Goal: Task Accomplishment & Management: Manage account settings

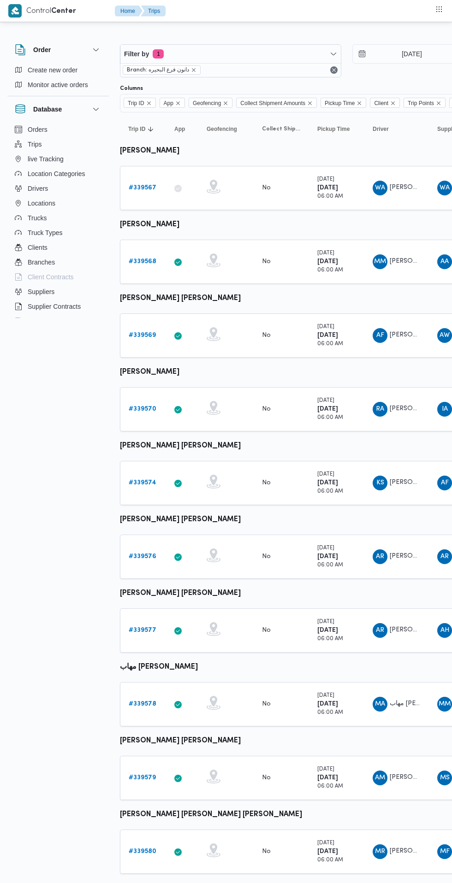
scroll to position [0, 15]
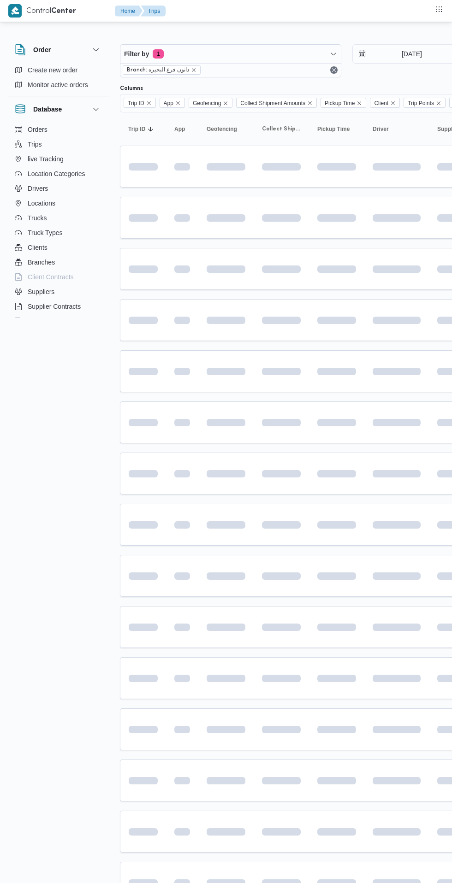
scroll to position [0, 15]
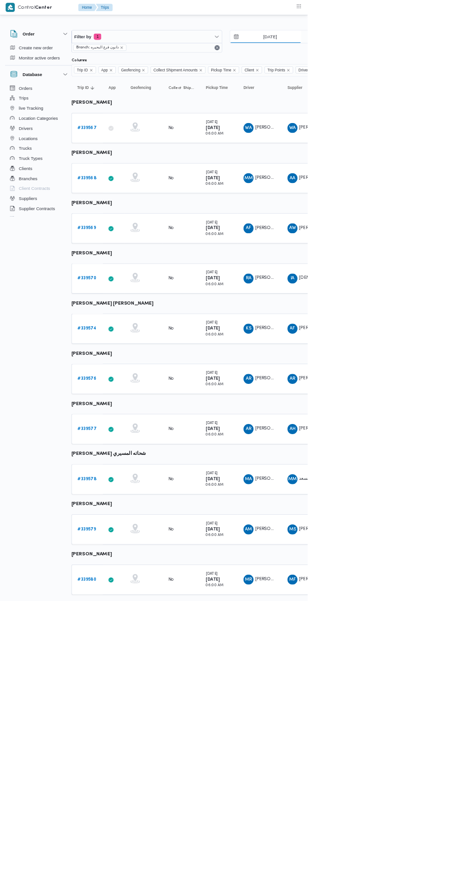
click at [397, 54] on input "[DATE]" at bounding box center [390, 54] width 105 height 18
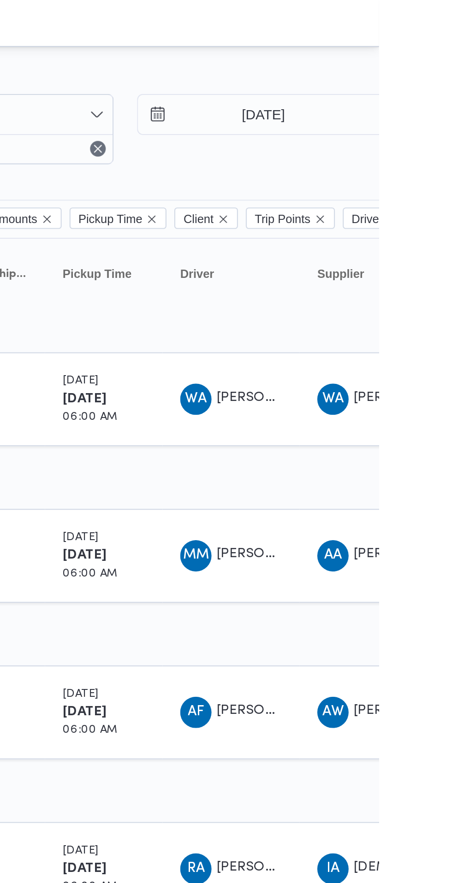
click at [304, 155] on table "Trip ID Click to sort in ascending order App Click to sort in ascending order G…" at bounding box center [382, 608] width 553 height 992
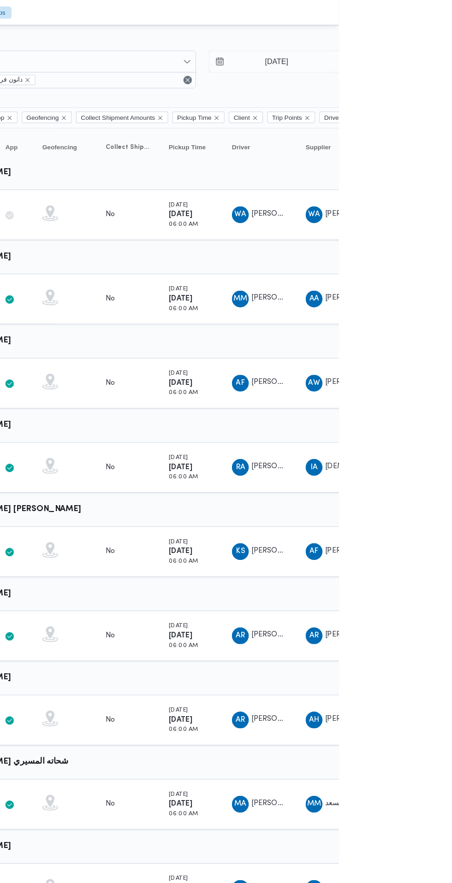
scroll to position [0, 0]
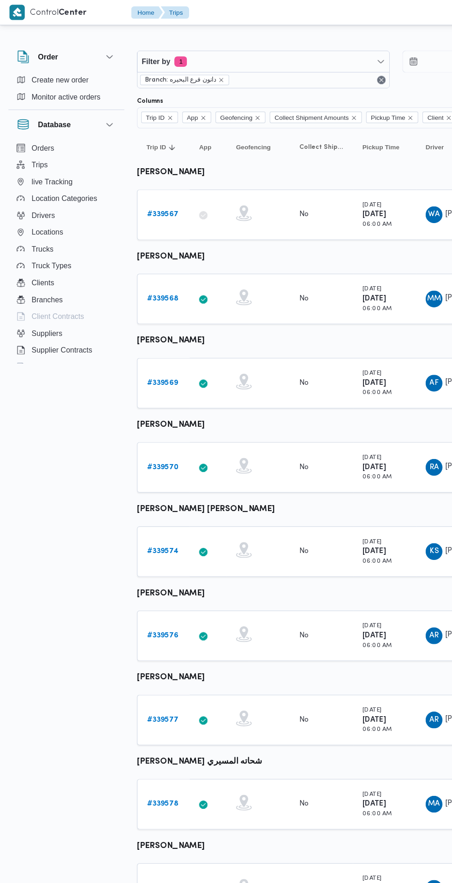
click at [140, 192] on link "# 339567" at bounding box center [143, 188] width 28 height 11
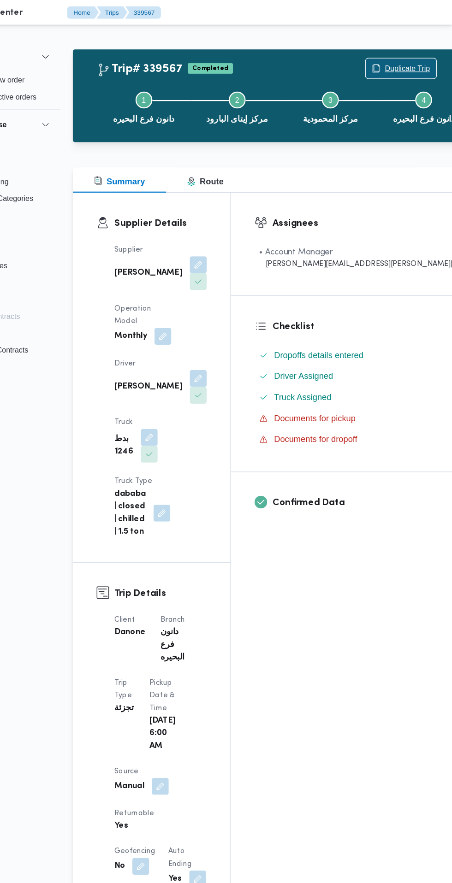
click at [393, 60] on span "Duplicate Trip" at bounding box center [413, 59] width 40 height 11
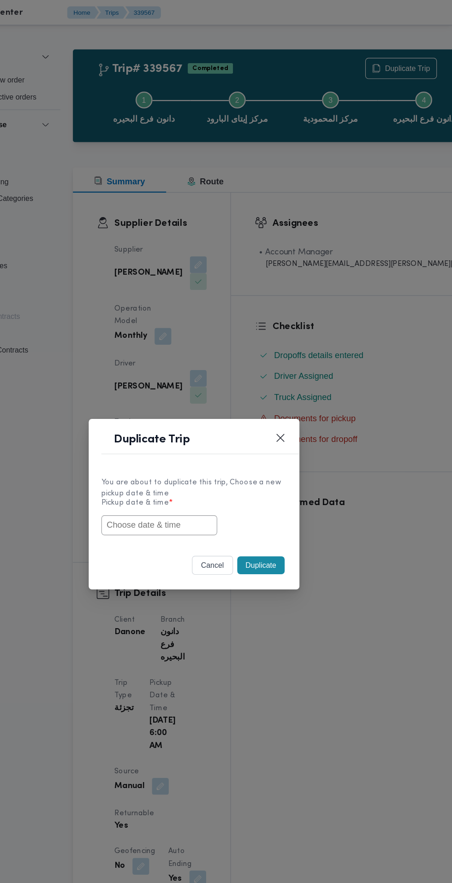
click at [223, 460] on input "text" at bounding box center [195, 460] width 101 height 18
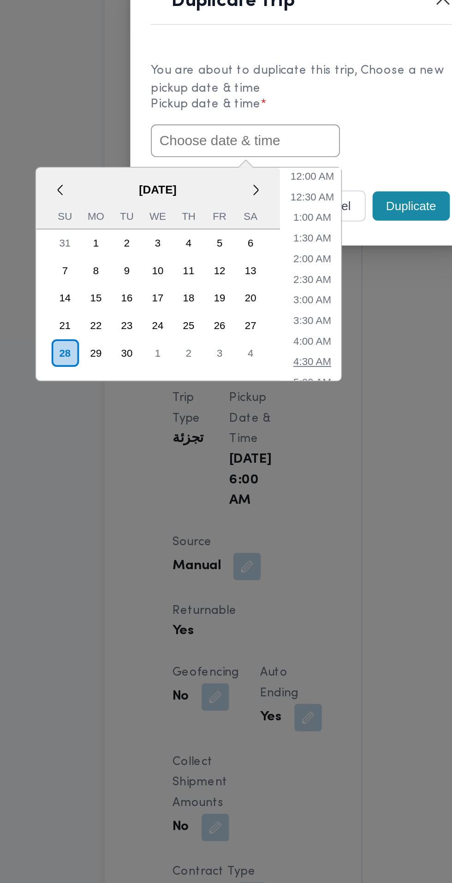
click at [232, 581] on li "4:30 AM" at bounding box center [232, 578] width 28 height 9
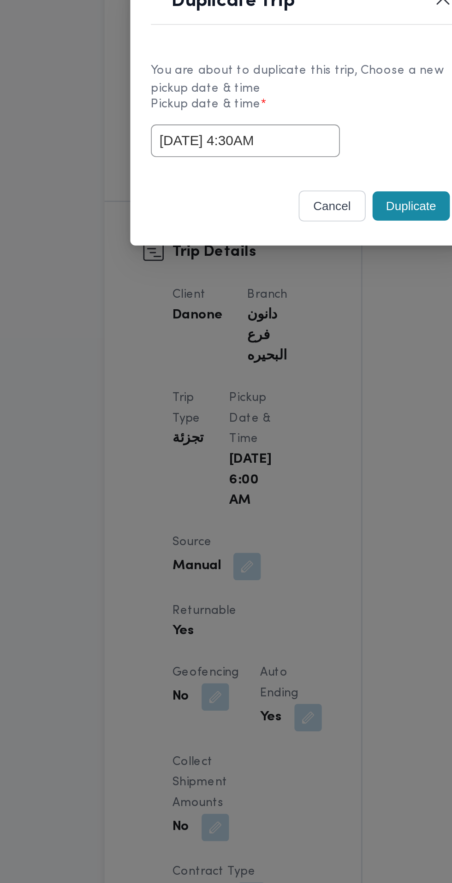
click at [207, 460] on input "28/09/2025 4:30AM" at bounding box center [195, 460] width 101 height 18
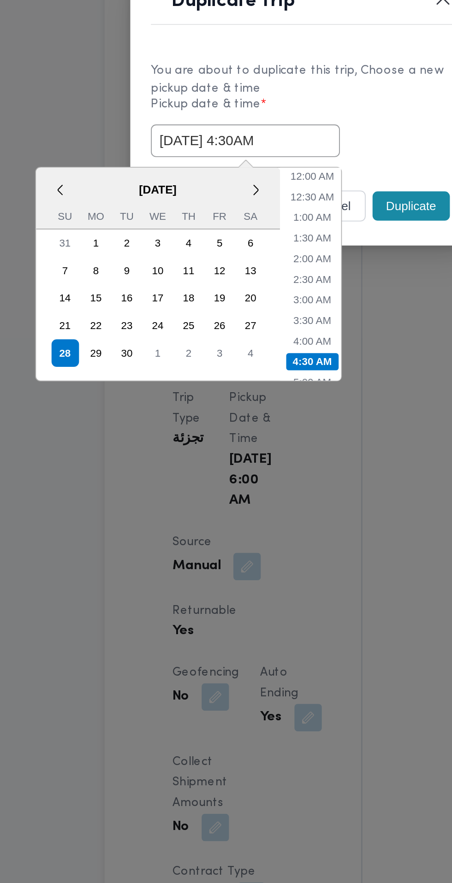
scroll to position [47, 0]
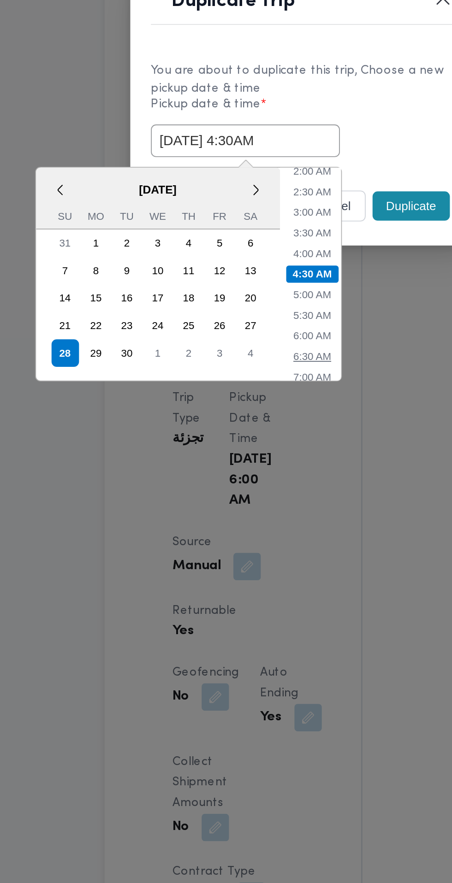
click at [233, 575] on li "6:30 AM" at bounding box center [232, 575] width 28 height 9
type input "28/09/2025 6:30AM"
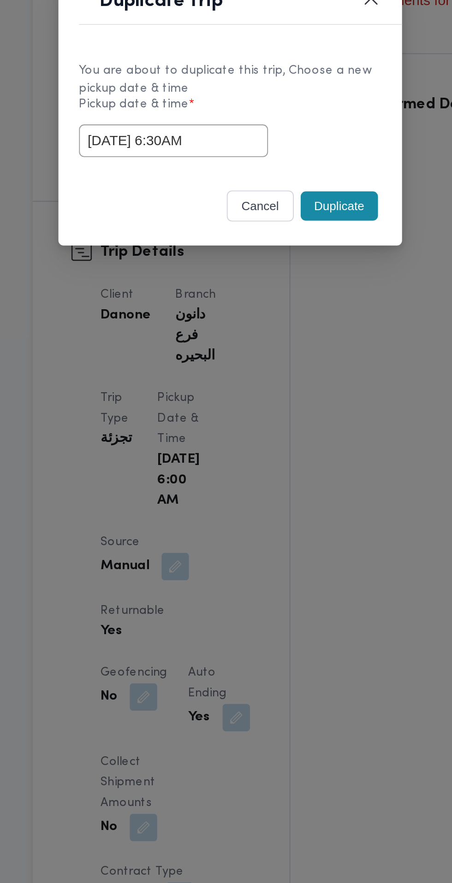
click at [289, 497] on button "Duplicate" at bounding box center [284, 495] width 41 height 16
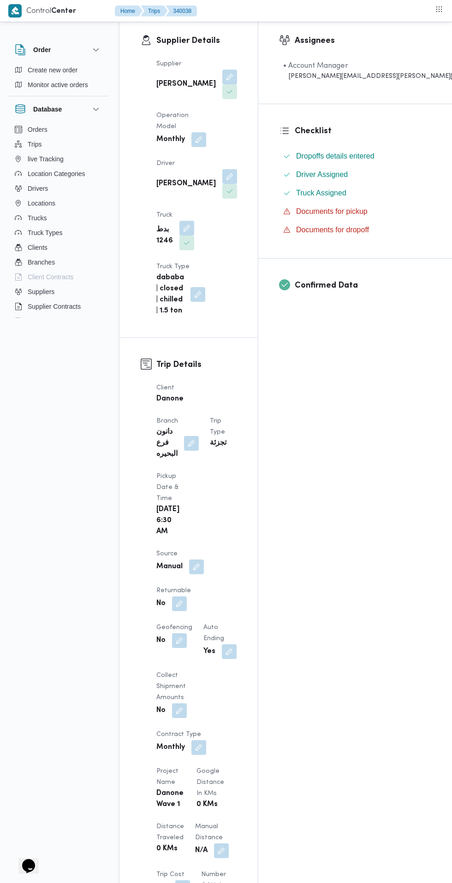
scroll to position [156, 0]
click at [187, 596] on button "button" at bounding box center [179, 603] width 15 height 15
click at [217, 506] on label "Is the trip will return to pickup after finish?" at bounding box center [213, 501] width 142 height 11
checkbox input "true"
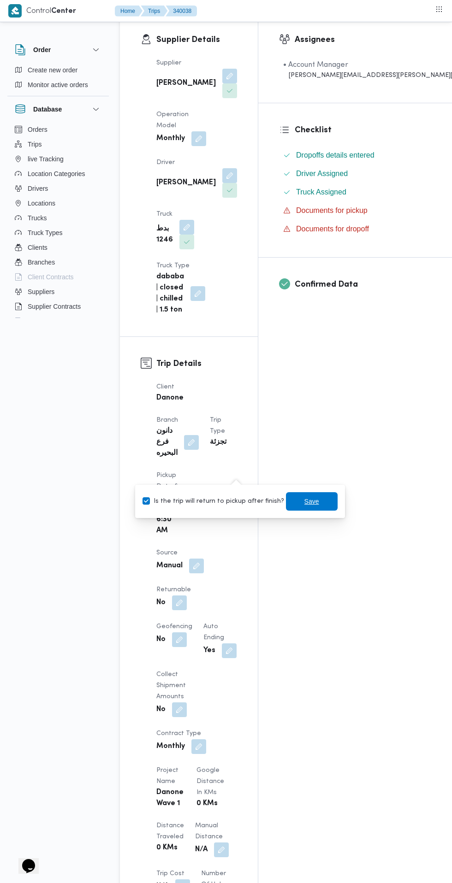
click at [305, 502] on span "Save" at bounding box center [311, 501] width 15 height 11
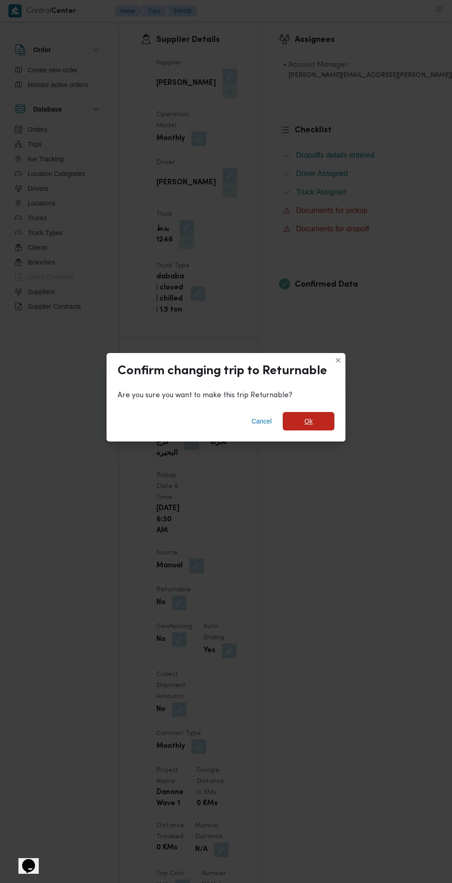
click at [308, 427] on span "Ok" at bounding box center [308, 421] width 8 height 11
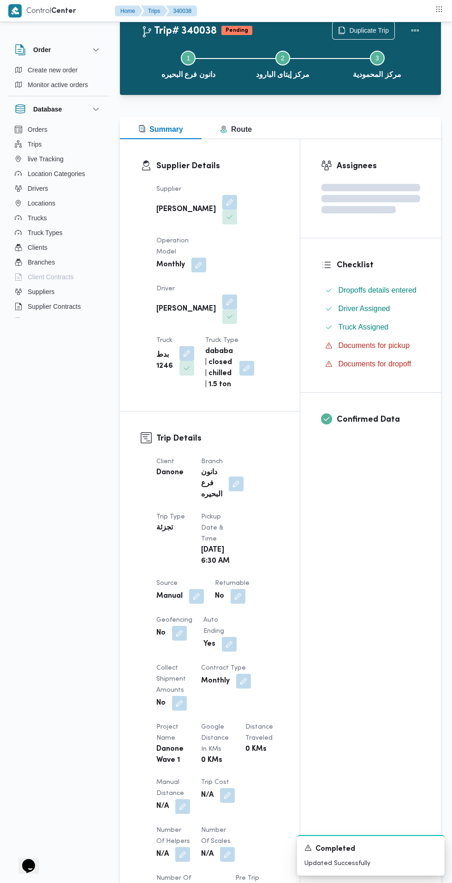
scroll to position [0, 0]
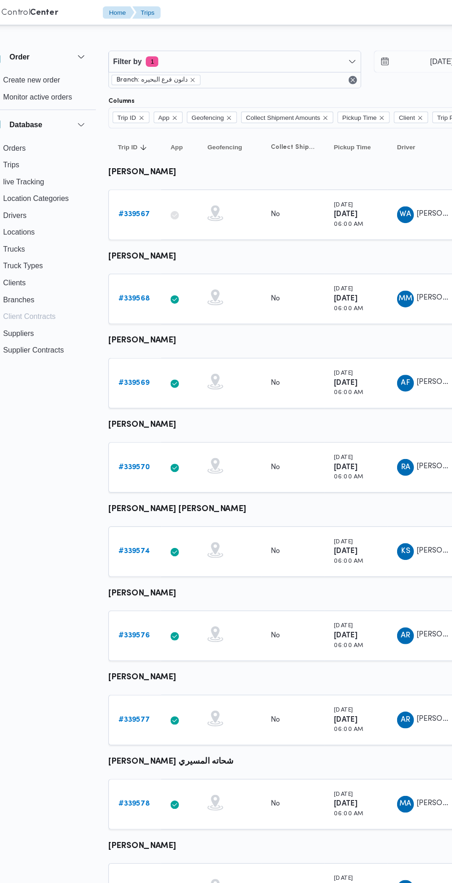
click at [144, 261] on b "# 339568" at bounding box center [143, 262] width 28 height 6
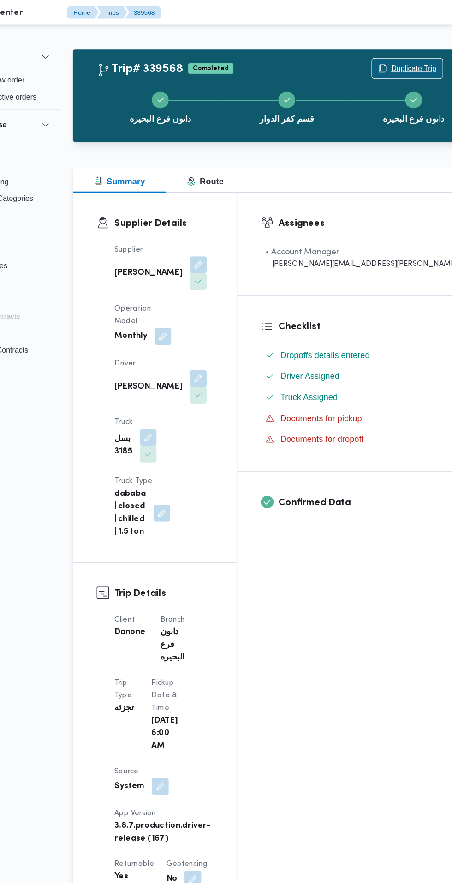
click at [398, 59] on span "Duplicate Trip" at bounding box center [418, 59] width 40 height 11
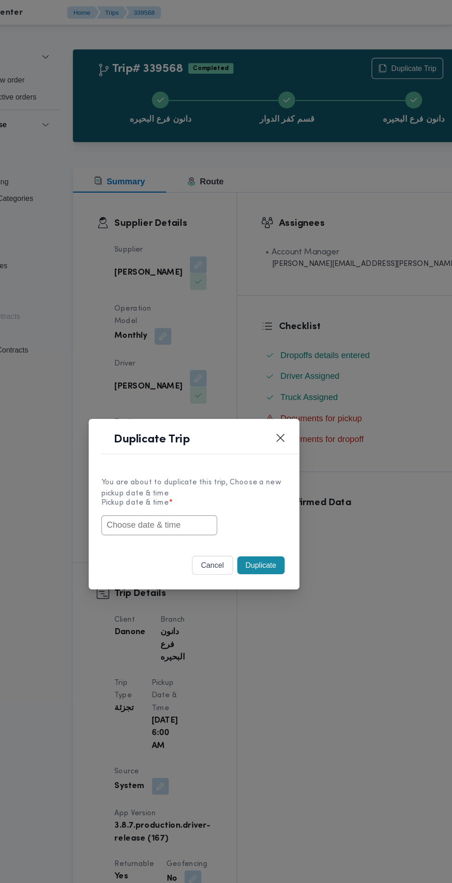
click at [207, 460] on input "text" at bounding box center [195, 460] width 101 height 18
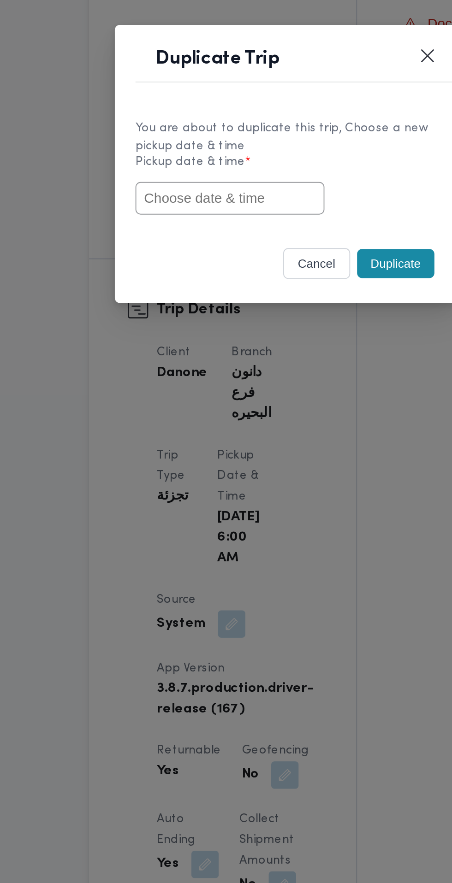
click at [291, 449] on label "Pickup date & time *" at bounding box center [226, 444] width 162 height 14
click at [229, 460] on input "text" at bounding box center [195, 460] width 101 height 18
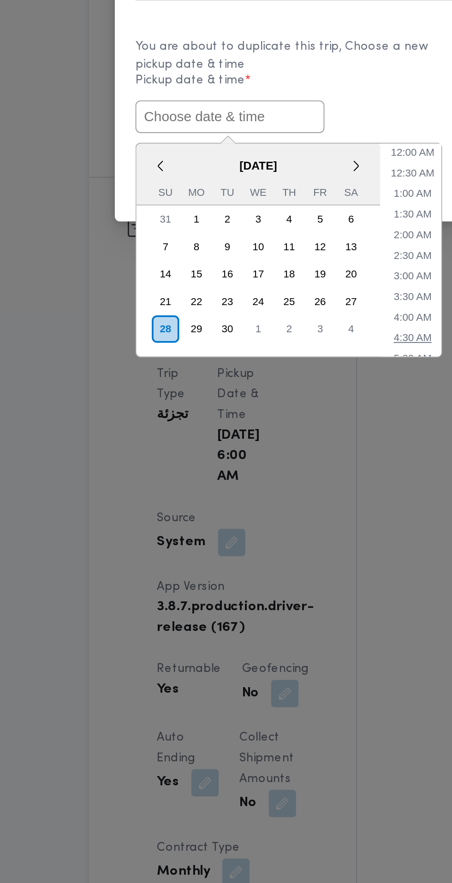
click at [294, 580] on li "4:30 AM" at bounding box center [294, 578] width 28 height 9
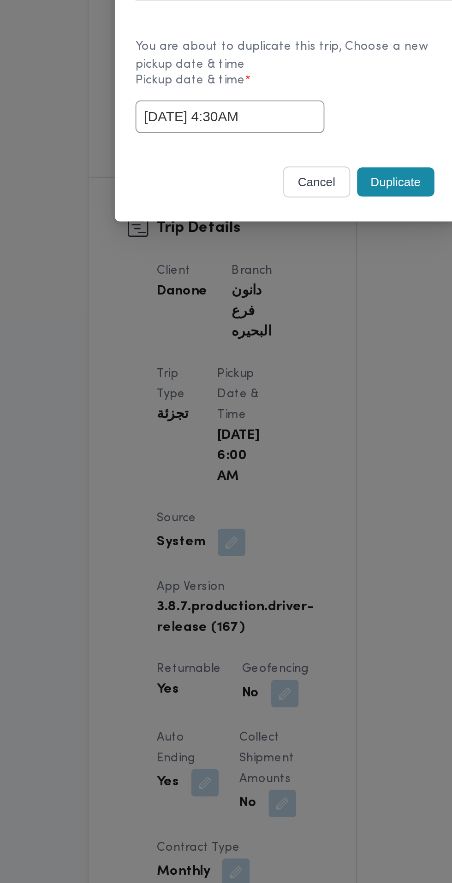
click at [227, 459] on input "28/09/2025 4:30AM" at bounding box center [195, 460] width 101 height 18
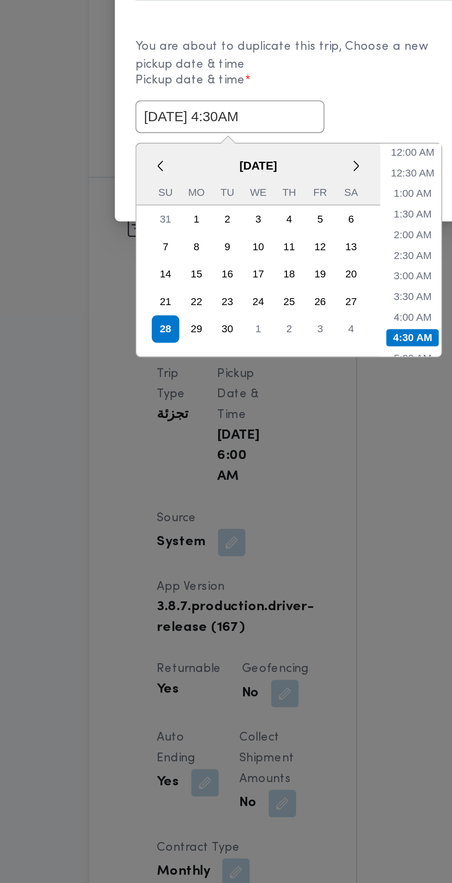
scroll to position [47, 0]
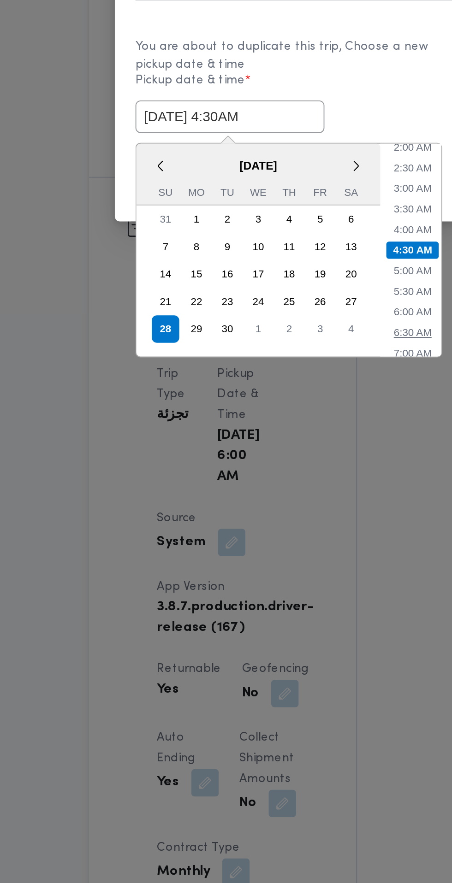
click at [294, 577] on li "6:30 AM" at bounding box center [294, 575] width 28 height 9
type input "28/09/2025 6:30AM"
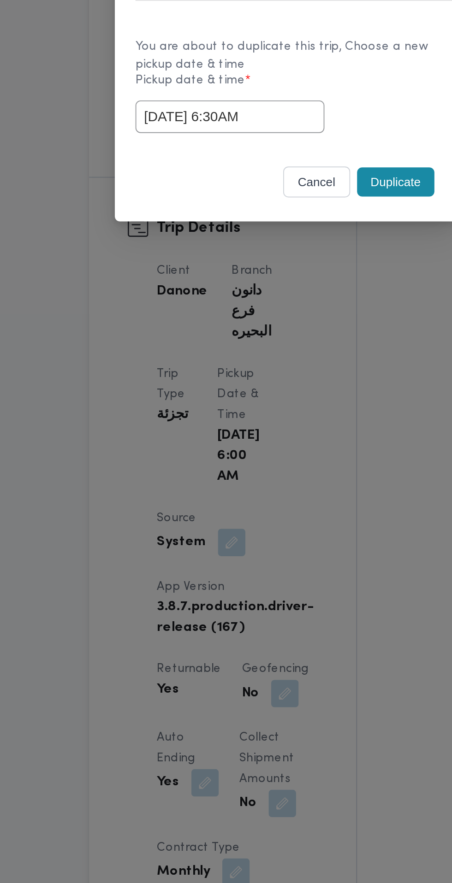
click at [288, 494] on button "Duplicate" at bounding box center [284, 495] width 41 height 16
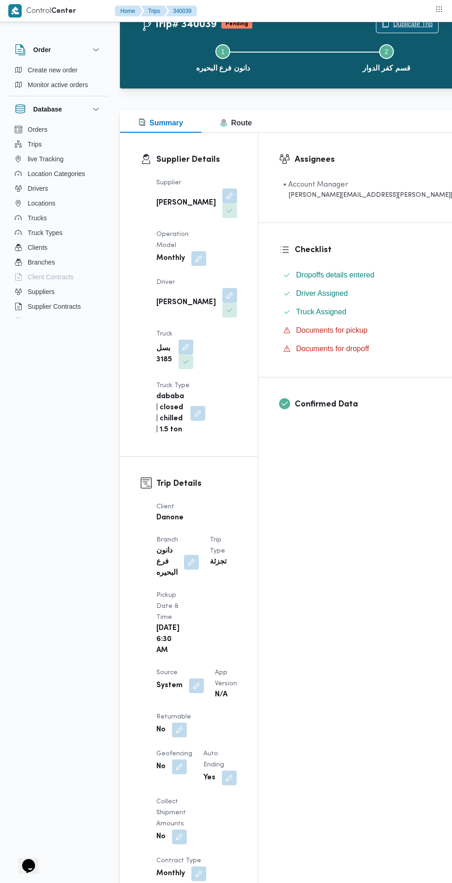
scroll to position [35, 0]
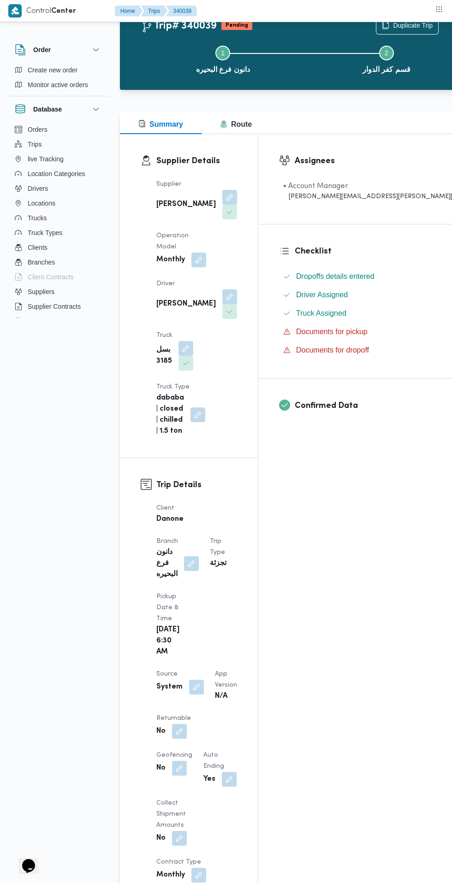
click at [179, 724] on button "button" at bounding box center [179, 731] width 15 height 15
click at [166, 666] on label "Is the trip will return to pickup after finish?" at bounding box center [154, 667] width 142 height 11
checkbox input "true"
click at [245, 667] on span "Save" at bounding box center [252, 667] width 15 height 11
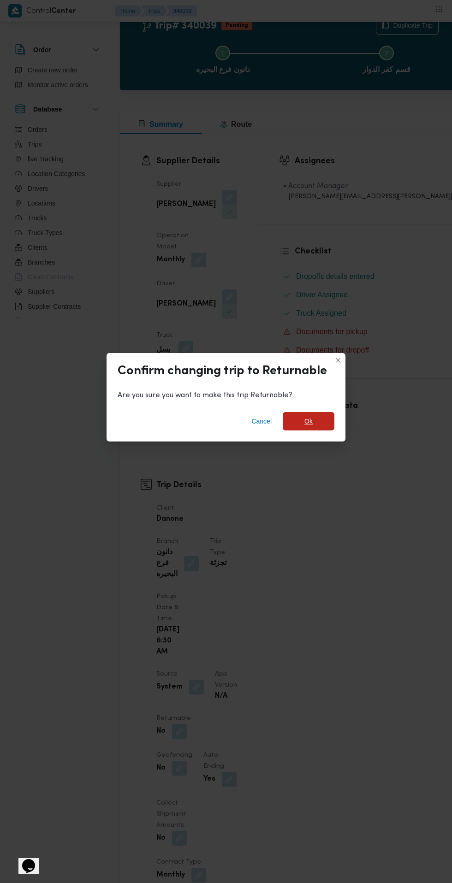
click at [308, 427] on span "Ok" at bounding box center [308, 421] width 8 height 11
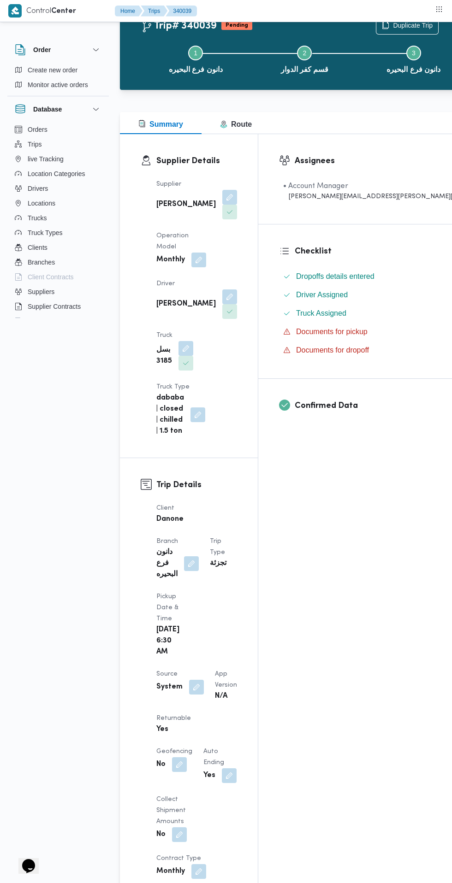
scroll to position [0, 0]
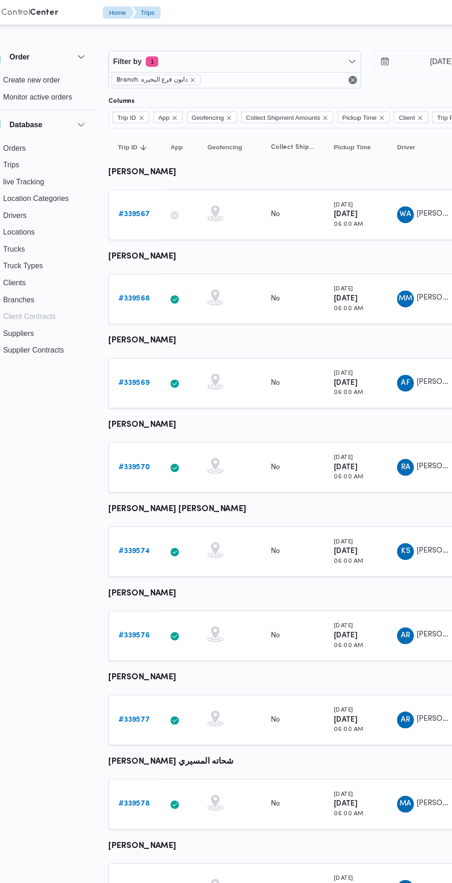
click at [142, 335] on b "# 339569" at bounding box center [142, 335] width 27 height 6
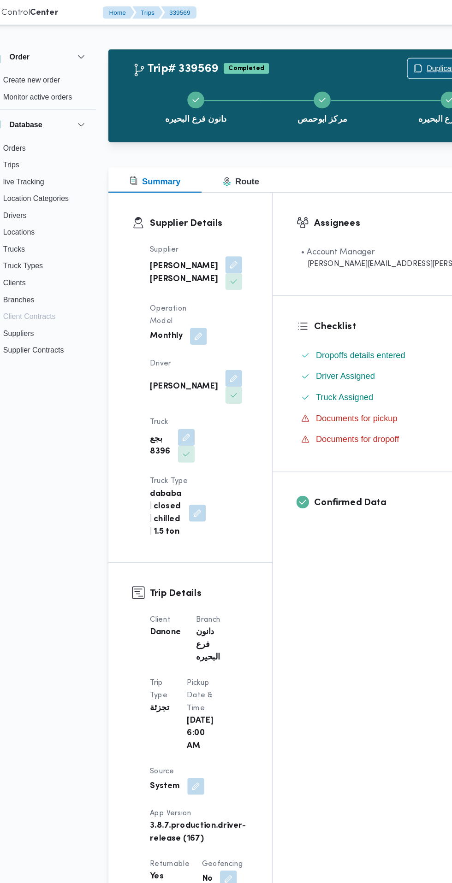
click at [382, 52] on span "Duplicate Trip" at bounding box center [413, 60] width 62 height 18
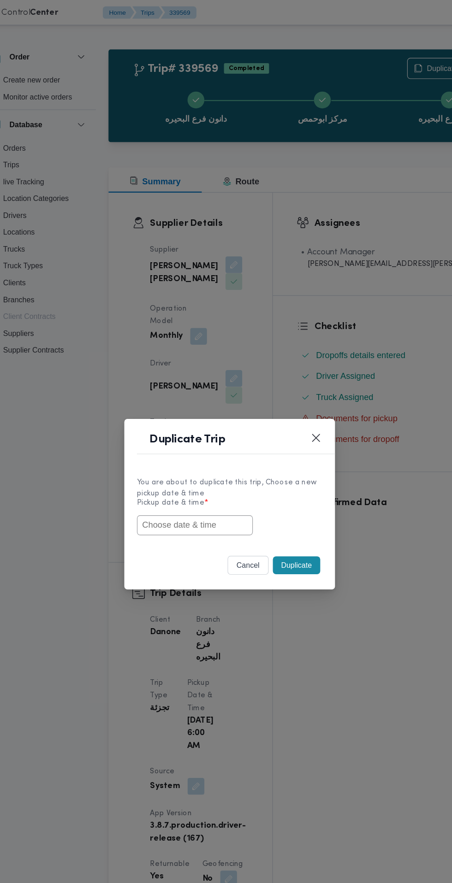
click at [215, 461] on input "text" at bounding box center [195, 460] width 101 height 18
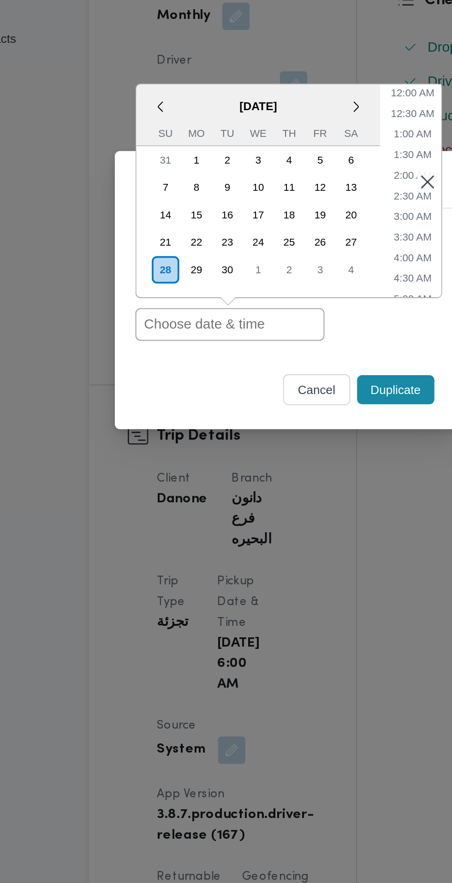
paste input "28/09/2025 6:30AM"
type input "28/09/2025 6:30AM"
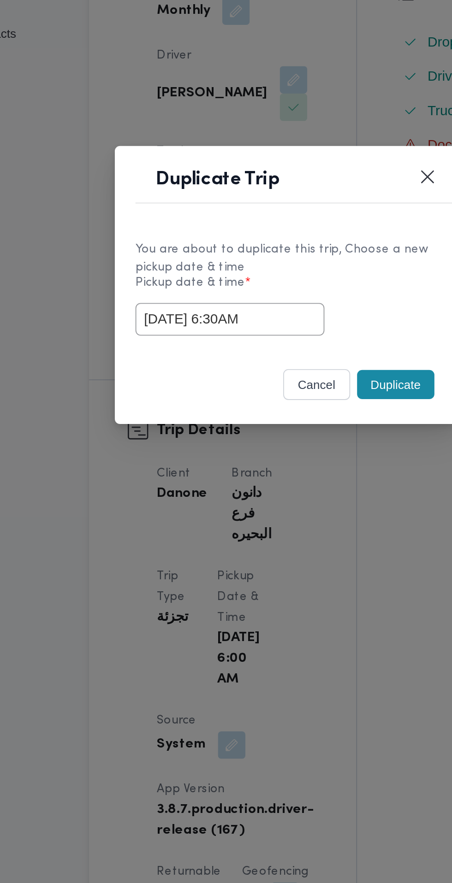
click at [285, 503] on button "Duplicate" at bounding box center [284, 495] width 41 height 16
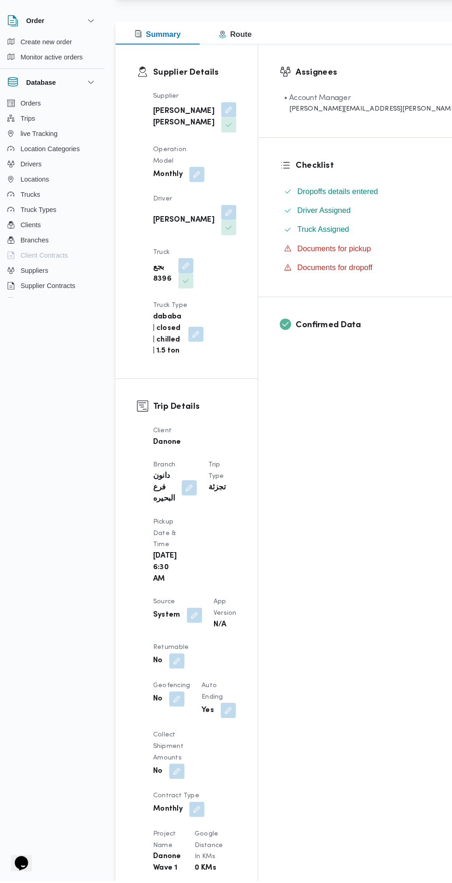
scroll to position [96, 0]
click at [173, 663] on button "button" at bounding box center [179, 670] width 15 height 15
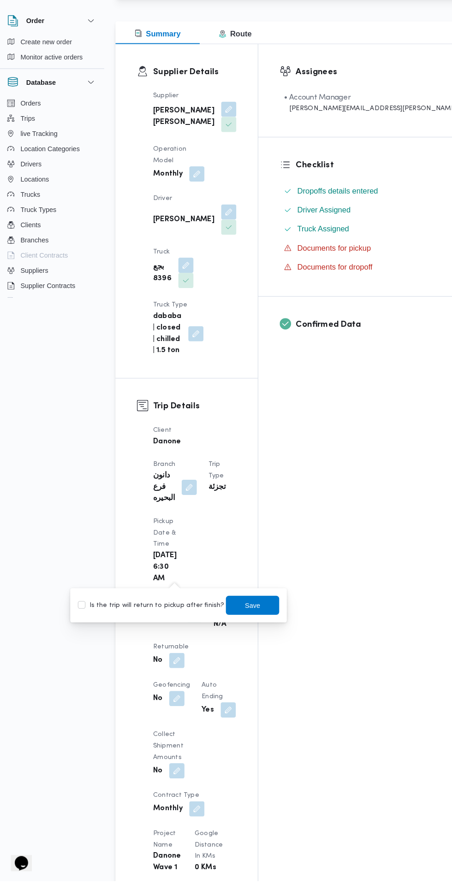
click at [170, 621] on label "Is the trip will return to pickup after finish?" at bounding box center [154, 616] width 142 height 11
checkbox input "true"
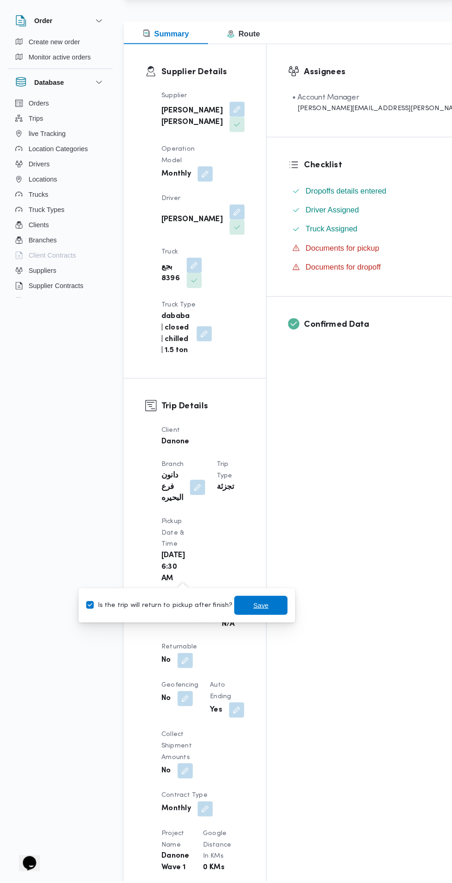
click at [260, 624] on span "Save" at bounding box center [253, 616] width 52 height 18
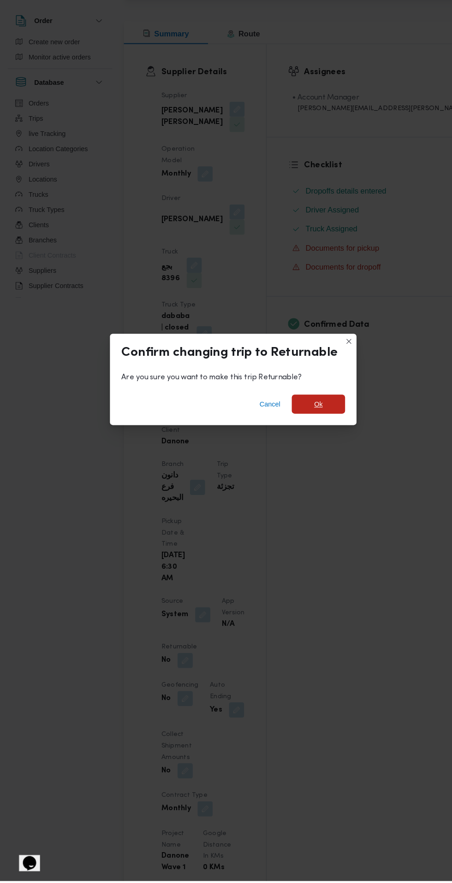
click at [308, 427] on span "Ok" at bounding box center [308, 421] width 8 height 11
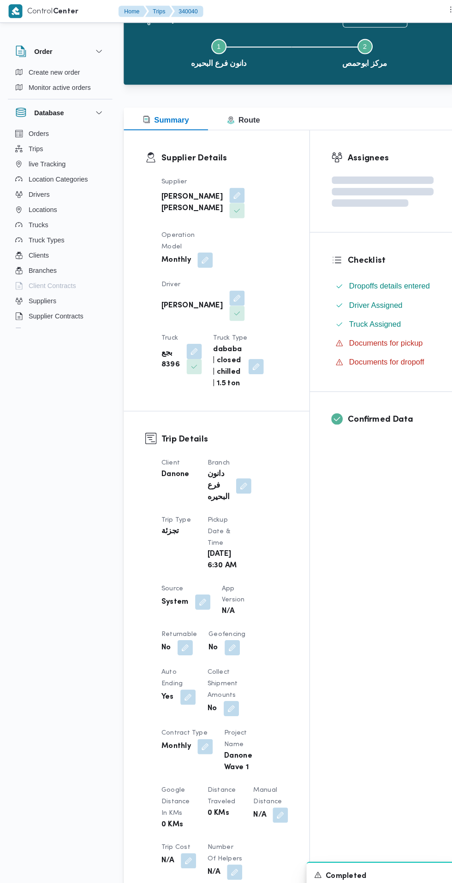
scroll to position [0, 0]
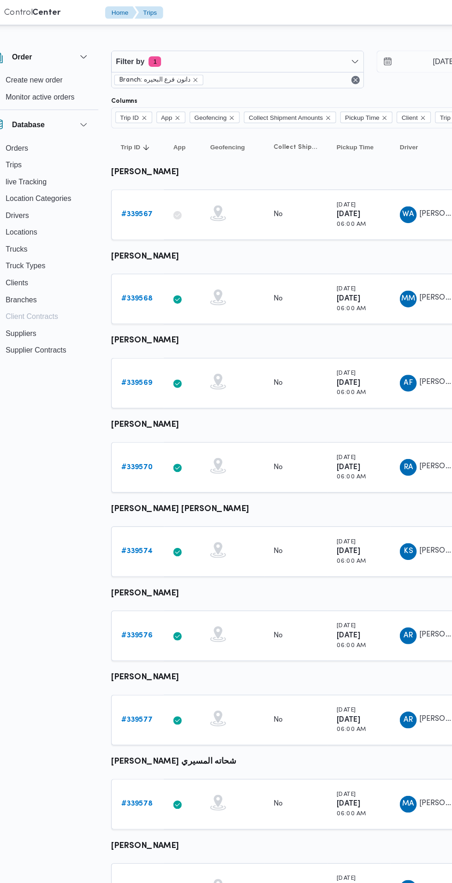
click at [144, 409] on b "# 339570" at bounding box center [143, 409] width 28 height 6
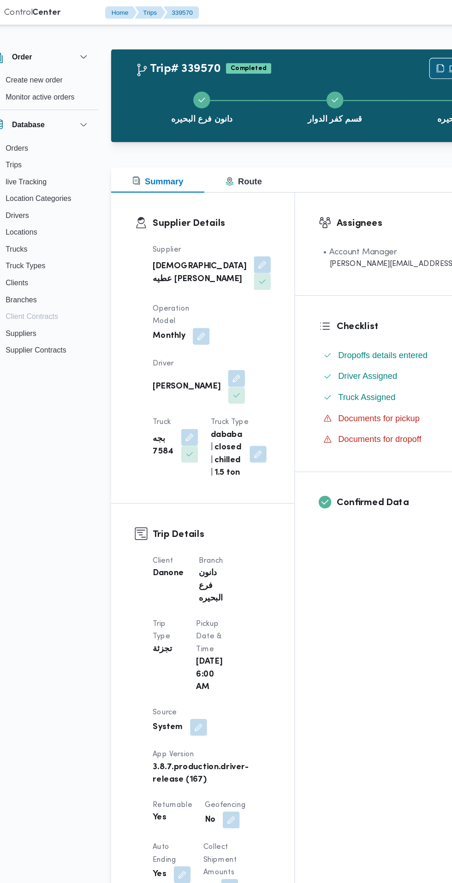
click at [404, 60] on icon "button" at bounding box center [407, 59] width 7 height 7
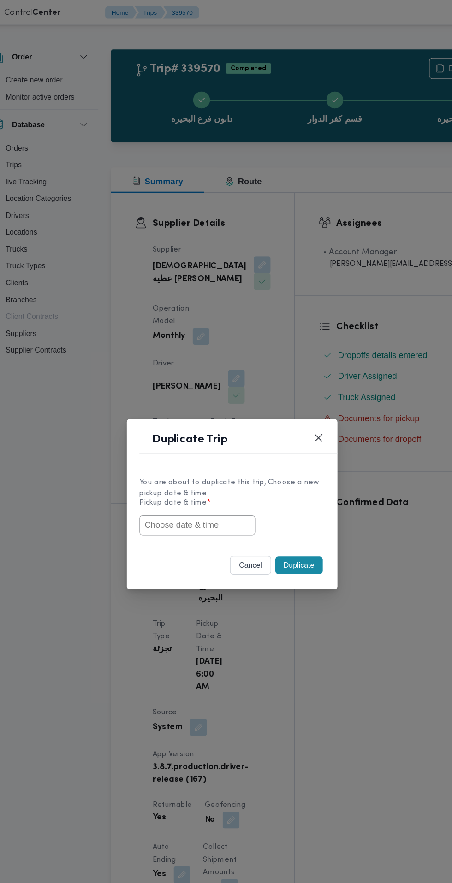
click at [193, 469] on input "text" at bounding box center [195, 460] width 101 height 18
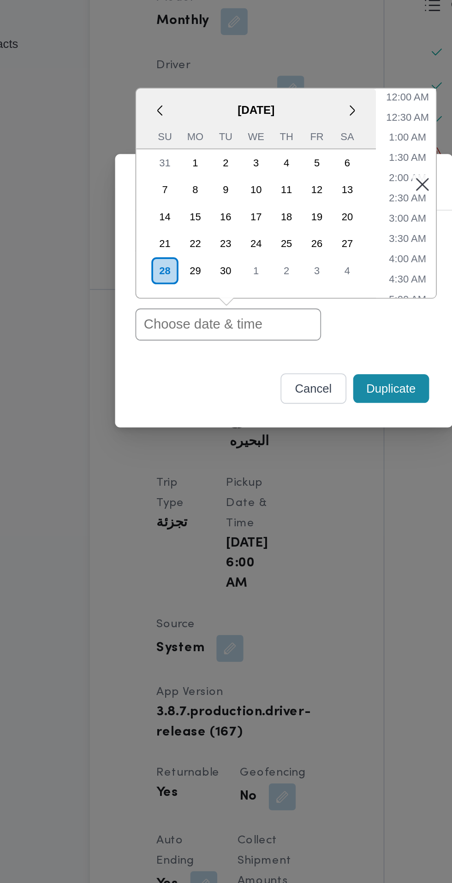
paste input "28/09/2025 6:30AM"
type input "28/09/2025 6:30AM"
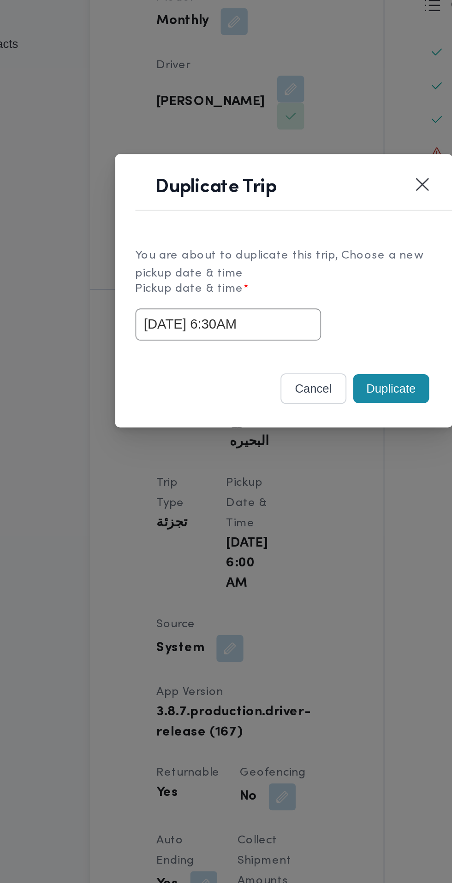
click at [277, 462] on div "28/09/2025 6:30AM" at bounding box center [226, 460] width 162 height 18
click at [290, 501] on button "Duplicate" at bounding box center [284, 495] width 41 height 16
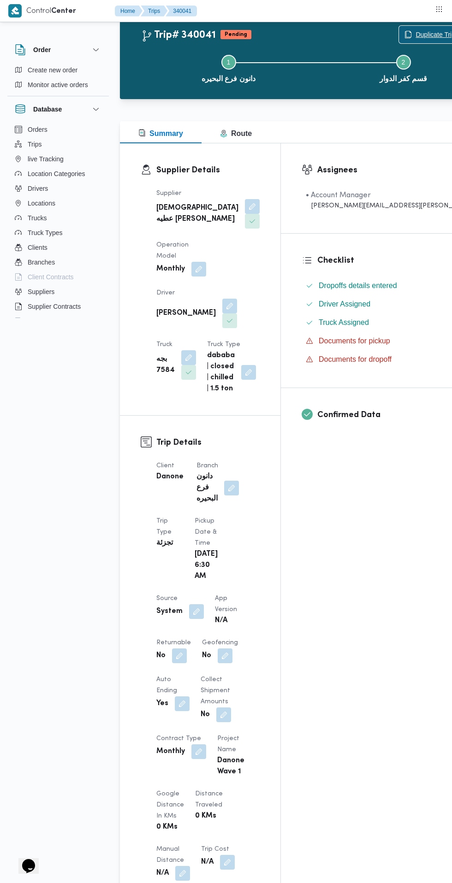
scroll to position [35, 0]
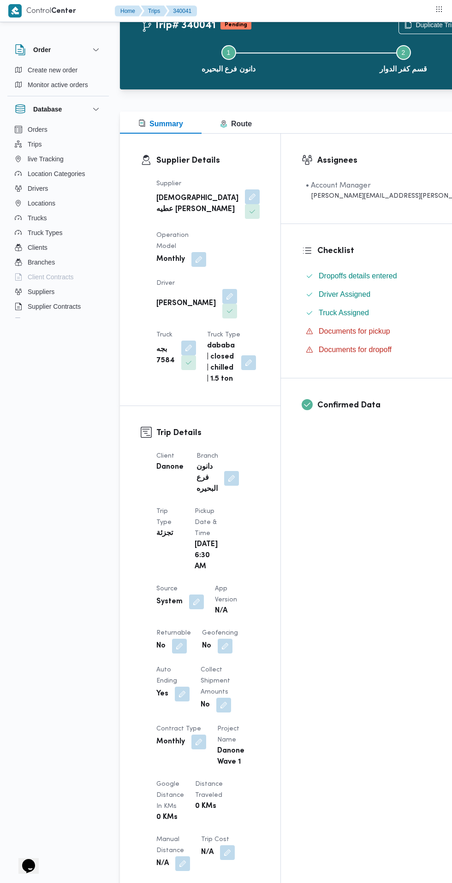
click at [179, 650] on button "button" at bounding box center [179, 646] width 15 height 15
click at [167, 677] on label "Is the trip will return to pickup after finish?" at bounding box center [154, 677] width 142 height 11
checkbox input "true"
click at [260, 680] on span "Save" at bounding box center [253, 678] width 52 height 18
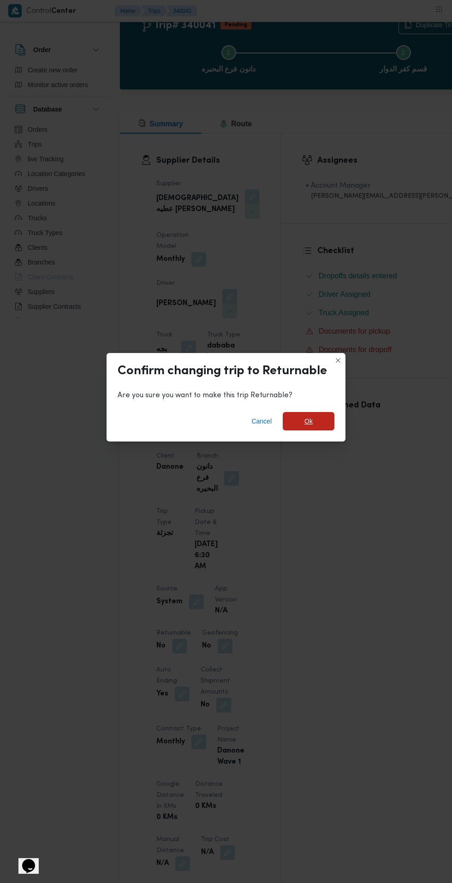
click at [330, 421] on span "Ok" at bounding box center [309, 421] width 52 height 18
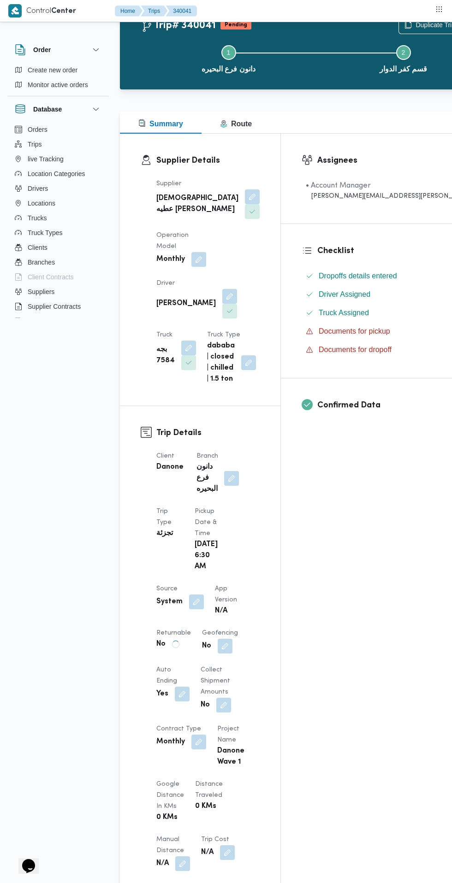
scroll to position [0, 0]
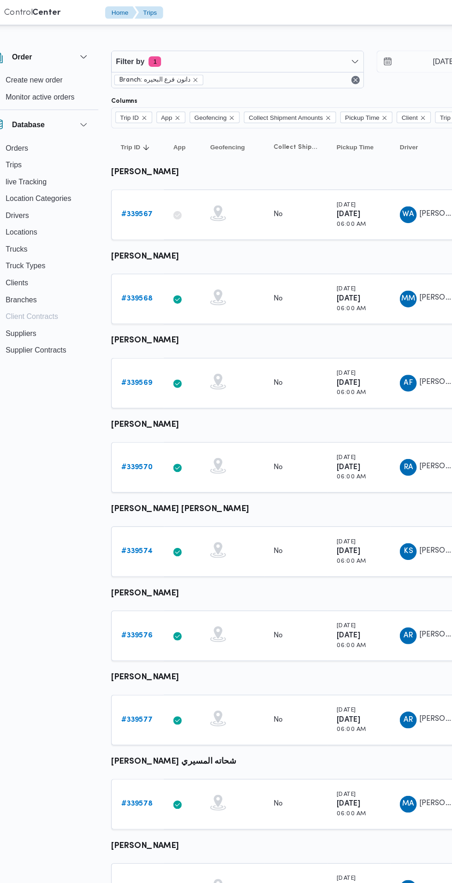
click at [150, 484] on b "# 339574" at bounding box center [143, 483] width 28 height 6
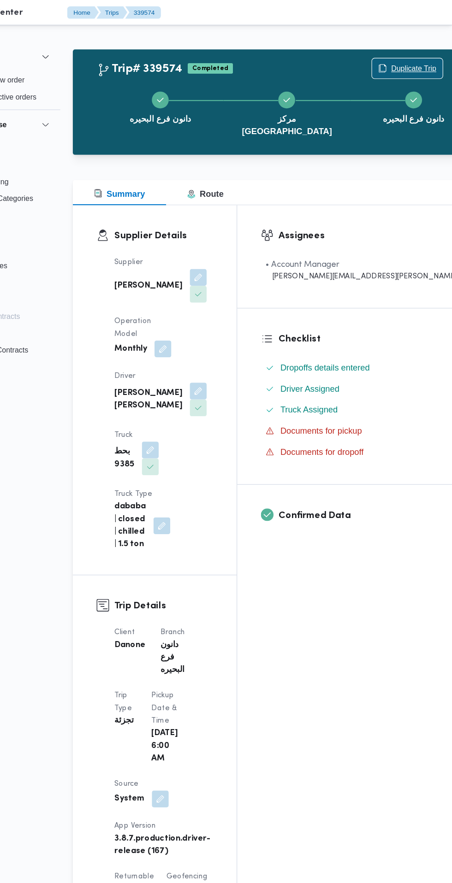
click at [398, 62] on span "Duplicate Trip" at bounding box center [418, 59] width 40 height 11
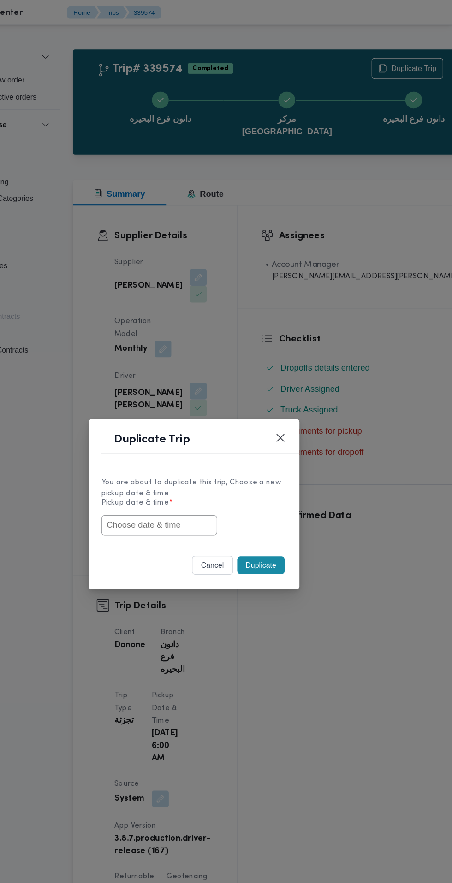
click at [224, 462] on input "text" at bounding box center [195, 460] width 101 height 18
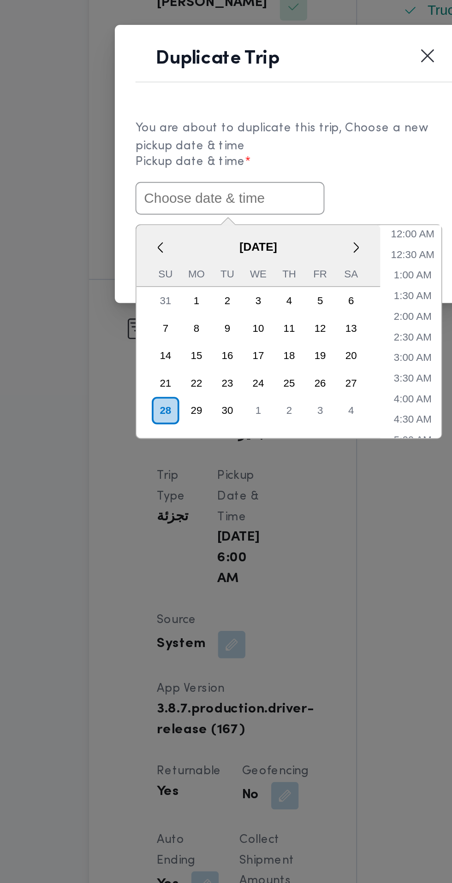
click at [220, 459] on input "text" at bounding box center [195, 460] width 101 height 18
paste input "28/09/2025 6:30AM"
type input "28/09/2025 6:30AM"
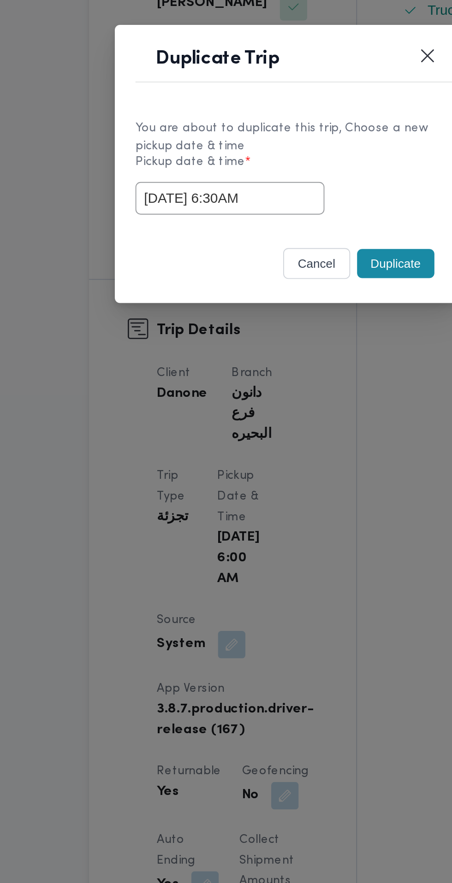
click at [285, 461] on div "28/09/2025 6:30AM" at bounding box center [226, 460] width 162 height 18
click at [285, 493] on button "Duplicate" at bounding box center [284, 495] width 41 height 16
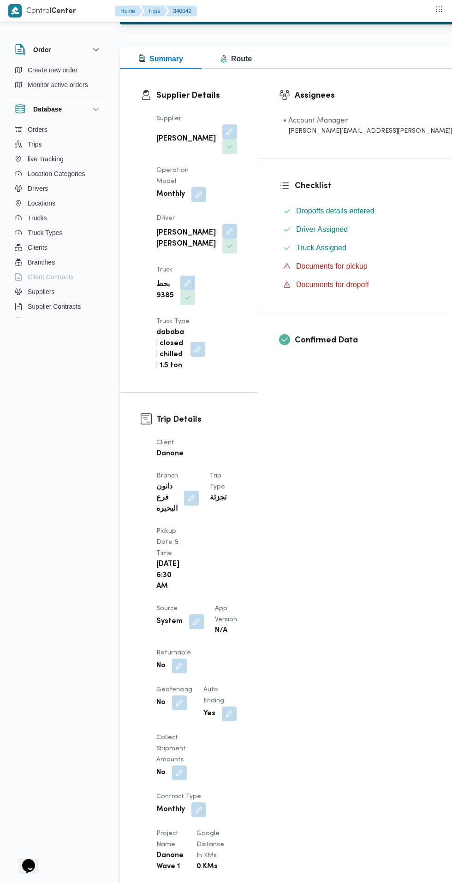
scroll to position [101, 0]
click at [174, 658] on button "button" at bounding box center [179, 665] width 15 height 15
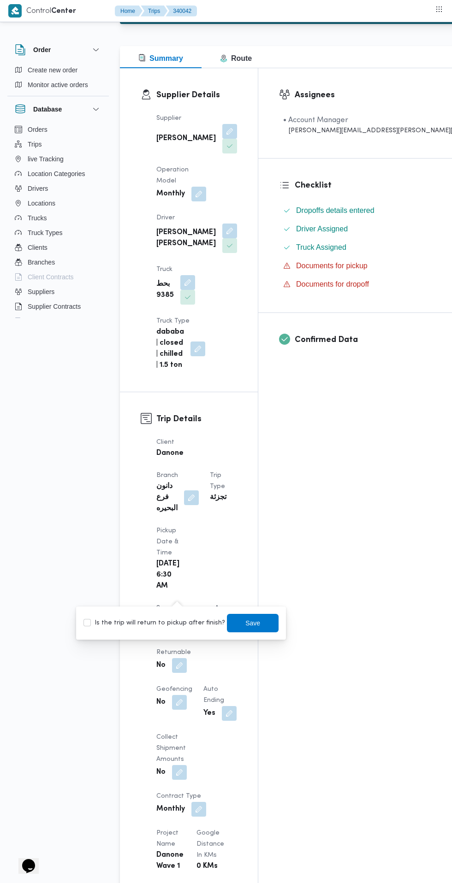
click at [189, 625] on label "Is the trip will return to pickup after finish?" at bounding box center [154, 623] width 142 height 11
checkbox input "true"
click at [245, 623] on span "Save" at bounding box center [252, 623] width 15 height 11
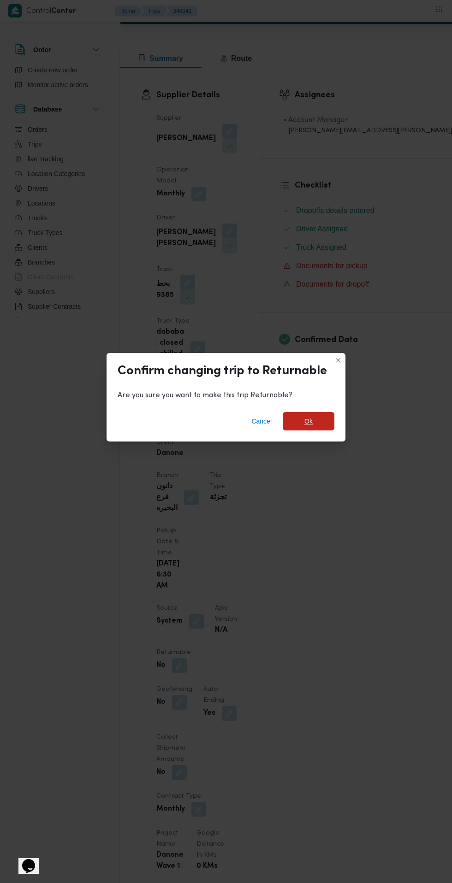
click at [309, 427] on span "Ok" at bounding box center [308, 421] width 8 height 11
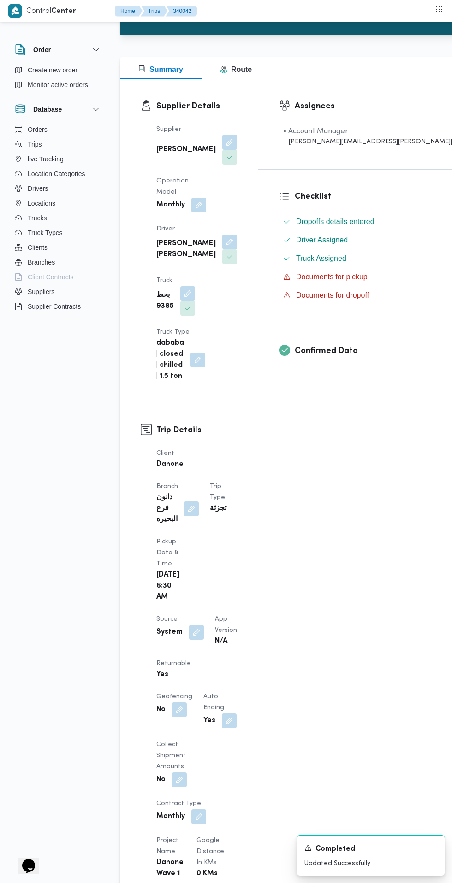
scroll to position [0, 0]
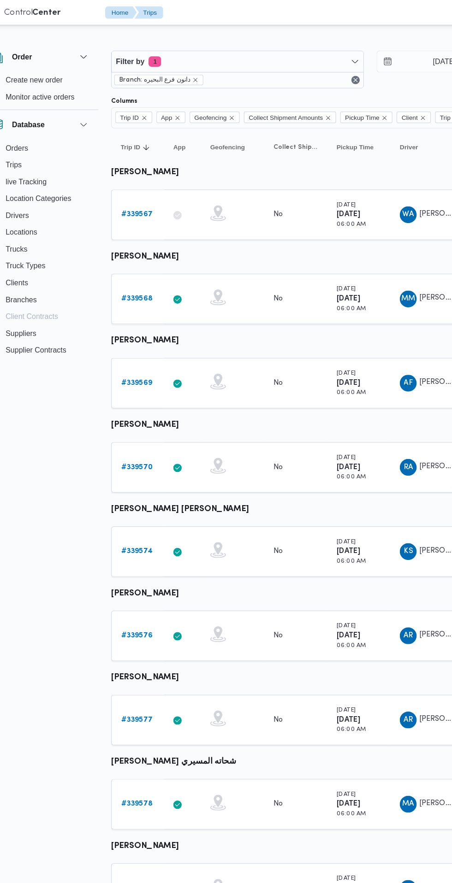
click at [142, 559] on b "# 339576" at bounding box center [143, 557] width 28 height 6
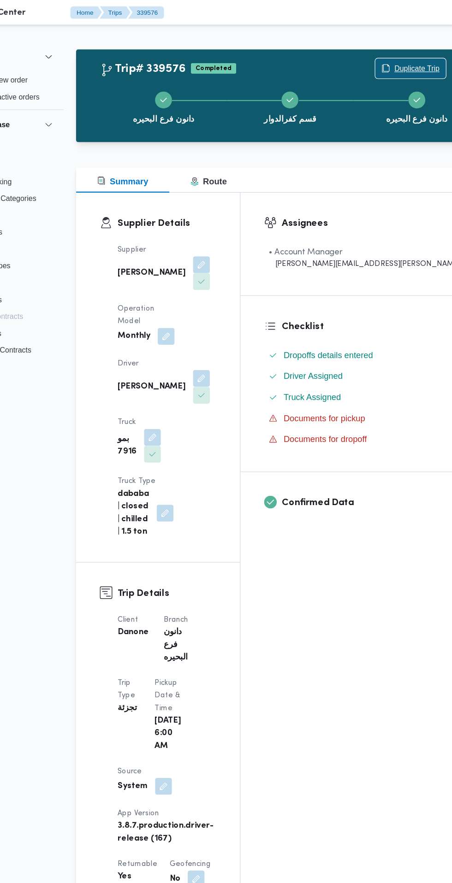
click at [398, 61] on span "Duplicate Trip" at bounding box center [418, 59] width 40 height 11
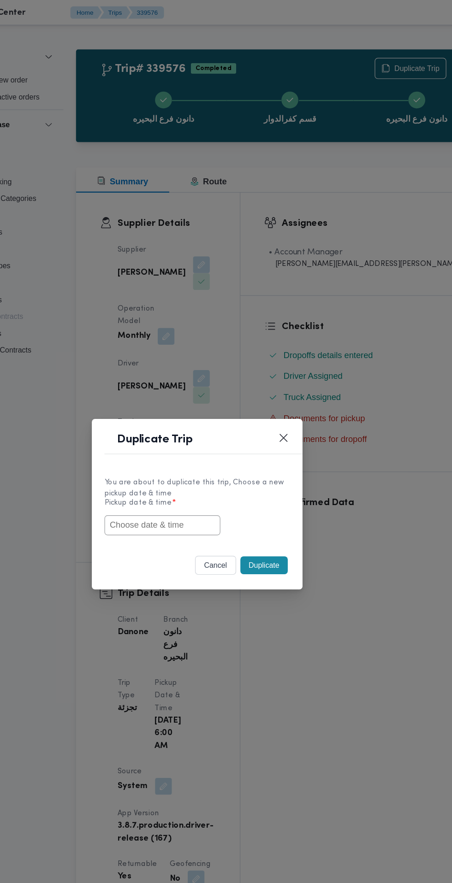
click at [237, 463] on input "text" at bounding box center [195, 460] width 101 height 18
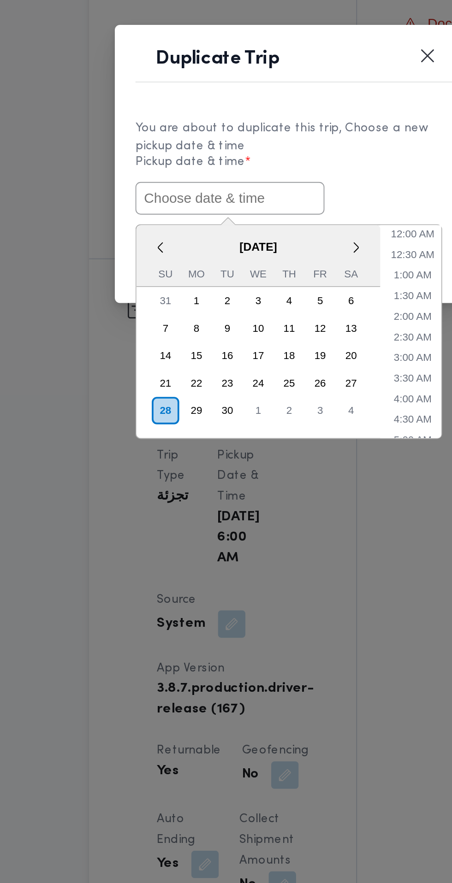
paste input "28/09/2025 6:30AM"
type input "28/09/2025 6:30AM"
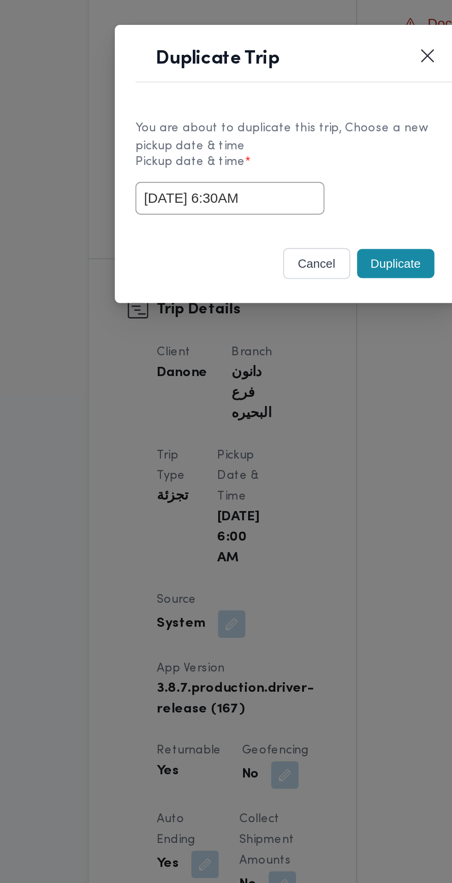
click at [284, 454] on div "28/09/2025 6:30AM" at bounding box center [226, 460] width 162 height 18
click at [283, 499] on button "Duplicate" at bounding box center [284, 495] width 41 height 16
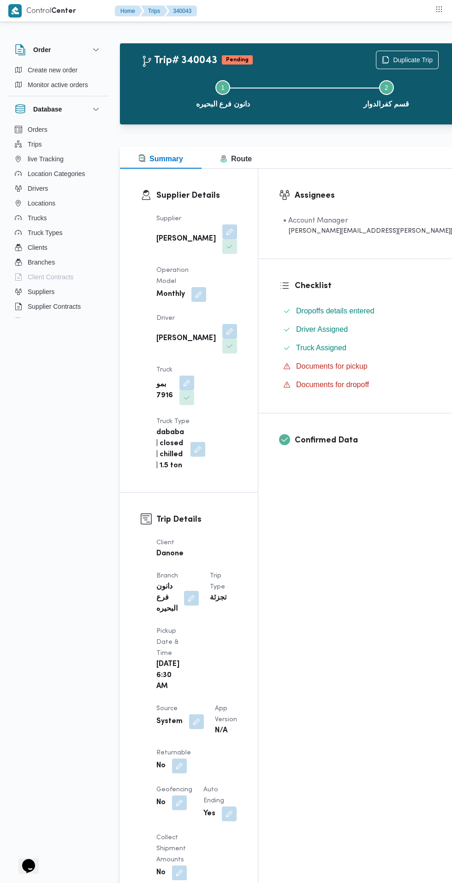
click at [179, 759] on button "button" at bounding box center [179, 766] width 15 height 15
click at [159, 775] on label "Is the trip will return to pickup after finish?" at bounding box center [154, 771] width 142 height 11
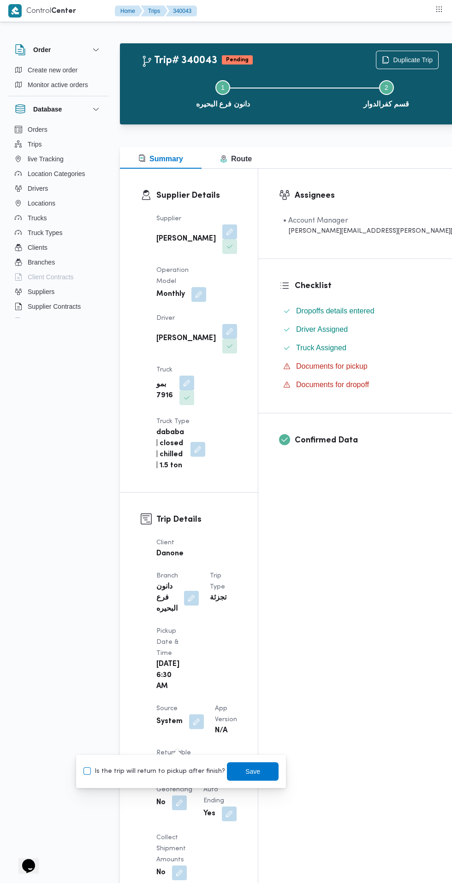
checkbox input "true"
click at [245, 771] on span "Save" at bounding box center [252, 771] width 15 height 11
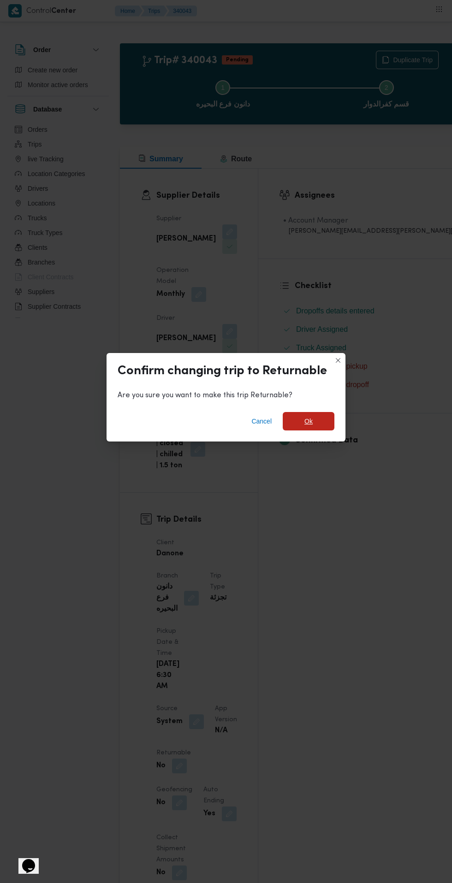
click at [311, 417] on span "Ok" at bounding box center [308, 421] width 8 height 11
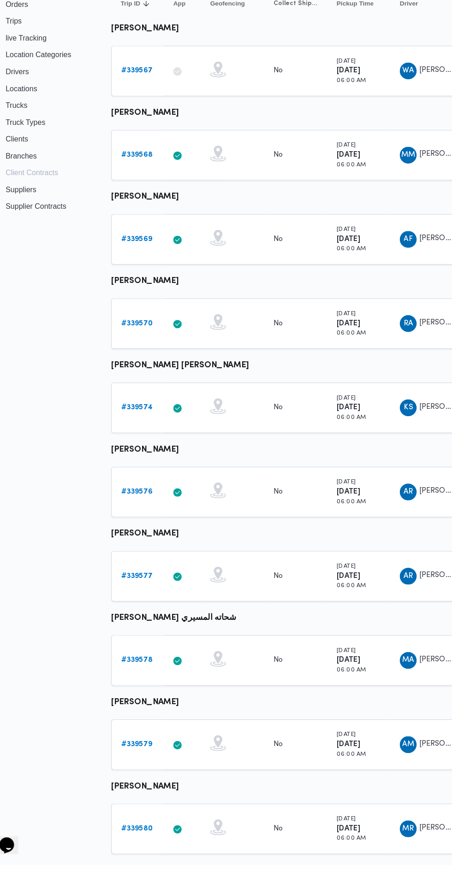
click at [142, 630] on b "# 339577" at bounding box center [143, 630] width 28 height 6
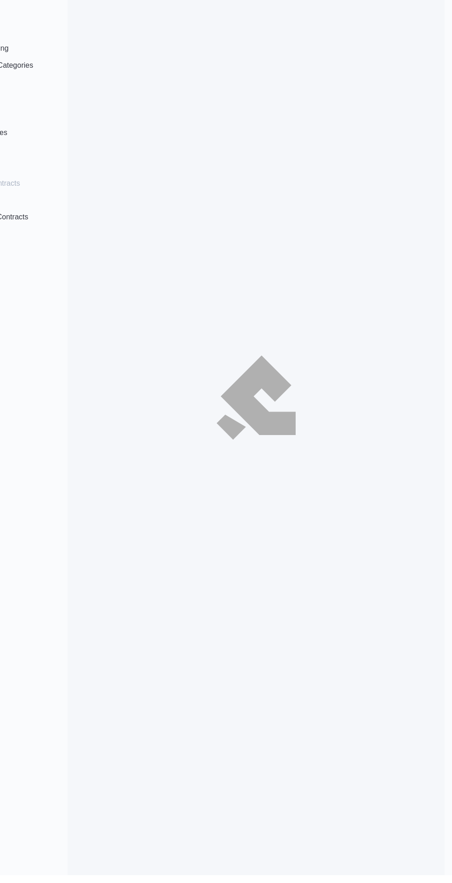
scroll to position [8, 0]
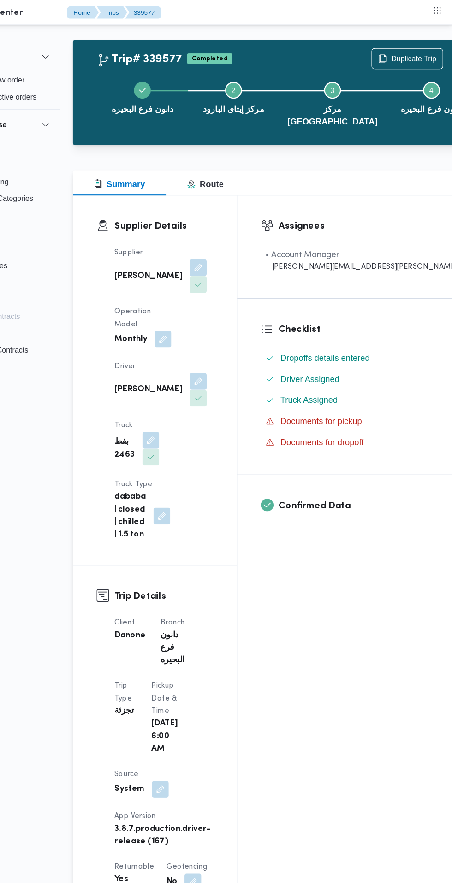
click at [373, 59] on div "دانون فرع البحيره Step 2 is incomplete 2 مركز إيتاى البارود Step 3 is incomplet…" at bounding box center [307, 90] width 343 height 70
click at [372, 56] on div "دانون فرع البحيره Step 2 is incomplete 2 مركز إيتاى البارود Step 3 is incomplet…" at bounding box center [307, 90] width 343 height 70
click at [398, 53] on span "Duplicate Trip" at bounding box center [418, 51] width 40 height 11
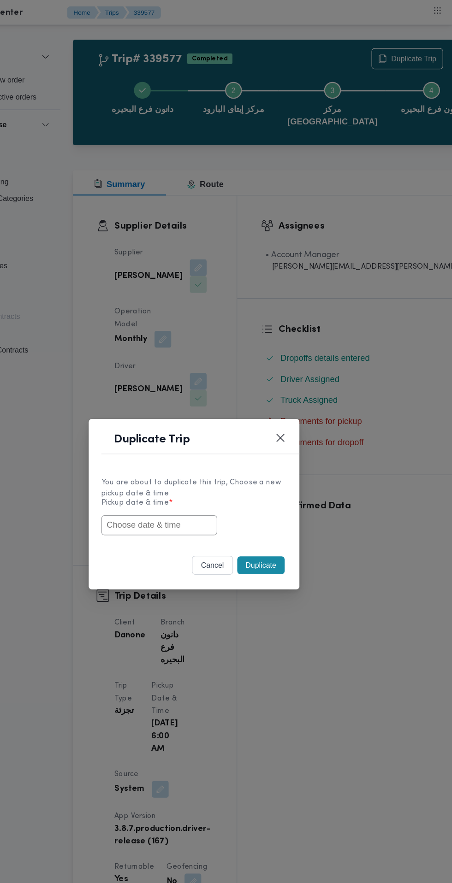
click at [222, 457] on input "text" at bounding box center [195, 460] width 101 height 18
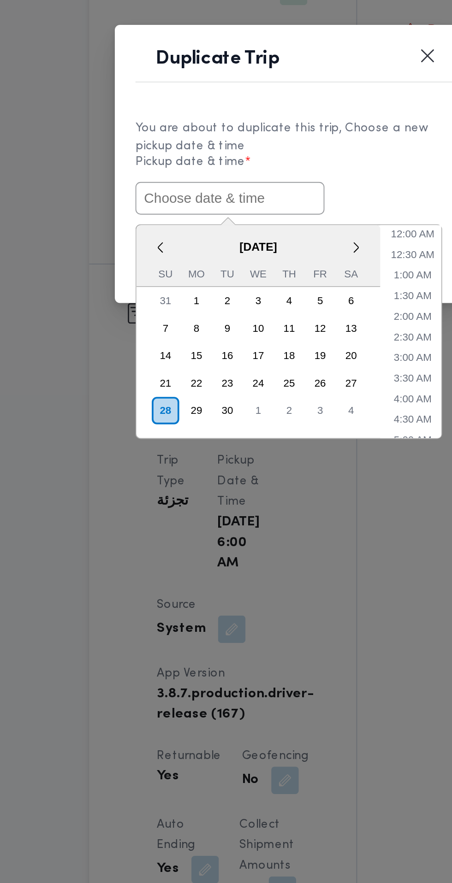
click at [224, 459] on input "text" at bounding box center [195, 460] width 101 height 18
click at [220, 460] on input "text" at bounding box center [195, 460] width 101 height 18
click at [225, 460] on input "text" at bounding box center [195, 460] width 101 height 18
paste input "28/09/2025 6:30AM"
type input "28/09/2025 6:30AM"
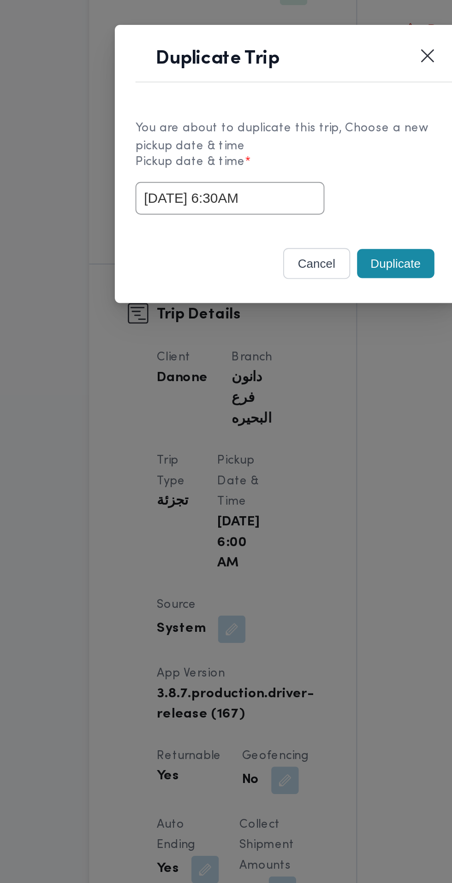
click at [284, 455] on div "28/09/2025 6:30AM" at bounding box center [226, 460] width 162 height 18
click at [282, 496] on button "Duplicate" at bounding box center [284, 495] width 41 height 16
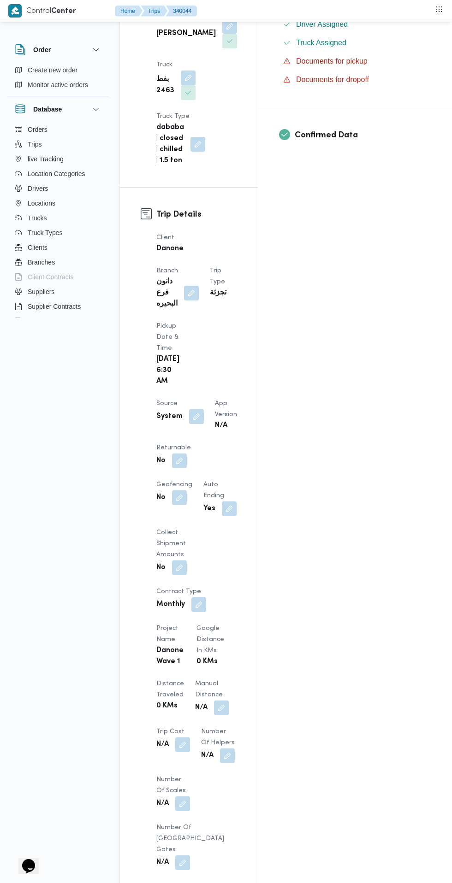
scroll to position [333, 0]
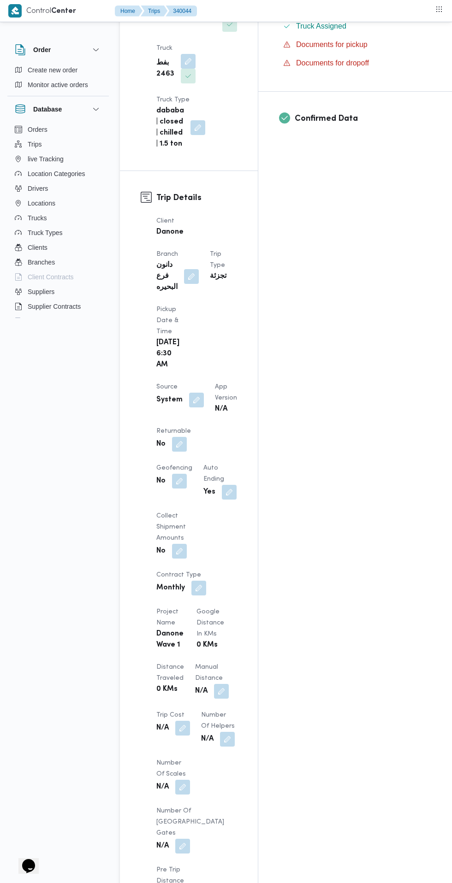
click at [179, 437] on button "button" at bounding box center [179, 444] width 15 height 15
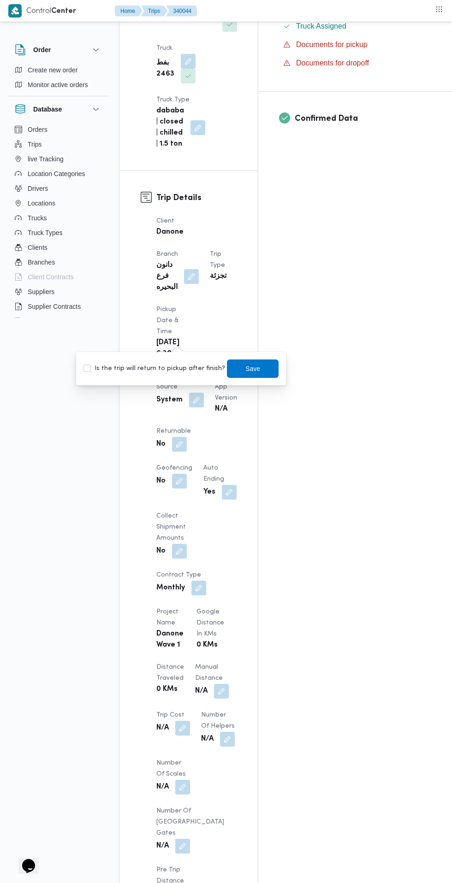
click at [175, 368] on label "Is the trip will return to pickup after finish?" at bounding box center [154, 368] width 142 height 11
checkbox input "true"
click at [245, 369] on span "Save" at bounding box center [252, 368] width 15 height 11
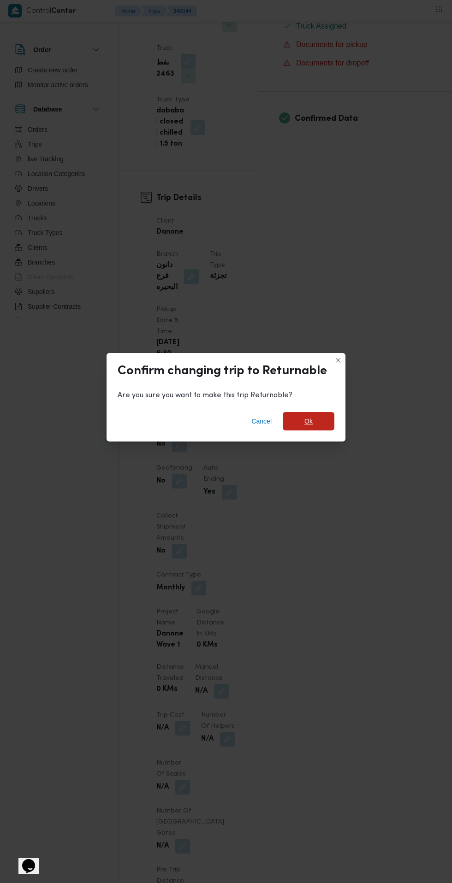
click at [308, 427] on span "Ok" at bounding box center [308, 421] width 8 height 11
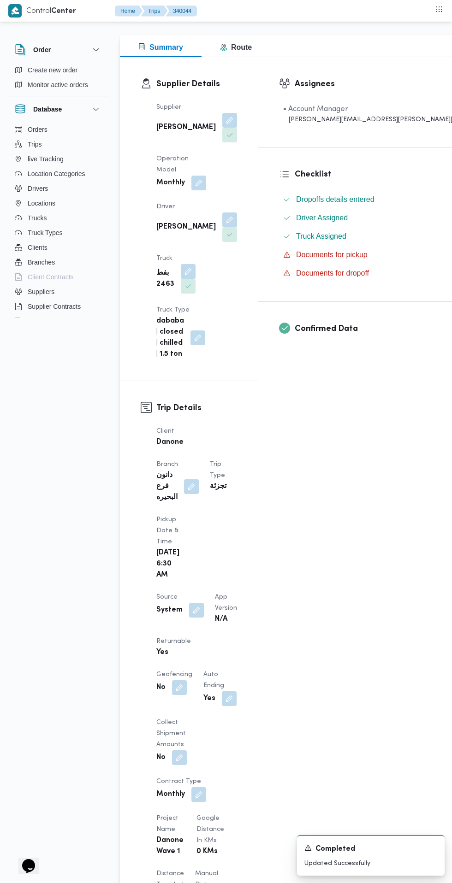
scroll to position [0, 0]
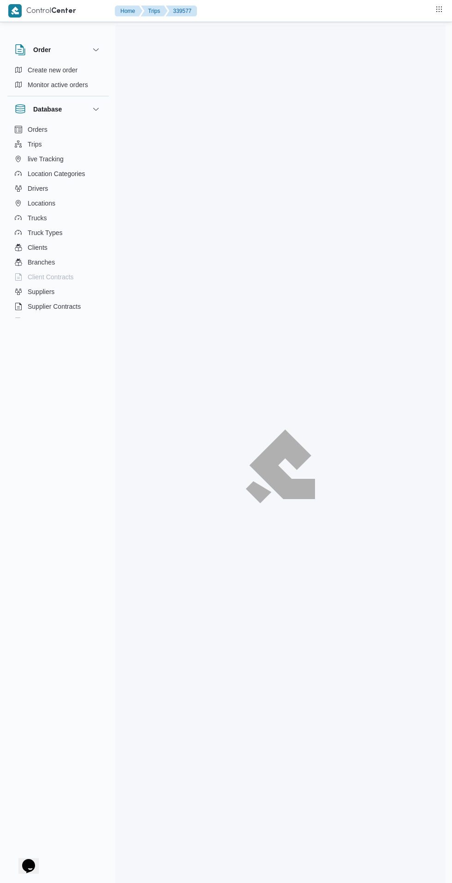
scroll to position [8, 0]
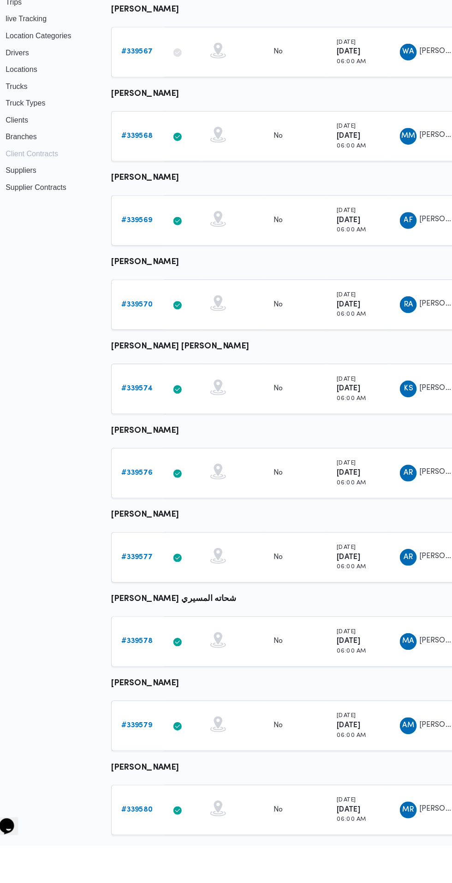
click at [144, 703] on b "# 339578" at bounding box center [143, 704] width 28 height 6
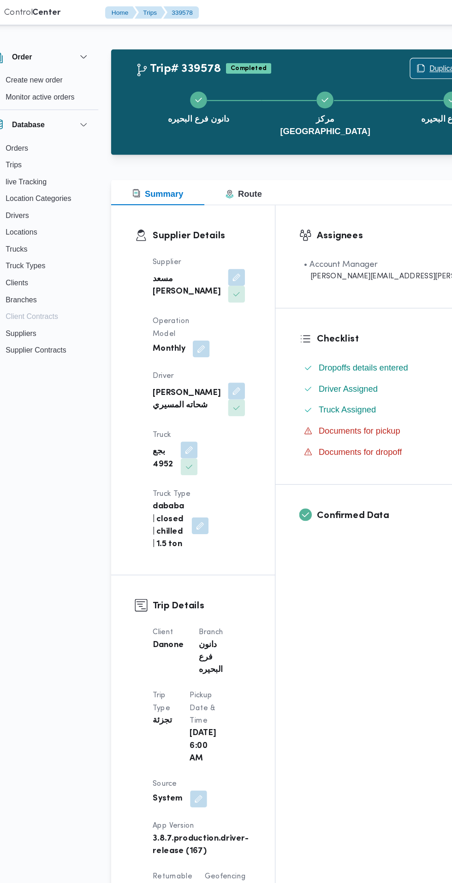
click at [398, 59] on span "Duplicate Trip" at bounding box center [418, 59] width 40 height 11
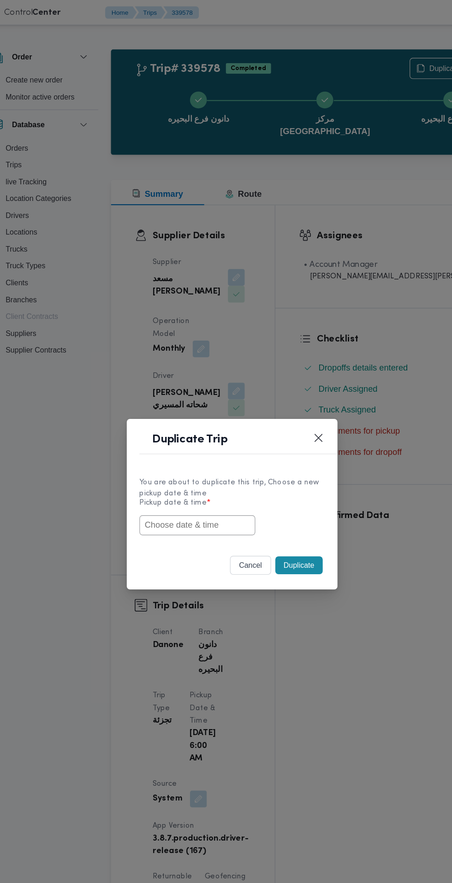
click at [216, 460] on input "text" at bounding box center [195, 460] width 101 height 18
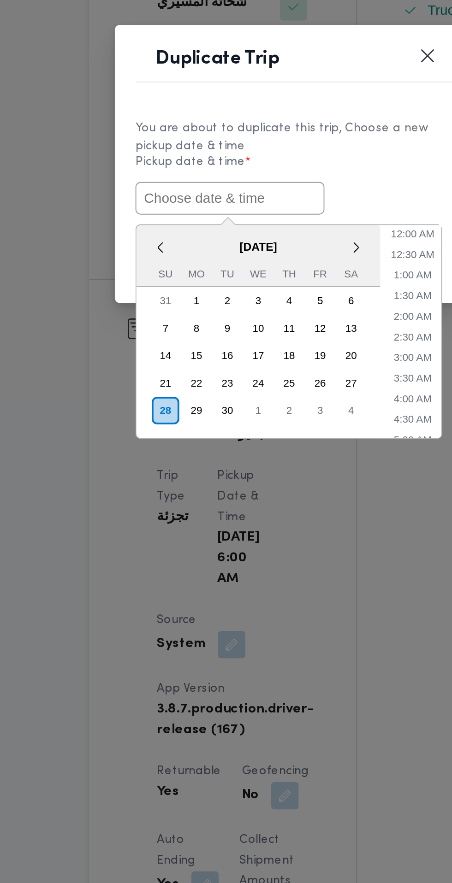
paste input "28/09/2025 6:30AM"
type input "28/09/2025 6:30AM"
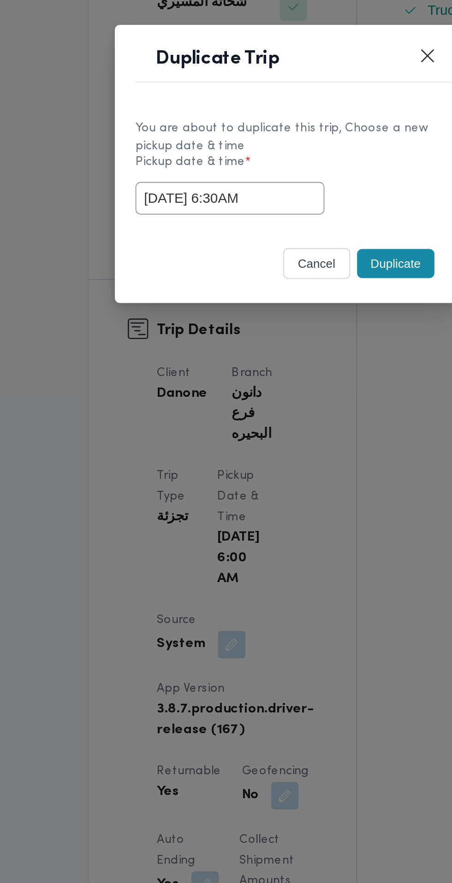
click at [287, 453] on div "28/09/2025 6:30AM" at bounding box center [226, 460] width 162 height 18
click at [281, 496] on button "Duplicate" at bounding box center [284, 495] width 41 height 16
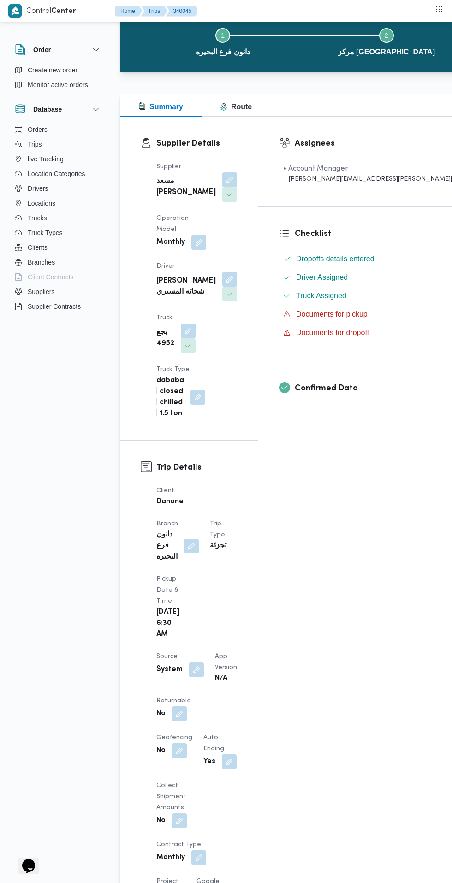
scroll to position [66, 0]
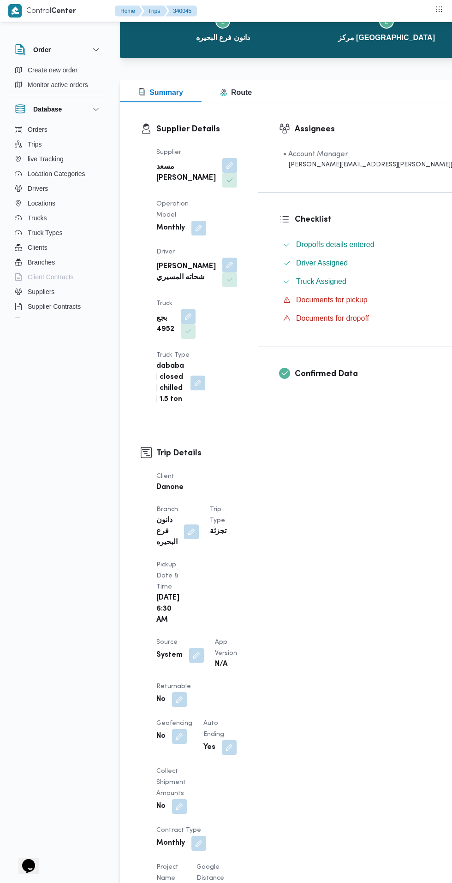
click at [179, 692] on button "button" at bounding box center [179, 699] width 15 height 15
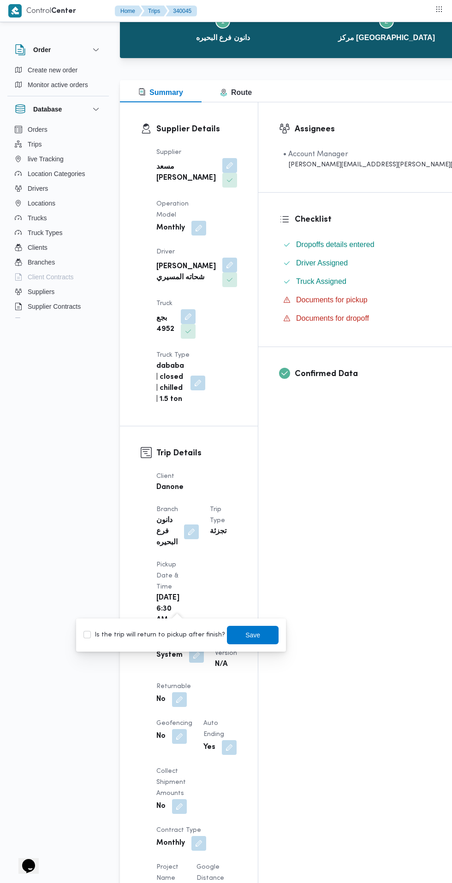
click at [162, 630] on label "Is the trip will return to pickup after finish?" at bounding box center [154, 635] width 142 height 11
checkbox input "true"
click at [262, 627] on span "Save" at bounding box center [253, 635] width 52 height 18
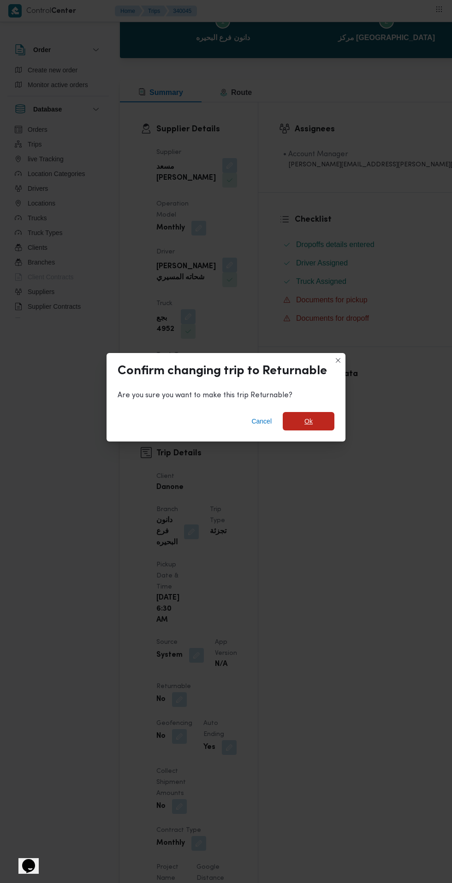
click at [308, 427] on span "Ok" at bounding box center [308, 421] width 8 height 11
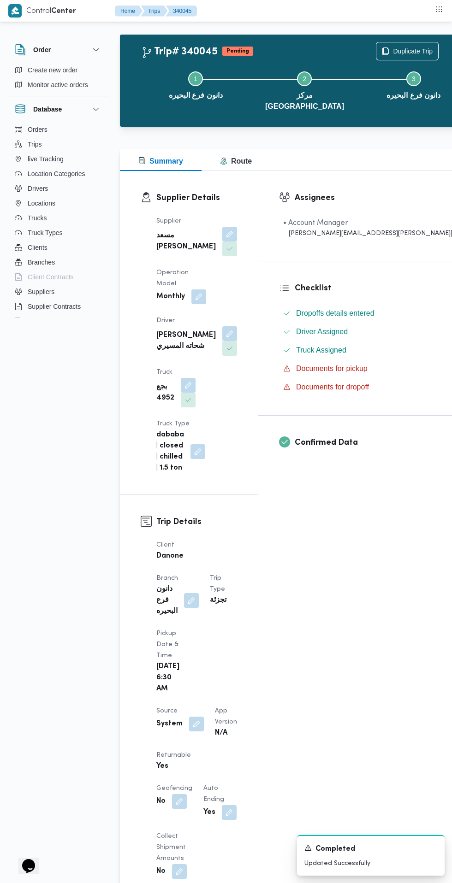
scroll to position [0, 0]
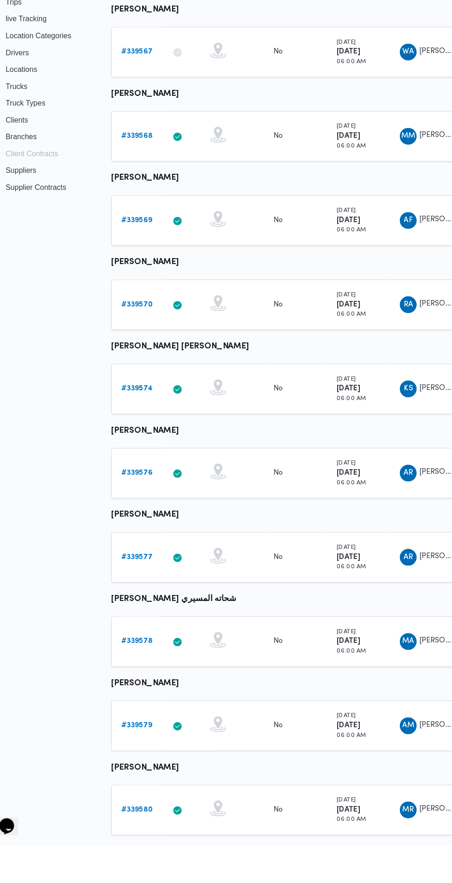
click at [142, 777] on b "# 339579" at bounding box center [142, 778] width 27 height 6
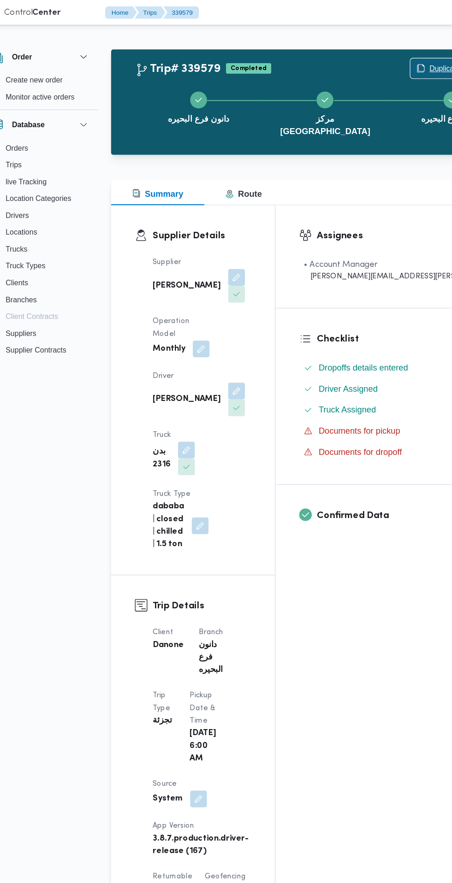
click at [398, 61] on span "Duplicate Trip" at bounding box center [418, 59] width 40 height 11
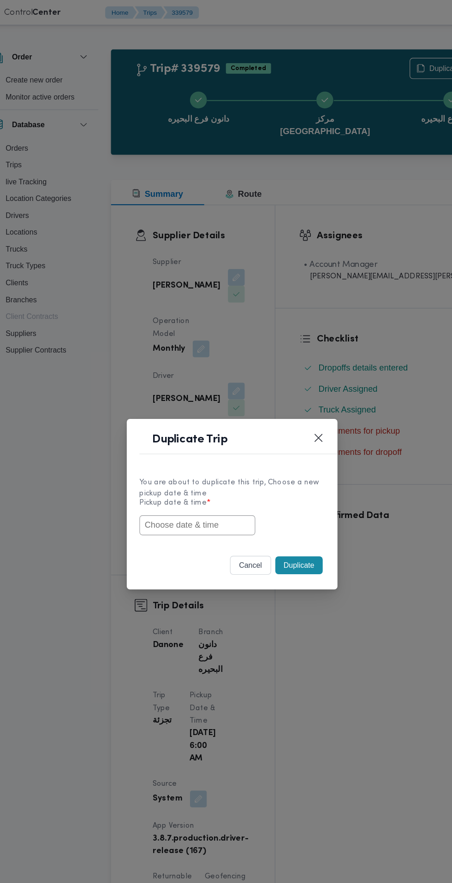
click at [221, 459] on input "text" at bounding box center [195, 460] width 101 height 18
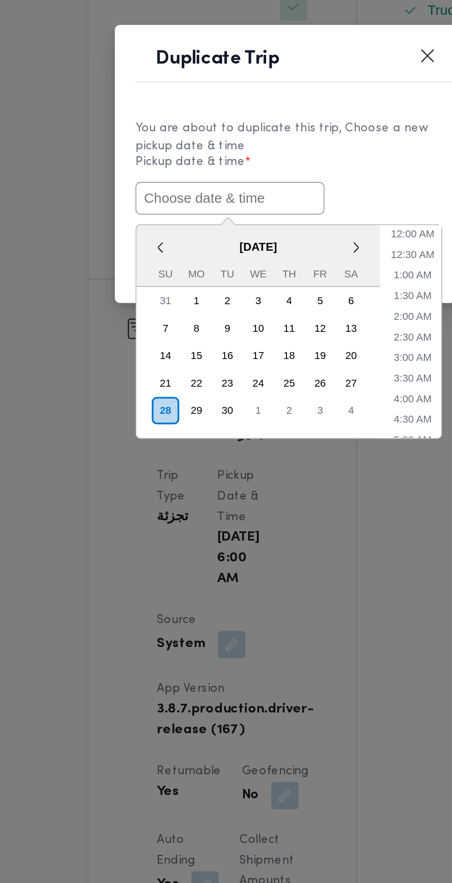
paste input "28/09/2025 6:30AM"
type input "28/09/2025 6:30AM"
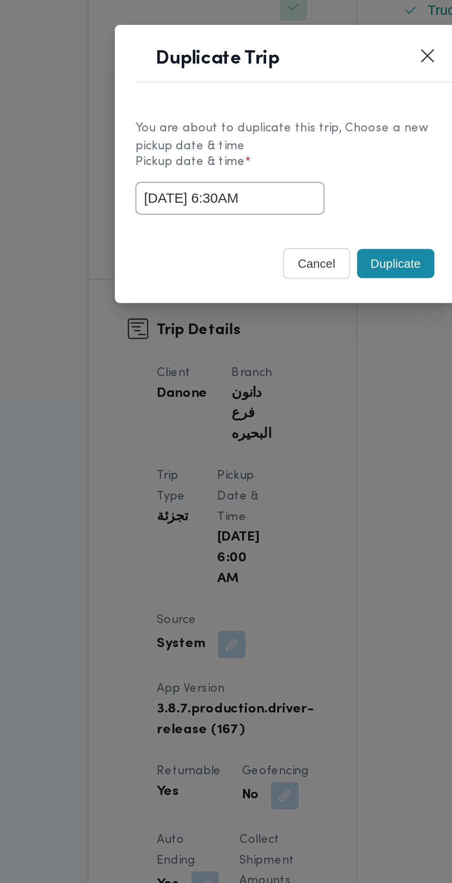
click at [292, 454] on div "28/09/2025 6:30AM" at bounding box center [226, 460] width 162 height 18
click at [292, 497] on button "Duplicate" at bounding box center [284, 495] width 41 height 16
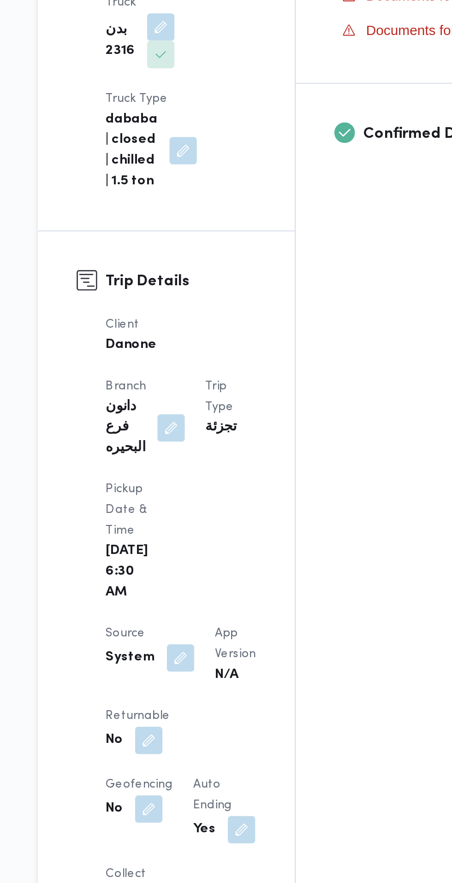
click at [180, 759] on button "button" at bounding box center [179, 766] width 15 height 15
click at [222, 807] on button "button" at bounding box center [229, 814] width 15 height 15
click at [177, 759] on button "button" at bounding box center [179, 766] width 15 height 15
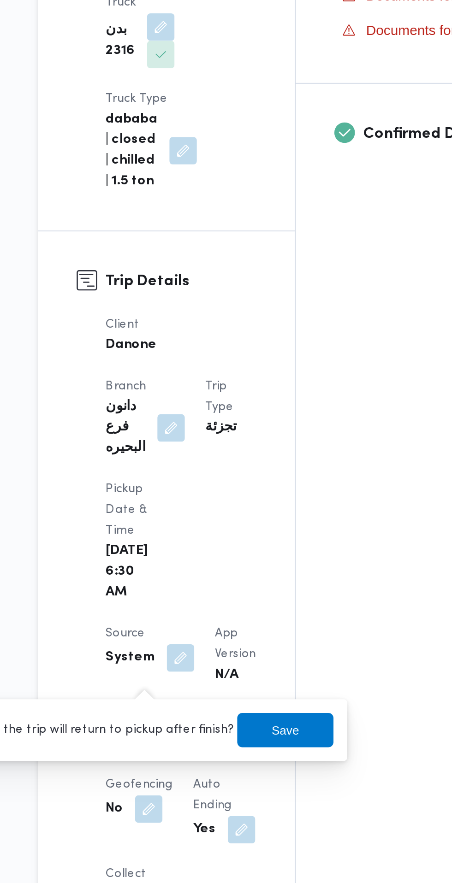
click at [182, 761] on label "Is the trip will return to pickup after finish?" at bounding box center [154, 760] width 142 height 11
checkbox input "true"
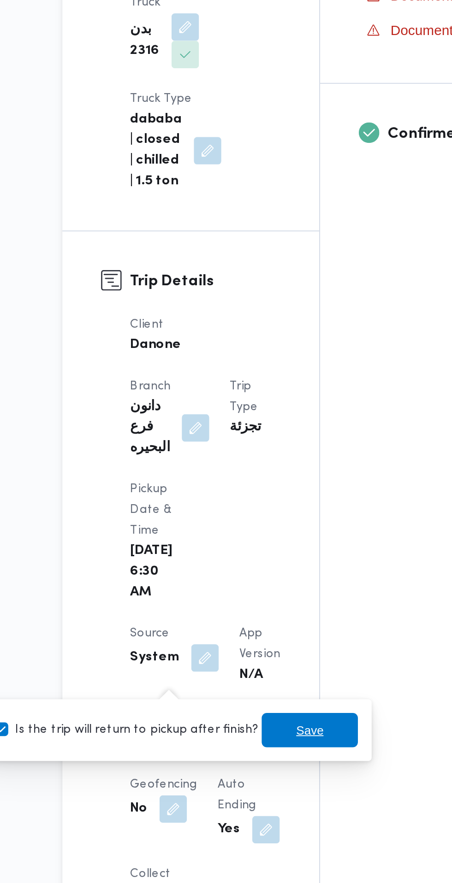
click at [245, 762] on span "Save" at bounding box center [252, 760] width 15 height 11
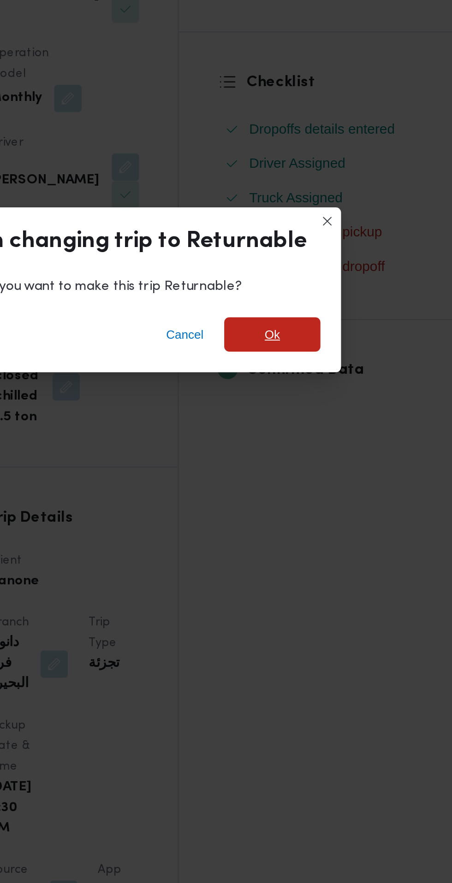
click at [322, 421] on span "Ok" at bounding box center [309, 421] width 52 height 18
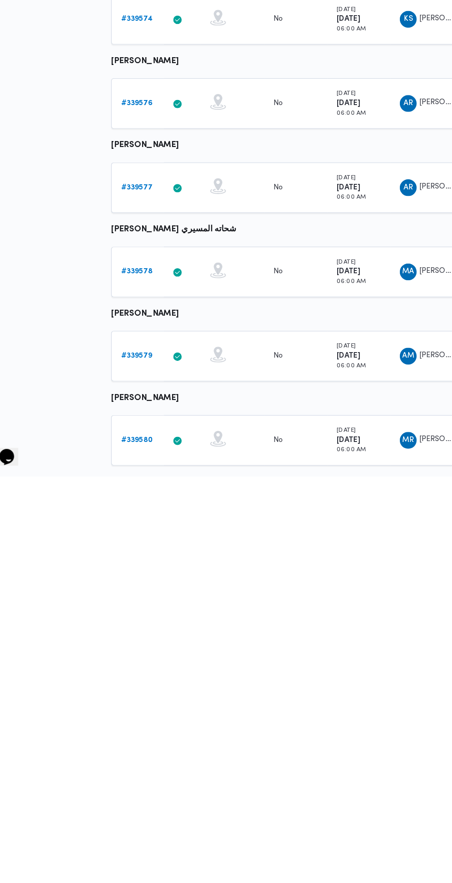
click at [142, 846] on link "# 339580" at bounding box center [143, 851] width 28 height 11
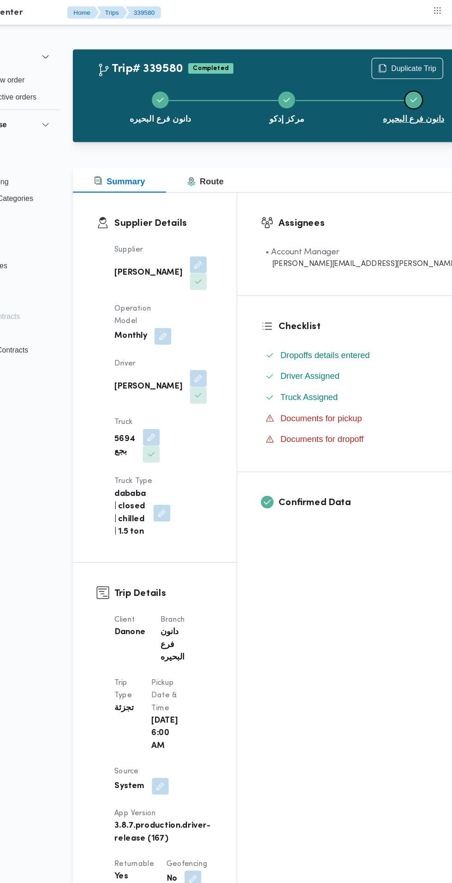
click at [414, 87] on icon "Step 3 is complete" at bounding box center [417, 87] width 7 height 7
click at [398, 60] on span "Duplicate Trip" at bounding box center [418, 59] width 40 height 11
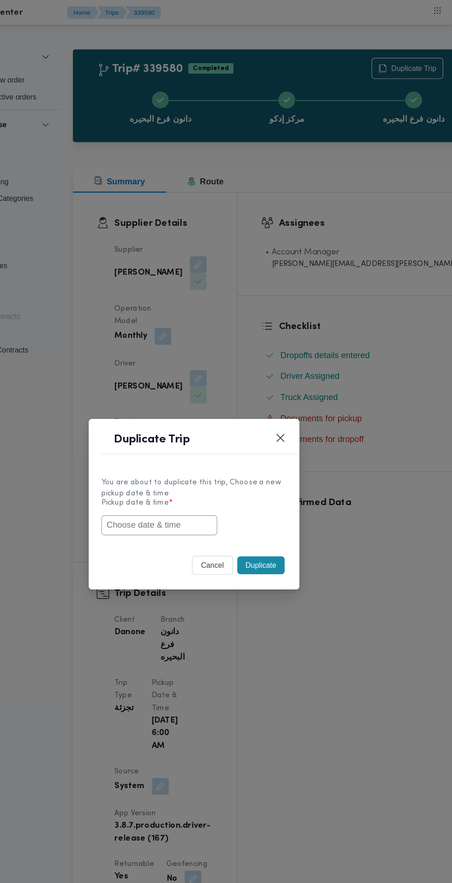
click at [232, 460] on input "text" at bounding box center [195, 460] width 101 height 18
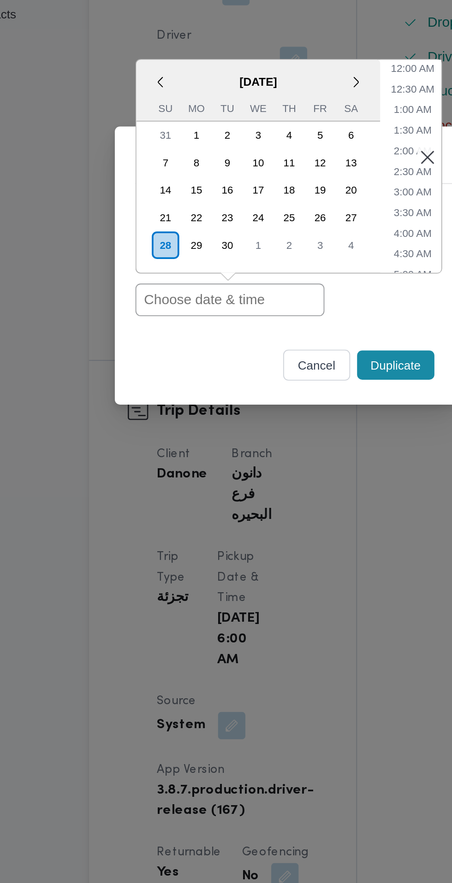
paste input "28/09/2025 6:30AM"
type input "28/09/2025 6:30AM"
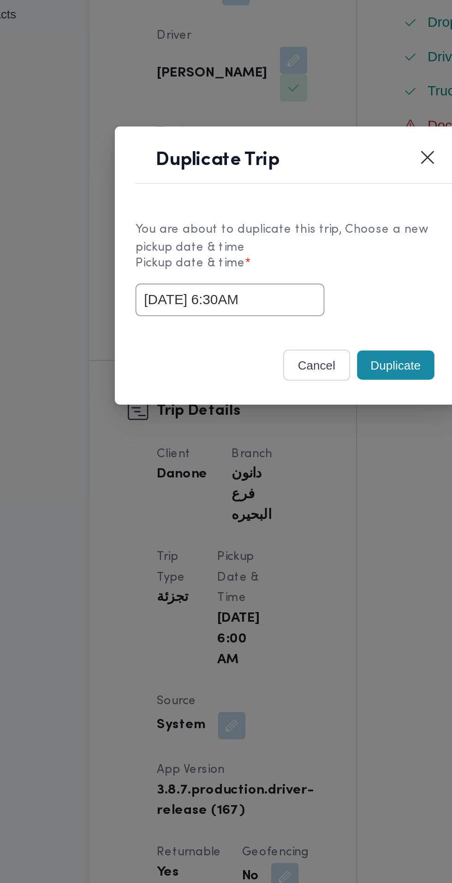
click at [284, 469] on div "28/09/2025 6:30AM" at bounding box center [226, 460] width 162 height 18
click at [284, 496] on button "Duplicate" at bounding box center [284, 495] width 41 height 16
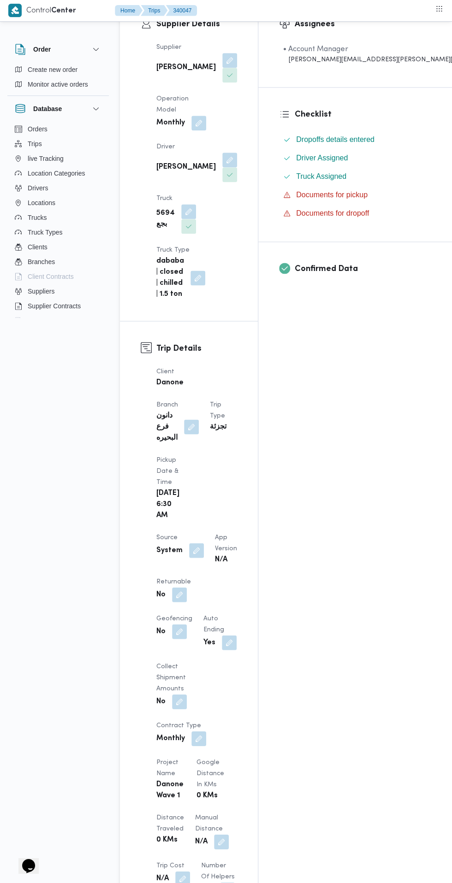
scroll to position [173, 0]
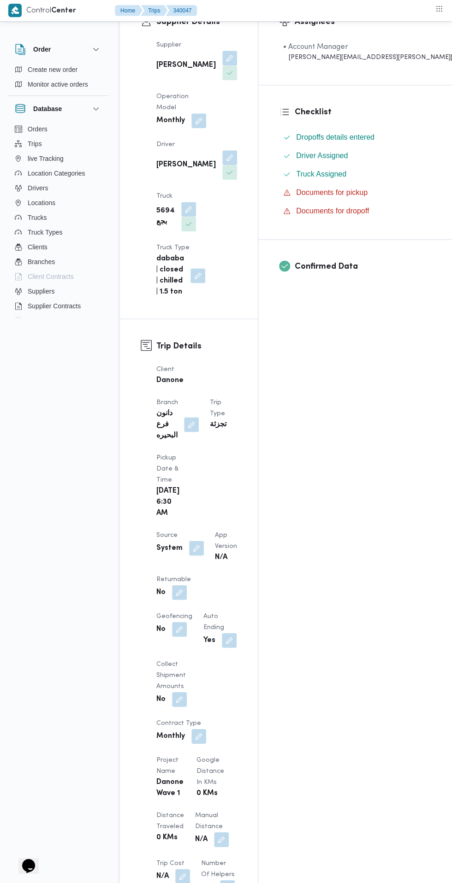
click at [186, 586] on button "button" at bounding box center [179, 593] width 15 height 15
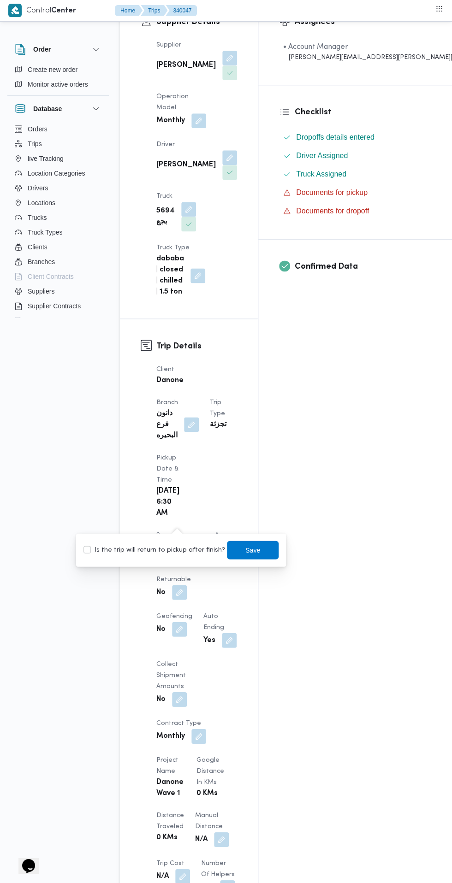
click at [162, 547] on label "Is the trip will return to pickup after finish?" at bounding box center [154, 550] width 142 height 11
checkbox input "true"
click at [245, 550] on span "Save" at bounding box center [252, 550] width 15 height 11
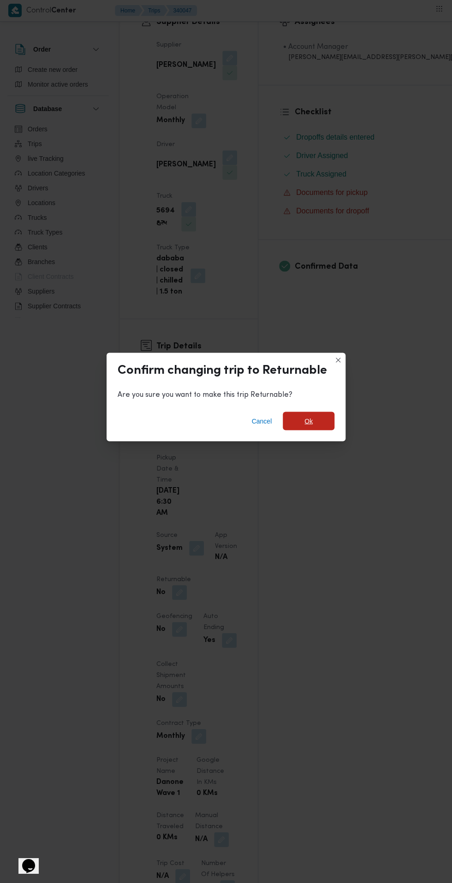
click at [308, 427] on span "Ok" at bounding box center [308, 421] width 8 height 11
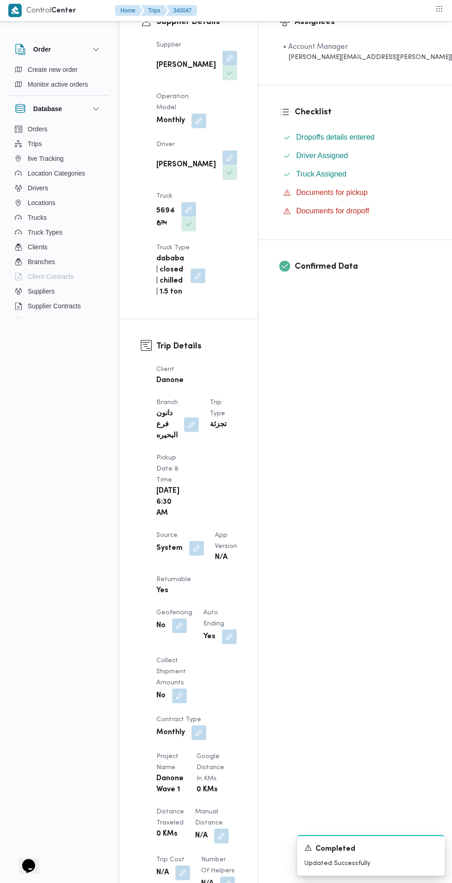
scroll to position [242, 0]
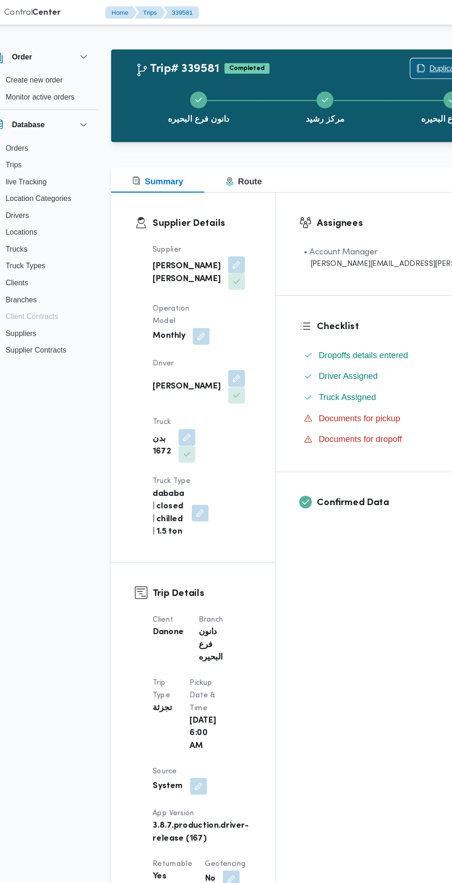
click at [398, 60] on span "Duplicate Trip" at bounding box center [418, 59] width 40 height 11
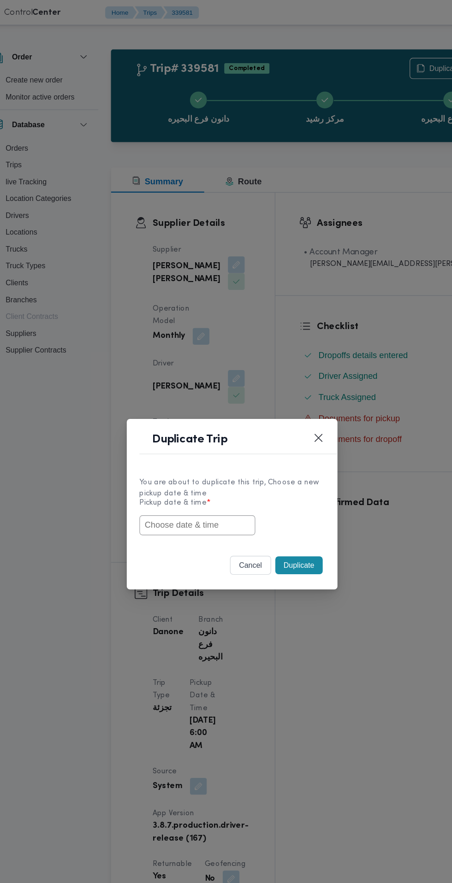
click at [199, 458] on input "text" at bounding box center [195, 460] width 101 height 18
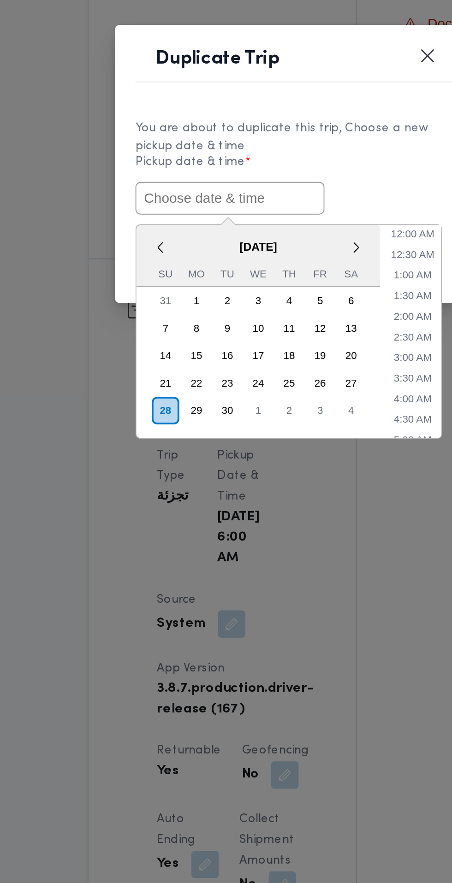
click at [216, 462] on input "text" at bounding box center [195, 460] width 101 height 18
paste input "28/09/2025 6:30AM"
type input "28/09/2025 6:30AM"
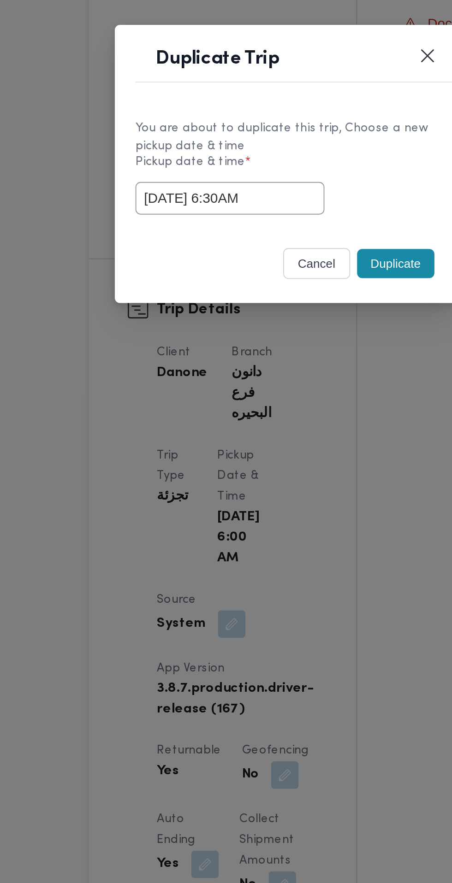
click at [291, 444] on label "Pickup date & time *" at bounding box center [226, 444] width 162 height 14
click at [293, 493] on button "Duplicate" at bounding box center [284, 495] width 41 height 16
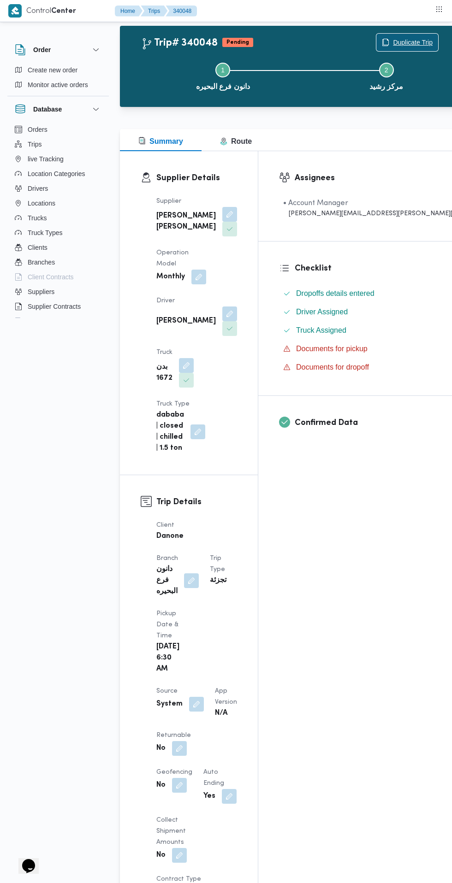
scroll to position [73, 0]
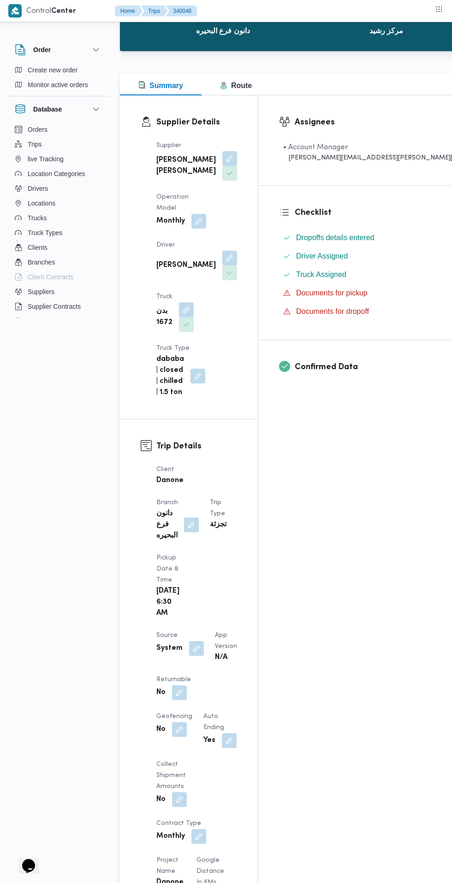
click at [187, 722] on button "button" at bounding box center [179, 729] width 15 height 15
click at [362, 579] on div "Assignees • Account Manager abdallah.mohamed@illa.com.eg Checklist Dropoffs det…" at bounding box center [371, 784] width 226 height 1378
click at [179, 686] on button "button" at bounding box center [179, 693] width 15 height 15
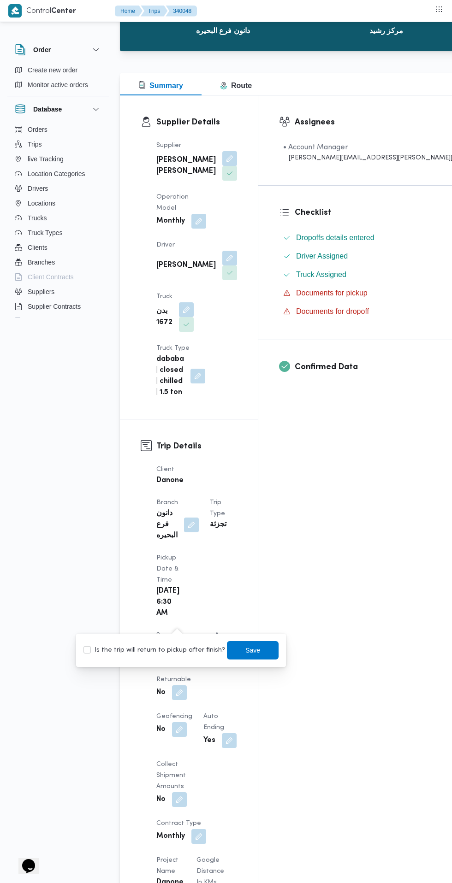
click at [150, 651] on label "Is the trip will return to pickup after finish?" at bounding box center [154, 650] width 142 height 11
checkbox input "true"
click at [245, 650] on span "Save" at bounding box center [252, 650] width 15 height 11
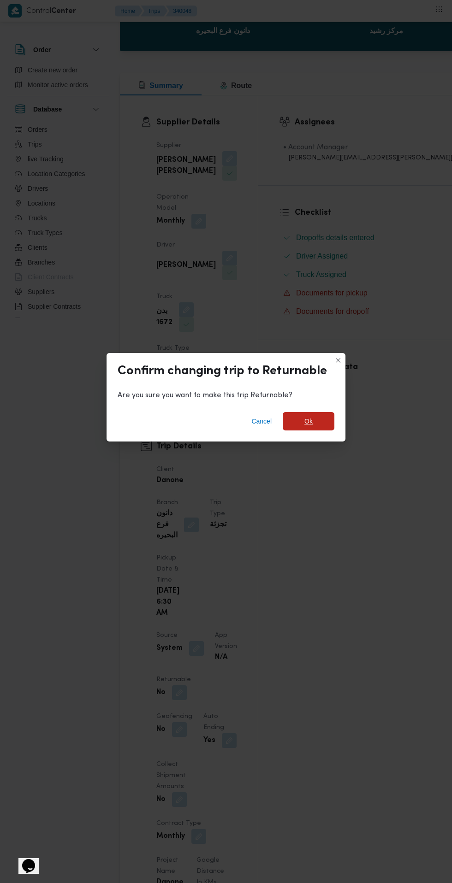
click at [308, 427] on span "Ok" at bounding box center [308, 421] width 8 height 11
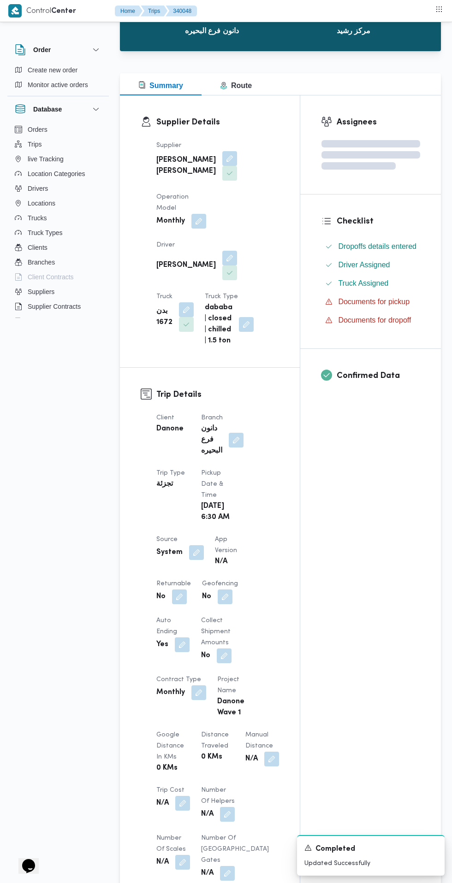
click at [341, 617] on div "Assignees Checklist Dropoffs details entered Driver Assigned Truck Assigned Doc…" at bounding box center [370, 651] width 141 height 1112
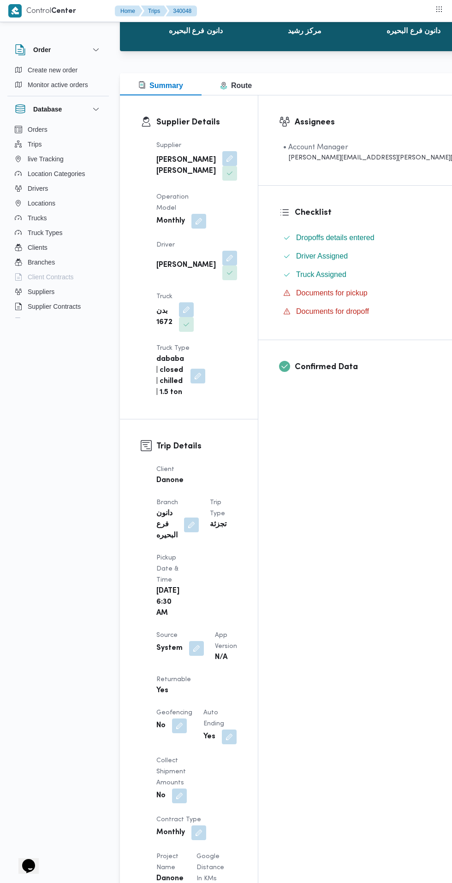
scroll to position [0, 0]
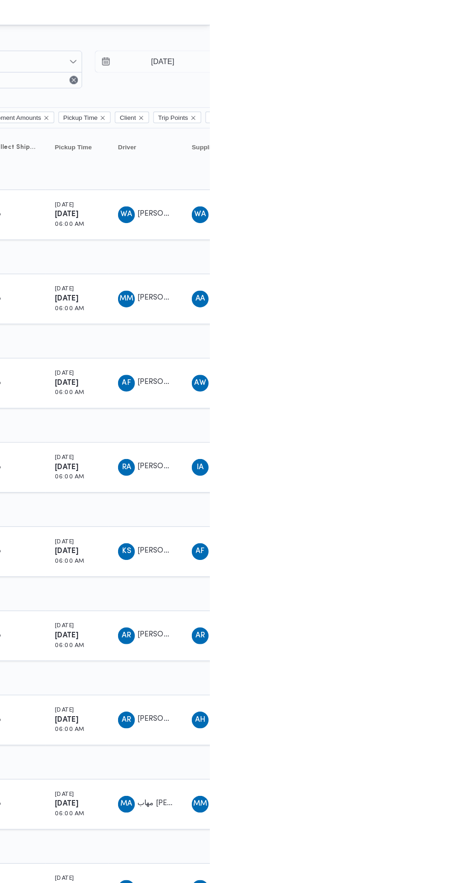
scroll to position [0, 15]
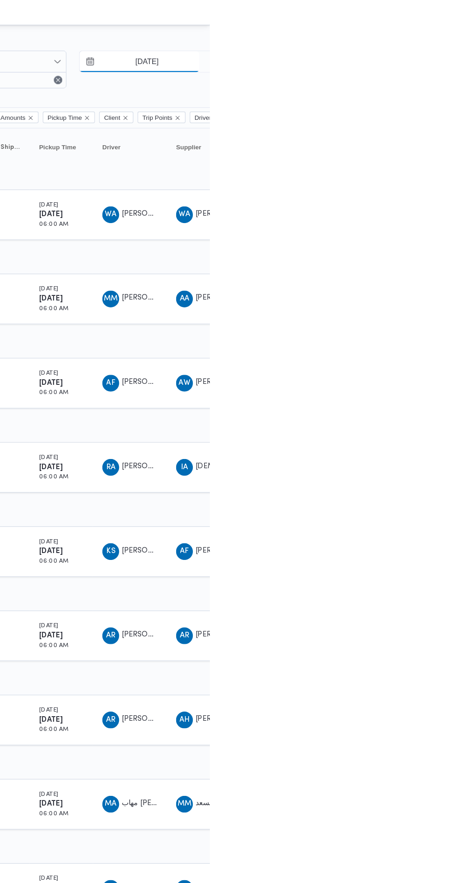
click at [423, 54] on input "[DATE]" at bounding box center [390, 54] width 105 height 18
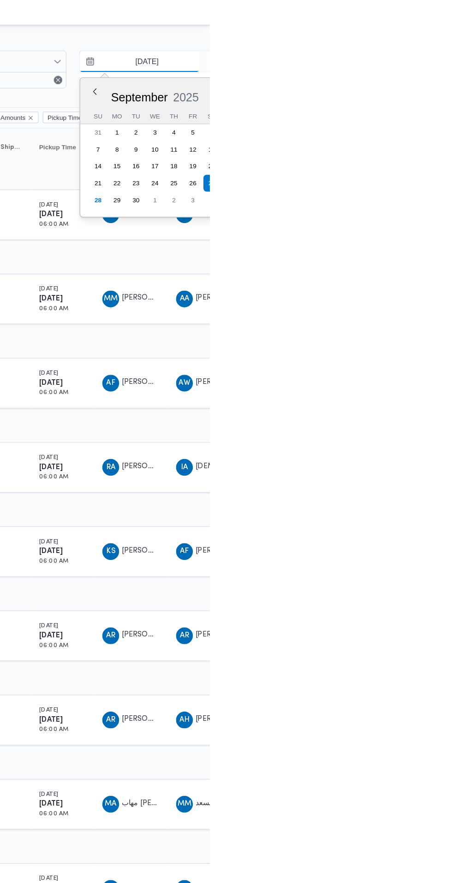
scroll to position [0, 14]
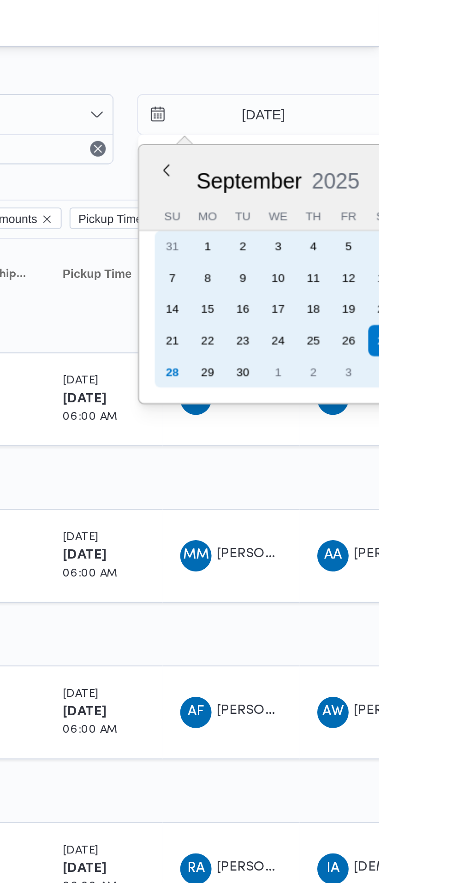
click at [353, 175] on div "28" at bounding box center [354, 175] width 15 height 15
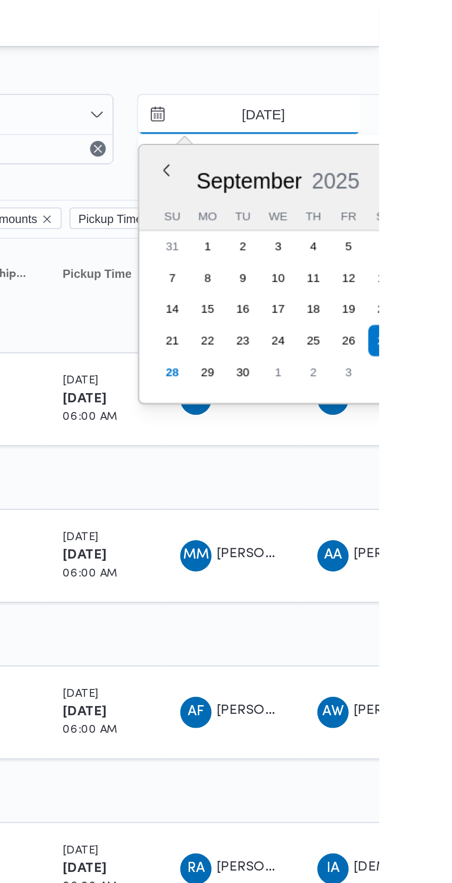
type input "28/9/2025"
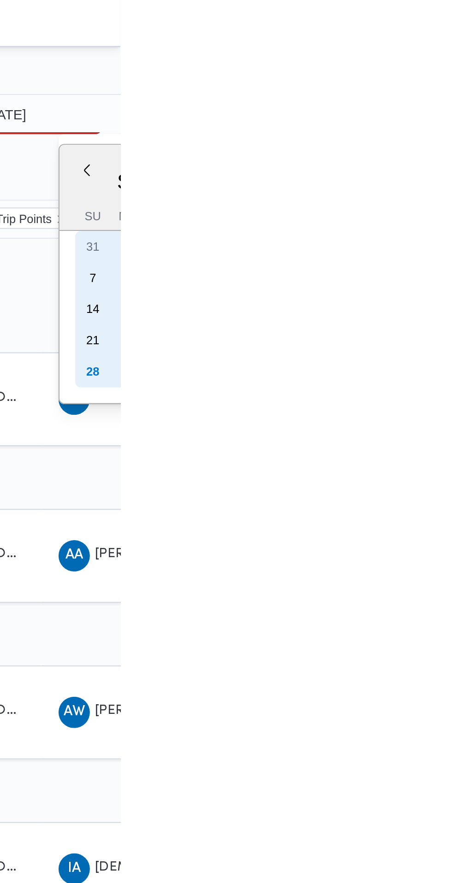
click at [437, 175] on div "28" at bounding box center [439, 175] width 15 height 15
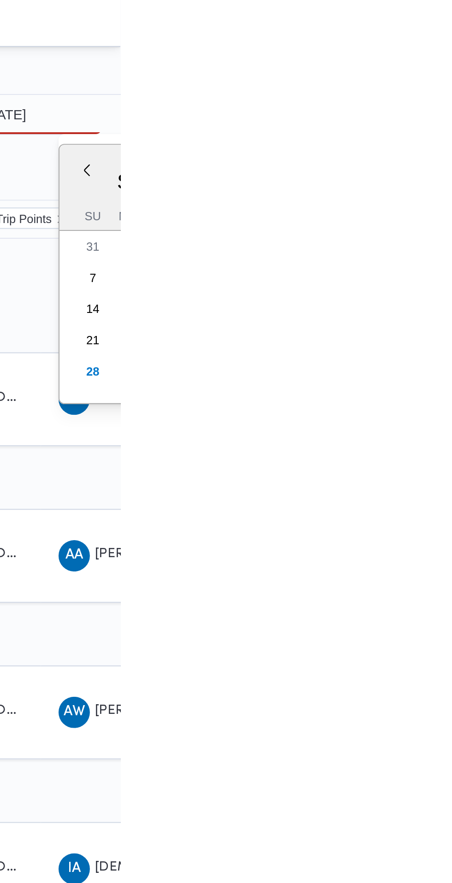
type input "28/9/2025"
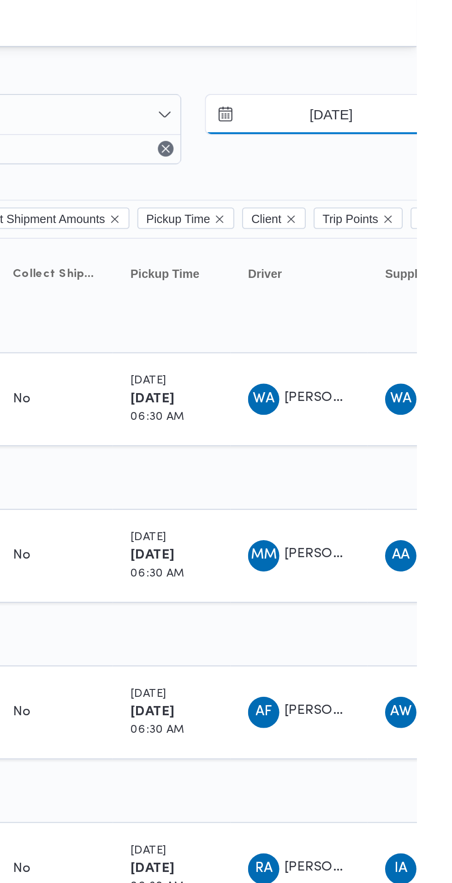
click at [414, 55] on input "28/9/2025" at bounding box center [405, 54] width 105 height 18
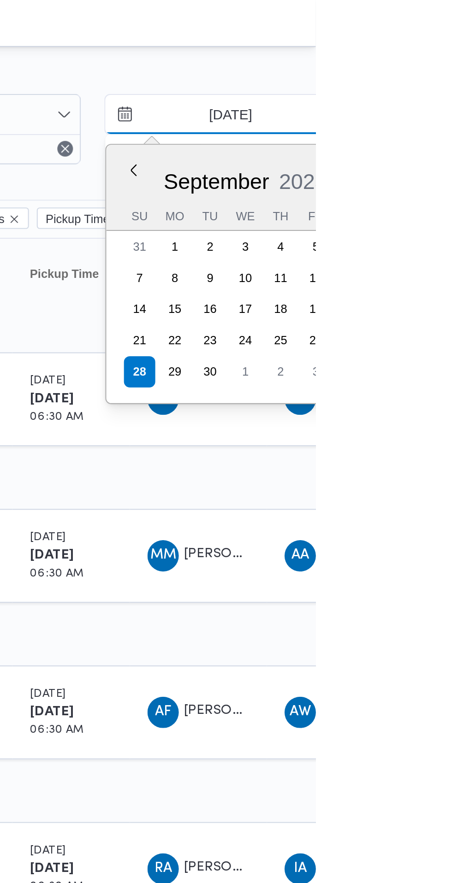
type input "[DATE]"
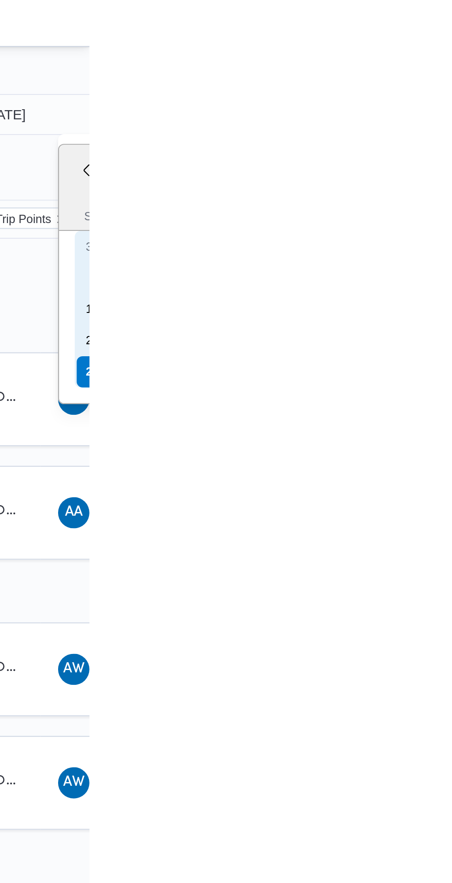
type input "[DATE]"
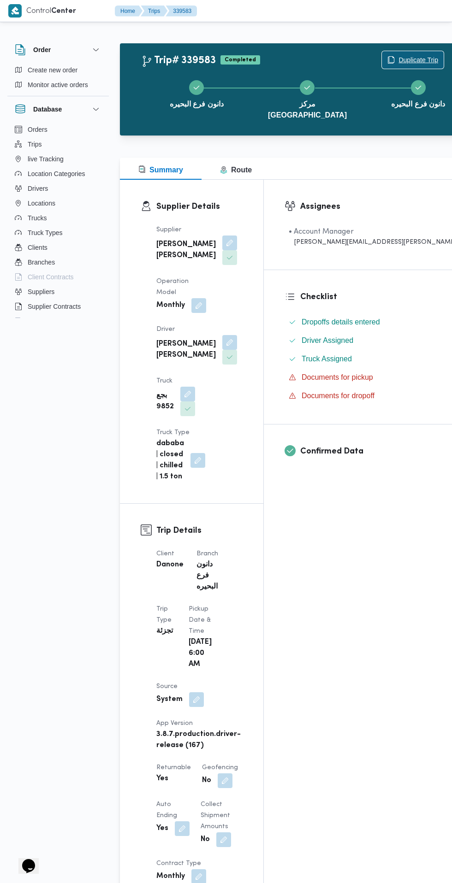
click at [398, 60] on span "Duplicate Trip" at bounding box center [418, 59] width 40 height 11
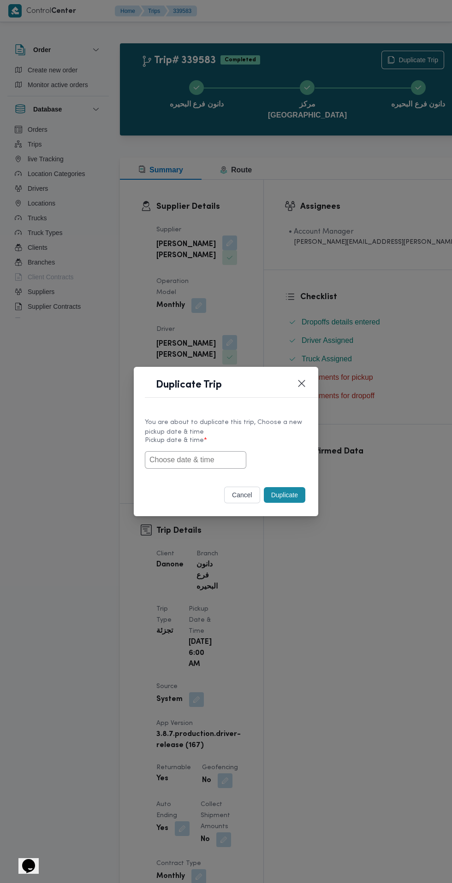
click at [230, 464] on input "text" at bounding box center [195, 460] width 101 height 18
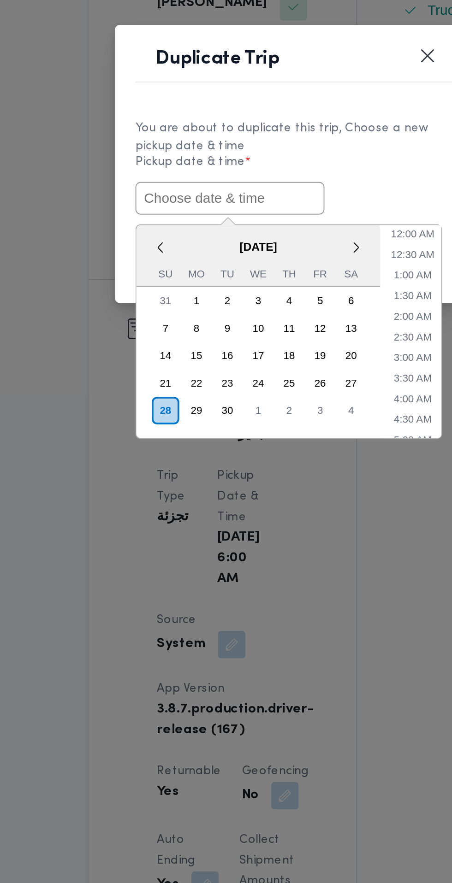
paste input "28/09/2025 6:30AM"
type input "28/09/2025 6:30AM"
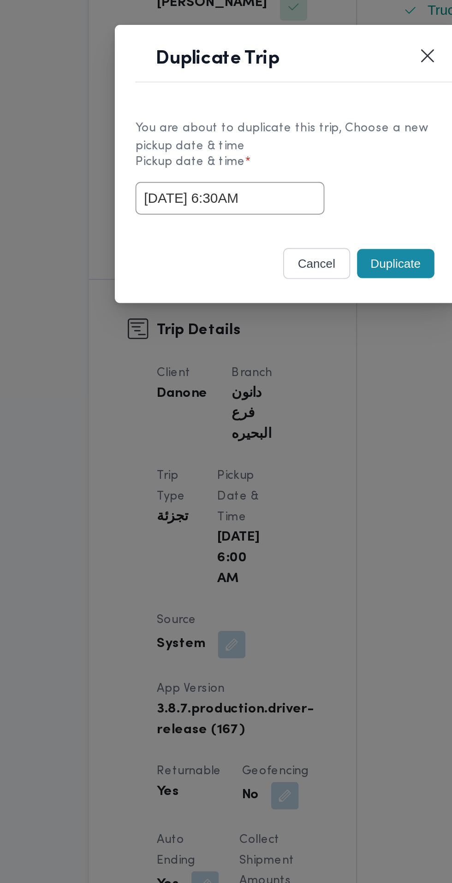
click at [282, 457] on div "28/09/2025 6:30AM" at bounding box center [226, 460] width 162 height 18
click at [284, 496] on button "Duplicate" at bounding box center [284, 495] width 41 height 16
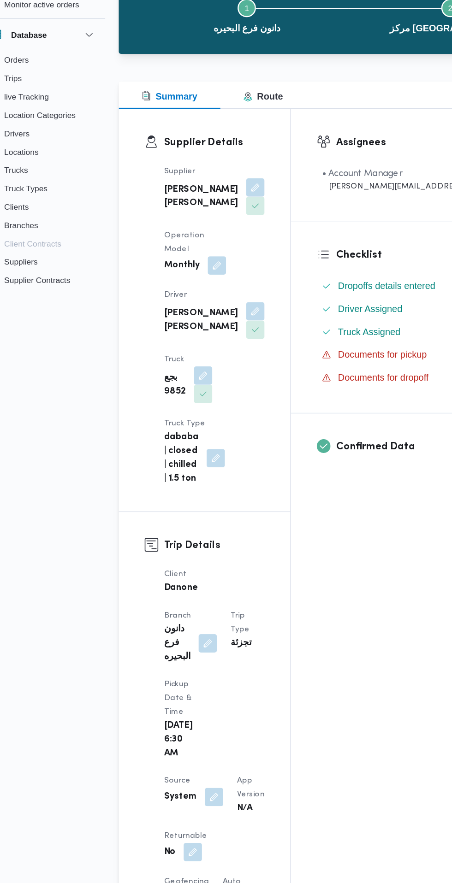
click at [184, 759] on button "button" at bounding box center [179, 766] width 15 height 15
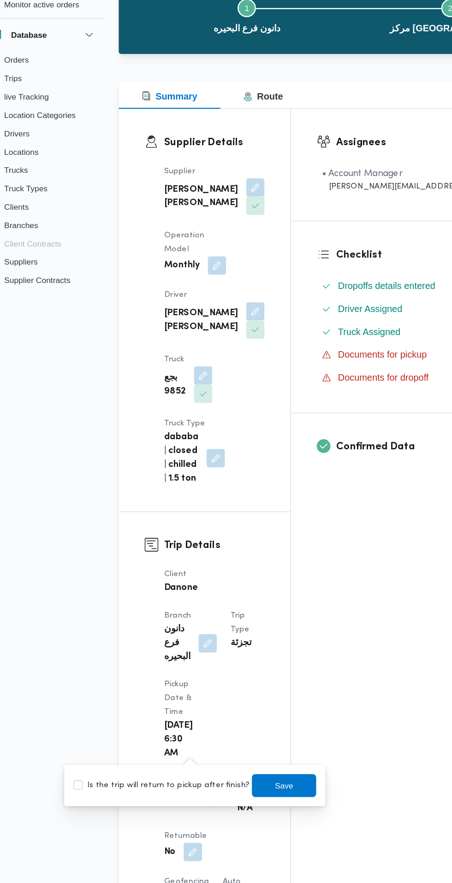
click at [179, 709] on label "Is the trip will return to pickup after finish?" at bounding box center [154, 712] width 142 height 11
checkbox input "true"
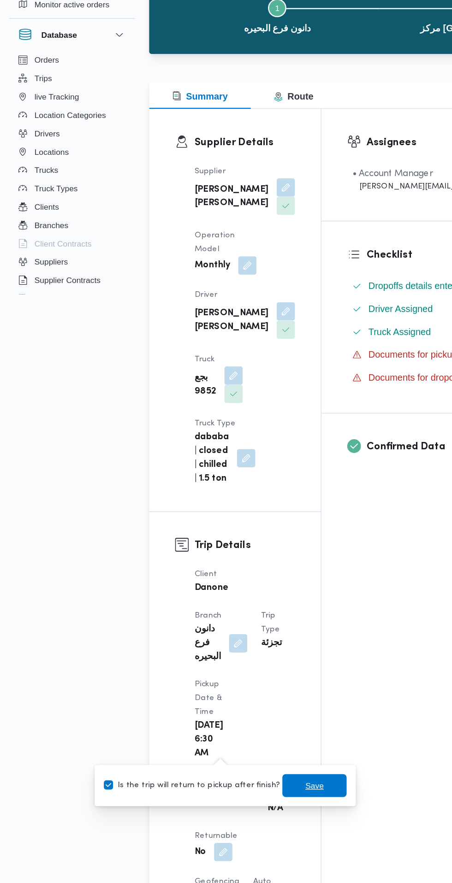
click at [257, 709] on span "Save" at bounding box center [253, 713] width 52 height 18
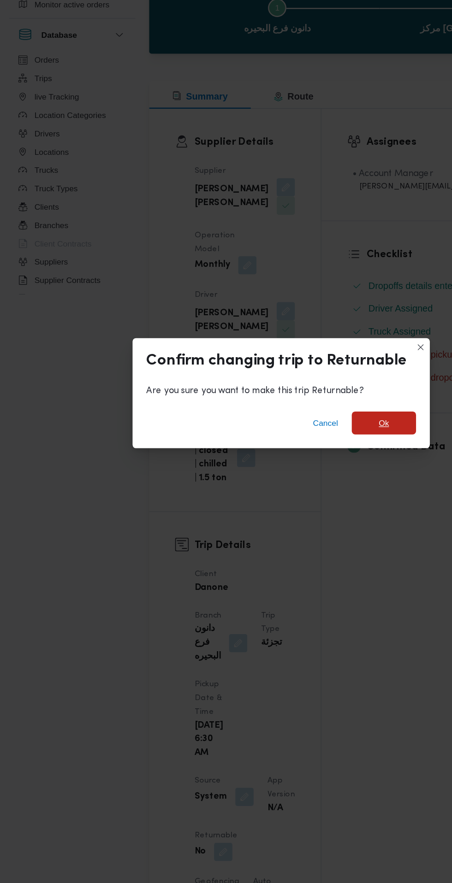
click at [333, 431] on span "Ok" at bounding box center [309, 421] width 52 height 18
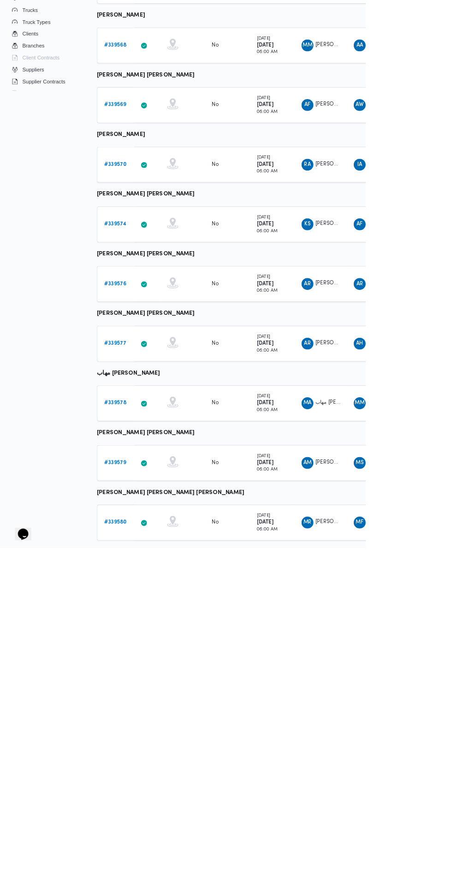
click at [291, 883] on html "Control Center Home Trips English عربي Dark mode Logout Order Create new order …" at bounding box center [226, 441] width 452 height 883
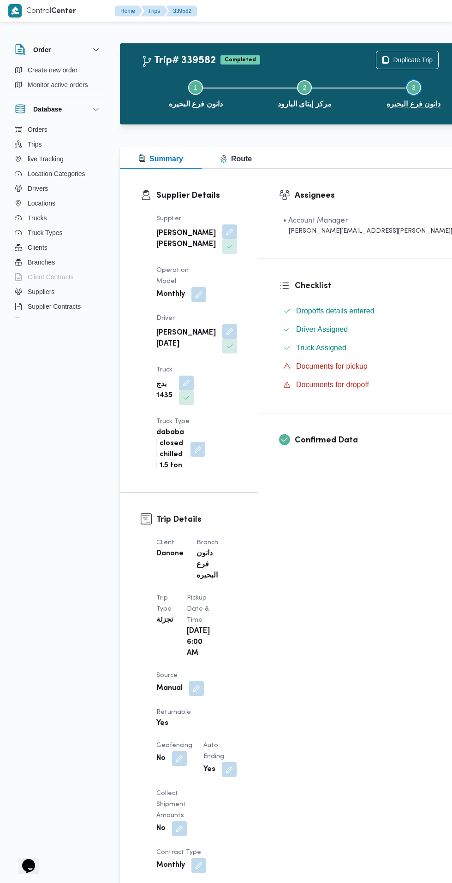
click at [412, 87] on span "3" at bounding box center [414, 87] width 4 height 7
click at [412, 88] on span "3" at bounding box center [414, 87] width 4 height 7
click at [376, 65] on div "Step 1 is incomplete 1 دانون فرع البحيره Step 2 is incomplete 2 مركز إيتاى البا…" at bounding box center [305, 93] width 338 height 59
click at [406, 82] on span "Step 3 is incomplete 3" at bounding box center [413, 87] width 15 height 15
click at [393, 55] on span "Duplicate Trip" at bounding box center [413, 59] width 40 height 11
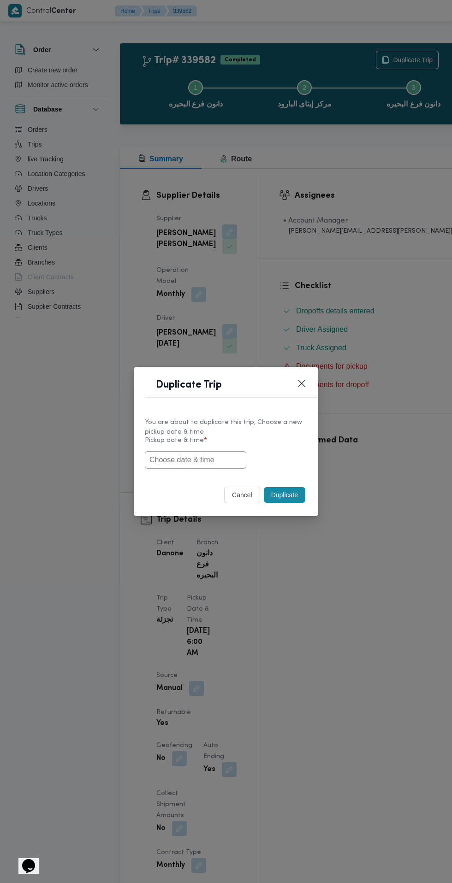
click at [202, 460] on input "text" at bounding box center [195, 460] width 101 height 18
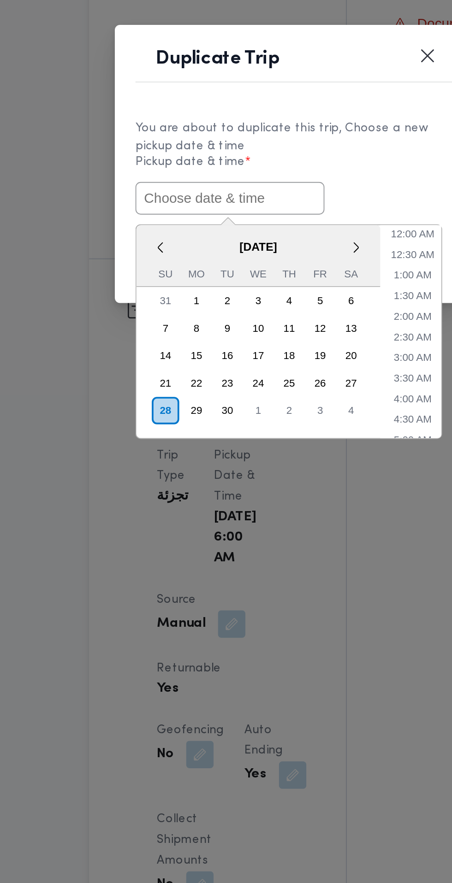
paste input "28/09/2025 6:30AM"
type input "28/09/2025 6:30AM"
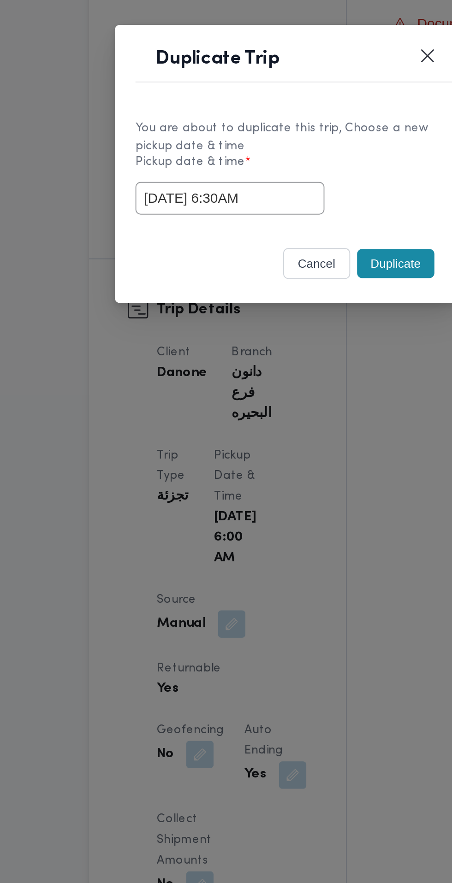
click at [287, 443] on label "Pickup date & time *" at bounding box center [226, 444] width 162 height 14
click at [291, 501] on button "Duplicate" at bounding box center [284, 495] width 41 height 16
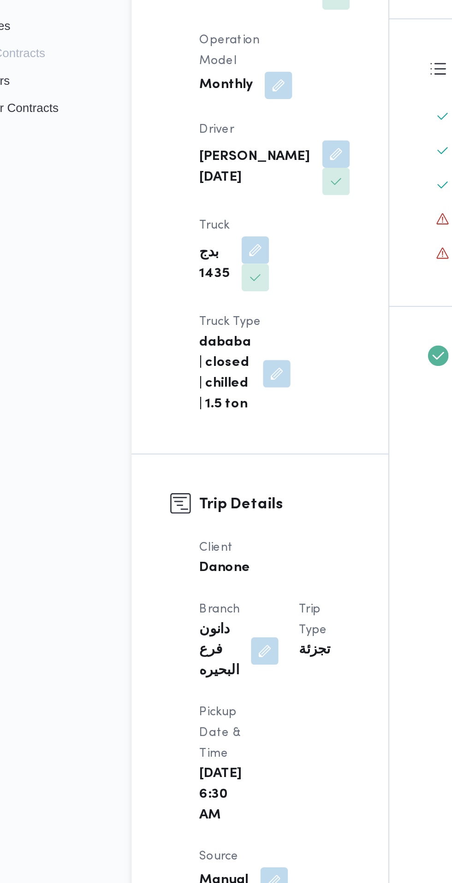
click at [187, 751] on button "button" at bounding box center [179, 758] width 15 height 15
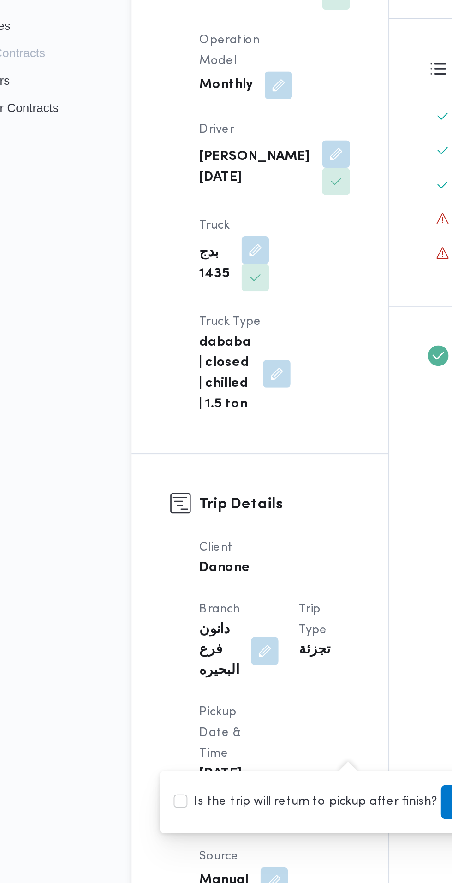
click at [220, 680] on label "Is the trip will return to pickup after finish?" at bounding box center [213, 679] width 142 height 11
checkbox input "true"
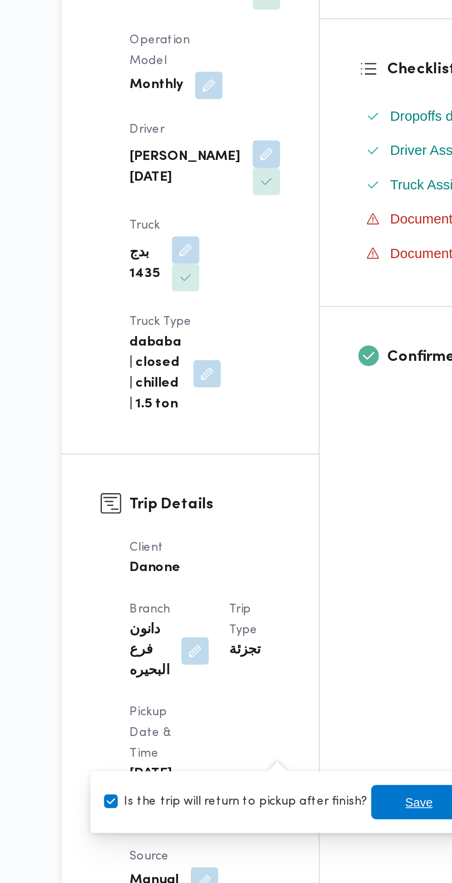
click at [304, 676] on span "Save" at bounding box center [311, 679] width 15 height 11
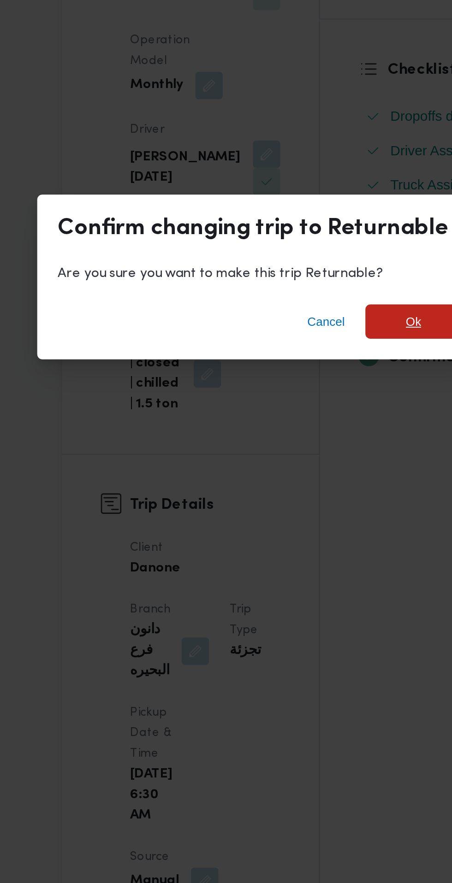
click at [308, 427] on span "Ok" at bounding box center [308, 421] width 8 height 11
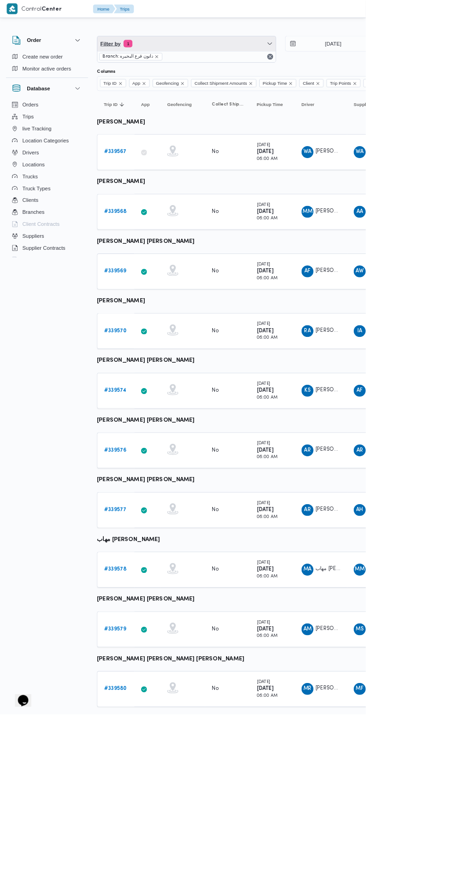
click at [276, 55] on span "Filter by 1" at bounding box center [230, 54] width 220 height 18
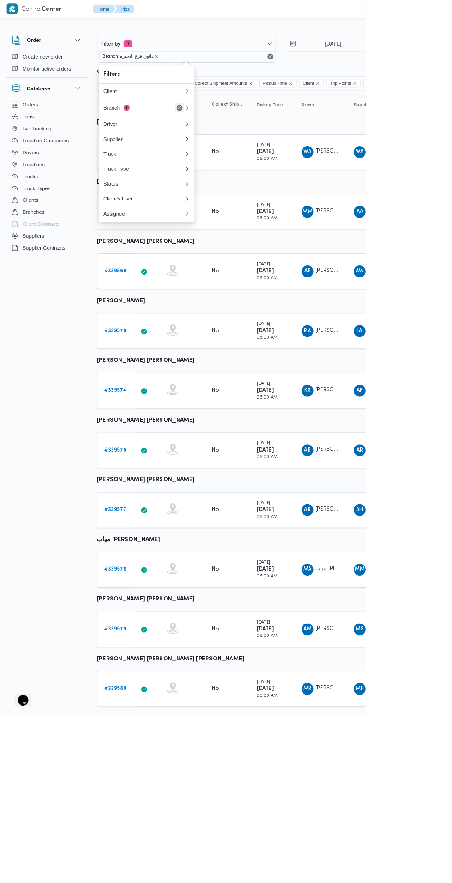
click at [216, 133] on button "Remove" at bounding box center [221, 133] width 11 height 11
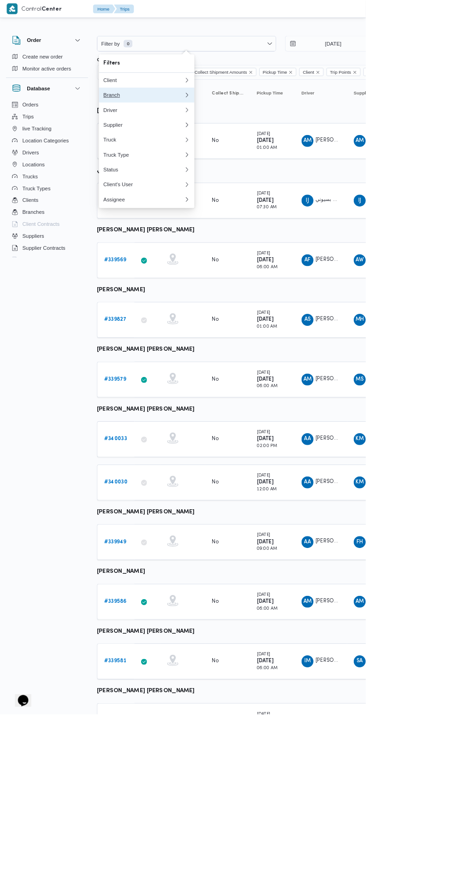
click at [142, 112] on button "Branch 0" at bounding box center [181, 117] width 118 height 18
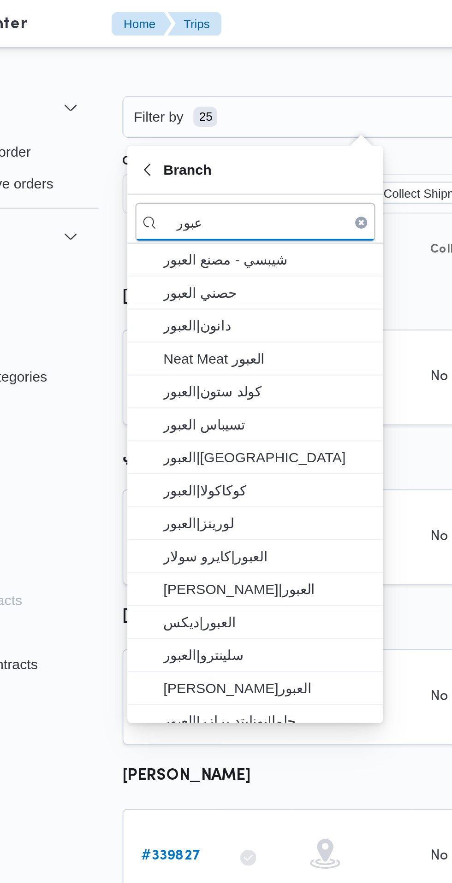
type input "عبور"
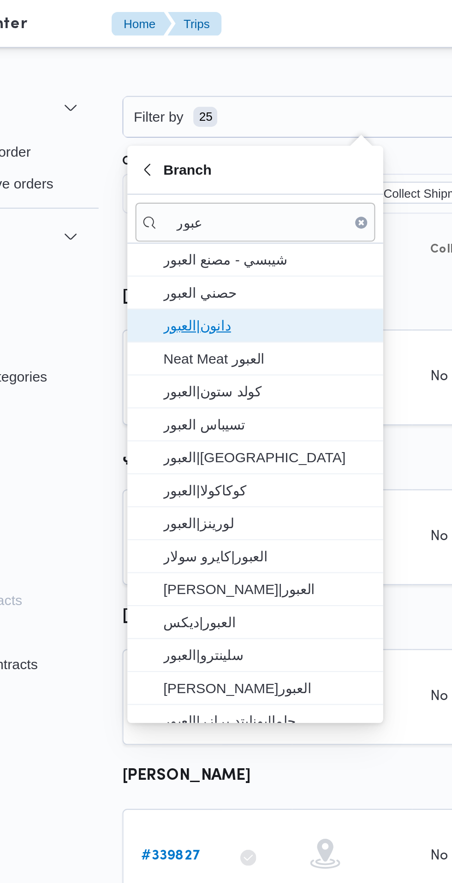
click at [203, 150] on span "دانون|العبور" at bounding box center [187, 150] width 96 height 11
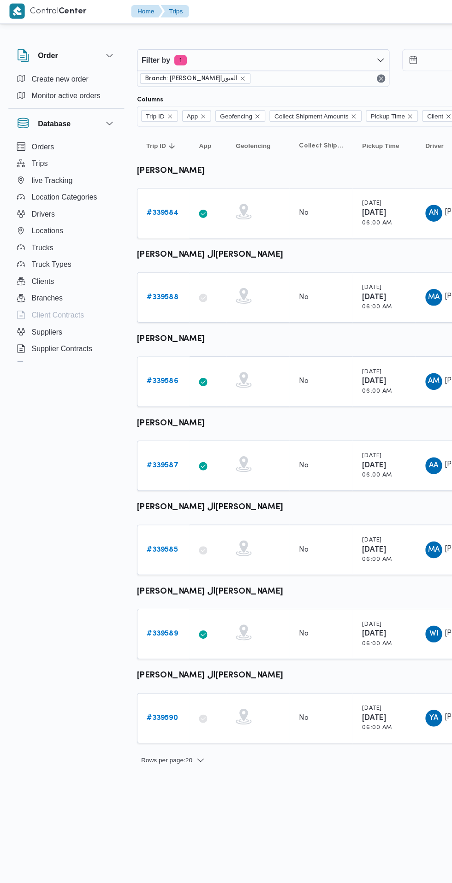
click at [142, 188] on b "# 339584" at bounding box center [143, 188] width 28 height 6
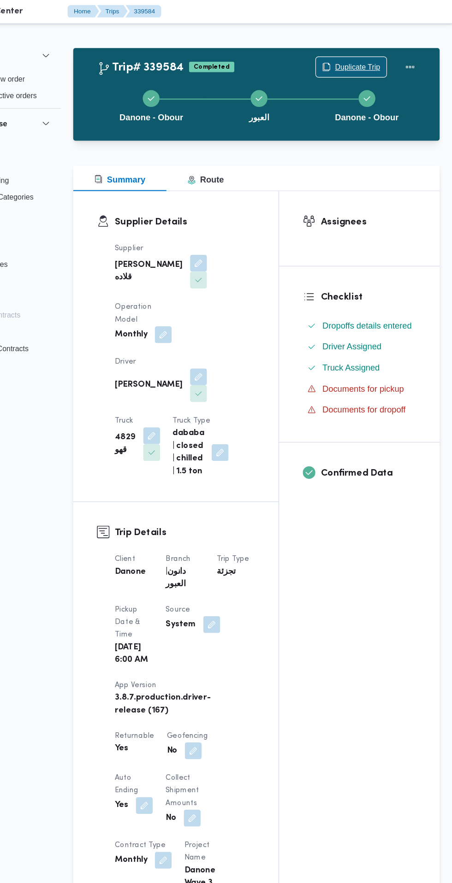
click at [376, 59] on span "Duplicate Trip" at bounding box center [369, 59] width 40 height 11
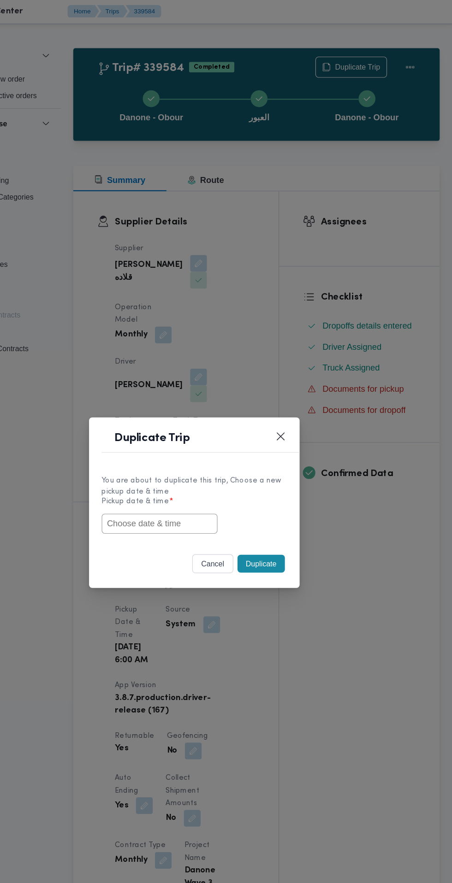
click at [227, 469] on input "text" at bounding box center [195, 460] width 101 height 18
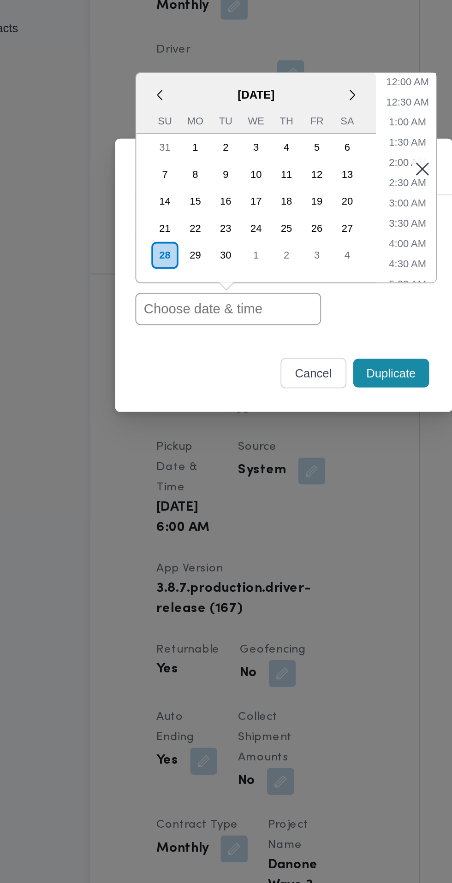
paste input "28/09/2025 6:30AM"
type input "28/09/2025 6:30AM"
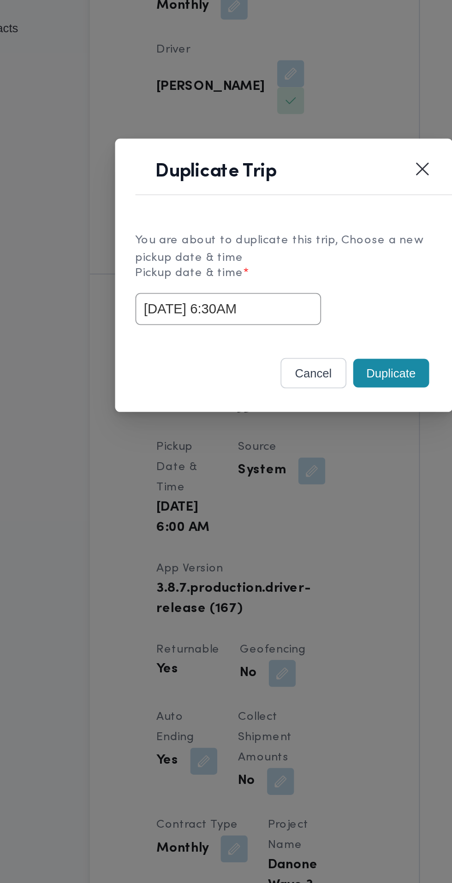
click at [286, 466] on div "28/09/2025 6:30AM" at bounding box center [226, 460] width 162 height 18
click at [286, 496] on button "Duplicate" at bounding box center [284, 495] width 41 height 16
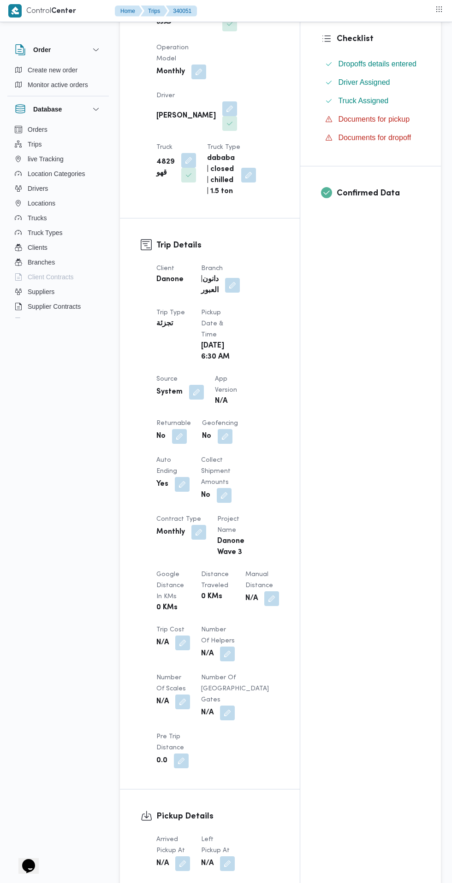
scroll to position [226, 0]
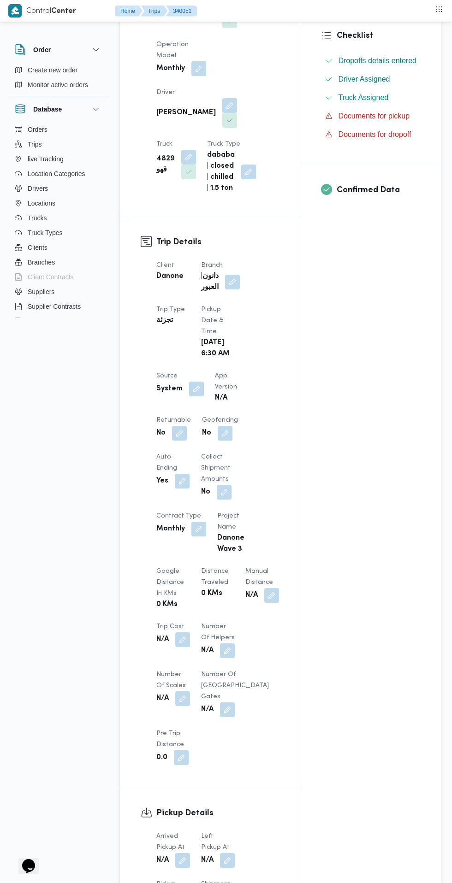
click at [179, 426] on button "button" at bounding box center [179, 433] width 15 height 15
click at [173, 449] on label "Is the trip will return to pickup after finish?" at bounding box center [154, 453] width 142 height 11
checkbox input "true"
click at [245, 453] on span "Save" at bounding box center [252, 453] width 15 height 11
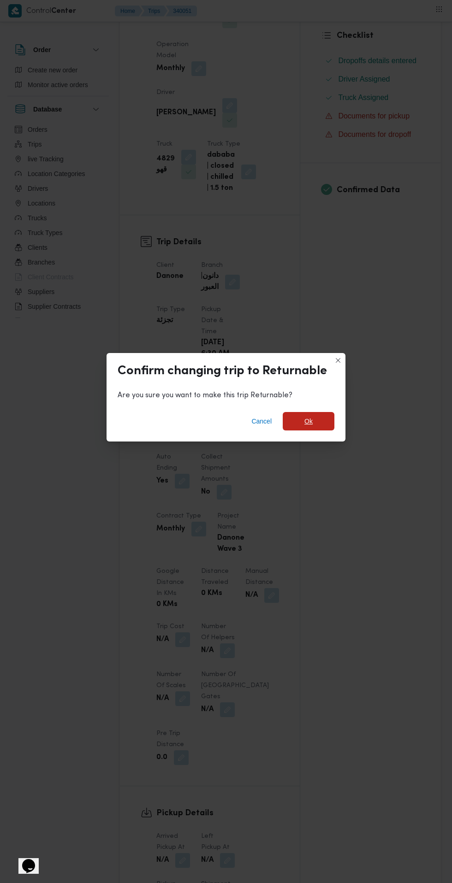
click at [308, 427] on span "Ok" at bounding box center [308, 421] width 8 height 11
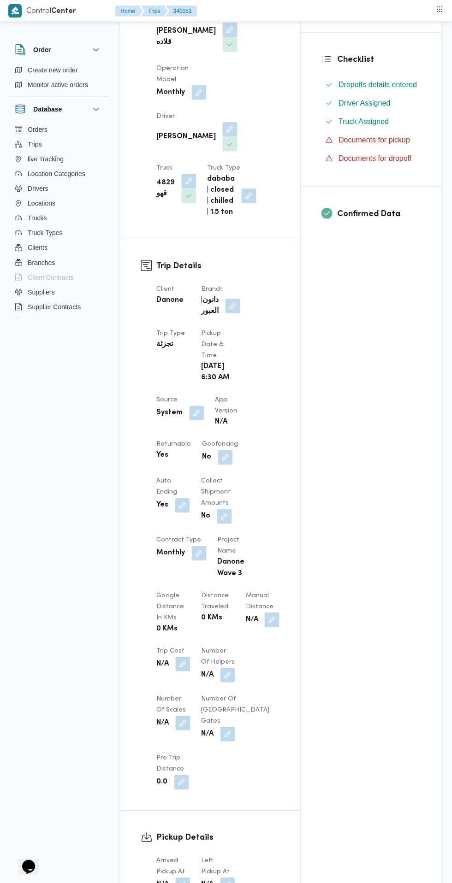
scroll to position [0, 0]
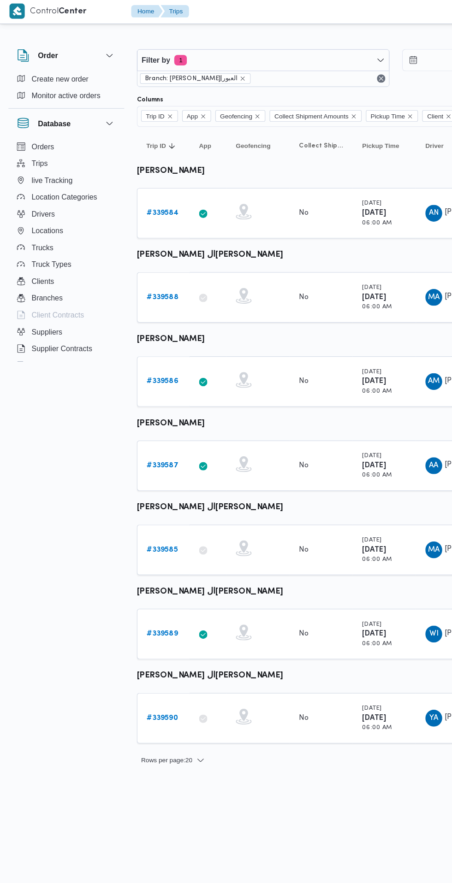
click at [141, 266] on link "# 339588" at bounding box center [143, 261] width 28 height 11
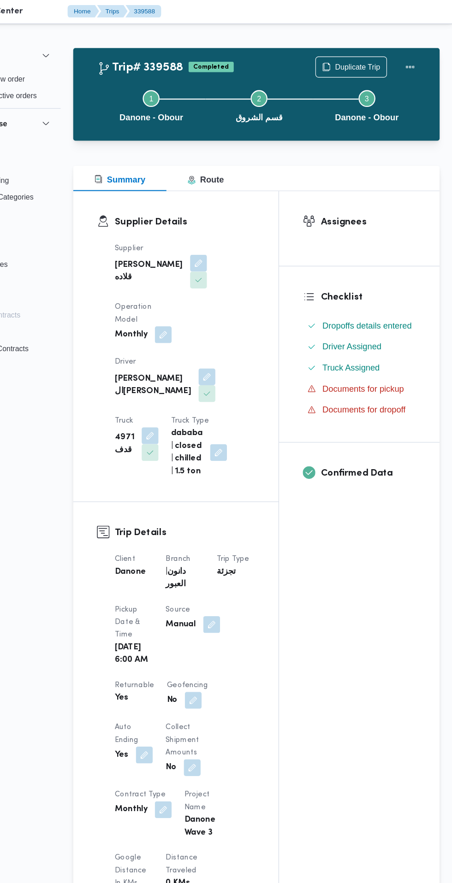
click at [376, 66] on div "Step 1 is incomplete 1 Danone - Obour Step 2 is incomplete 2 قسم الشروق Step 3 …" at bounding box center [283, 93] width 294 height 59
click at [370, 55] on span "Duplicate Trip" at bounding box center [369, 59] width 40 height 11
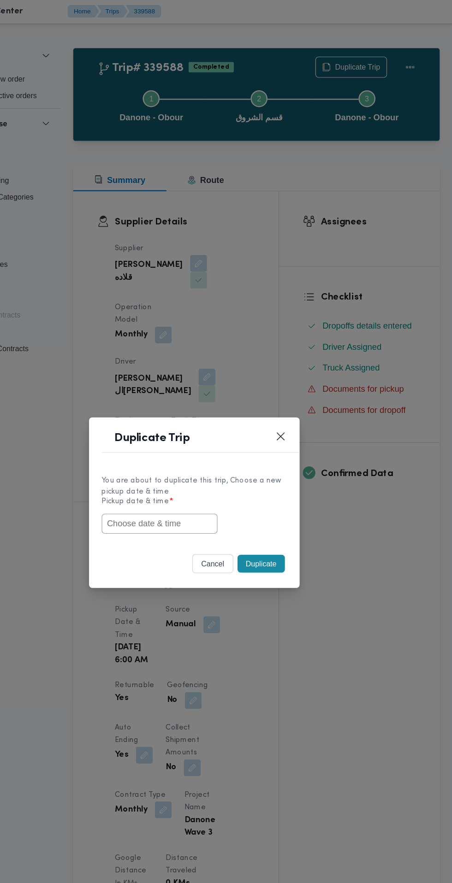
click at [223, 464] on input "text" at bounding box center [195, 460] width 101 height 18
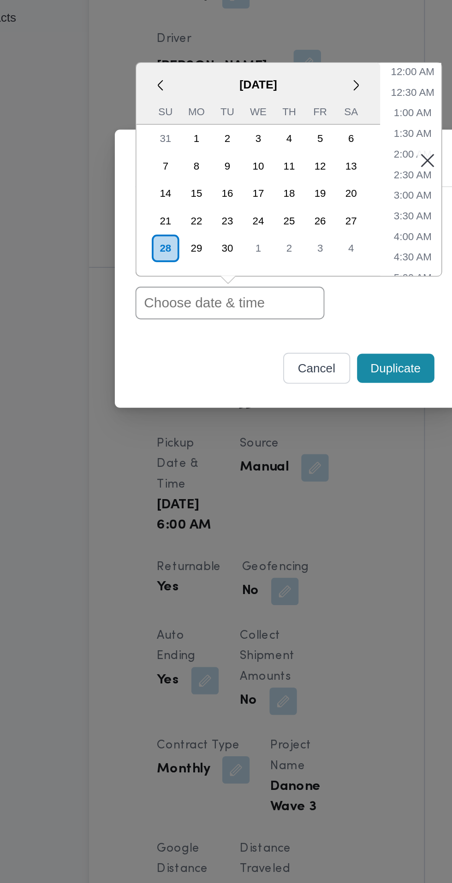
paste input "28/09/2025 6:30AM"
type input "28/09/2025 6:30AM"
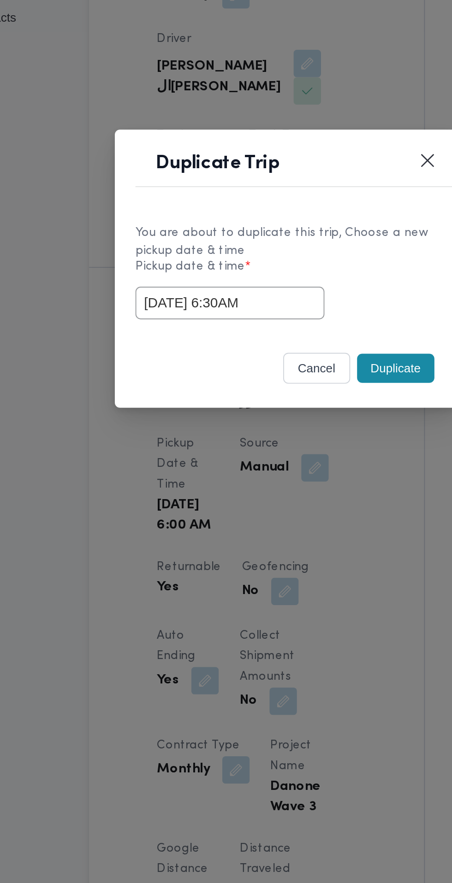
click at [190, 488] on footer "cancel Duplicate" at bounding box center [226, 495] width 162 height 20
click at [285, 497] on button "Duplicate" at bounding box center [284, 495] width 41 height 16
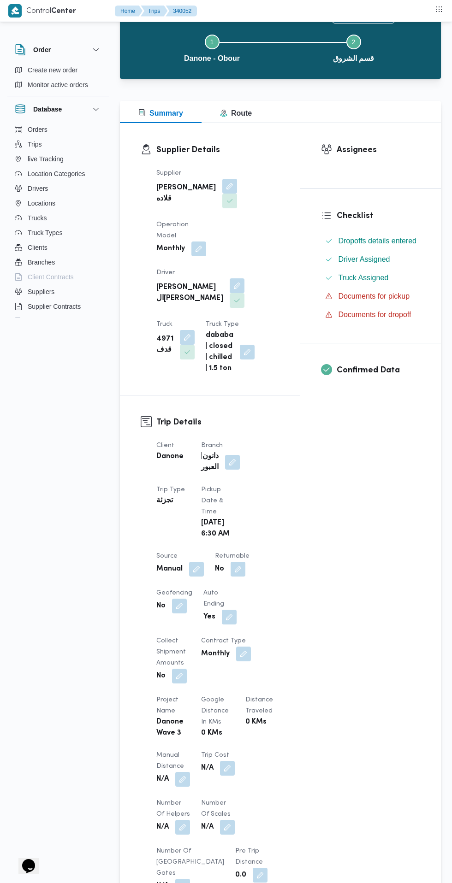
scroll to position [123, 0]
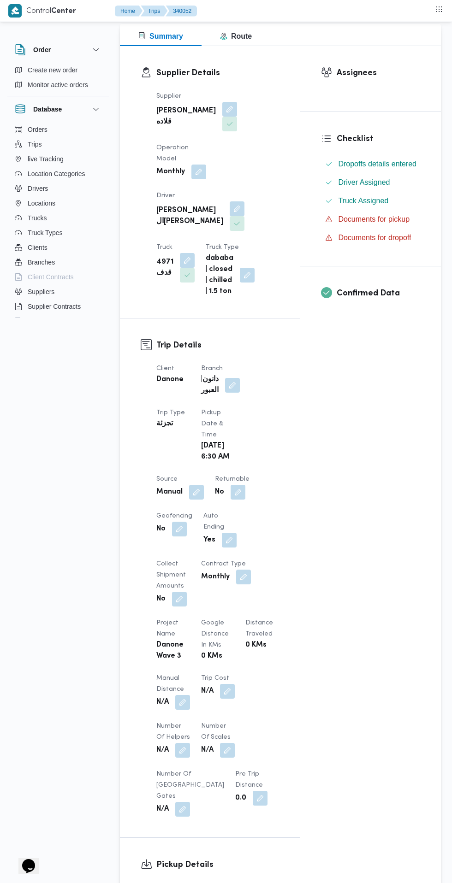
click at [236, 500] on button "button" at bounding box center [238, 492] width 15 height 15
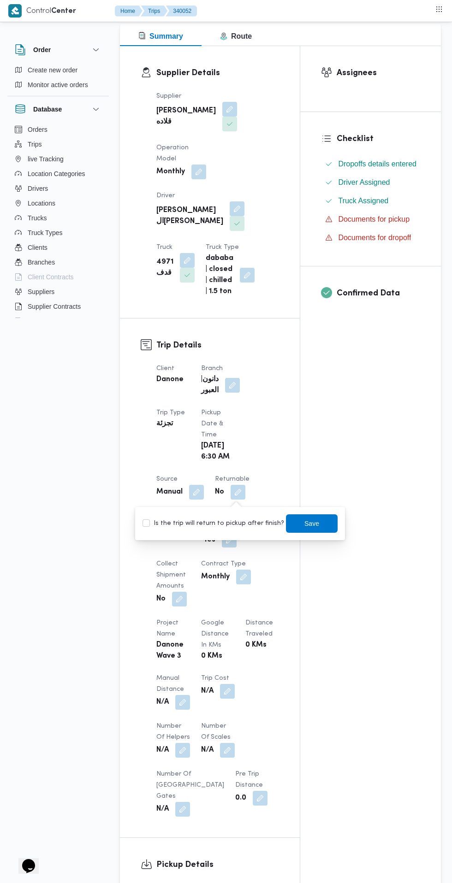
click at [219, 523] on label "Is the trip will return to pickup after finish?" at bounding box center [213, 523] width 142 height 11
checkbox input "true"
click at [304, 523] on span "Save" at bounding box center [311, 523] width 15 height 11
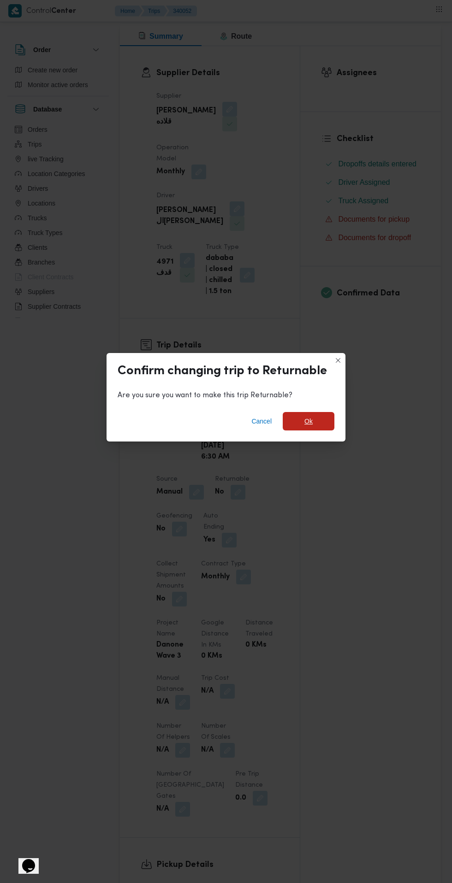
click at [311, 427] on span "Ok" at bounding box center [308, 421] width 8 height 11
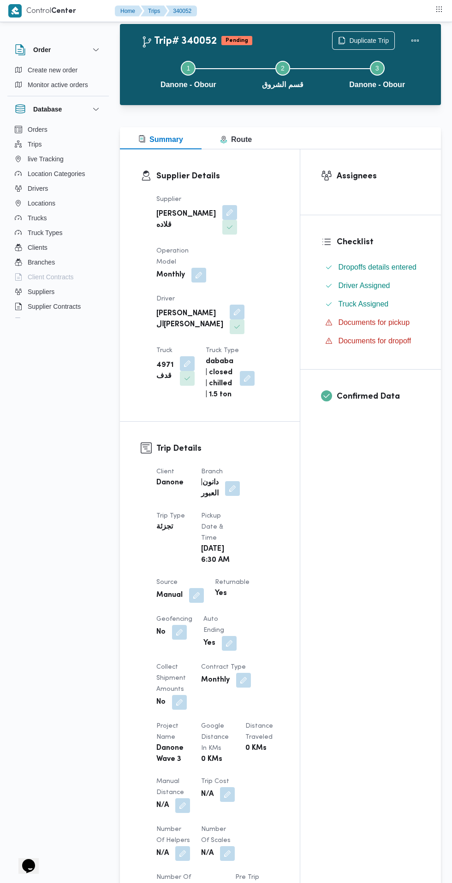
scroll to position [0, 0]
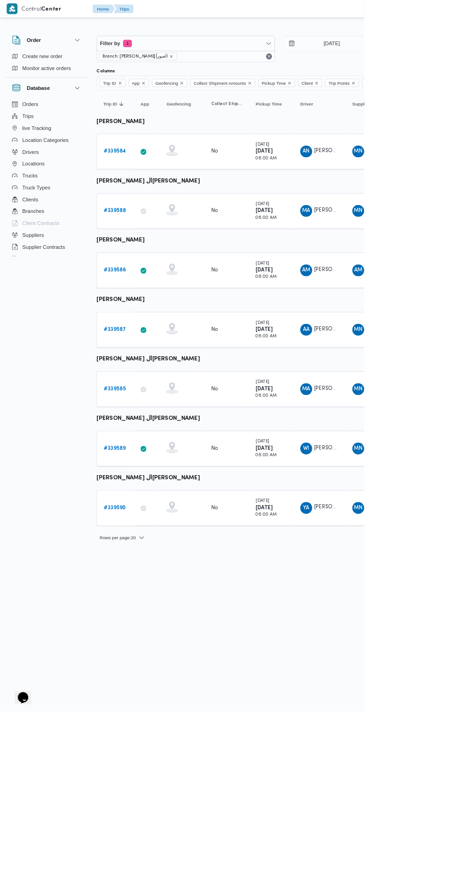
click at [142, 335] on b "# 339586" at bounding box center [143, 335] width 28 height 6
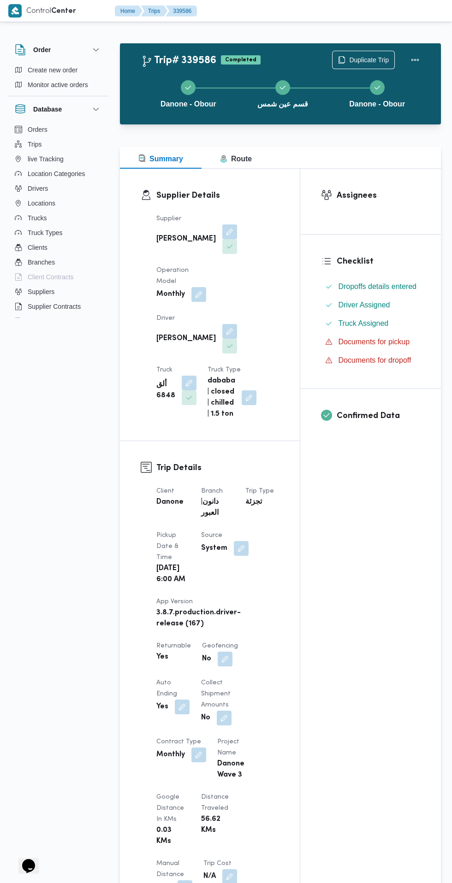
click at [365, 67] on div "Danone - Obour قسم عين شمس Danone - Obour" at bounding box center [283, 93] width 294 height 59
click at [368, 58] on span "Duplicate Trip" at bounding box center [369, 59] width 40 height 11
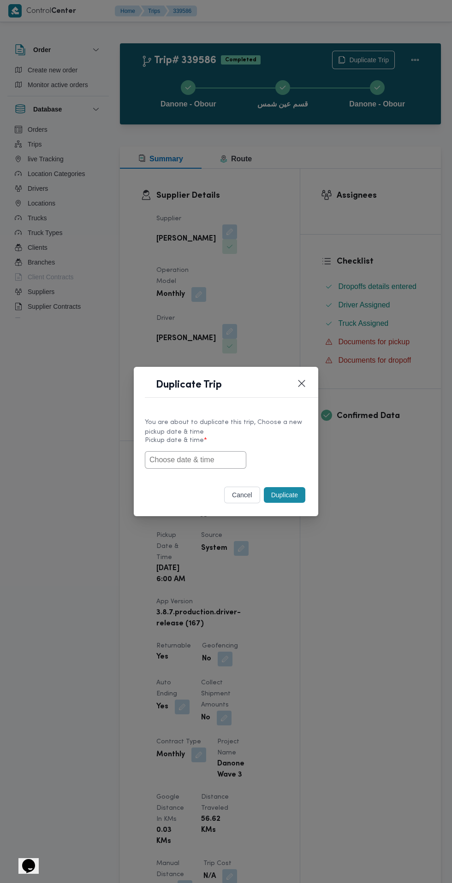
click at [216, 463] on input "text" at bounding box center [195, 460] width 101 height 18
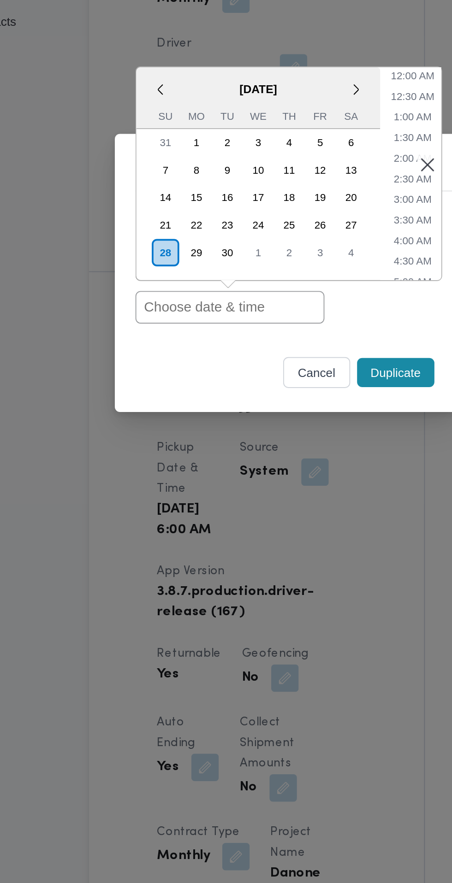
click at [221, 460] on input "text" at bounding box center [195, 460] width 101 height 18
click at [225, 460] on input "text" at bounding box center [195, 460] width 101 height 18
paste input "28/09/2025 6:30AM"
type input "28/09/2025 6:30AM"
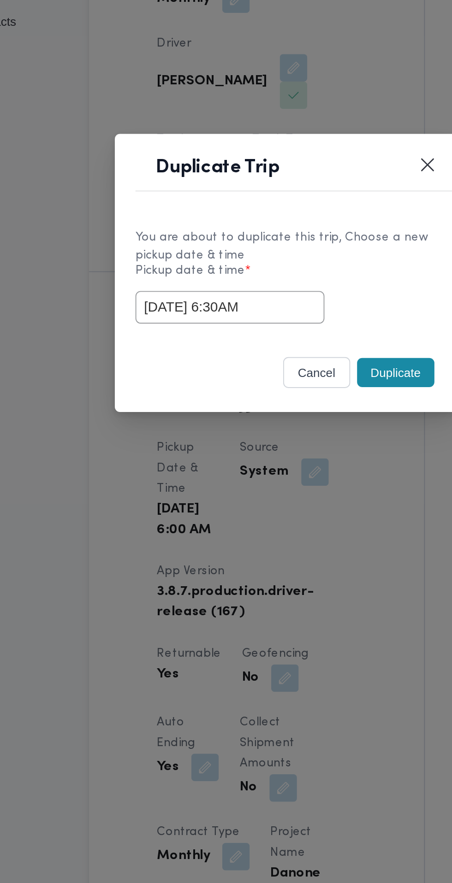
click at [197, 481] on div "cancel Duplicate" at bounding box center [226, 497] width 184 height 39
click at [286, 495] on button "Duplicate" at bounding box center [284, 495] width 41 height 16
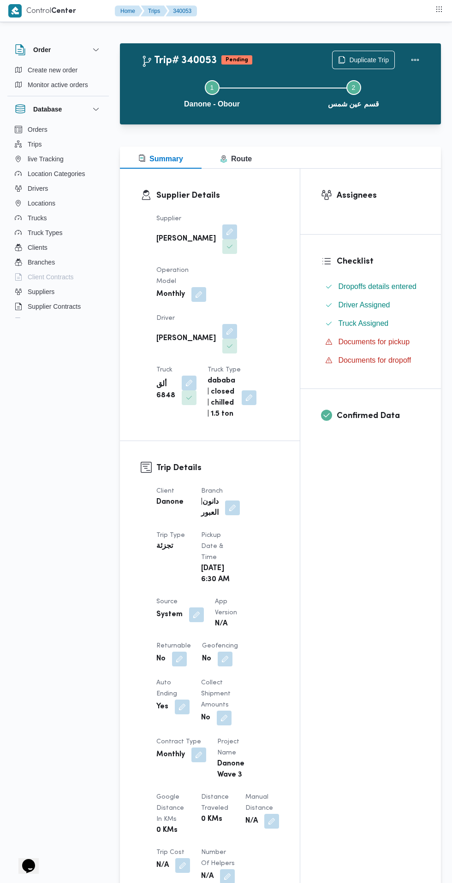
click at [179, 652] on button "button" at bounding box center [179, 659] width 15 height 15
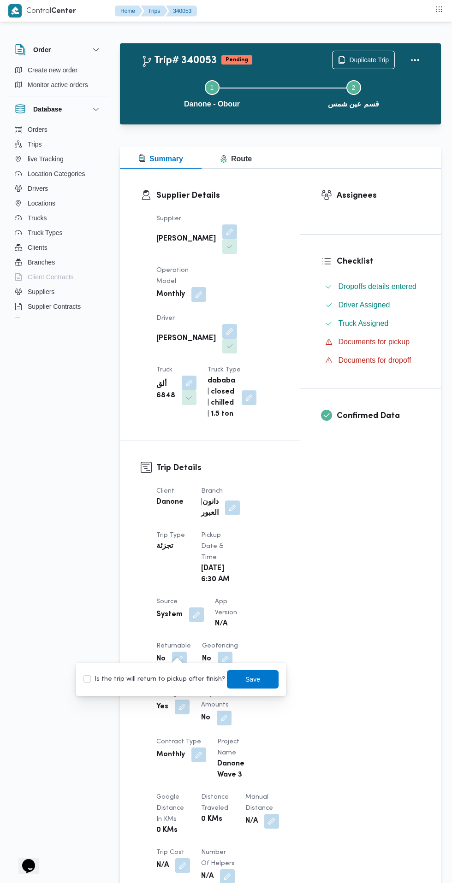
click at [141, 679] on label "Is the trip will return to pickup after finish?" at bounding box center [154, 679] width 142 height 11
checkbox input "true"
click at [245, 680] on span "Save" at bounding box center [252, 679] width 15 height 11
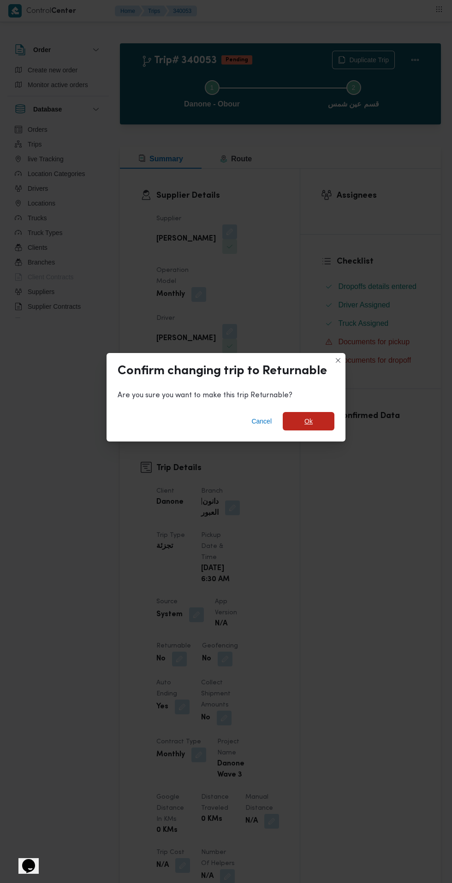
click at [313, 419] on span "Ok" at bounding box center [308, 421] width 8 height 11
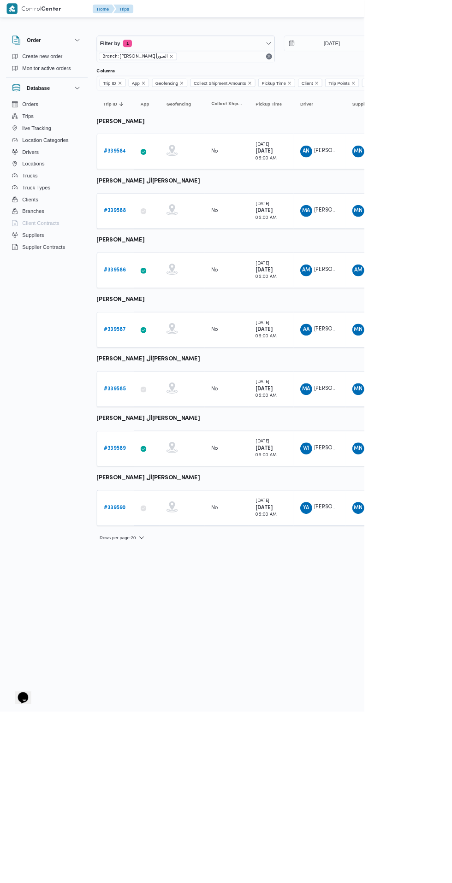
click at [144, 409] on b "# 339587" at bounding box center [143, 409] width 28 height 6
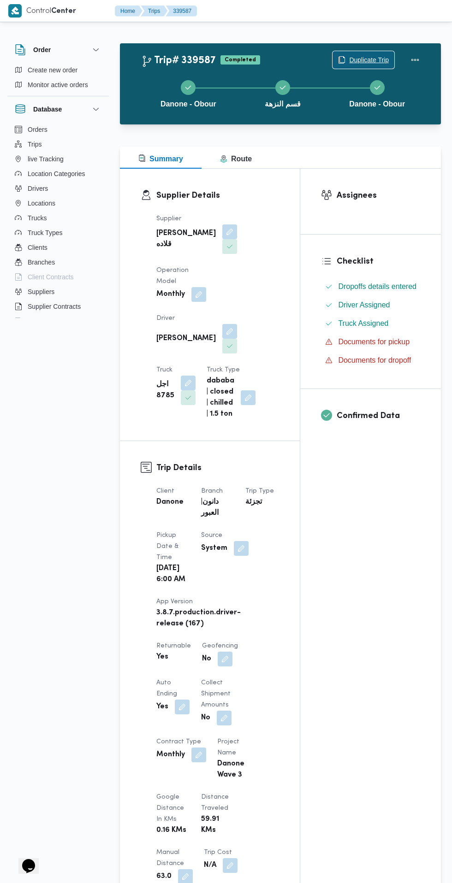
click at [379, 53] on span "Duplicate Trip" at bounding box center [363, 60] width 62 height 18
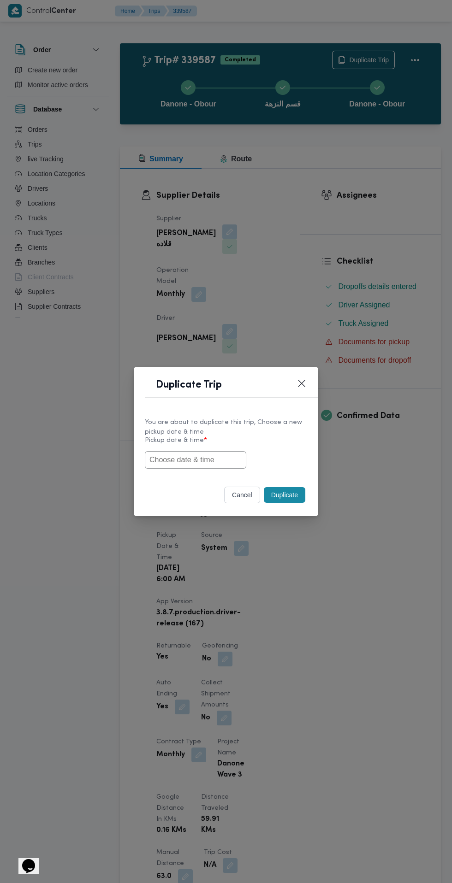
click at [217, 460] on input "text" at bounding box center [195, 460] width 101 height 18
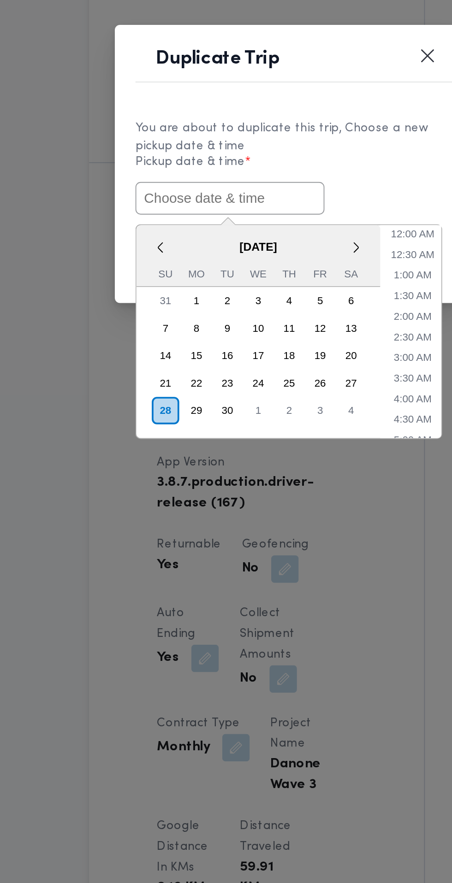
paste input "28/09/2025 6:30AM"
type input "28/09/2025 6:30AM"
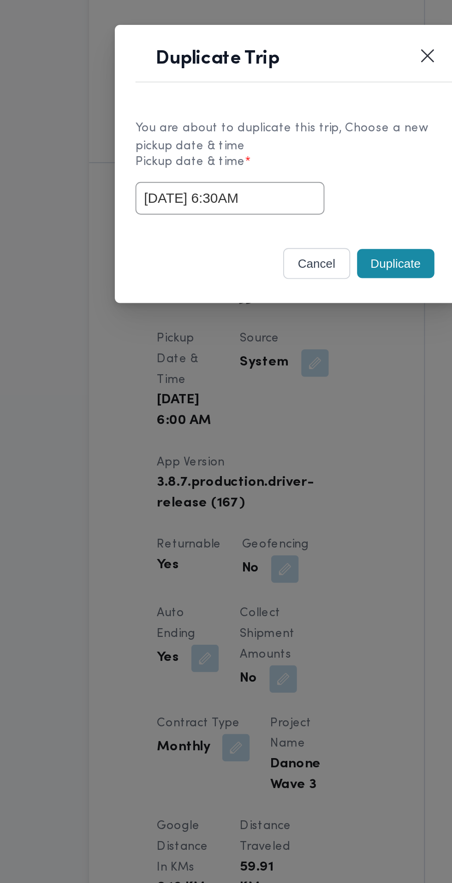
click at [287, 445] on label "Pickup date & time *" at bounding box center [226, 444] width 162 height 14
click at [288, 499] on button "Duplicate" at bounding box center [284, 495] width 41 height 16
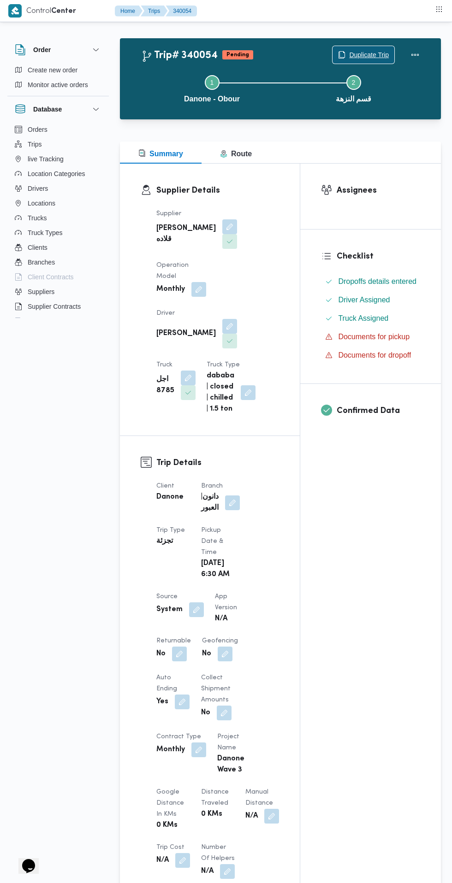
scroll to position [62, 0]
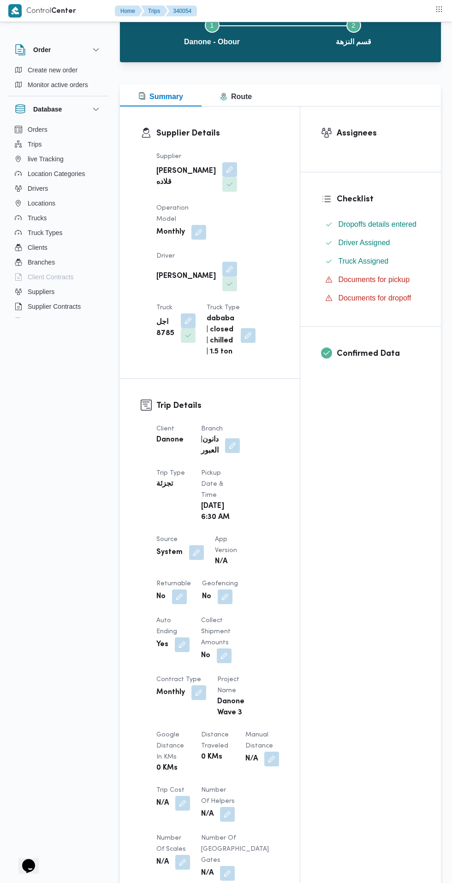
click at [226, 590] on button "button" at bounding box center [225, 597] width 15 height 15
click at [349, 550] on div "Assignees Checklist Dropoffs details entered Driver Assigned Truck Assigned Doc…" at bounding box center [370, 656] width 141 height 1101
click at [179, 590] on button "button" at bounding box center [179, 597] width 15 height 15
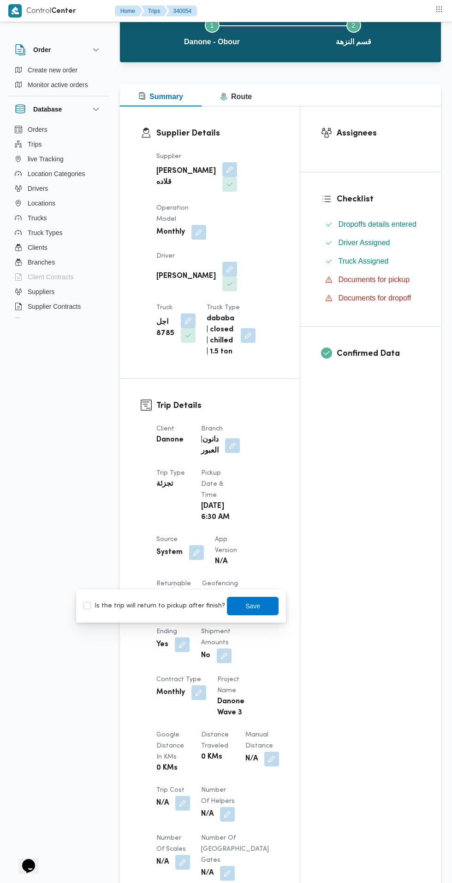
click at [176, 607] on label "Is the trip will return to pickup after finish?" at bounding box center [154, 606] width 142 height 11
checkbox input "true"
click at [245, 606] on span "Save" at bounding box center [252, 606] width 15 height 11
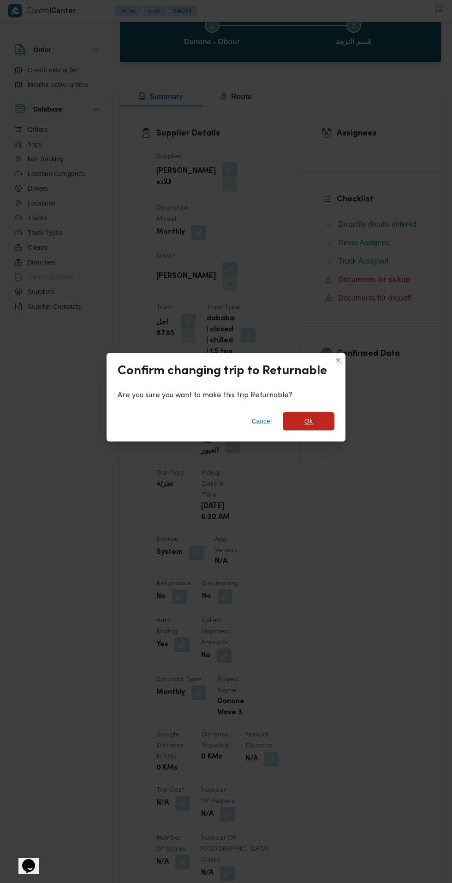
click at [308, 427] on span "Ok" at bounding box center [308, 421] width 8 height 11
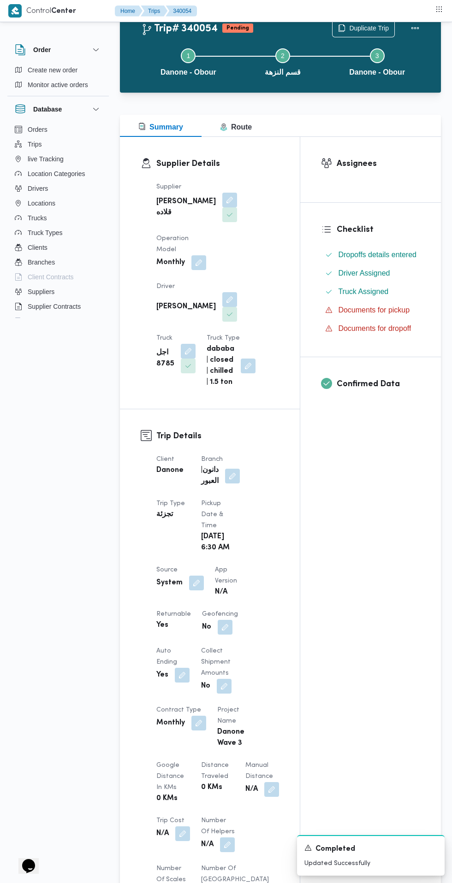
scroll to position [0, 0]
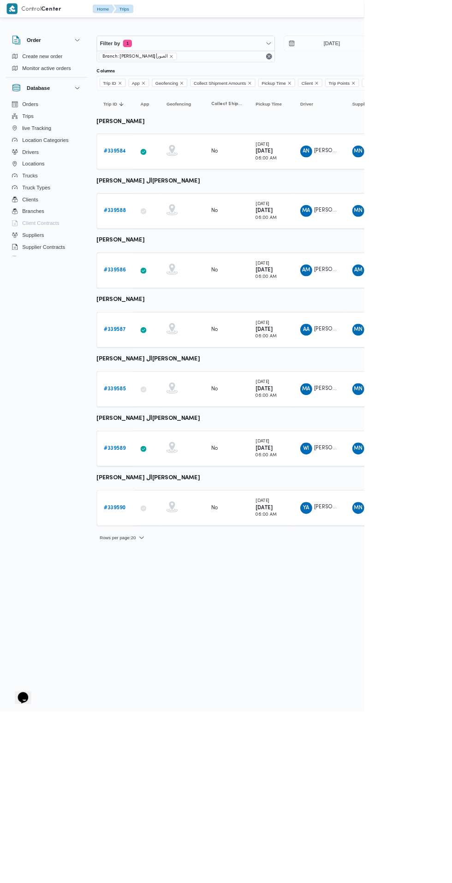
click at [149, 482] on b "# 339585" at bounding box center [142, 483] width 27 height 6
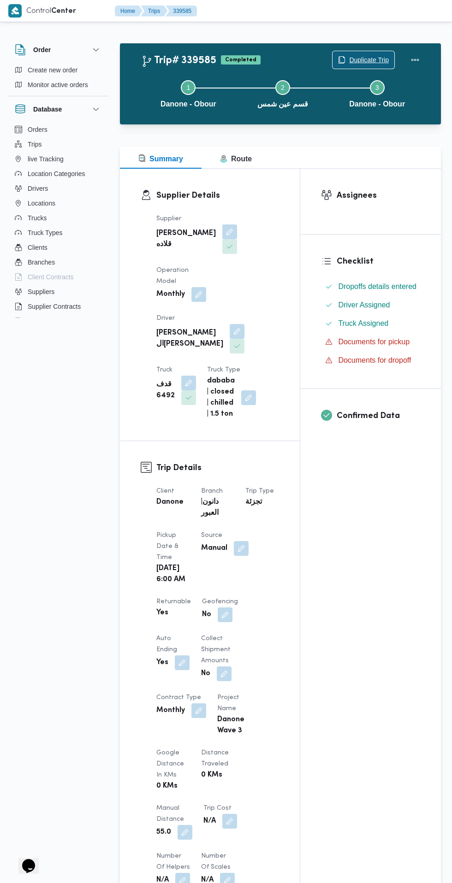
click at [371, 58] on span "Duplicate Trip" at bounding box center [369, 59] width 40 height 11
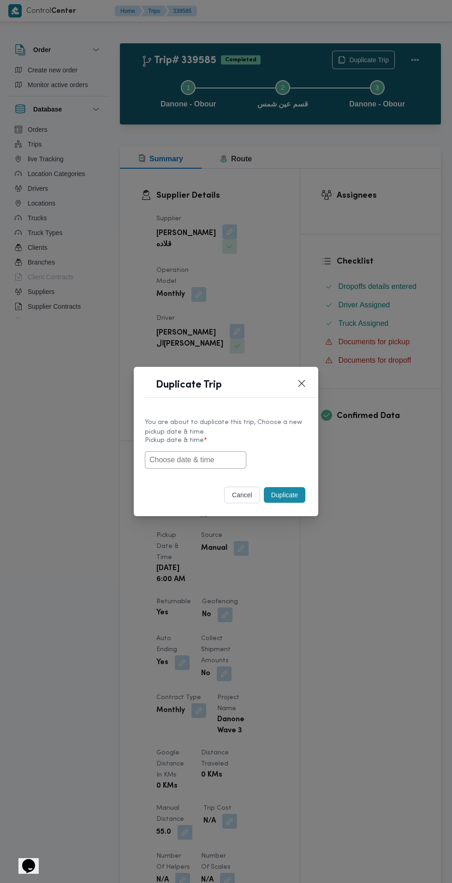
click at [218, 460] on input "text" at bounding box center [195, 460] width 101 height 18
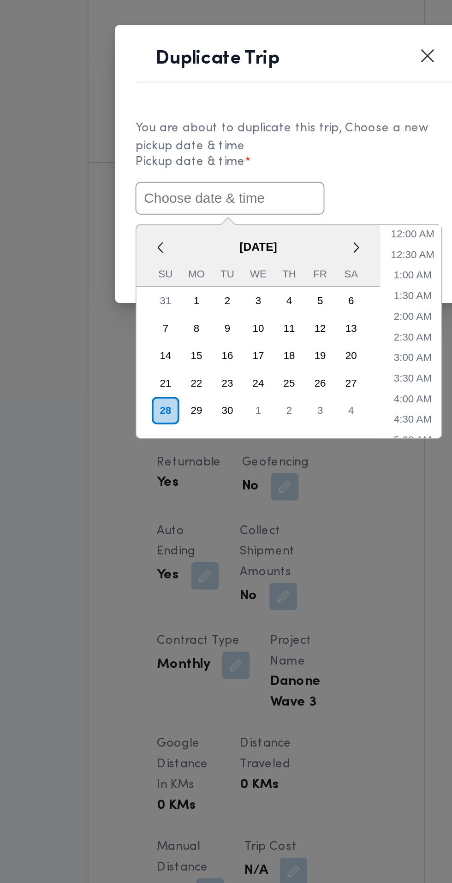
click at [226, 462] on input "text" at bounding box center [195, 460] width 101 height 18
paste input "28/09/2025 6:30AM"
type input "28/09/2025 6:30AM"
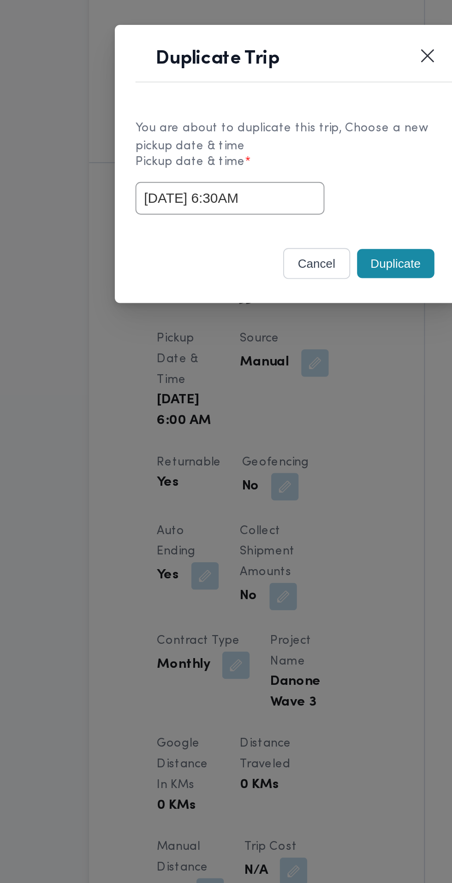
click at [283, 455] on div "28/09/2025 6:30AM" at bounding box center [226, 460] width 162 height 18
click at [284, 498] on button "Duplicate" at bounding box center [284, 495] width 41 height 16
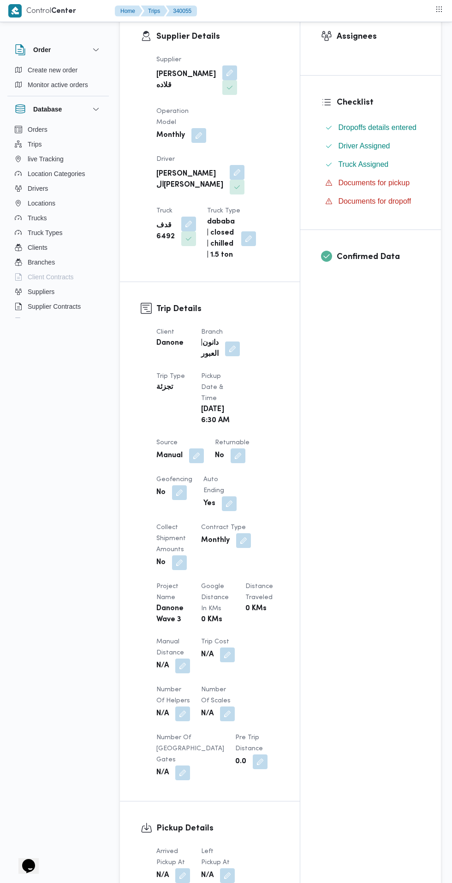
scroll to position [160, 0]
click at [231, 452] on button "button" at bounding box center [238, 455] width 15 height 15
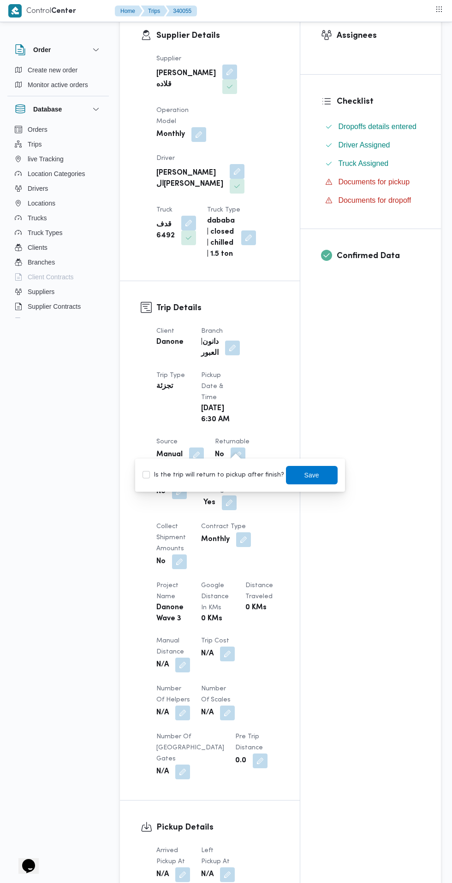
click at [221, 479] on label "Is the trip will return to pickup after finish?" at bounding box center [213, 475] width 142 height 11
checkbox input "true"
click at [304, 478] on span "Save" at bounding box center [311, 475] width 15 height 11
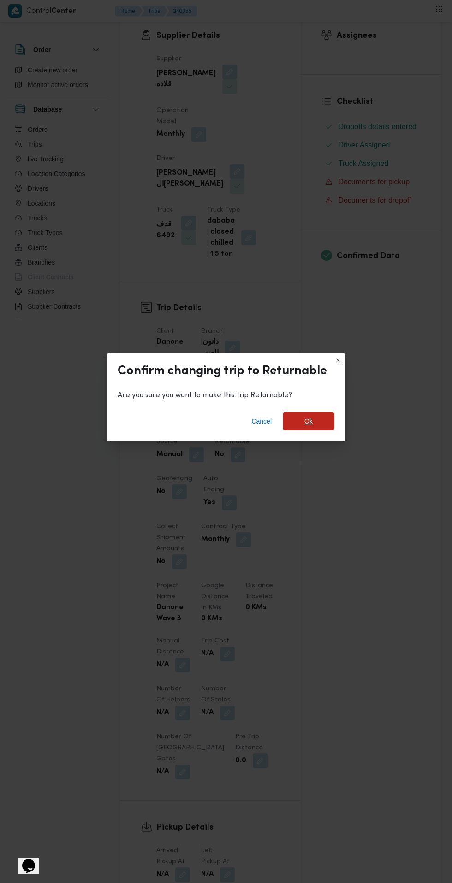
click at [325, 431] on span "Ok" at bounding box center [309, 421] width 52 height 18
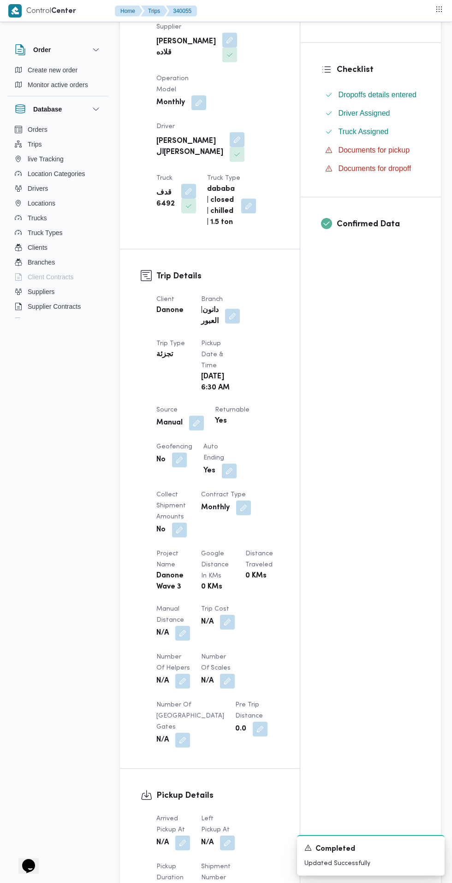
scroll to position [0, 0]
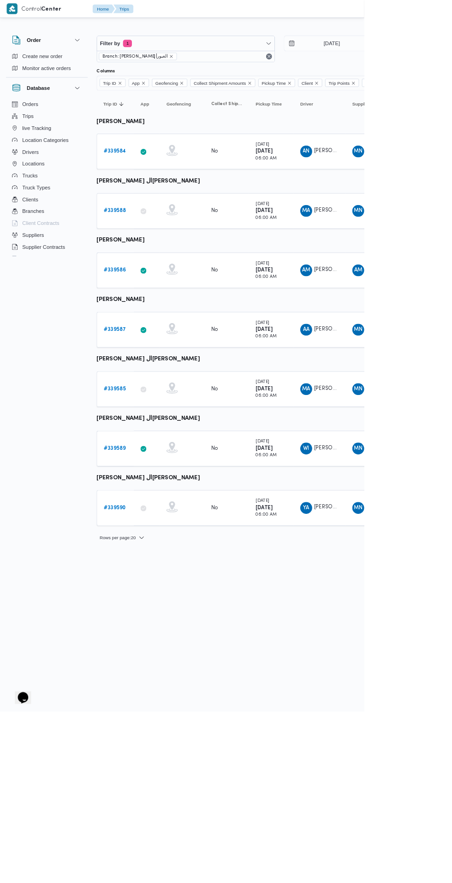
click at [140, 552] on link "# 339589" at bounding box center [142, 556] width 27 height 11
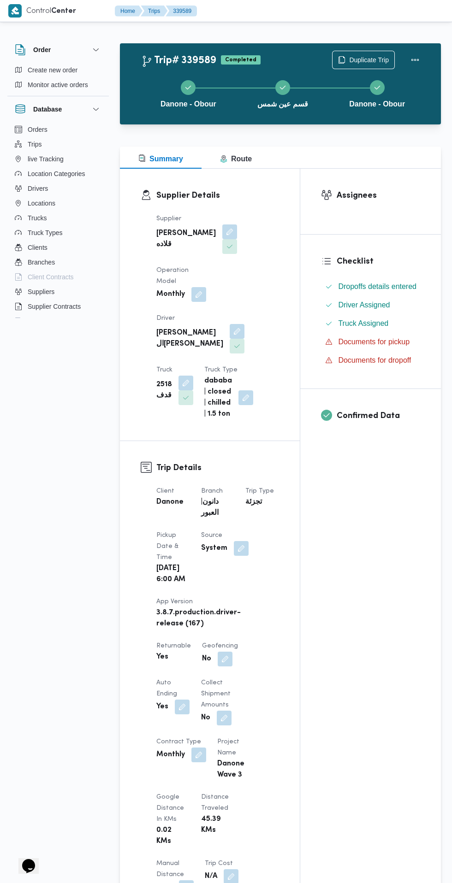
click at [365, 66] on div "Danone - Obour قسم عين شمس Danone - Obour" at bounding box center [283, 93] width 294 height 59
click at [361, 60] on span "Duplicate Trip" at bounding box center [369, 59] width 40 height 11
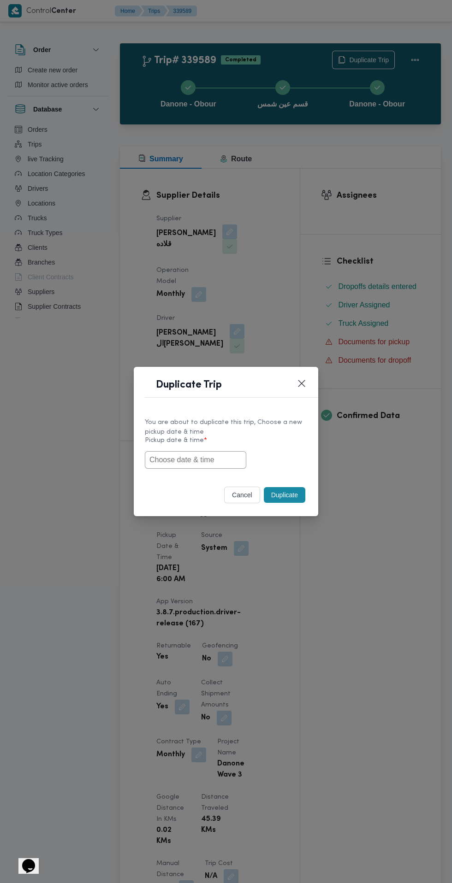
click at [188, 462] on input "text" at bounding box center [195, 460] width 101 height 18
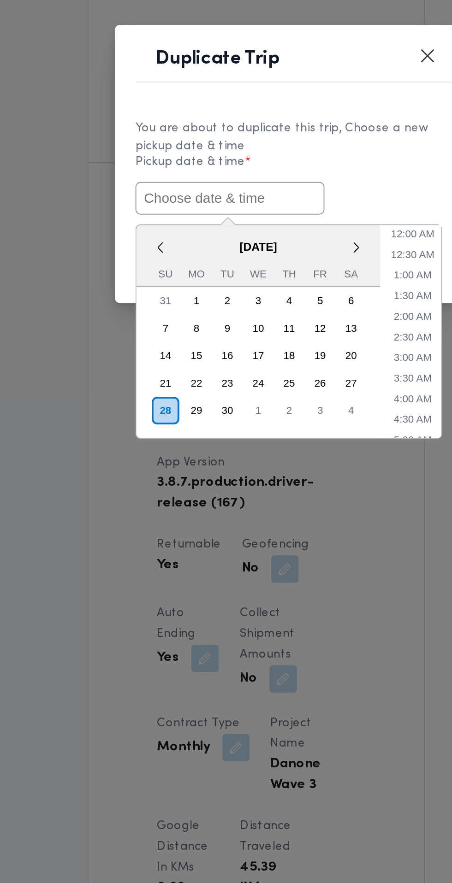
paste input "28/09/2025 6:30AM"
type input "28/09/2025 6:30AM"
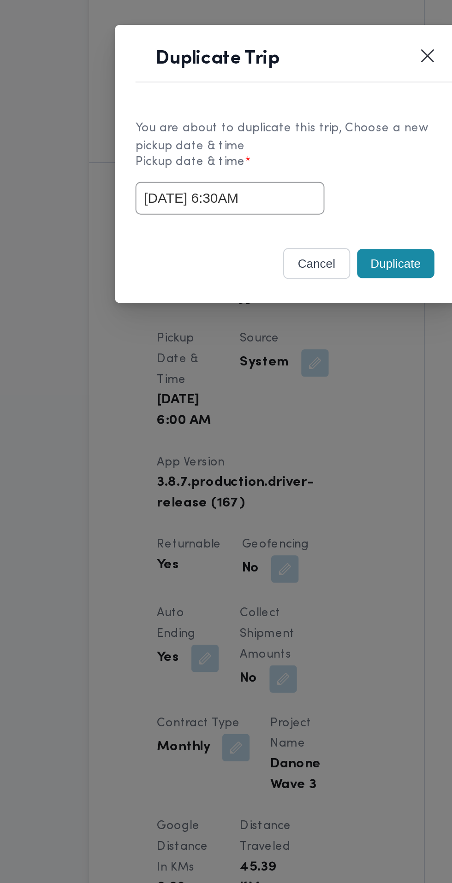
click at [290, 446] on label "Pickup date & time *" at bounding box center [226, 444] width 162 height 14
click at [286, 496] on button "Duplicate" at bounding box center [284, 495] width 41 height 16
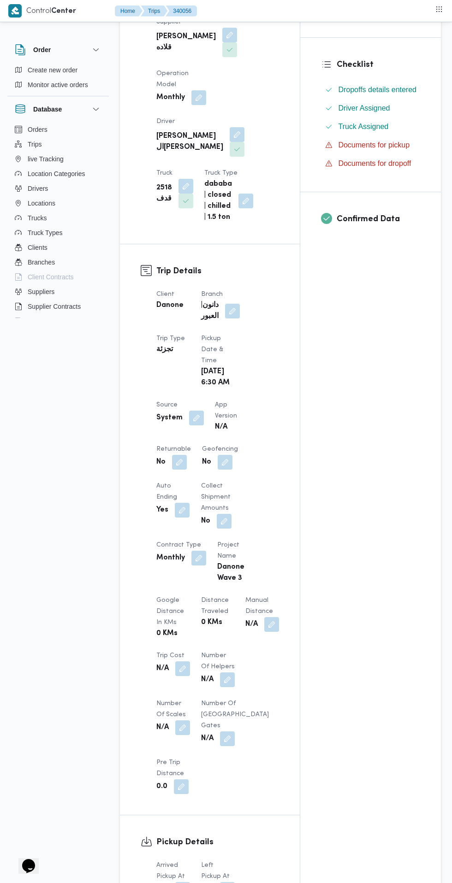
scroll to position [197, 0]
click at [225, 460] on button "button" at bounding box center [225, 462] width 15 height 15
click at [376, 434] on div "Assignees Checklist Dropoffs details entered Driver Assigned Truck Assigned Doc…" at bounding box center [370, 521] width 141 height 1101
click at [177, 458] on button "button" at bounding box center [179, 462] width 15 height 15
click at [178, 481] on label "Is the trip will return to pickup after finish?" at bounding box center [154, 482] width 142 height 11
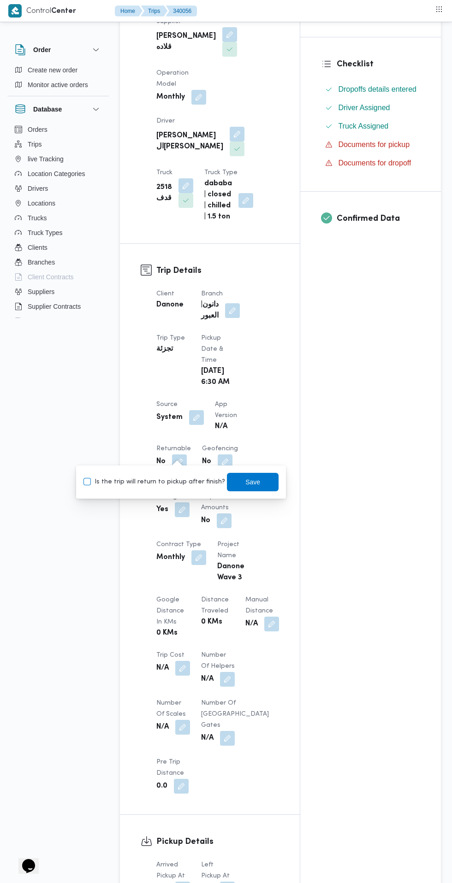
checkbox input "true"
click at [245, 482] on span "Save" at bounding box center [252, 482] width 15 height 11
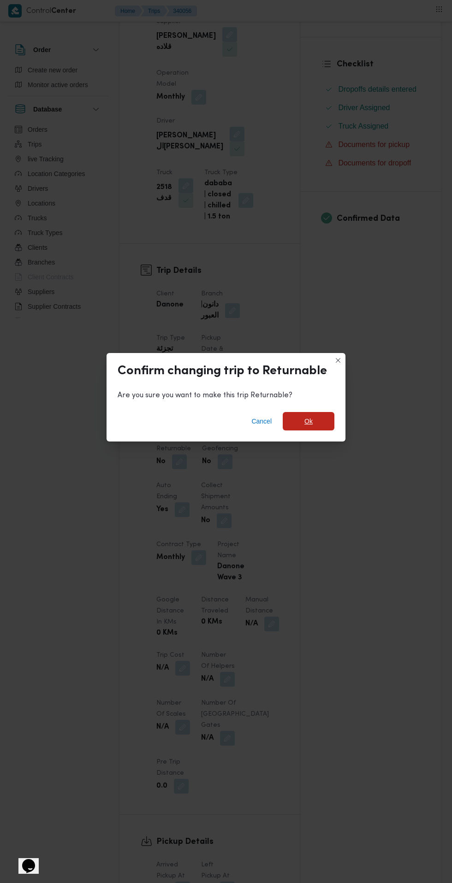
click at [329, 431] on span "Ok" at bounding box center [309, 421] width 52 height 18
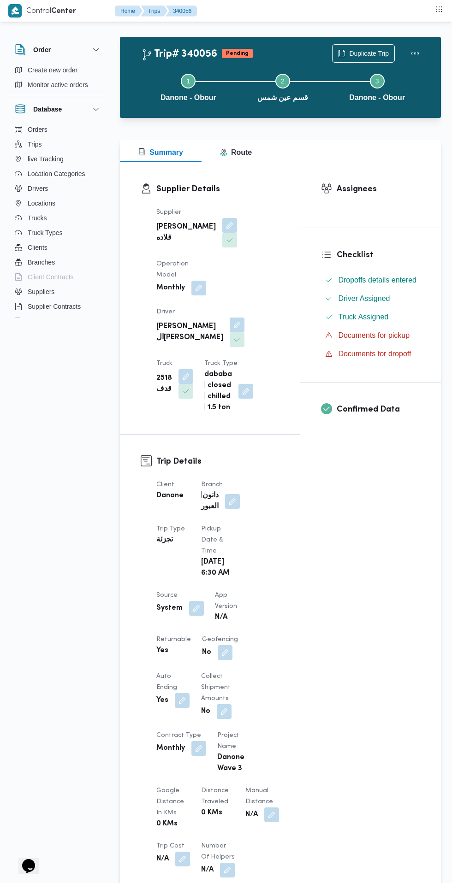
scroll to position [0, 0]
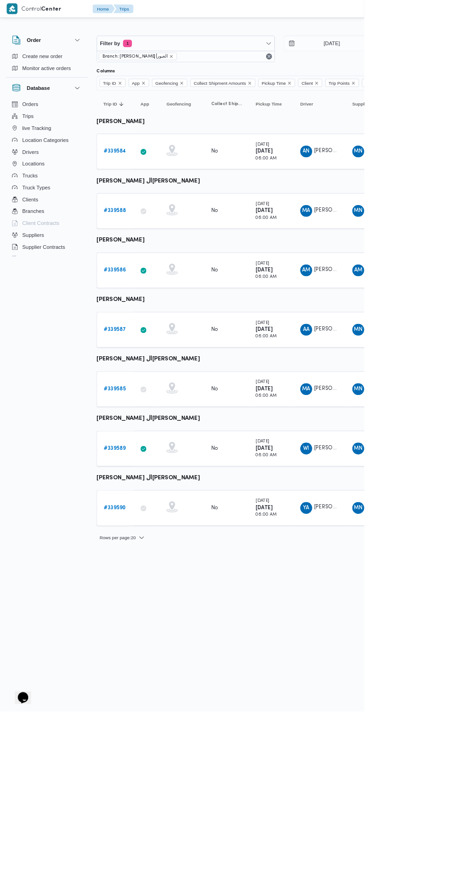
click at [142, 630] on b "# 339590" at bounding box center [142, 630] width 27 height 6
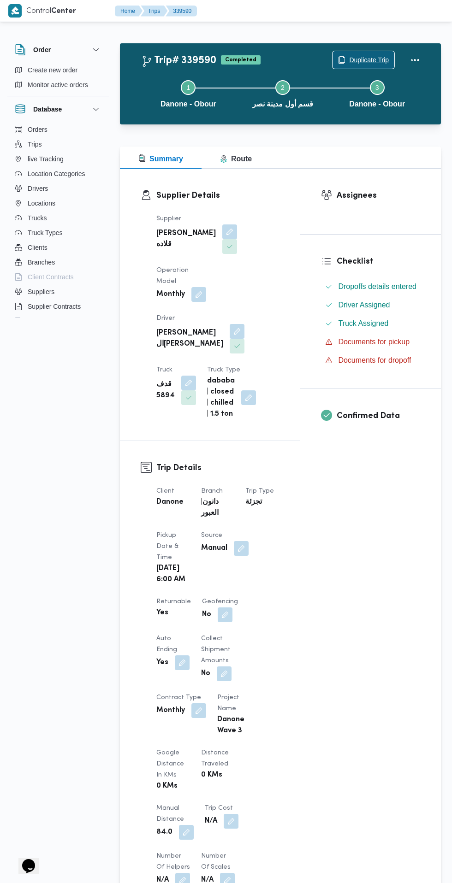
click at [383, 53] on span "Duplicate Trip" at bounding box center [363, 60] width 62 height 18
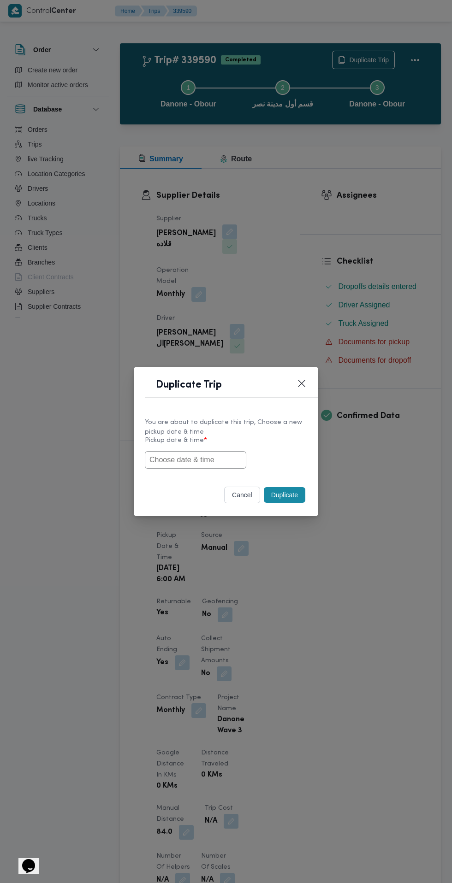
click at [222, 460] on input "text" at bounding box center [195, 460] width 101 height 18
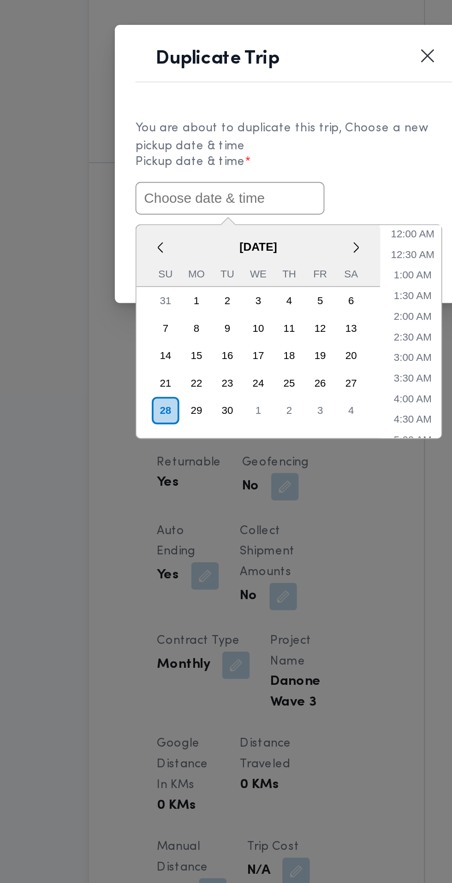
paste input "28/09/2025 6:30AM"
type input "28/09/2025 6:30AM"
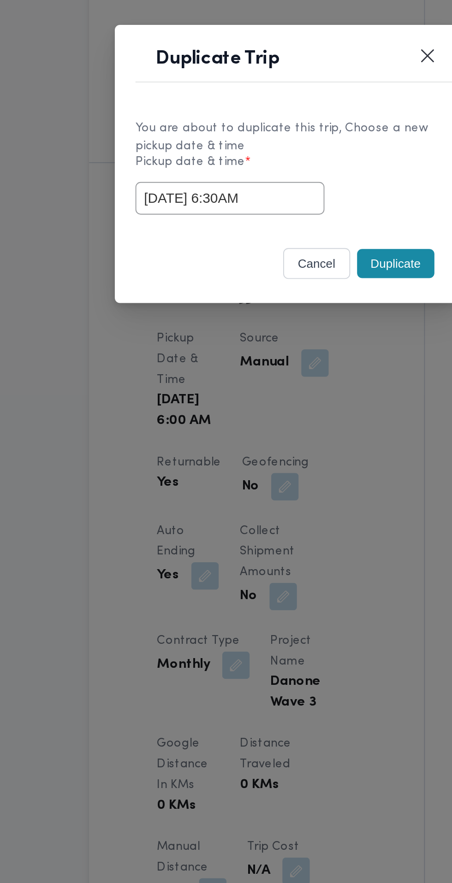
click at [292, 454] on div "28/09/2025 6:30AM" at bounding box center [226, 460] width 162 height 18
click at [288, 498] on button "Duplicate" at bounding box center [284, 495] width 41 height 16
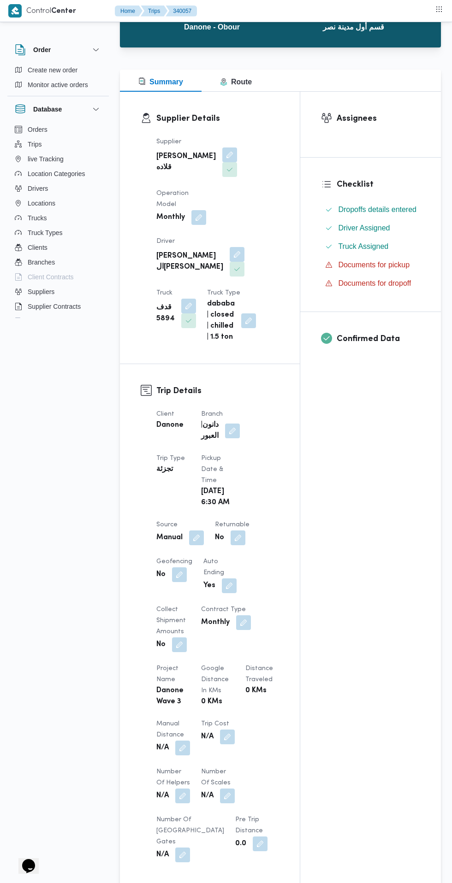
scroll to position [76, 0]
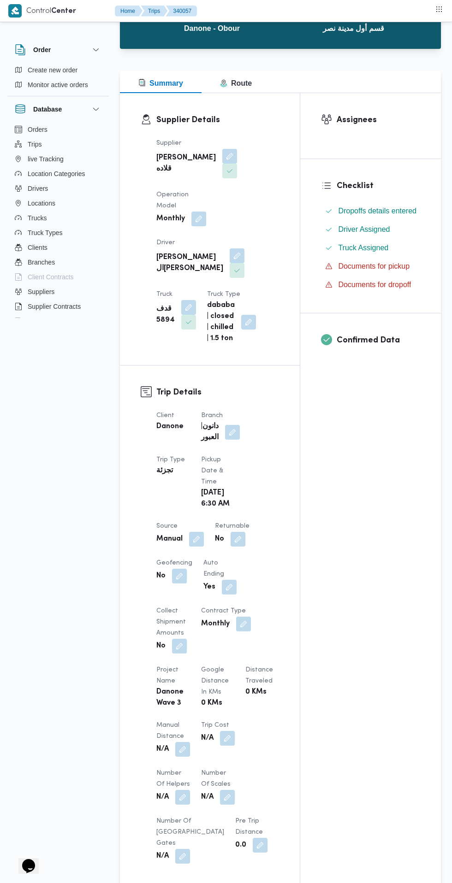
click at [238, 543] on button "button" at bounding box center [238, 539] width 15 height 15
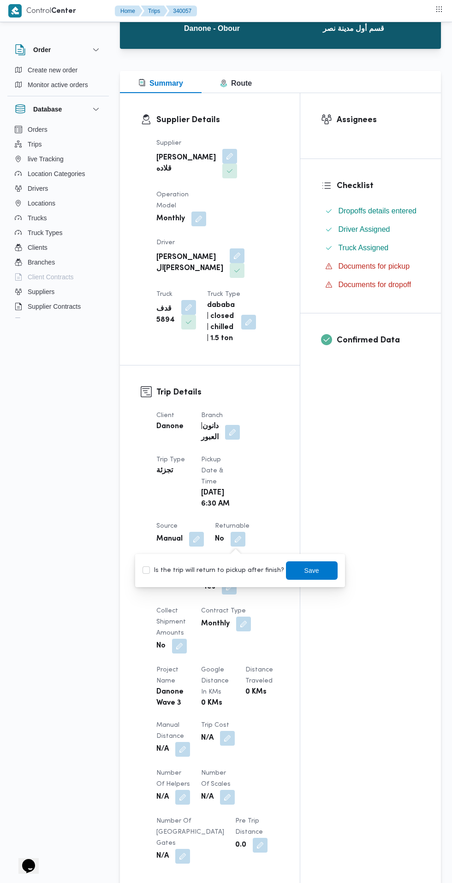
click at [223, 574] on label "Is the trip will return to pickup after finish?" at bounding box center [213, 570] width 142 height 11
checkbox input "true"
click at [304, 570] on span "Save" at bounding box center [311, 570] width 15 height 11
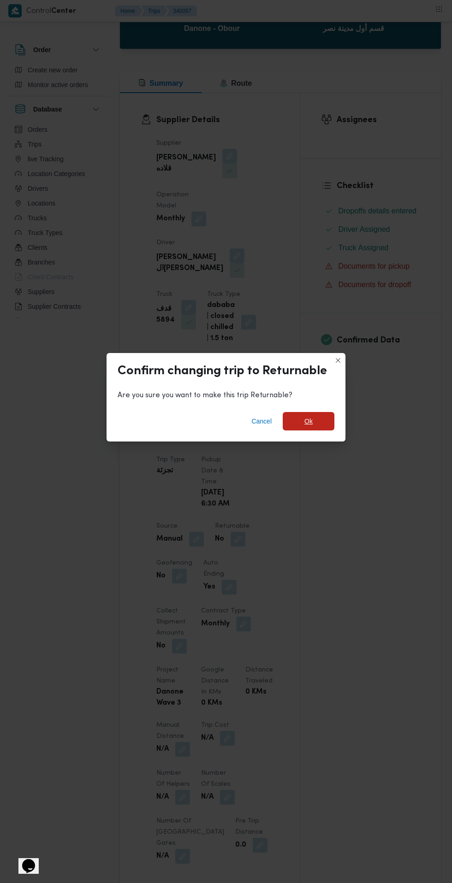
click at [308, 427] on span "Ok" at bounding box center [308, 421] width 8 height 11
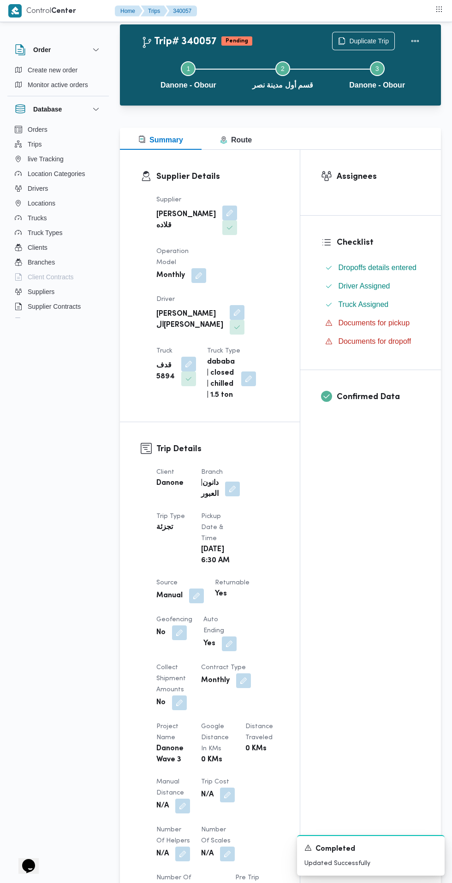
scroll to position [0, 0]
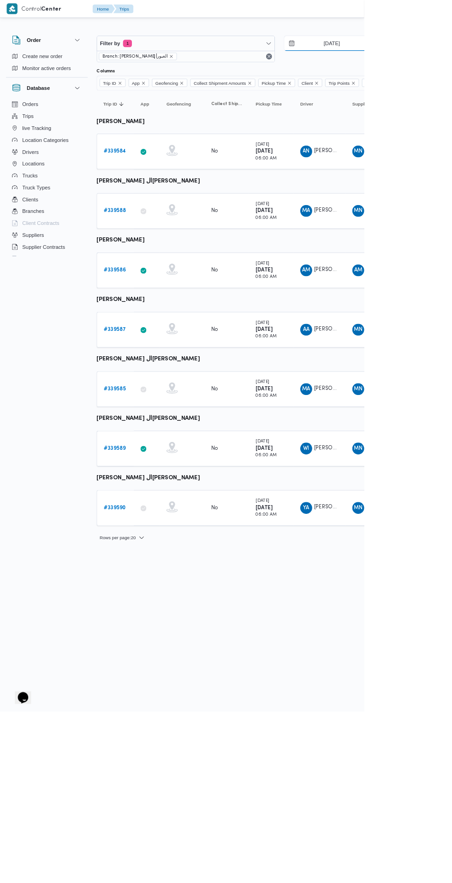
click at [414, 54] on input "[DATE]" at bounding box center [405, 54] width 105 height 18
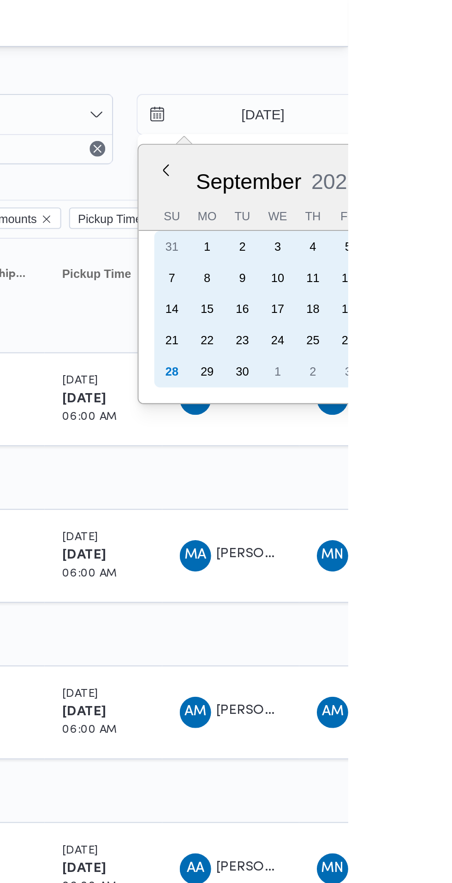
click at [370, 177] on div "28" at bounding box center [368, 175] width 15 height 15
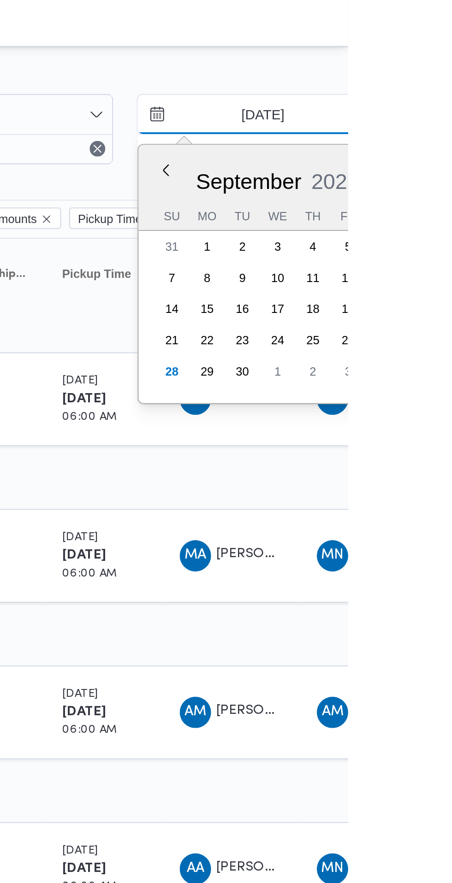
type input "28/9/2025"
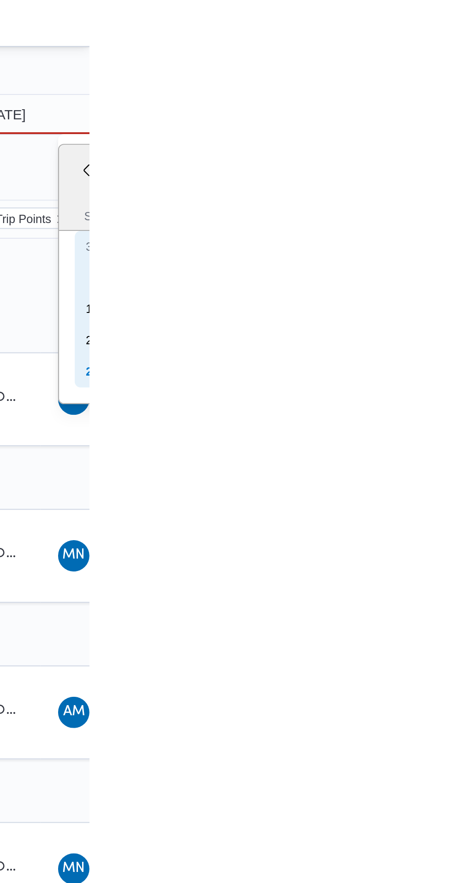
click at [451, 175] on div "28" at bounding box center [453, 175] width 15 height 15
type input "28/9/2025"
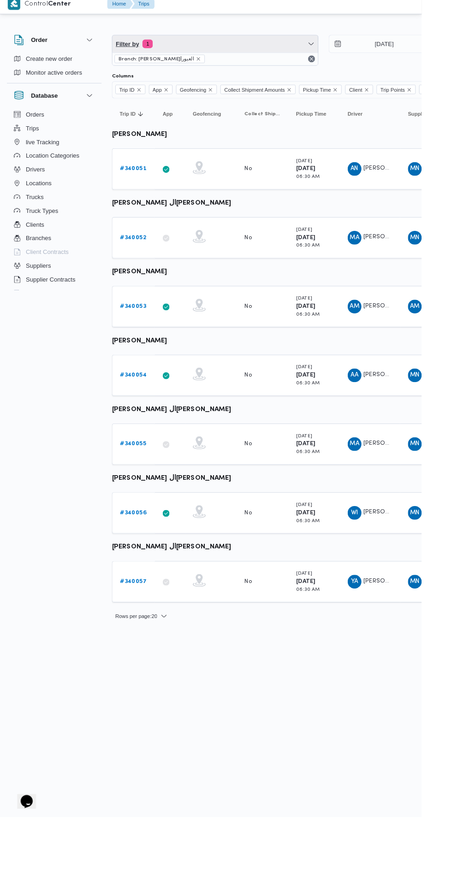
click at [194, 59] on span "Filter by 1" at bounding box center [230, 54] width 220 height 18
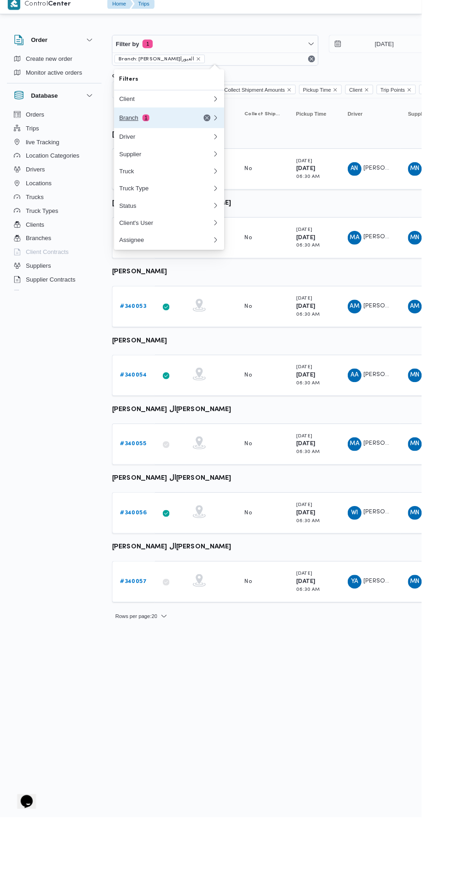
click at [142, 130] on div "Branch 1" at bounding box center [166, 133] width 77 height 7
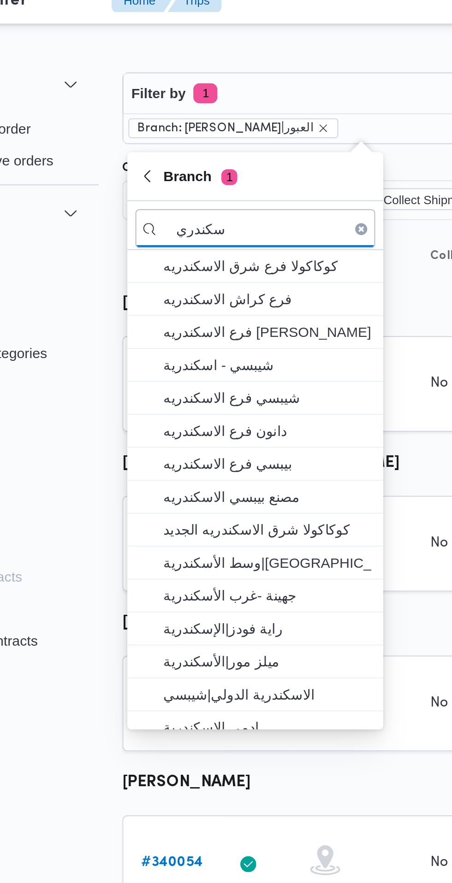
type input "سكندري"
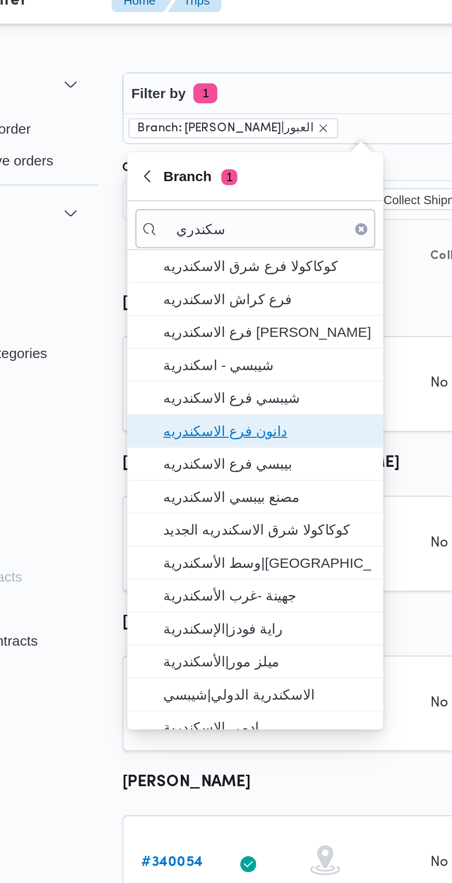
click at [207, 207] on span "دانون فرع الاسكندريه" at bounding box center [187, 209] width 96 height 11
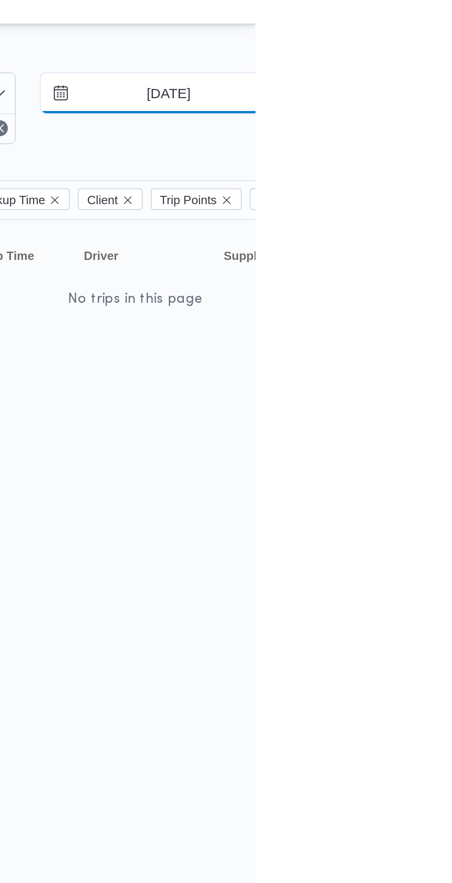
click at [427, 54] on input "28/9/2025" at bounding box center [405, 54] width 105 height 18
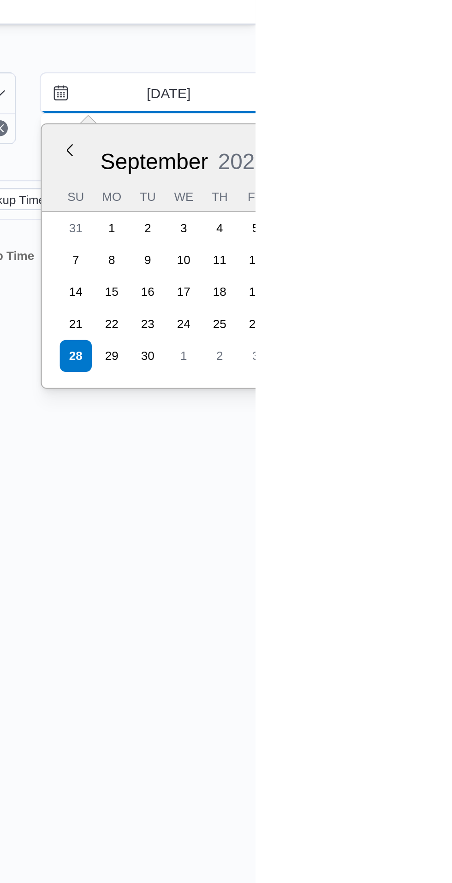
type input "[DATE]"
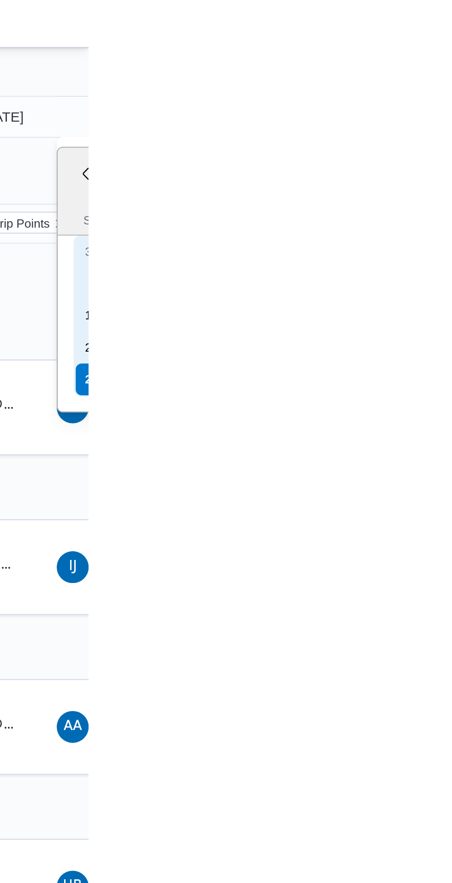
type input "[DATE]"
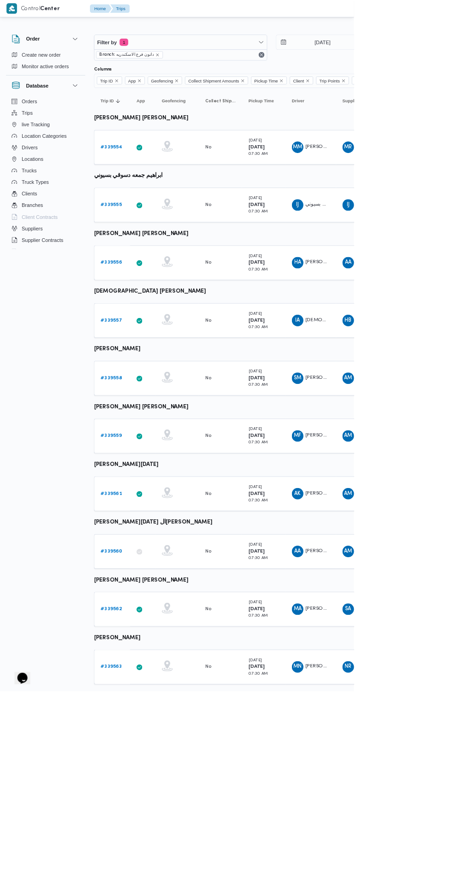
click at [153, 188] on b "# 339554" at bounding box center [142, 188] width 27 height 6
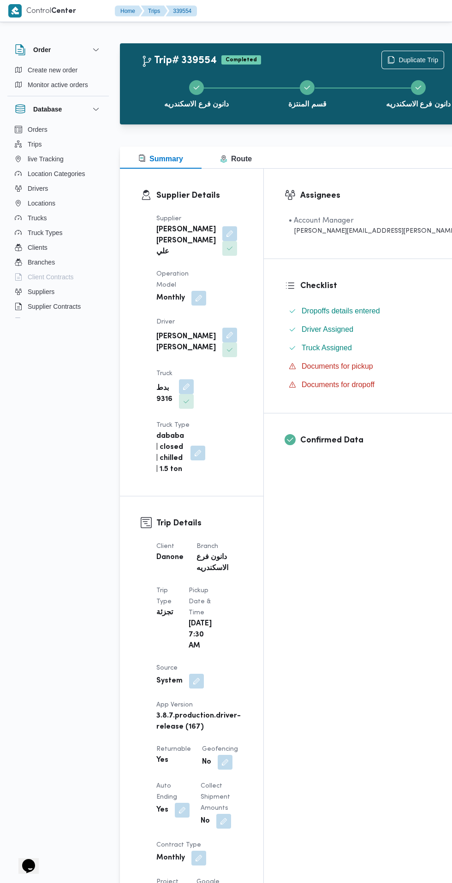
click at [371, 64] on div "دانون فرع الاسكندريه قسم المنتزة دانون فرع الاسكندريه" at bounding box center [307, 93] width 343 height 59
click at [365, 69] on div "دانون فرع الاسكندريه قسم المنتزة دانون فرع الاسكندريه" at bounding box center [307, 93] width 343 height 59
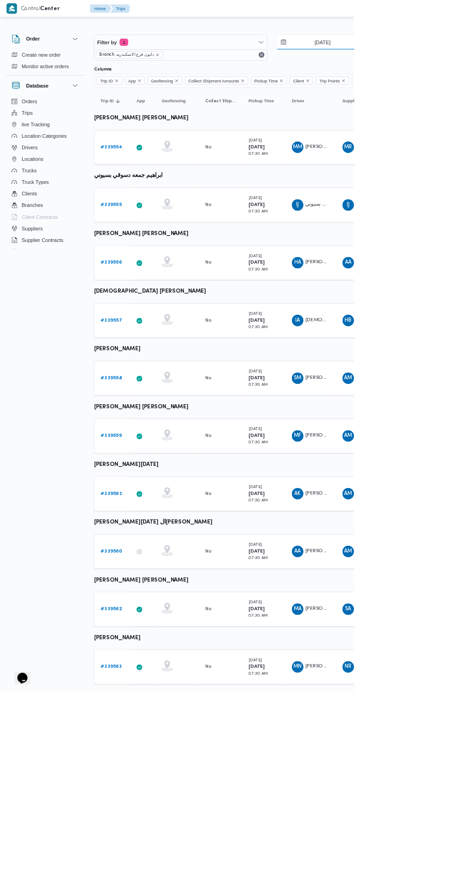
click at [416, 54] on input "[DATE]" at bounding box center [405, 54] width 105 height 18
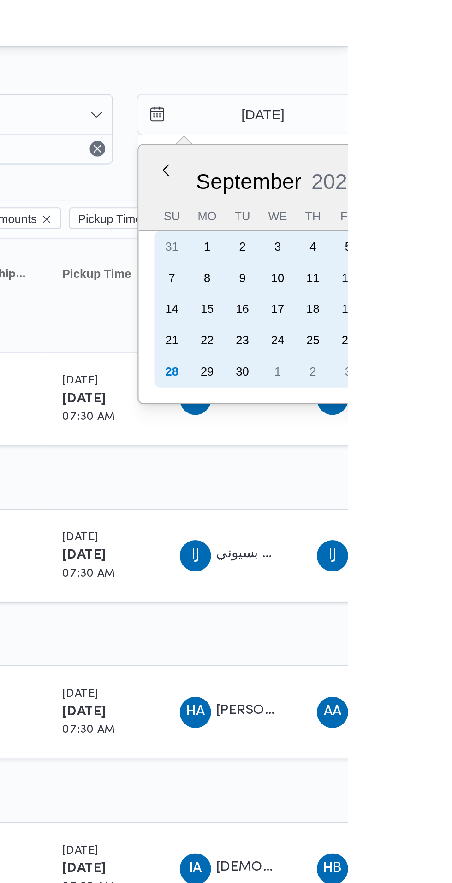
click at [368, 175] on div "28" at bounding box center [368, 175] width 15 height 15
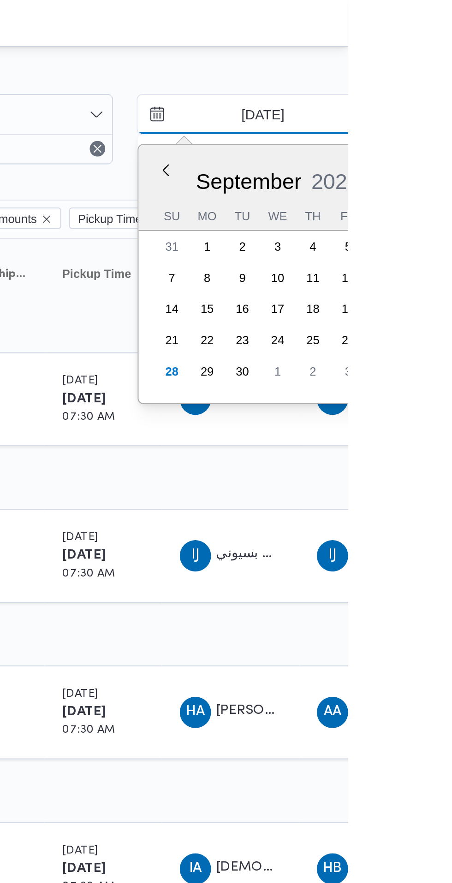
type input "28/9/2025"
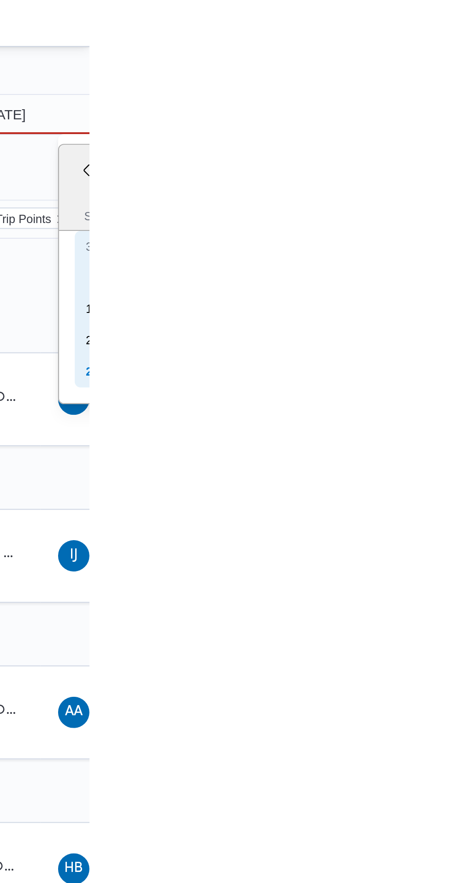
click at [450, 177] on div "28" at bounding box center [453, 175] width 15 height 15
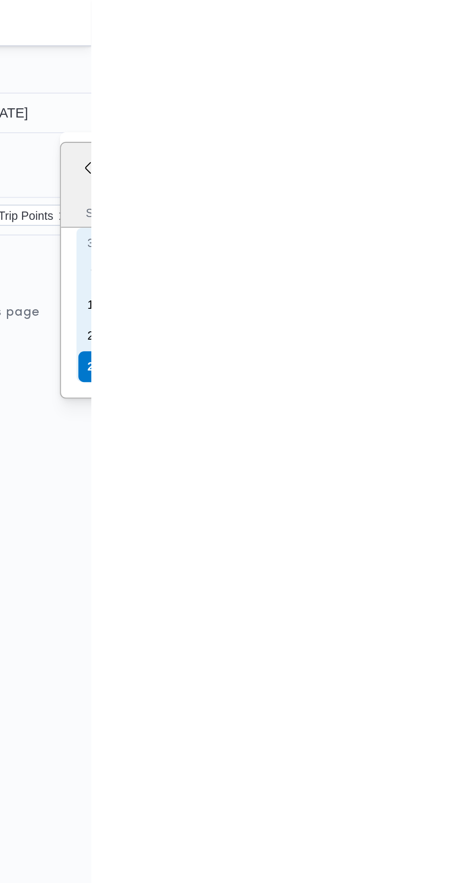
type input "[DATE]"
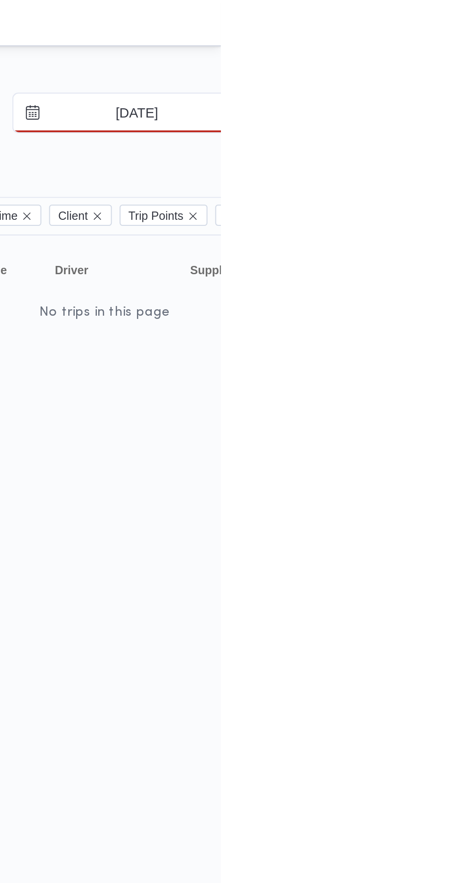
click at [445, 52] on input "28/9/2025" at bounding box center [405, 54] width 105 height 18
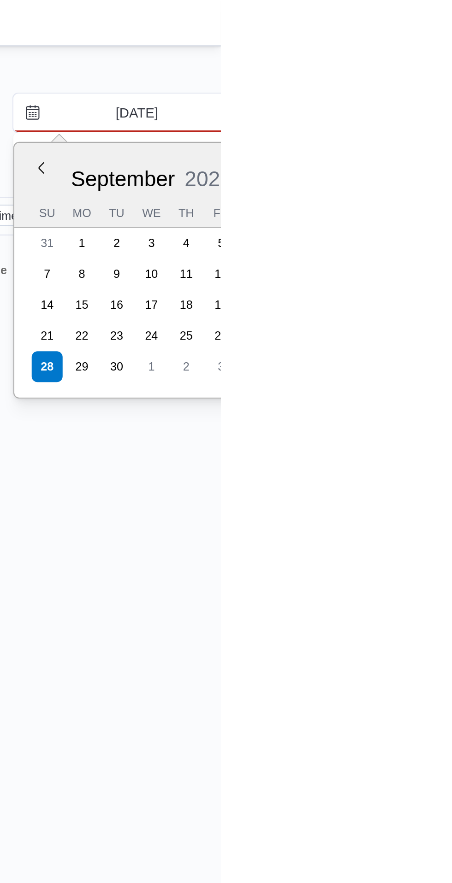
type input "[DATE]"
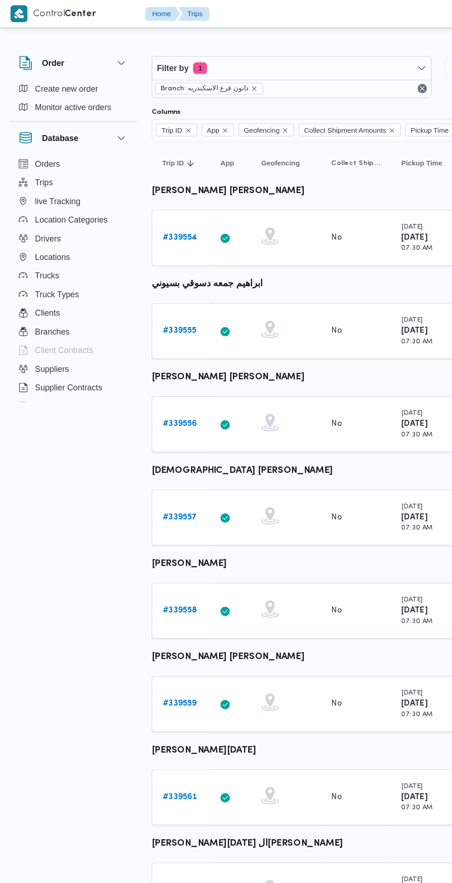
click at [139, 191] on link "# 339554" at bounding box center [142, 188] width 27 height 11
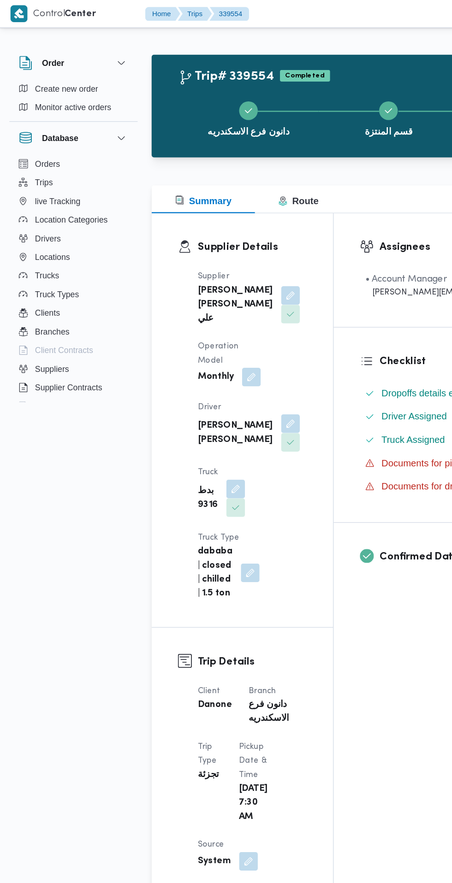
click at [387, 60] on icon "button" at bounding box center [390, 59] width 7 height 7
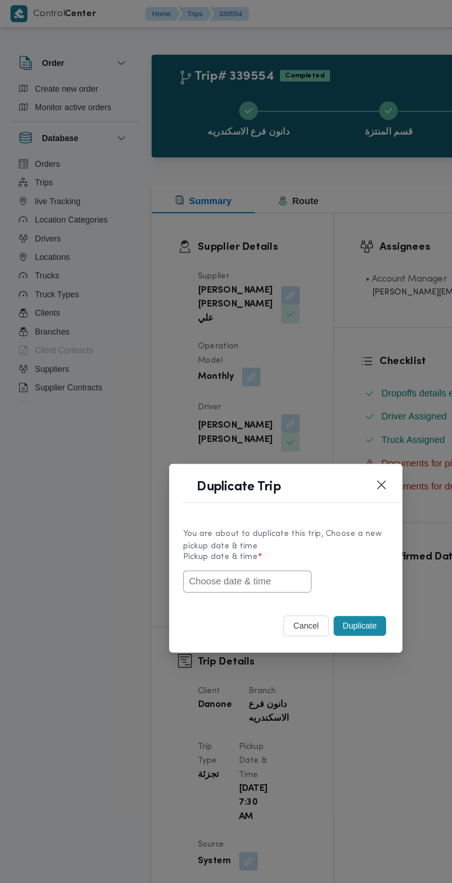
click at [204, 459] on input "text" at bounding box center [195, 460] width 101 height 18
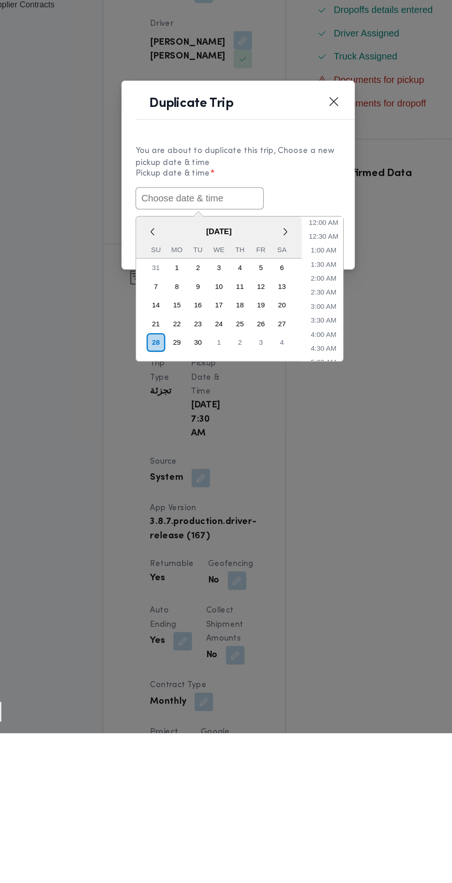
click at [219, 461] on input "text" at bounding box center [195, 460] width 101 height 18
paste input "28/09/2025 6:30AM"
click at [294, 578] on li "4:30 AM" at bounding box center [294, 578] width 28 height 9
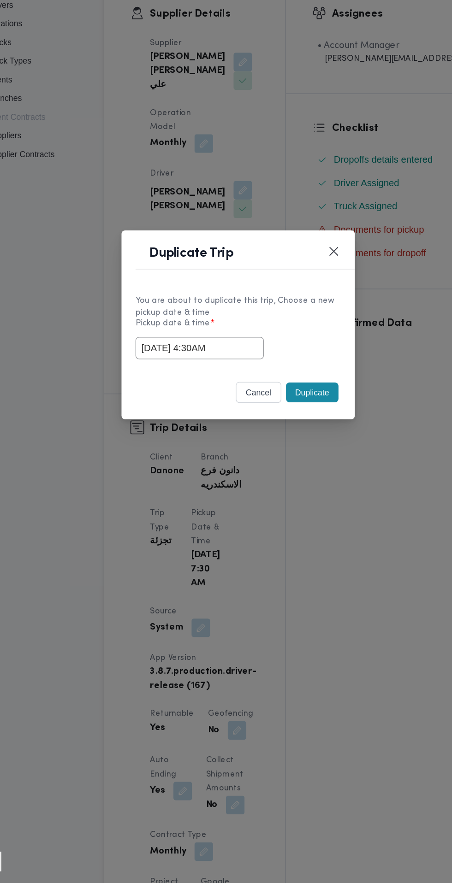
click at [208, 456] on input "28/09/2025 4:30AM" at bounding box center [195, 460] width 101 height 18
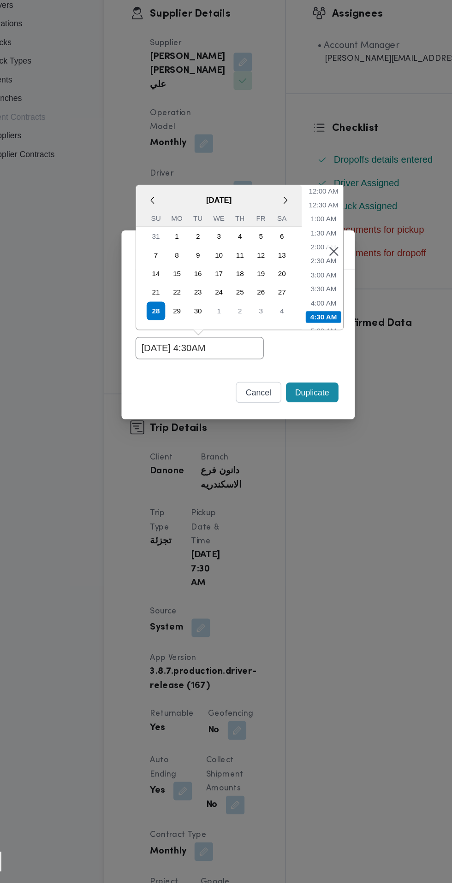
scroll to position [47, 0]
click at [294, 444] on li "7:00 AM" at bounding box center [294, 443] width 28 height 9
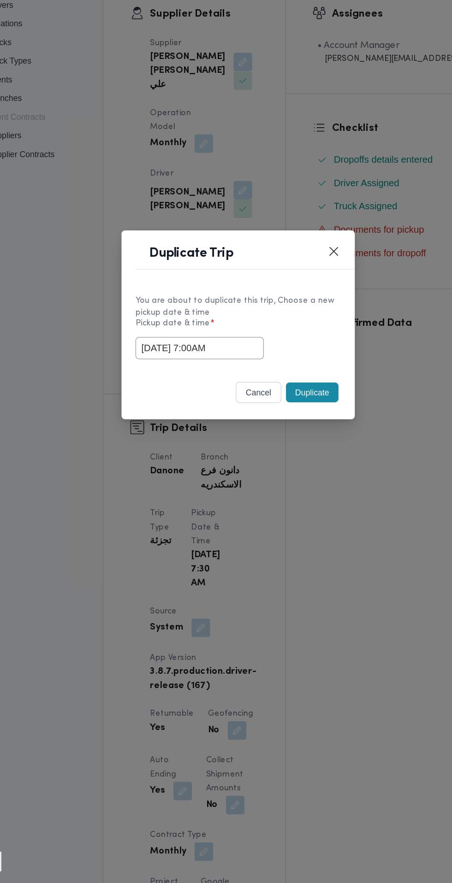
click at [222, 463] on input "28/09/2025 7:00AM" at bounding box center [195, 460] width 101 height 18
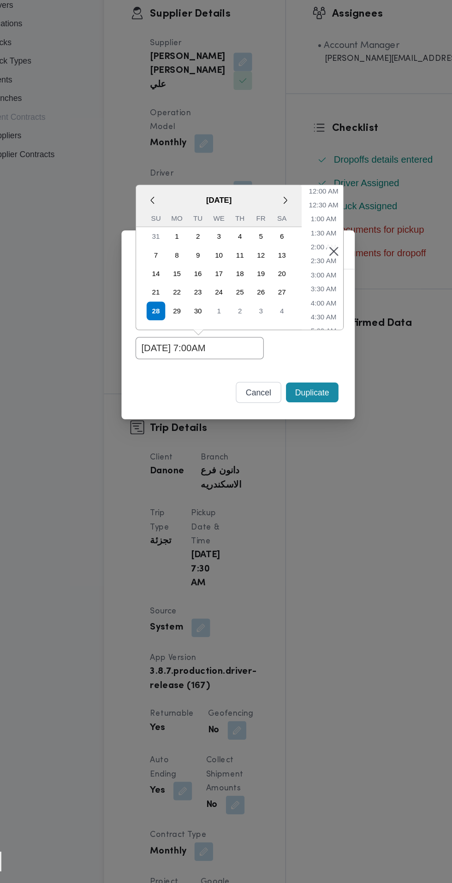
scroll to position [102, 0]
click at [300, 397] on li "7:30 AM" at bounding box center [294, 399] width 28 height 9
type input "28/09/2025 7:30AM"
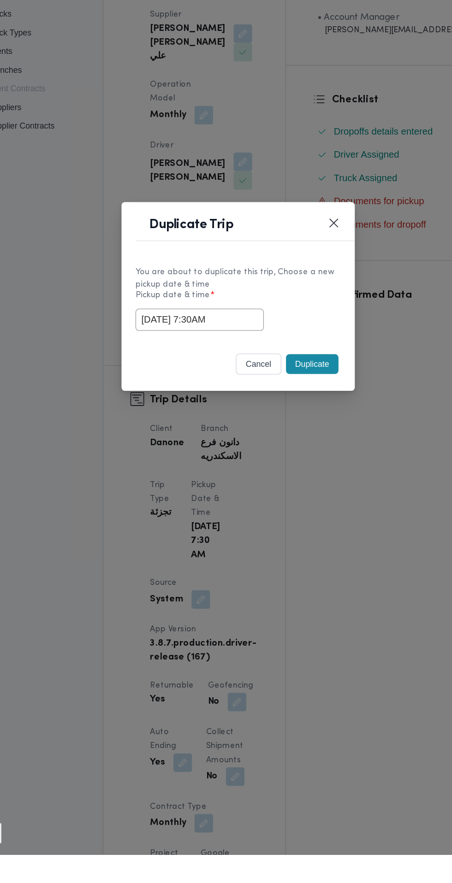
scroll to position [0, 0]
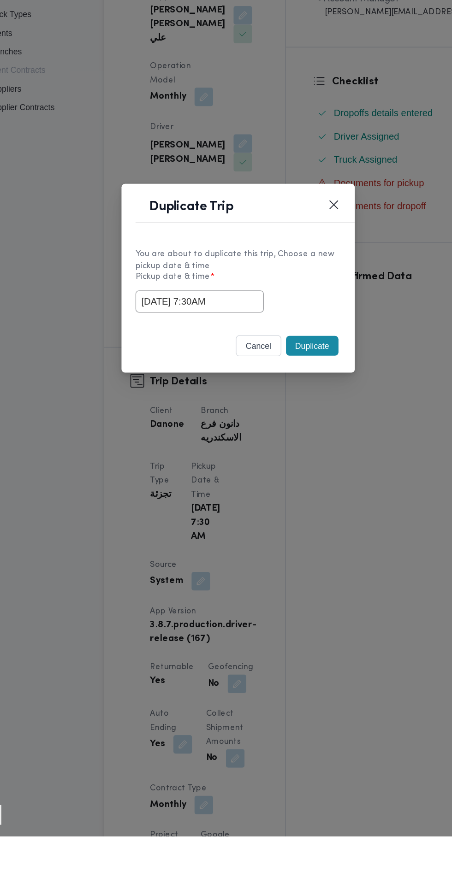
click at [285, 497] on button "Duplicate" at bounding box center [284, 495] width 41 height 16
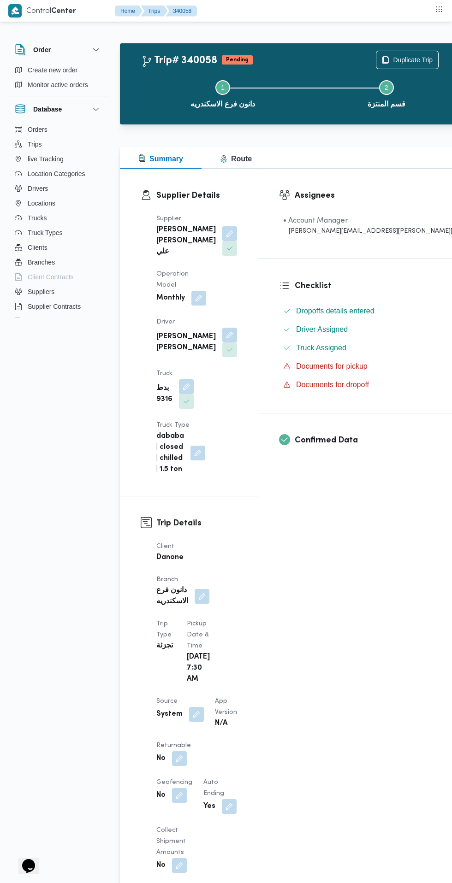
click at [179, 751] on button "button" at bounding box center [179, 758] width 15 height 15
click at [176, 716] on label "Is the trip will return to pickup after finish?" at bounding box center [154, 712] width 142 height 11
checkbox input "true"
click at [263, 716] on span "Save" at bounding box center [253, 713] width 52 height 18
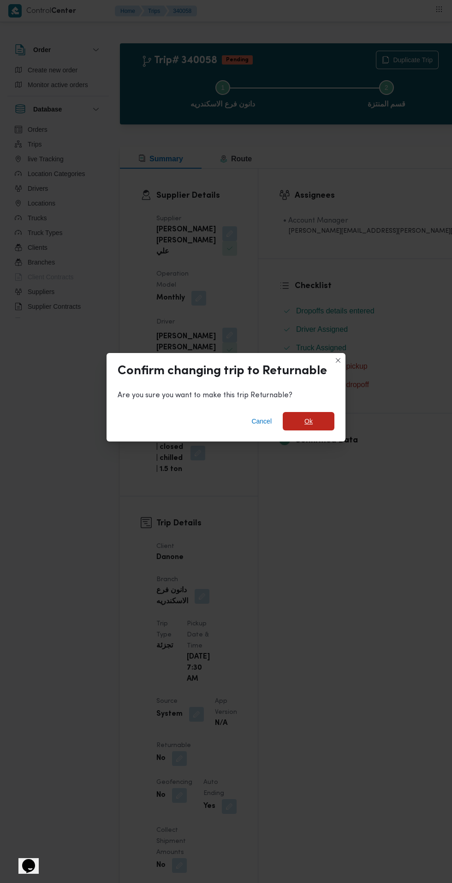
click at [308, 418] on span "Ok" at bounding box center [308, 421] width 8 height 11
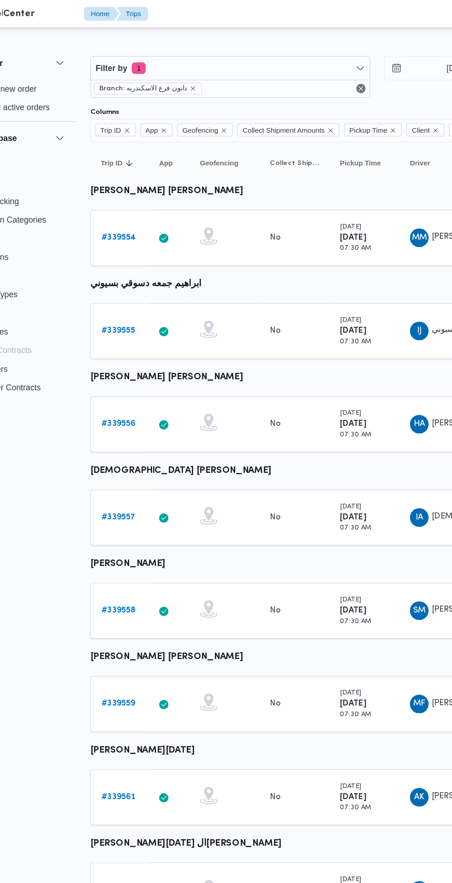
click at [131, 261] on b "# 339555" at bounding box center [142, 262] width 27 height 6
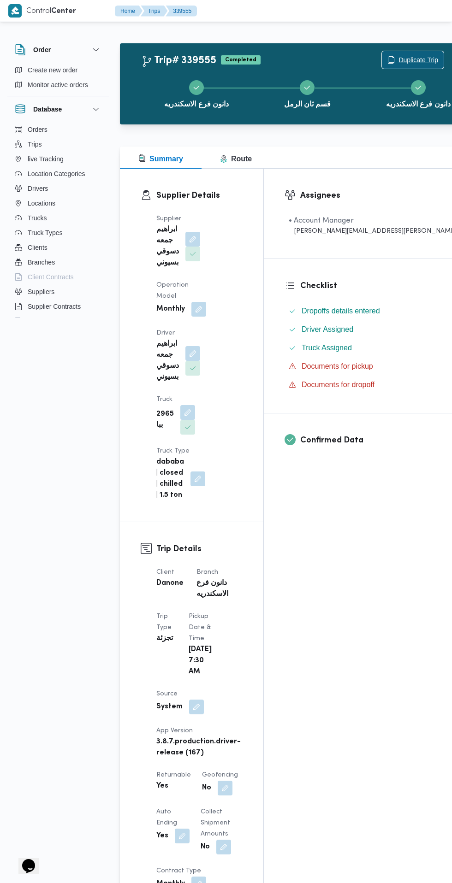
click at [398, 60] on span "Duplicate Trip" at bounding box center [418, 59] width 40 height 11
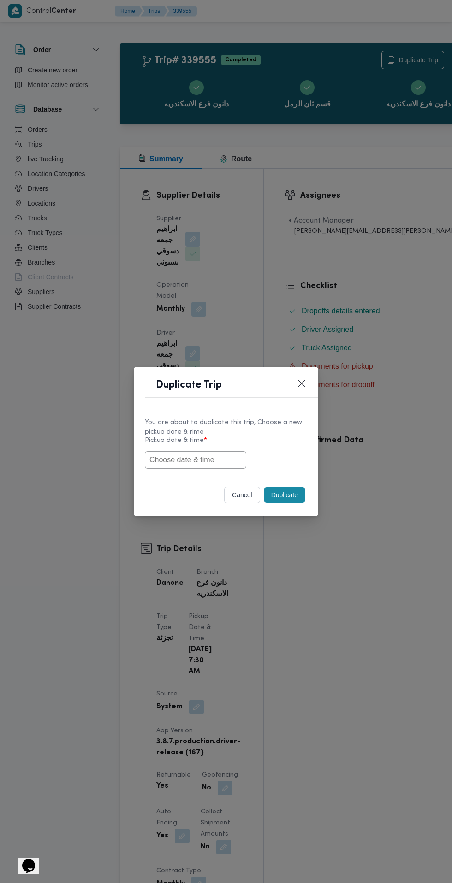
click at [229, 460] on input "text" at bounding box center [195, 460] width 101 height 18
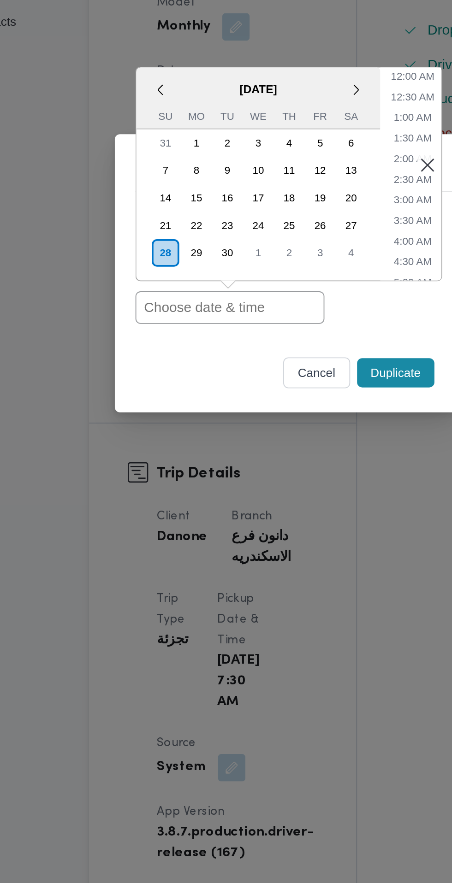
paste input "28/09/2025 7:30AM"
type input "28/09/2025 7:30AM"
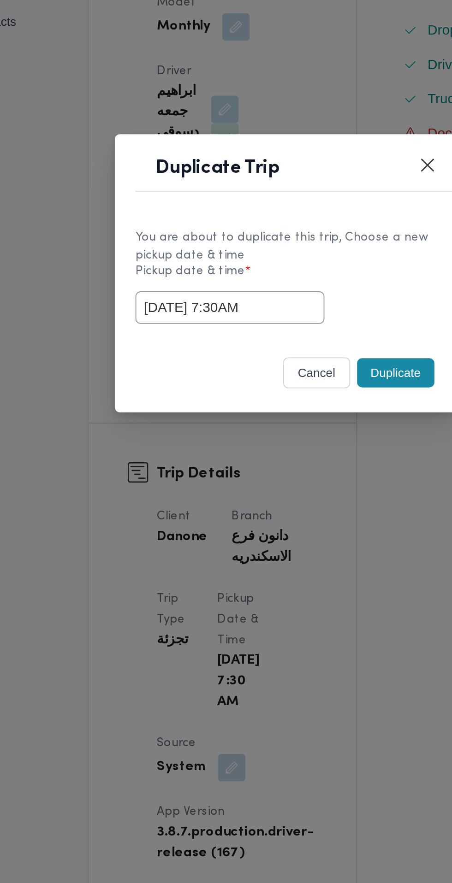
click at [282, 473] on div "You are about to duplicate this trip, Choose a new pickup date & time Pickup da…" at bounding box center [226, 443] width 184 height 69
click at [287, 496] on button "Duplicate" at bounding box center [284, 495] width 41 height 16
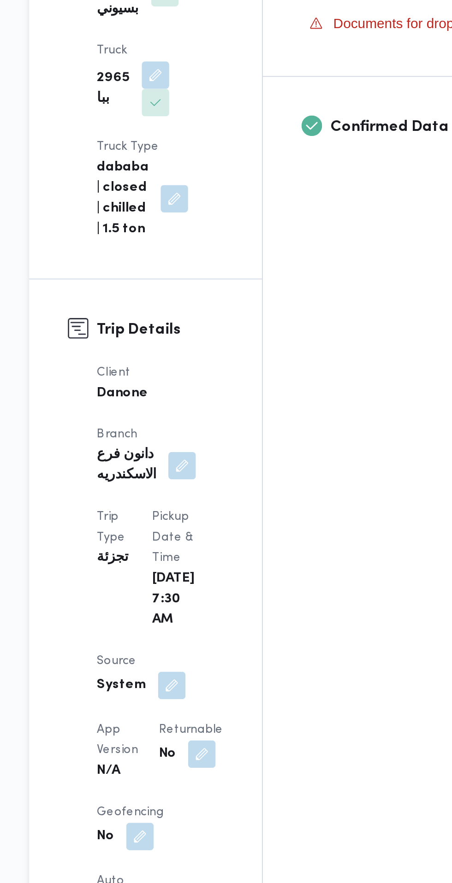
click at [205, 770] on button "button" at bounding box center [212, 777] width 15 height 15
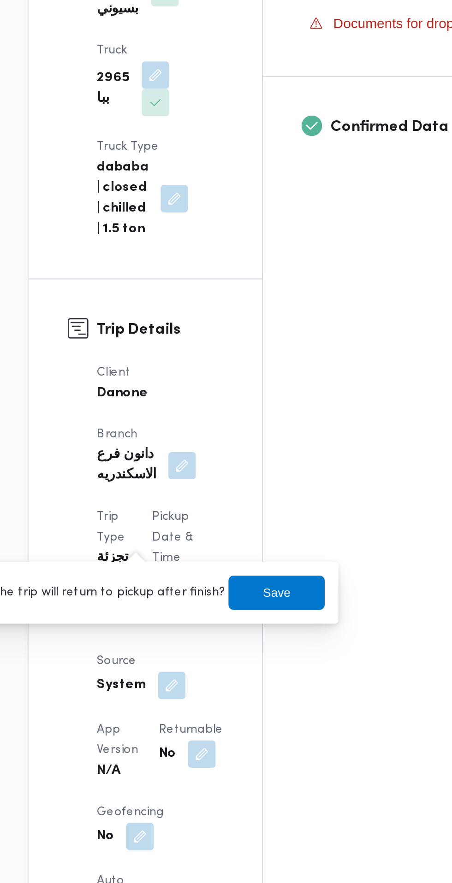
click at [177, 690] on label "Is the trip will return to pickup after finish?" at bounding box center [154, 690] width 142 height 11
checkbox input "true"
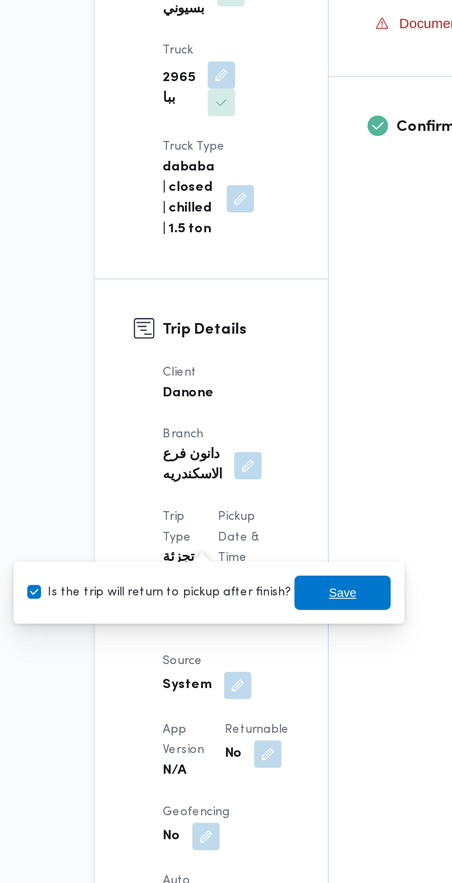
click at [252, 695] on span "Save" at bounding box center [253, 690] width 52 height 18
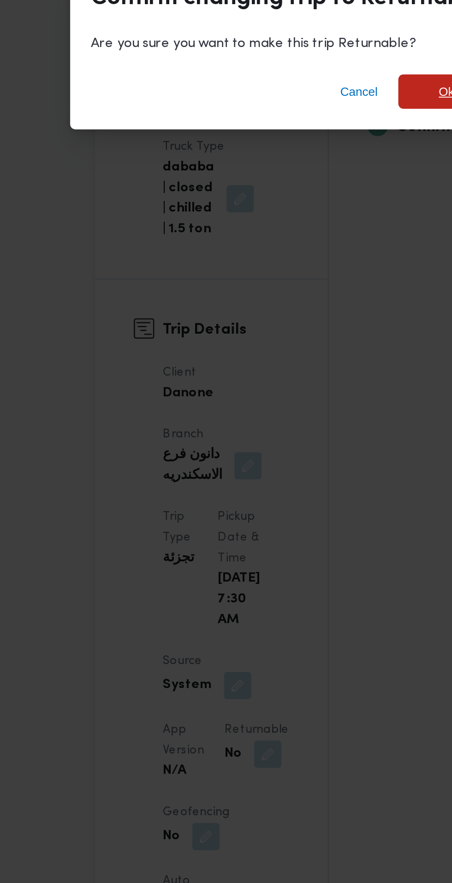
click at [301, 431] on span "Ok" at bounding box center [309, 421] width 52 height 18
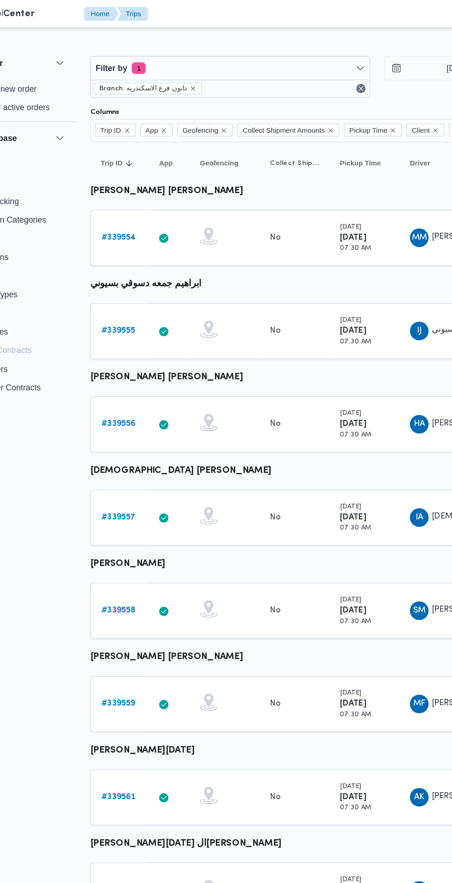
click at [142, 335] on b "# 339556" at bounding box center [142, 335] width 27 height 6
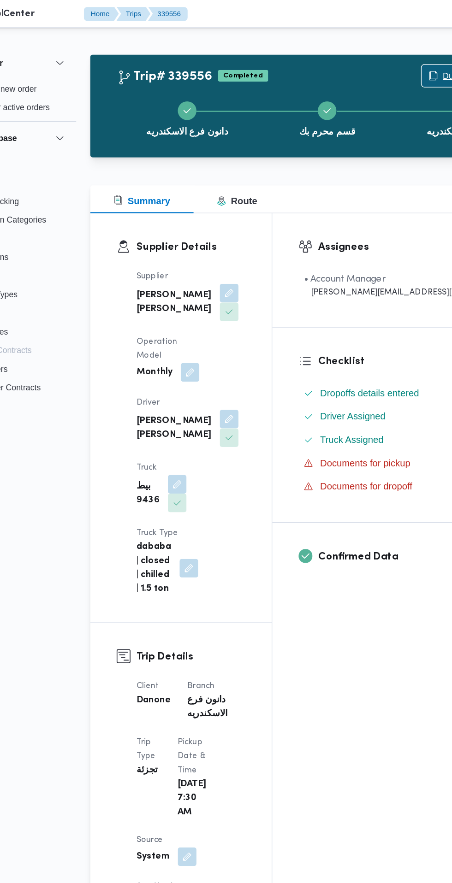
click at [398, 59] on span "Duplicate Trip" at bounding box center [418, 59] width 40 height 11
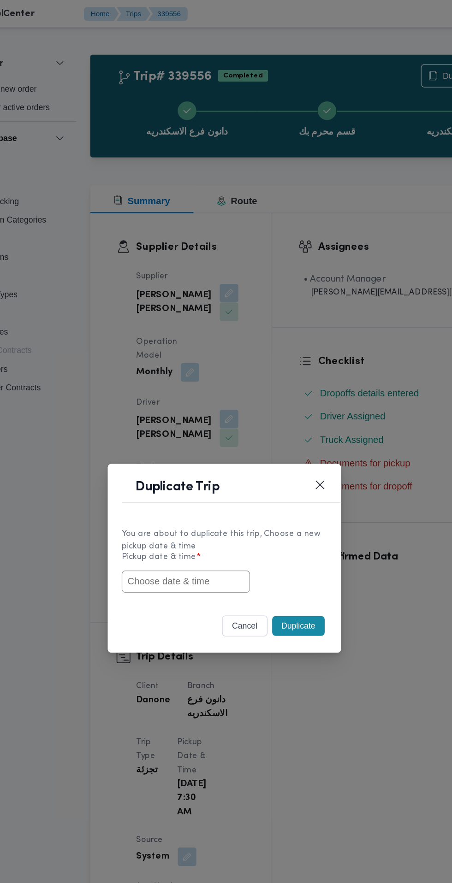
click at [207, 460] on input "text" at bounding box center [195, 460] width 101 height 18
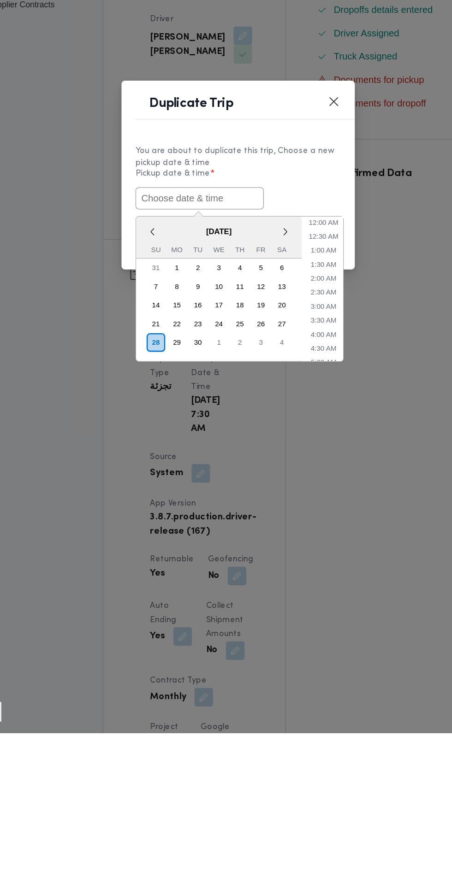
paste input "28/09/2025 7:30AM"
type input "28/09/2025 7:30AM"
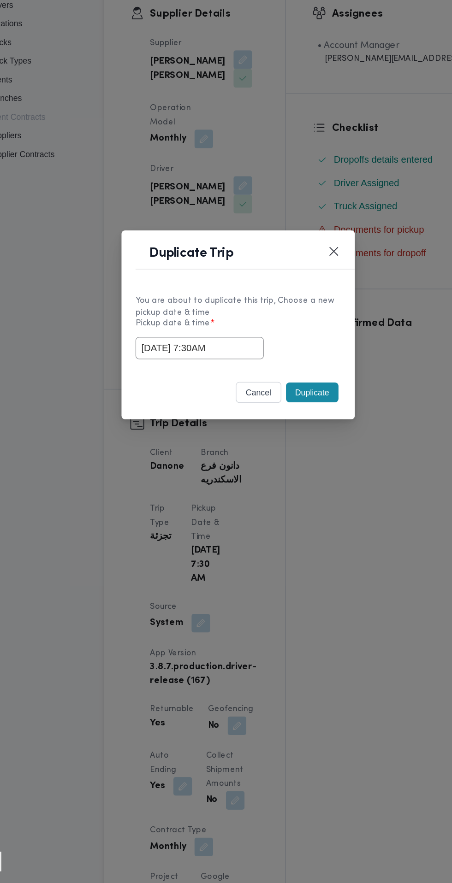
click at [287, 330] on div "Duplicate Trip You are about to duplicate this trip, Choose a new pickup date &…" at bounding box center [226, 441] width 452 height 883
click at [290, 500] on button "Duplicate" at bounding box center [284, 495] width 41 height 16
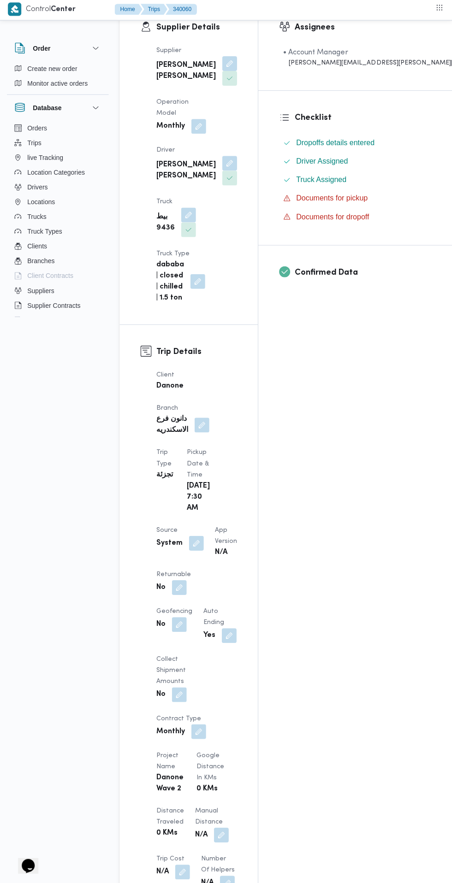
scroll to position [167, 0]
click at [177, 581] on button "button" at bounding box center [179, 588] width 15 height 15
click at [159, 582] on label "Is the trip will return to pickup after finish?" at bounding box center [154, 582] width 142 height 11
checkbox input "true"
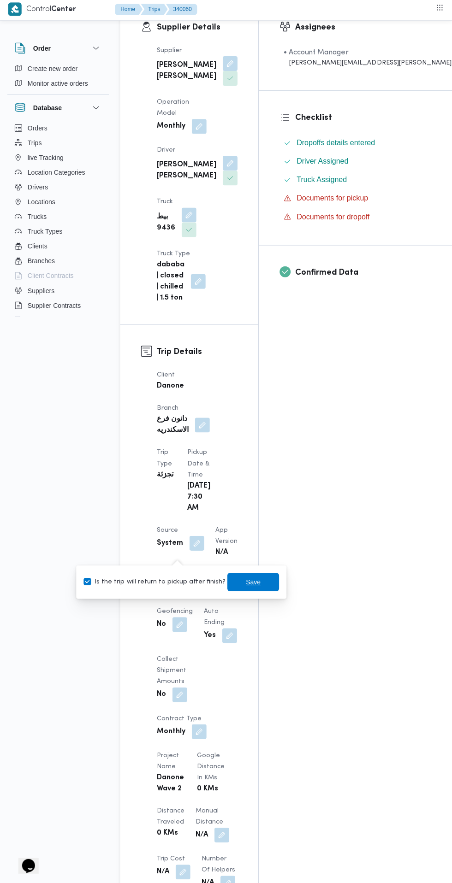
click at [245, 583] on span "Save" at bounding box center [252, 582] width 15 height 11
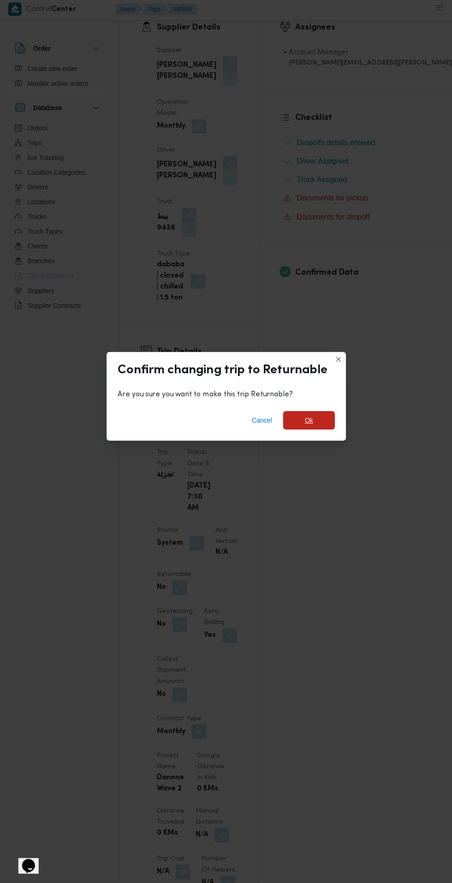
click at [308, 427] on span "Ok" at bounding box center [308, 421] width 8 height 11
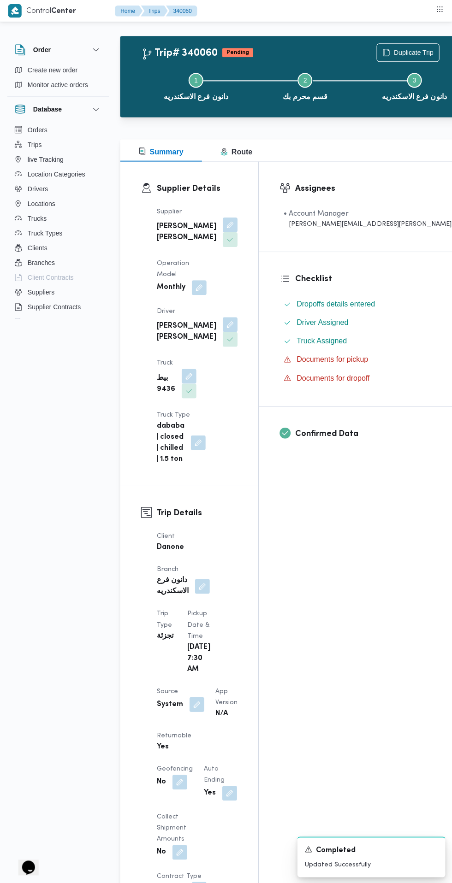
scroll to position [0, 0]
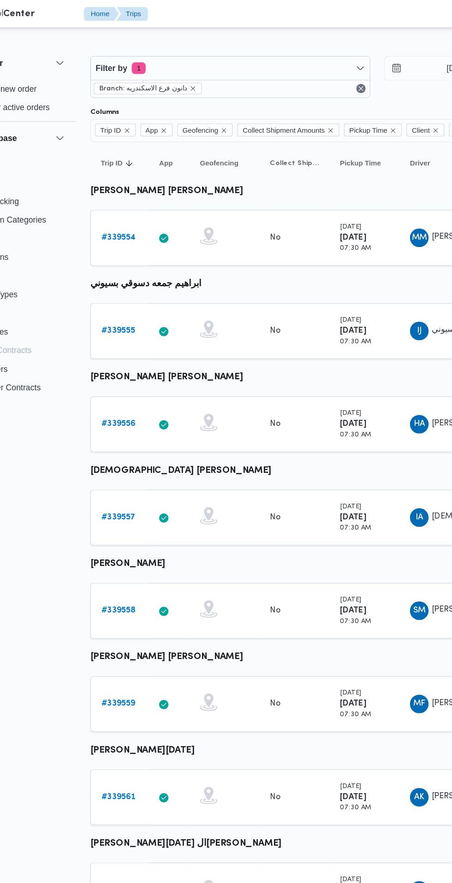
click at [142, 409] on b "# 339557" at bounding box center [142, 409] width 27 height 6
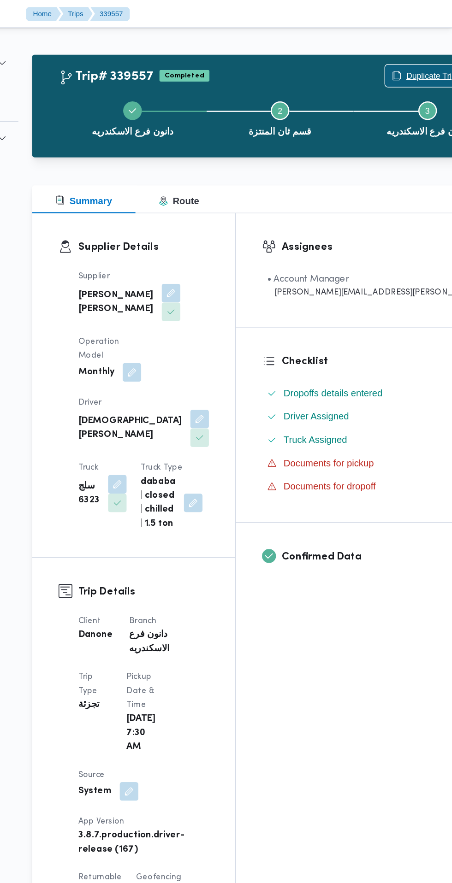
click at [415, 58] on span "Duplicate Trip" at bounding box center [435, 59] width 40 height 11
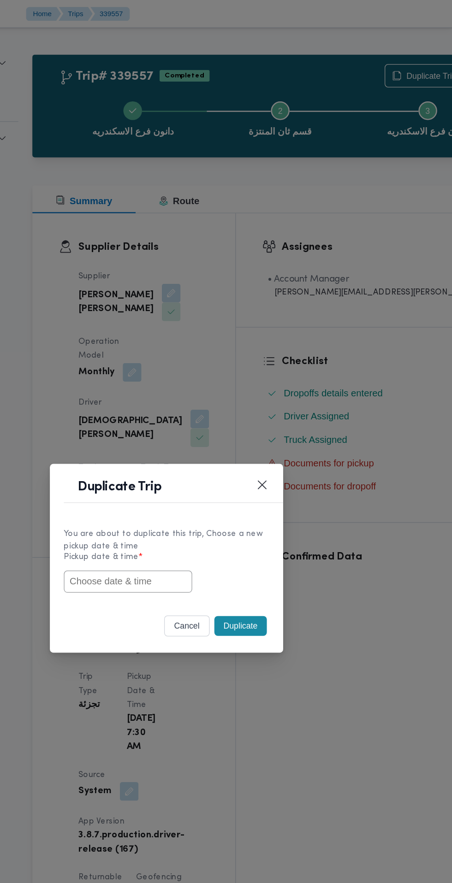
click at [233, 462] on input "text" at bounding box center [195, 460] width 101 height 18
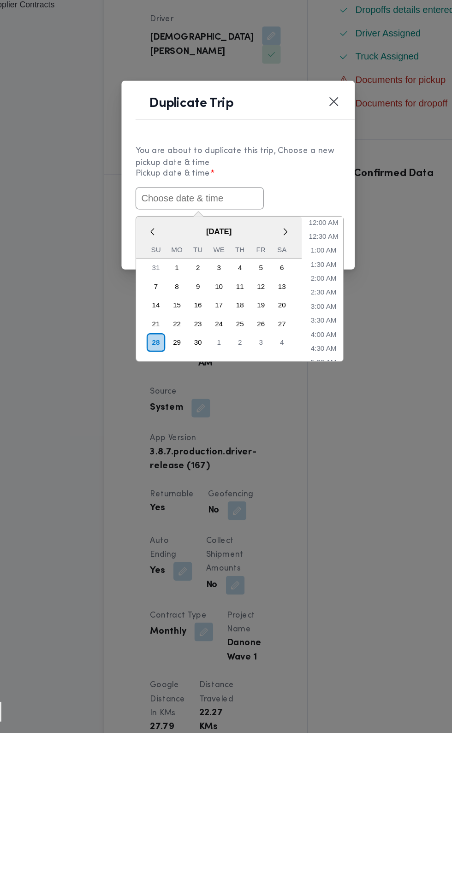
paste input "28/09/2025 7:30AM"
click at [290, 476] on li "12:00 AM" at bounding box center [293, 478] width 31 height 9
type input "28/09/2025 12:00AM"
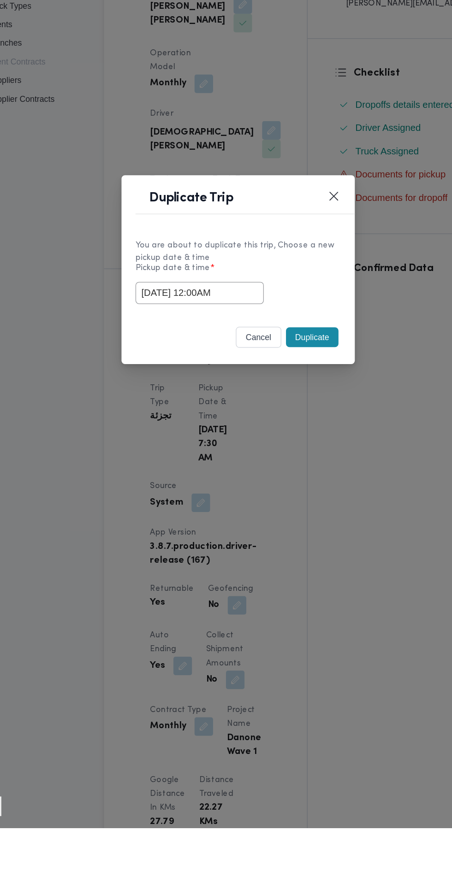
click at [293, 497] on button "Duplicate" at bounding box center [284, 495] width 41 height 16
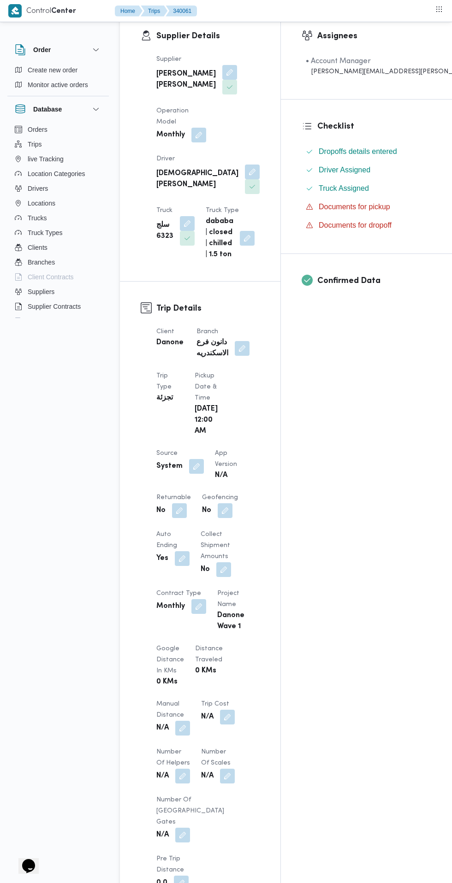
scroll to position [162, 0]
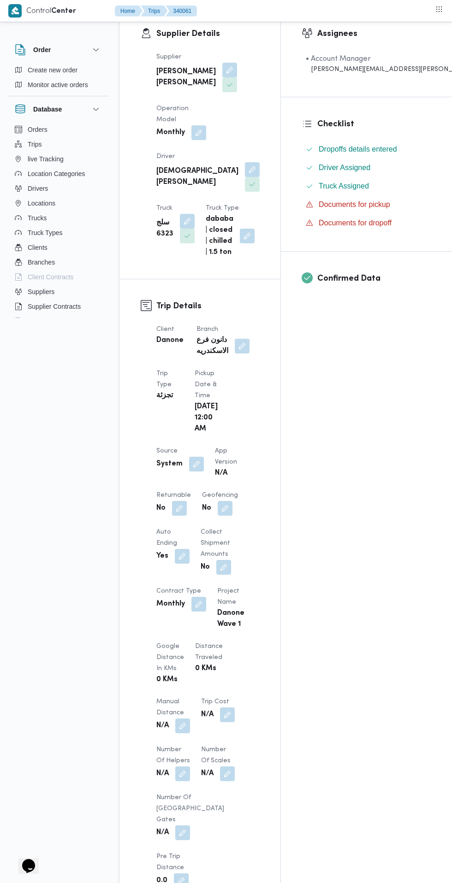
click at [185, 515] on button "button" at bounding box center [179, 508] width 15 height 15
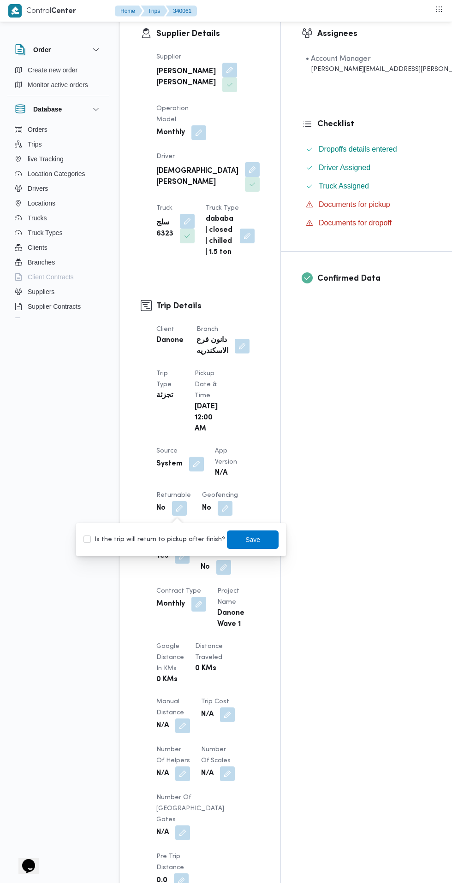
click at [190, 541] on label "Is the trip will return to pickup after finish?" at bounding box center [154, 539] width 142 height 11
checkbox input "true"
click at [245, 540] on span "Save" at bounding box center [252, 539] width 15 height 11
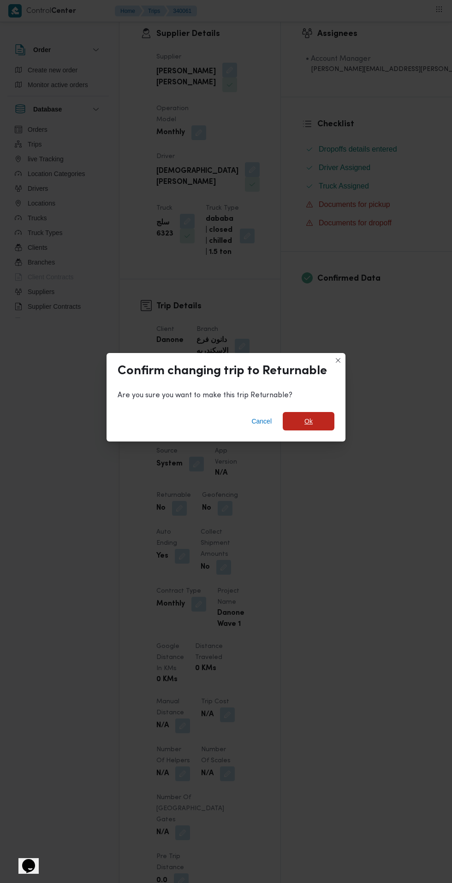
click at [308, 427] on span "Ok" at bounding box center [308, 421] width 8 height 11
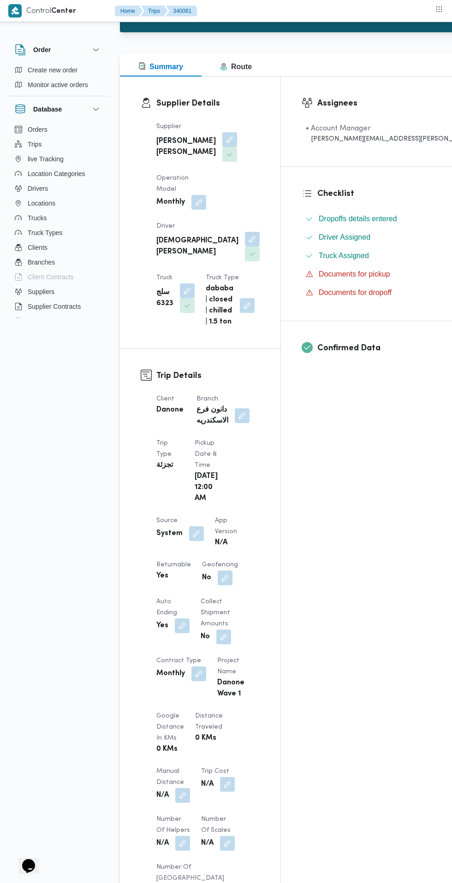
scroll to position [0, 0]
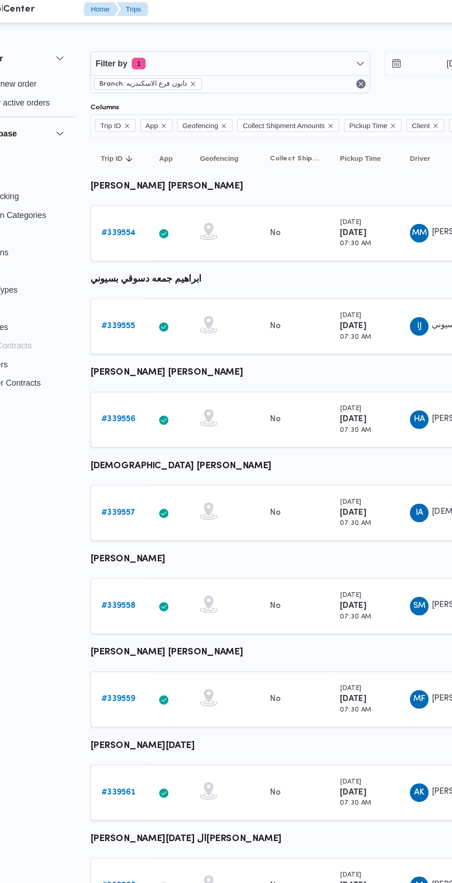
click at [138, 486] on link "# 339558" at bounding box center [142, 483] width 27 height 11
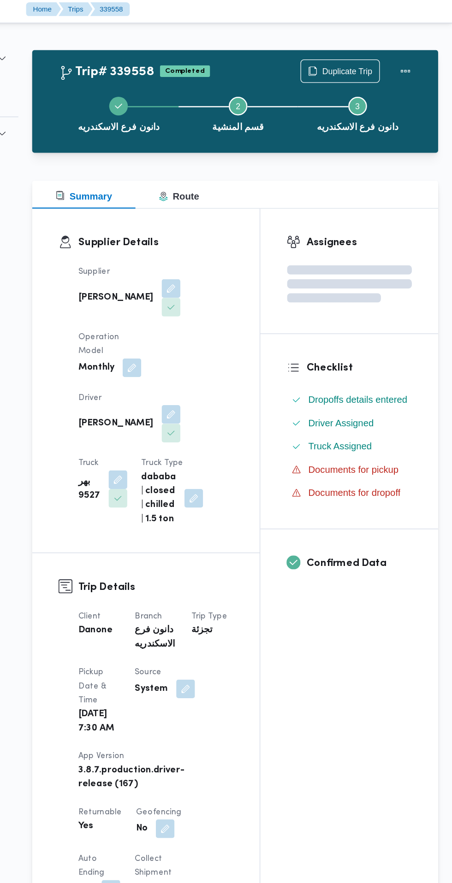
scroll to position [0, 0]
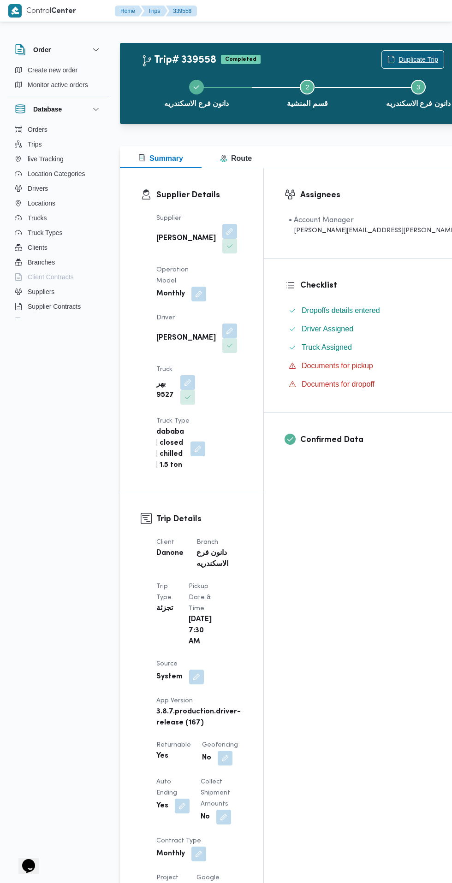
click at [387, 59] on icon "button" at bounding box center [390, 59] width 7 height 7
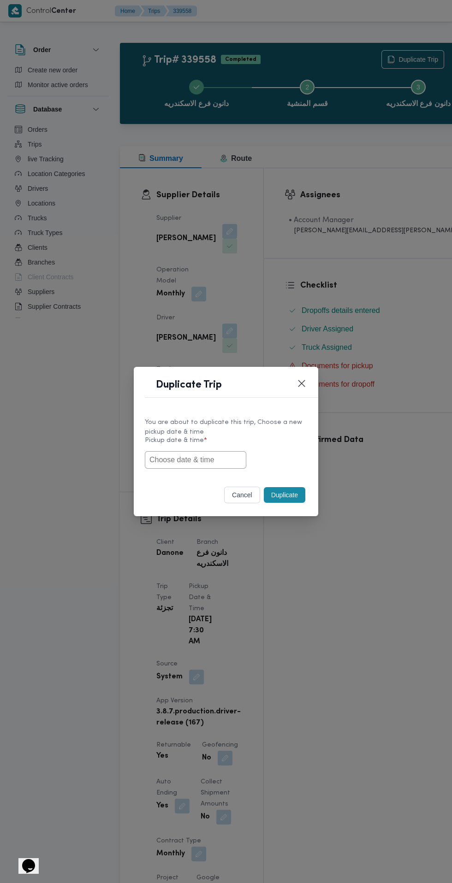
click at [209, 469] on input "text" at bounding box center [195, 460] width 101 height 18
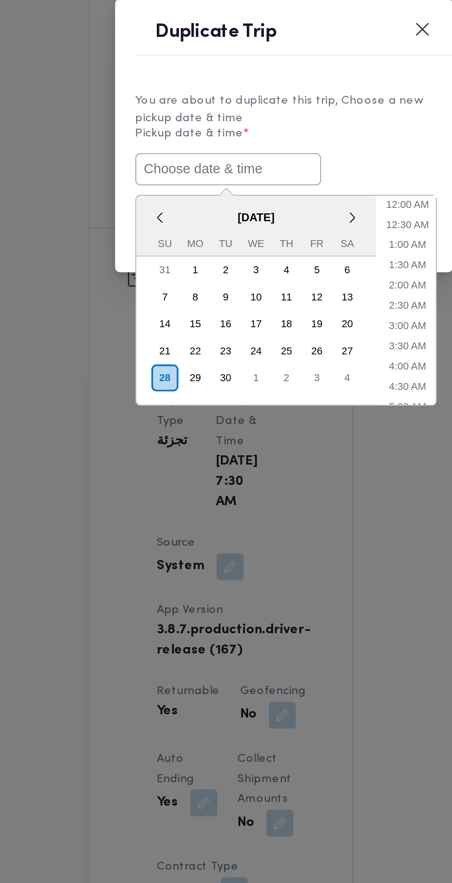
paste input "28/09/2025 7:30AM"
type input "28/09/2025 7:30AM"
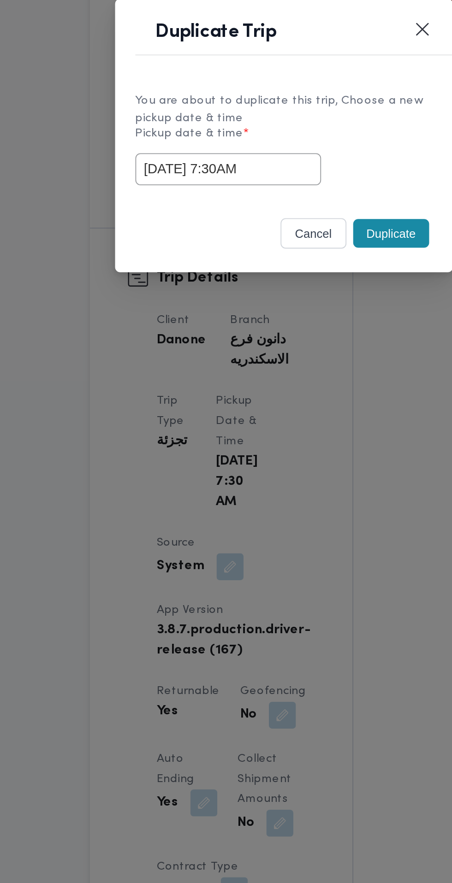
click at [286, 461] on div "28/09/2025 7:30AM" at bounding box center [226, 460] width 162 height 18
click at [286, 496] on button "Duplicate" at bounding box center [284, 495] width 41 height 16
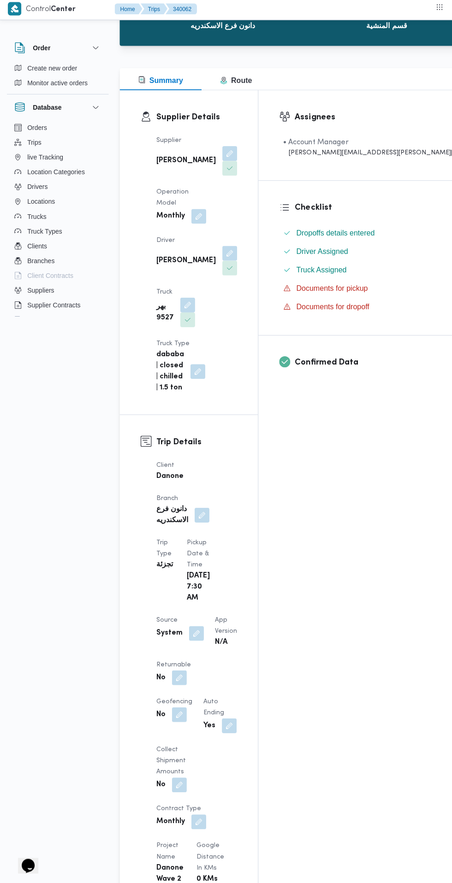
scroll to position [78, 0]
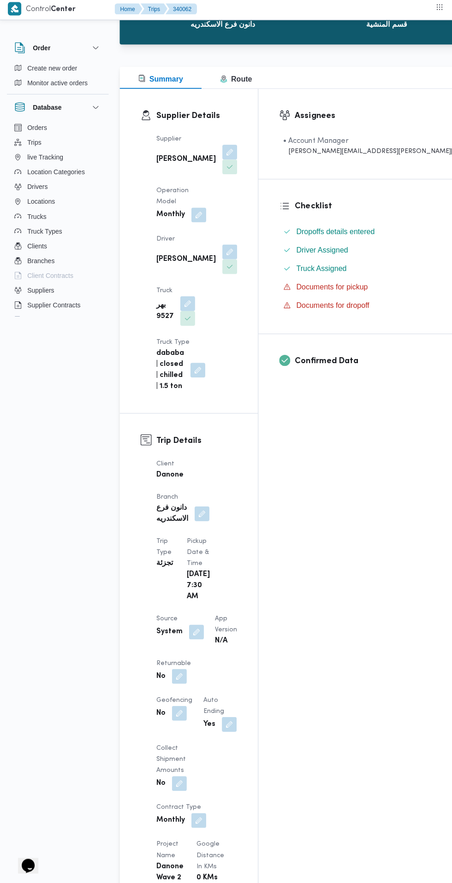
click at [177, 670] on button "button" at bounding box center [179, 677] width 15 height 15
click at [170, 610] on label "Is the trip will return to pickup after finish?" at bounding box center [154, 612] width 142 height 11
checkbox input "true"
click at [245, 612] on span "Save" at bounding box center [252, 612] width 15 height 11
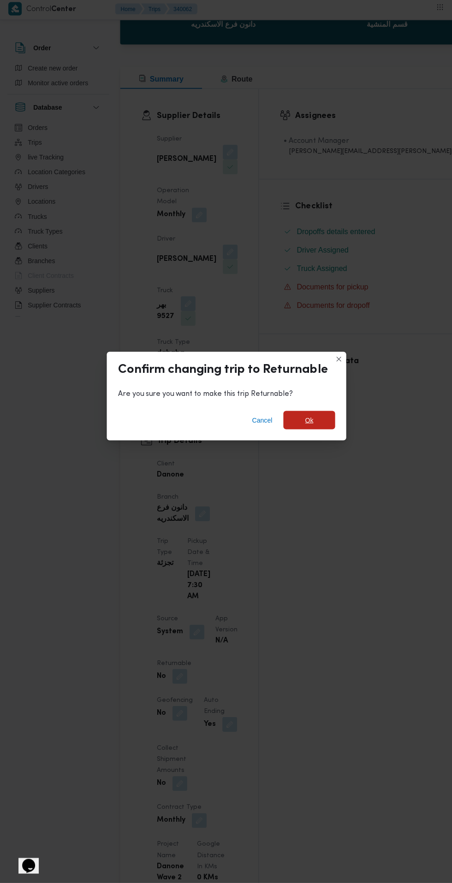
click at [308, 427] on span "Ok" at bounding box center [308, 421] width 8 height 11
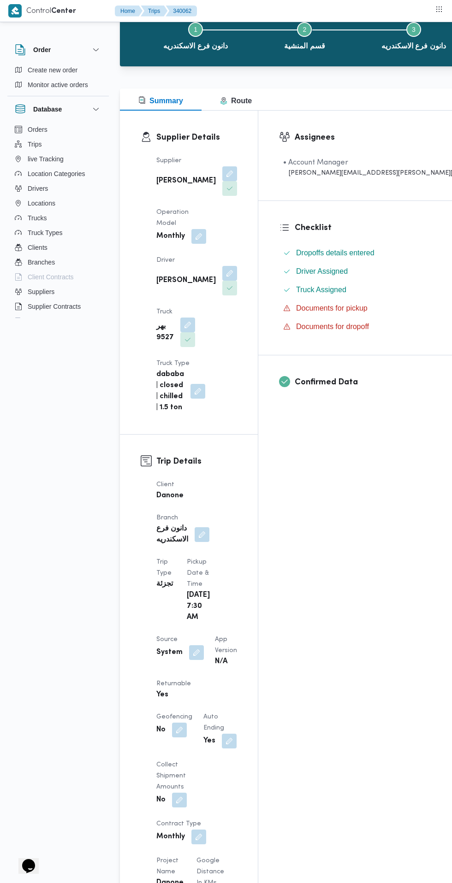
scroll to position [0, 0]
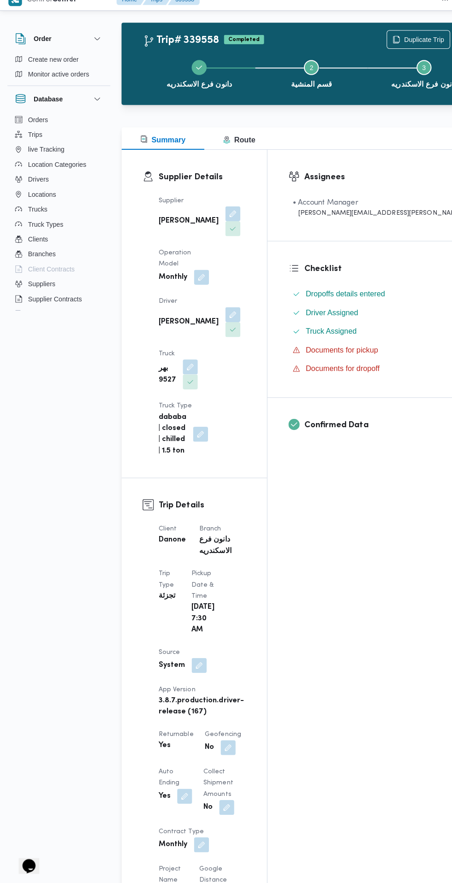
scroll to position [9, 0]
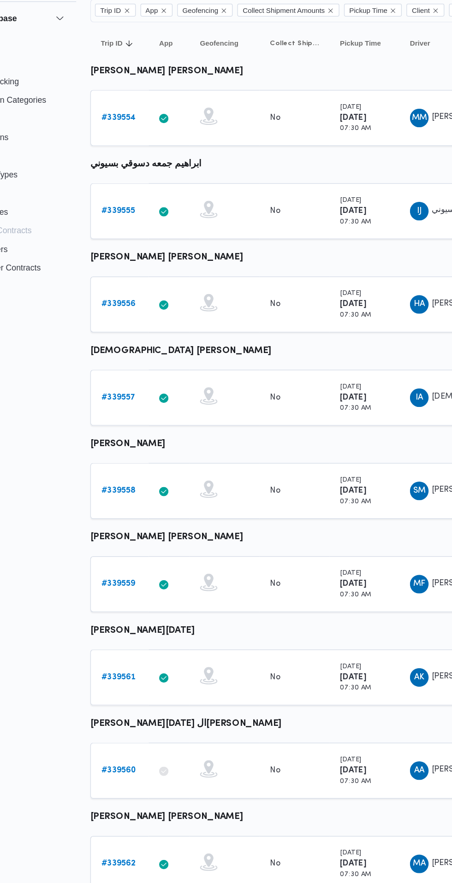
click at [140, 562] on link "# 339559" at bounding box center [142, 556] width 27 height 11
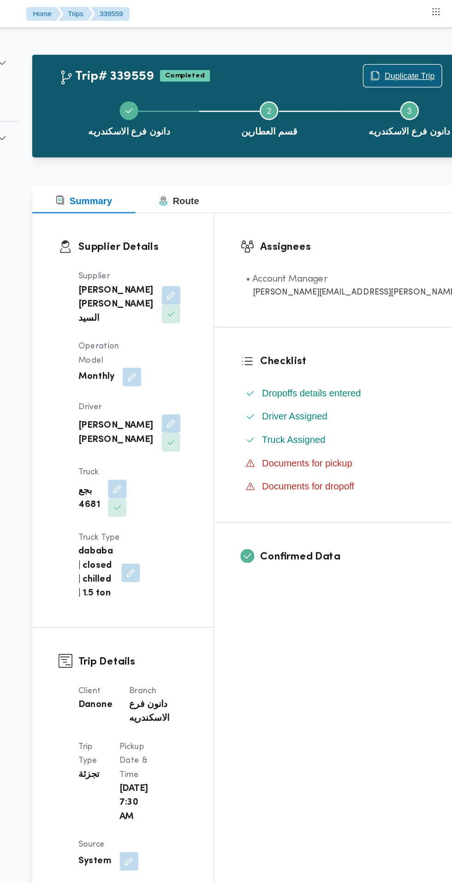
click at [398, 58] on span "Duplicate Trip" at bounding box center [418, 59] width 40 height 11
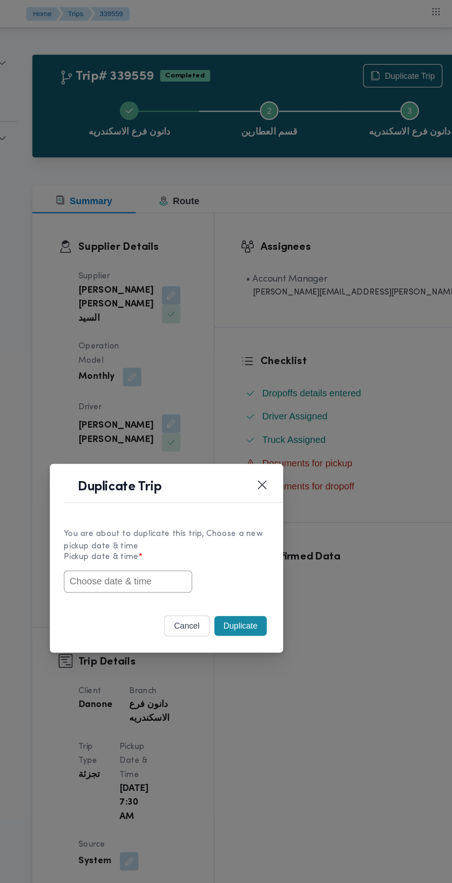
click at [225, 460] on input "text" at bounding box center [195, 460] width 101 height 18
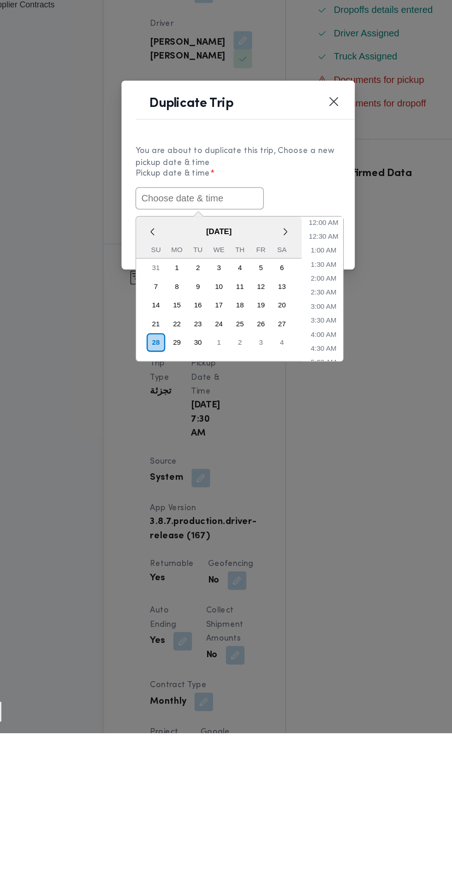
paste input "28/09/2025 7:30AM"
type input "28/09/2025 7:30AM"
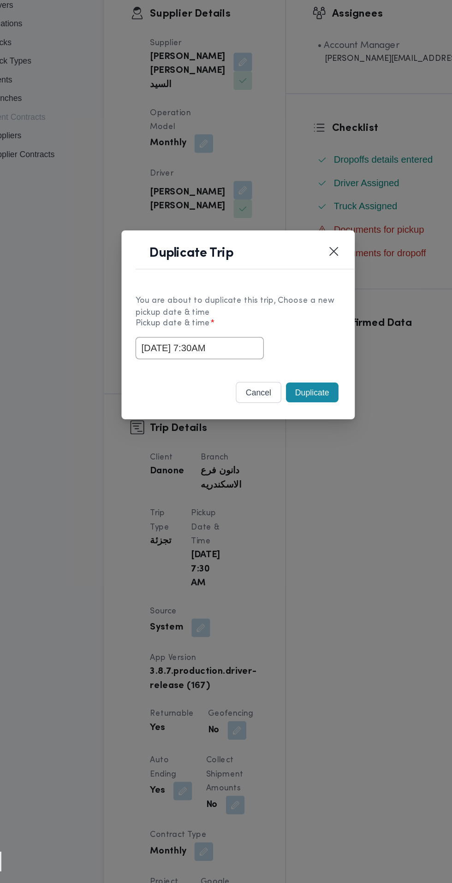
click at [288, 334] on div "Duplicate Trip You are about to duplicate this trip, Choose a new pickup date &…" at bounding box center [226, 441] width 452 height 883
click at [291, 496] on button "Duplicate" at bounding box center [284, 495] width 41 height 16
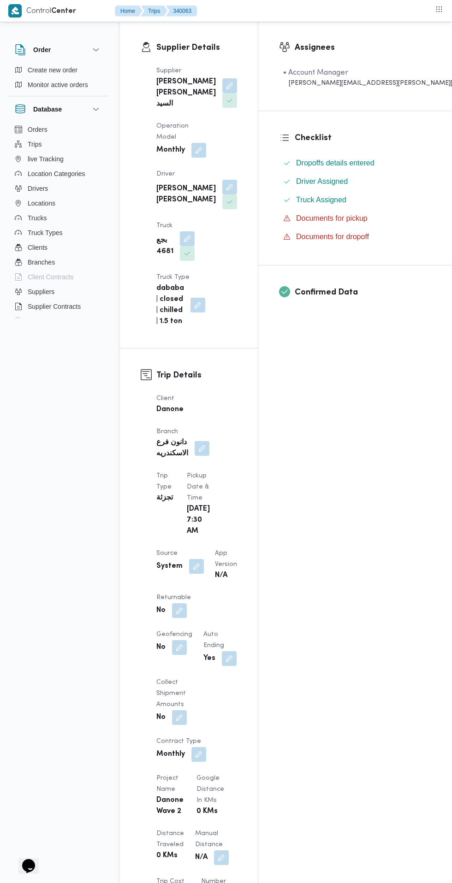
scroll to position [149, 0]
click at [179, 602] on button "button" at bounding box center [179, 609] width 15 height 15
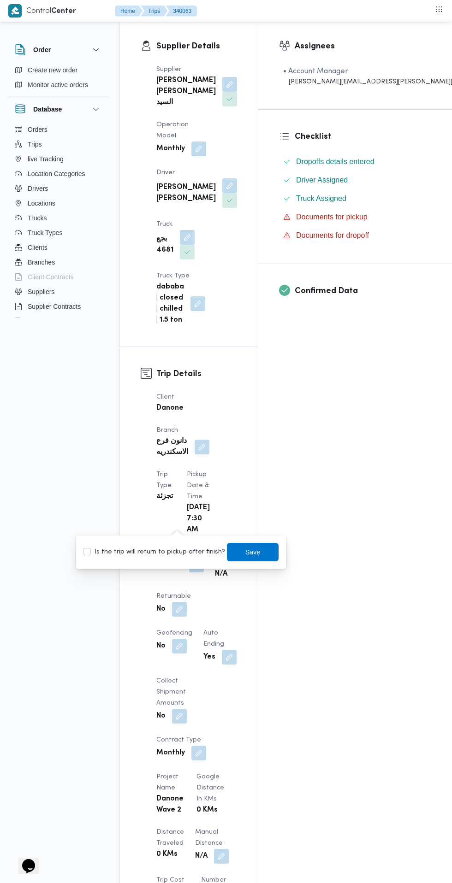
click at [171, 551] on label "Is the trip will return to pickup after finish?" at bounding box center [154, 552] width 142 height 11
checkbox input "true"
click at [262, 546] on span "Save" at bounding box center [253, 552] width 52 height 18
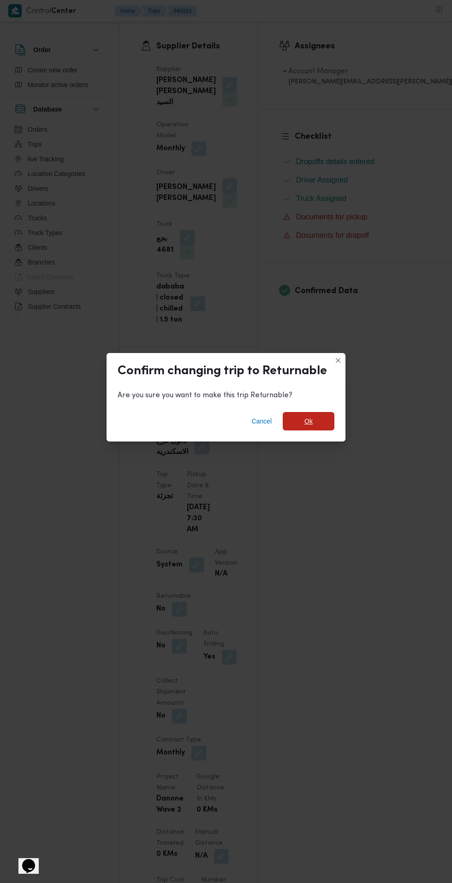
click at [308, 427] on span "Ok" at bounding box center [308, 421] width 8 height 11
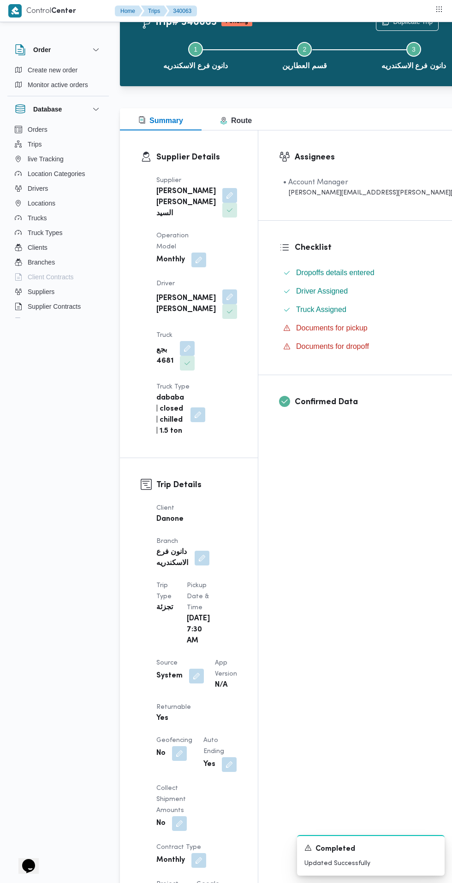
scroll to position [0, 0]
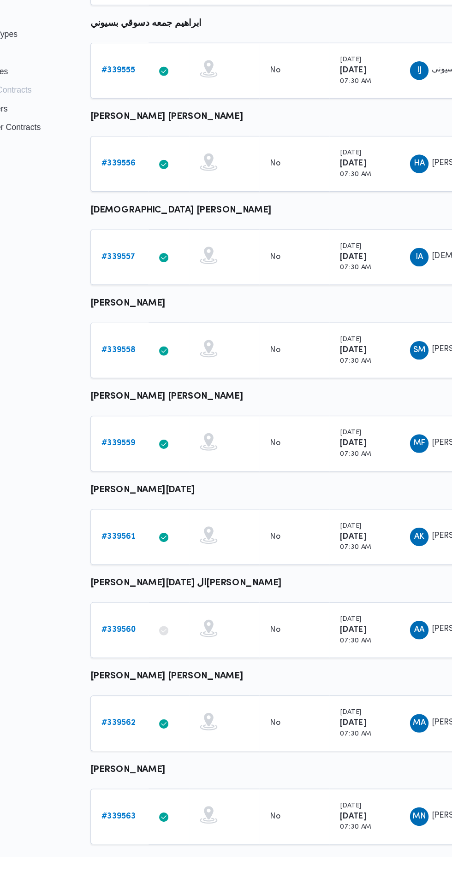
click at [142, 630] on b "# 339561" at bounding box center [142, 630] width 27 height 6
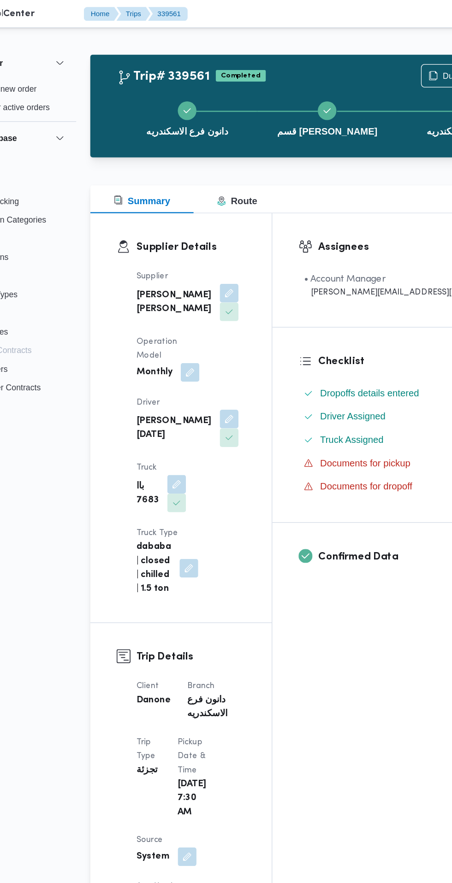
click at [367, 64] on div "دانون فرع الاسكندريه قسم سيدى جابر دانون فرع الاسكندريه" at bounding box center [307, 93] width 343 height 59
click at [398, 62] on span "Duplicate Trip" at bounding box center [418, 59] width 40 height 11
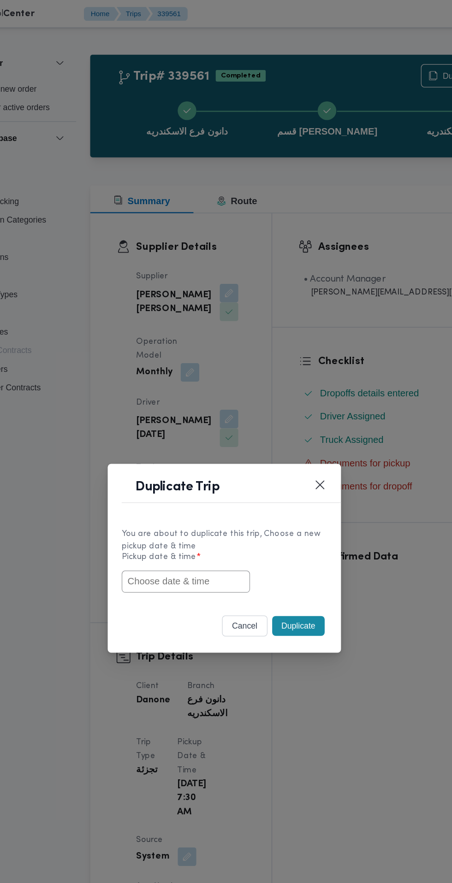
click at [207, 460] on input "text" at bounding box center [195, 460] width 101 height 18
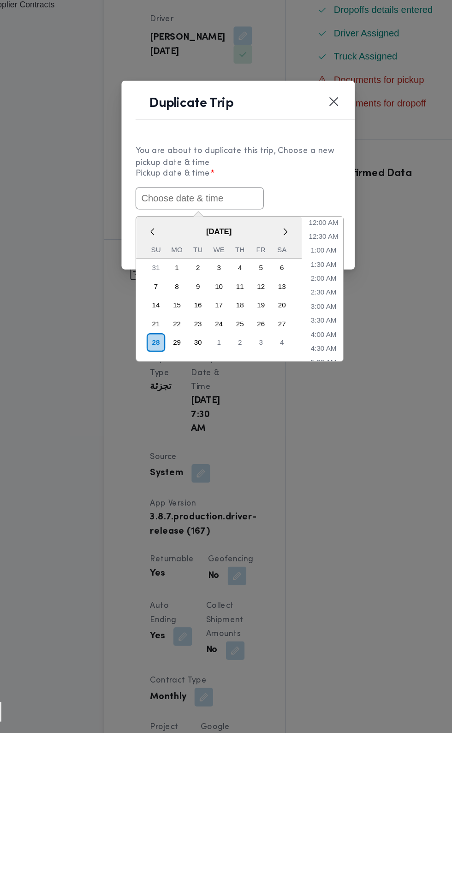
paste input "28/09/2025 7:30AM"
click at [290, 475] on li "12:00 AM" at bounding box center [293, 478] width 31 height 9
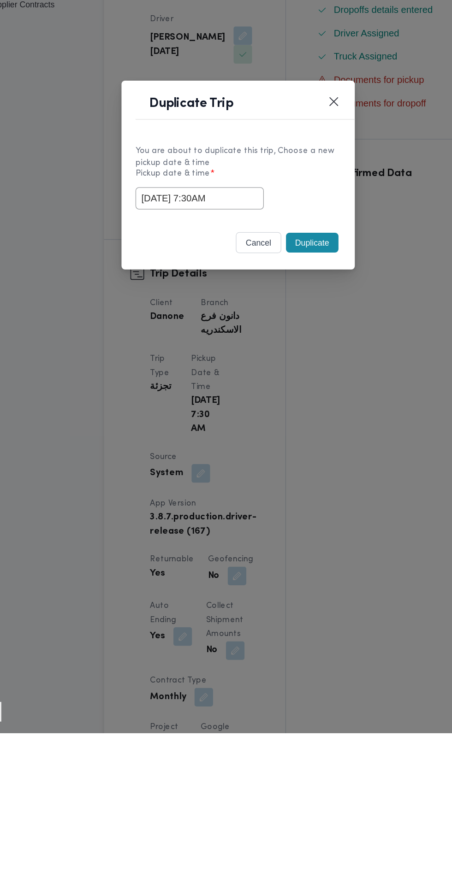
type input "28/09/2025 12:00AM"
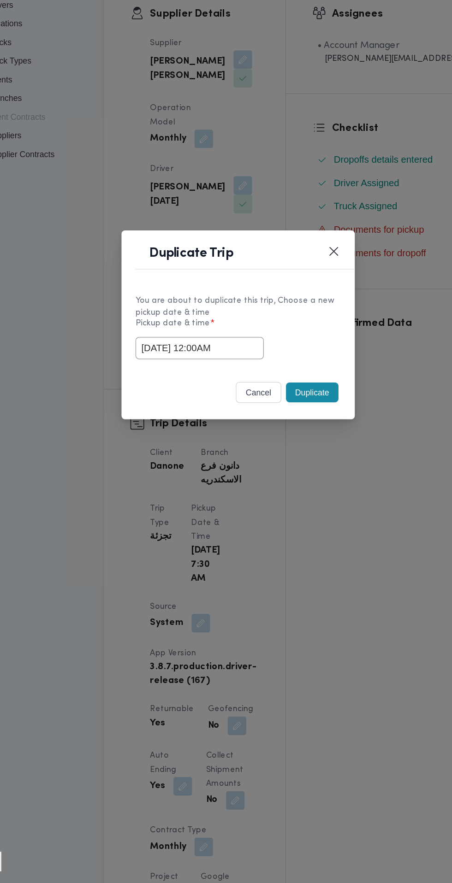
click at [282, 334] on div "Duplicate Trip You are about to duplicate this trip, Choose a new pickup date &…" at bounding box center [226, 441] width 452 height 883
click at [218, 463] on input "28/09/2025 12:00AM" at bounding box center [195, 460] width 101 height 18
click at [278, 466] on div "Selected date: Sunday, September 28th, 2025 at 12:00 AM 28/09/2025 12:00AM" at bounding box center [226, 460] width 162 height 18
click at [302, 383] on button "Closes this modal window" at bounding box center [301, 383] width 11 height 11
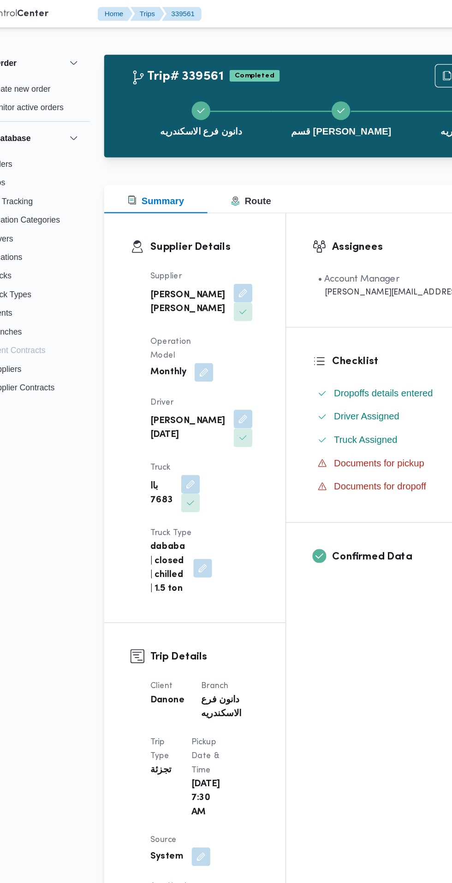
click at [365, 65] on div "دانون فرع الاسكندريه قسم سيدى جابر دانون فرع الاسكندريه" at bounding box center [307, 93] width 343 height 59
click at [398, 58] on span "Duplicate Trip" at bounding box center [418, 59] width 40 height 11
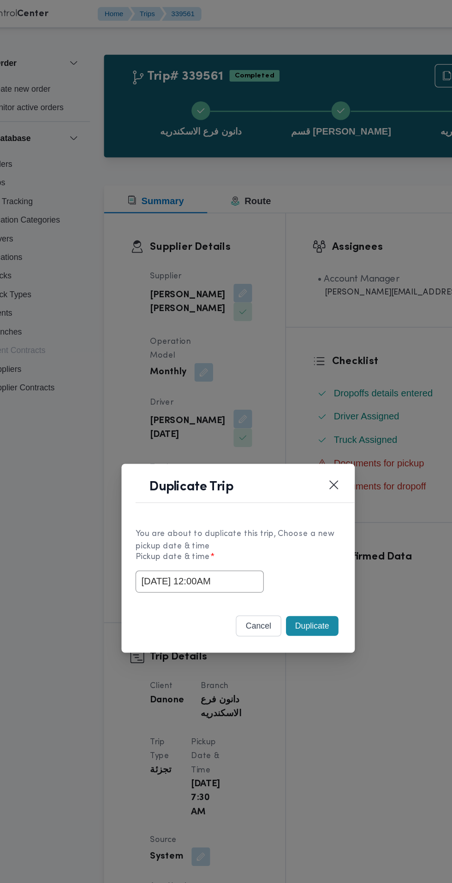
click at [210, 461] on input "28/09/2025 12:00AM" at bounding box center [195, 460] width 101 height 18
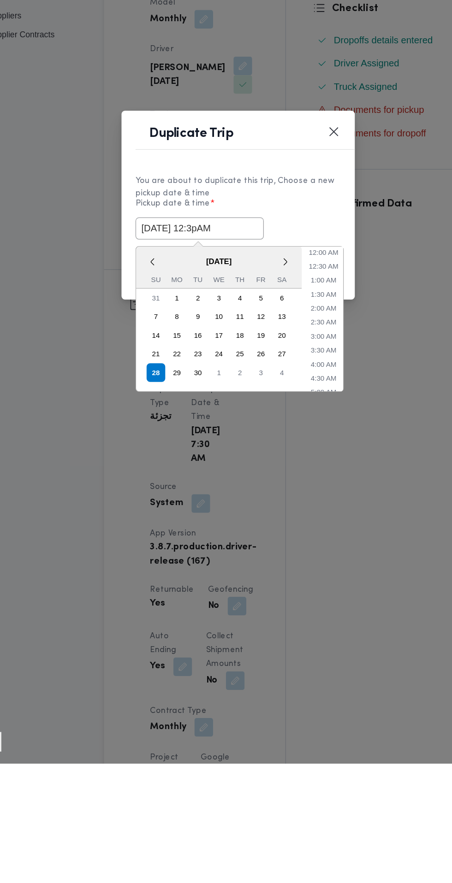
click at [195, 460] on input "28/09/2025 12:3pAM" at bounding box center [195, 460] width 101 height 18
click at [213, 463] on input "28/09/2025 07:3pAM" at bounding box center [195, 460] width 101 height 18
click at [297, 581] on li "4:30 AM" at bounding box center [294, 578] width 28 height 9
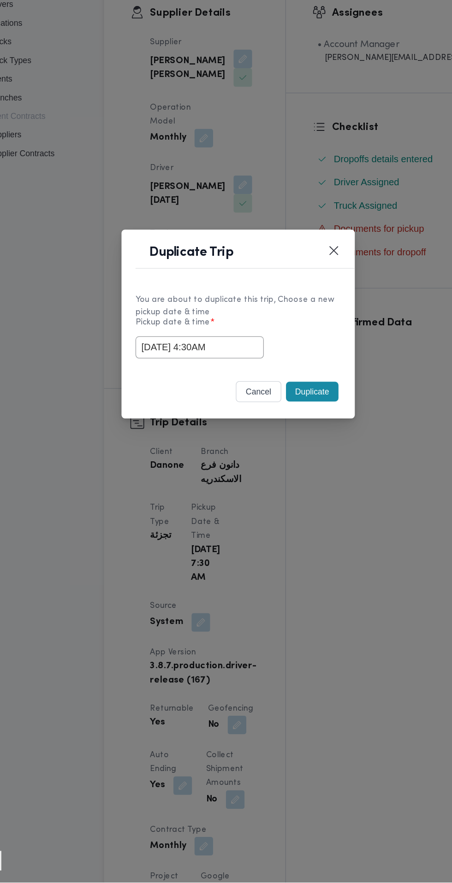
click at [235, 462] on input "28/09/2025 4:30AM" at bounding box center [195, 460] width 101 height 18
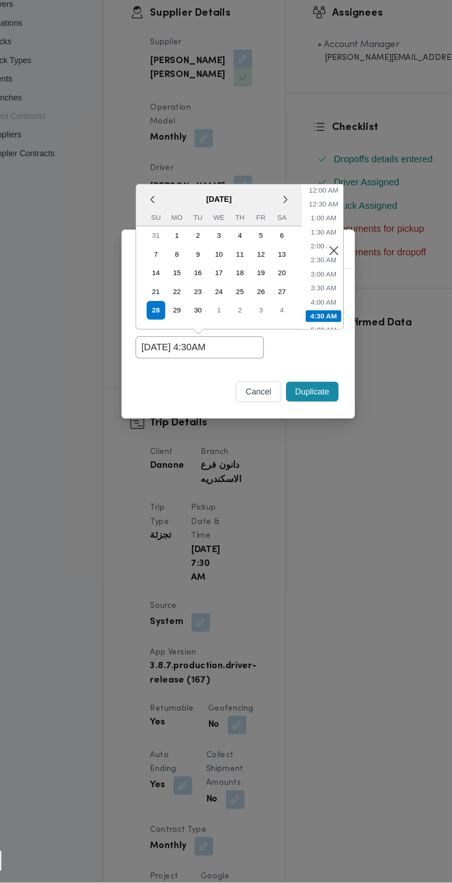
scroll to position [47, 0]
click at [296, 444] on li "7:00 AM" at bounding box center [294, 443] width 28 height 9
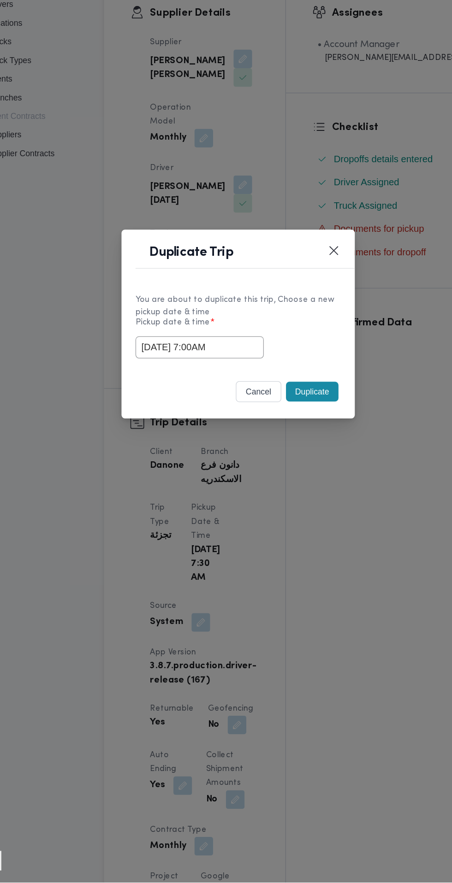
scroll to position [0, 0]
click at [220, 463] on input "28/09/2025 7:00AM" at bounding box center [195, 460] width 101 height 18
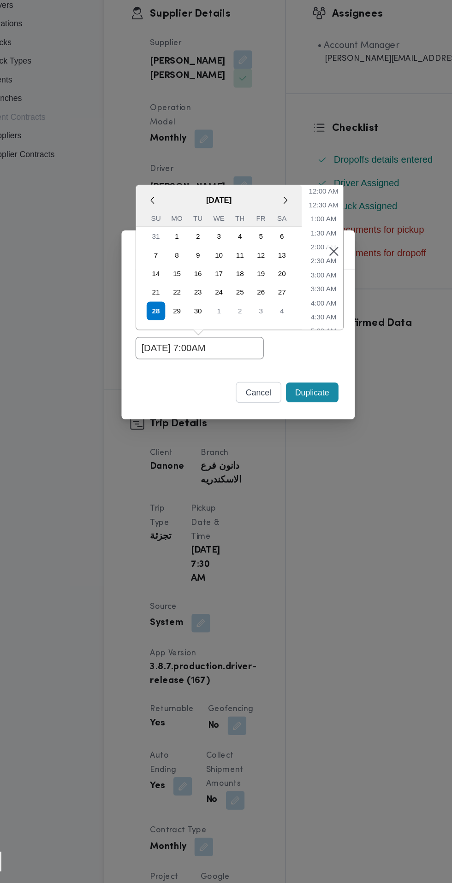
scroll to position [102, 0]
click at [298, 400] on li "7:30 AM" at bounding box center [294, 399] width 28 height 9
type input "28/09/2025 7:30AM"
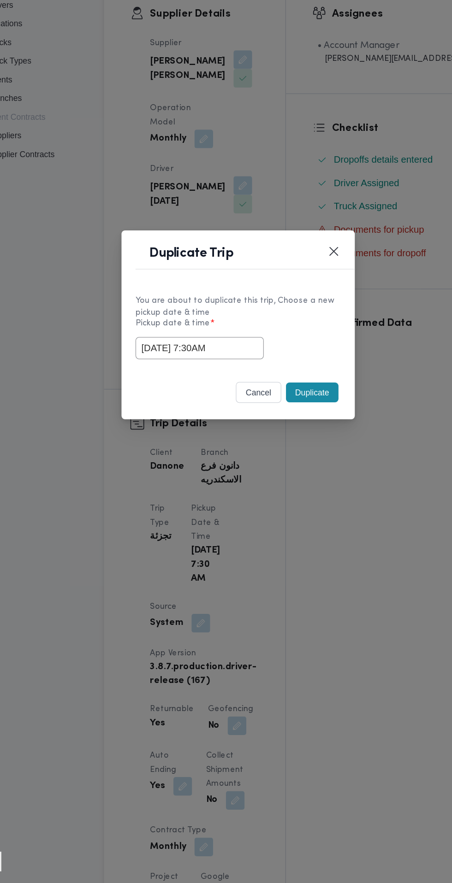
click at [298, 464] on div "Selected date: Sunday, September 28th, 2025 at 7:30 AM 28/09/2025 7:30AM" at bounding box center [226, 460] width 162 height 18
click at [284, 490] on button "Duplicate" at bounding box center [284, 495] width 41 height 16
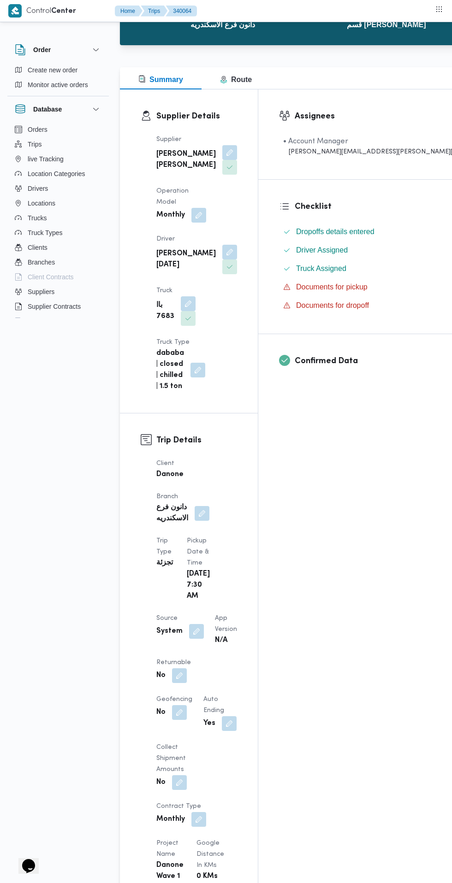
scroll to position [80, 0]
click at [180, 668] on button "button" at bounding box center [179, 675] width 15 height 15
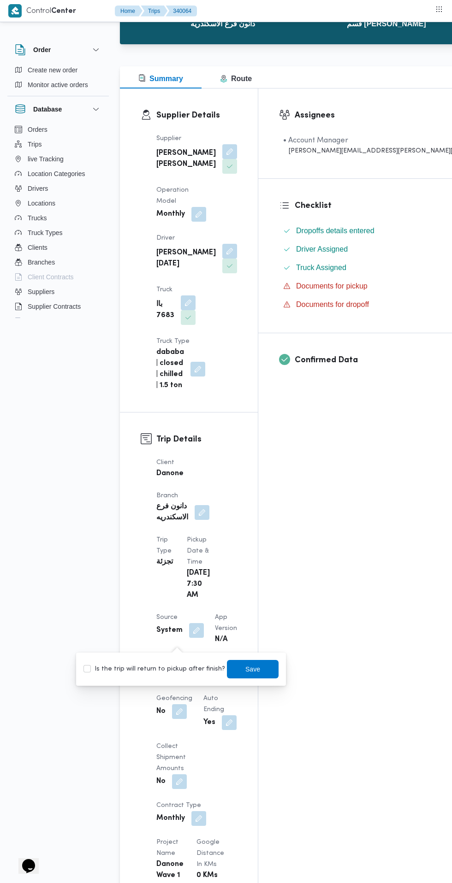
click at [156, 670] on label "Is the trip will return to pickup after finish?" at bounding box center [154, 669] width 142 height 11
checkbox input "true"
click at [249, 669] on span "Save" at bounding box center [252, 669] width 15 height 11
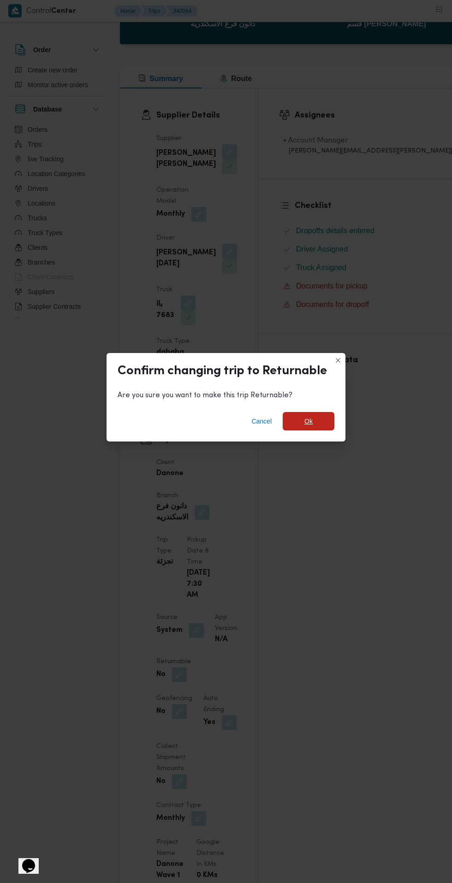
click at [313, 427] on span "Ok" at bounding box center [308, 421] width 8 height 11
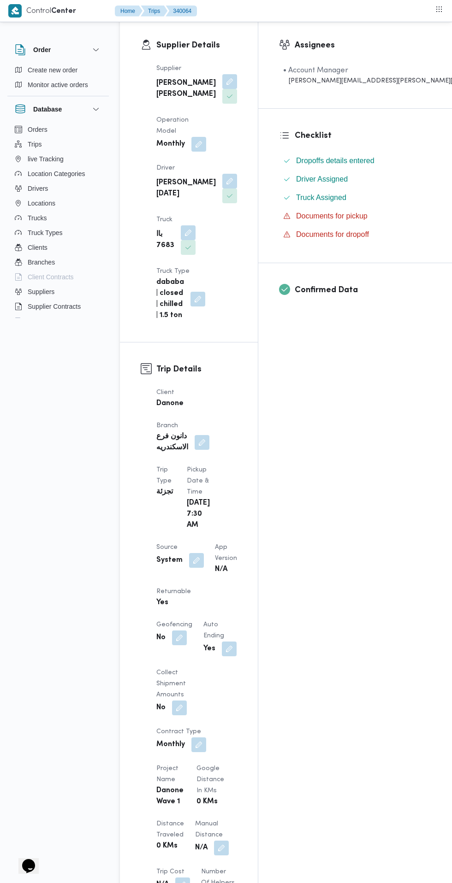
scroll to position [0, 0]
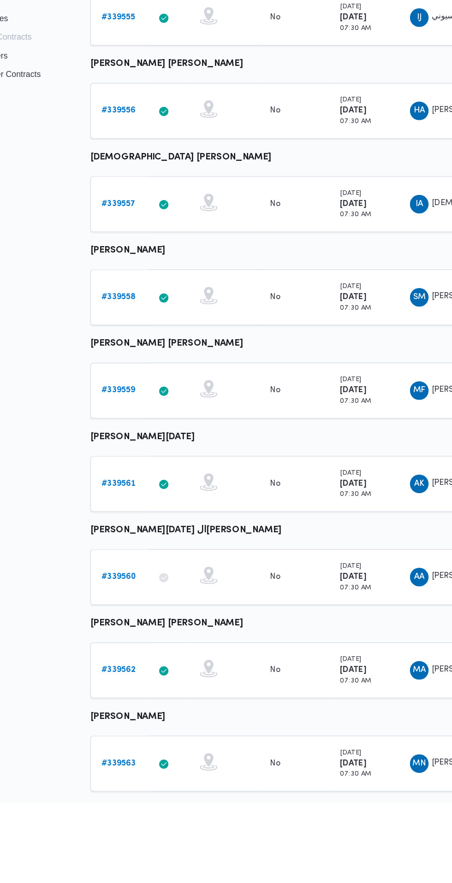
click at [146, 703] on b "# 339560" at bounding box center [143, 704] width 28 height 6
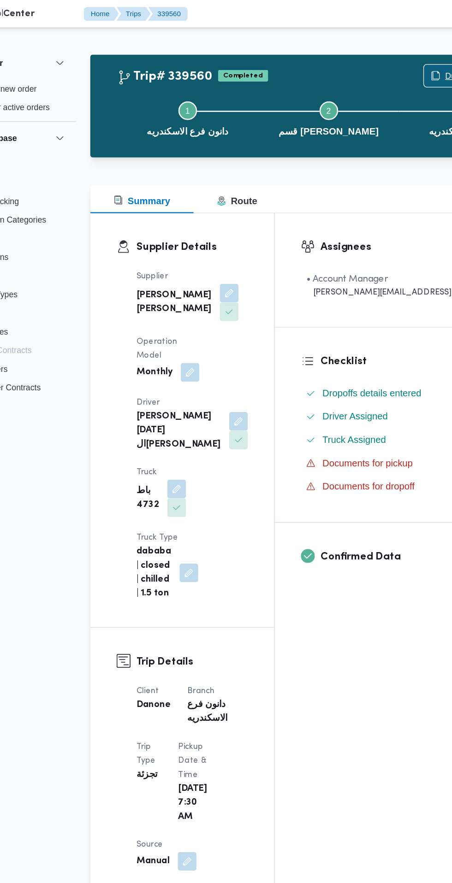
click at [384, 54] on span "Duplicate Trip" at bounding box center [415, 60] width 62 height 18
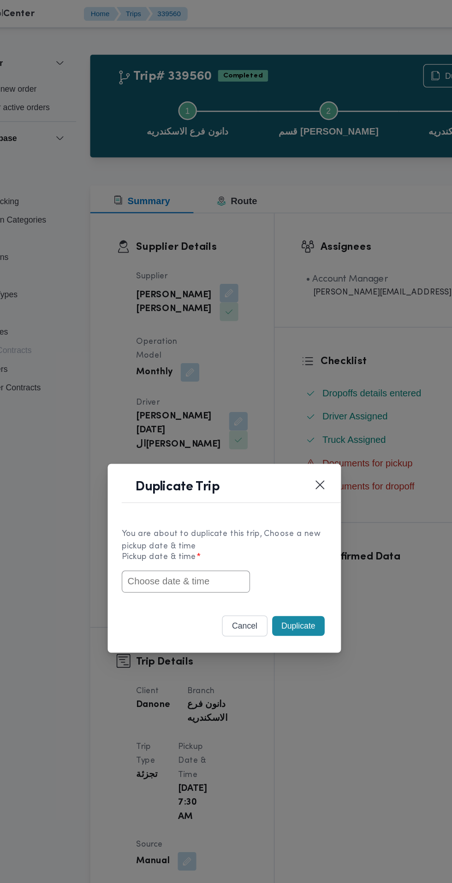
click at [209, 456] on input "text" at bounding box center [195, 460] width 101 height 18
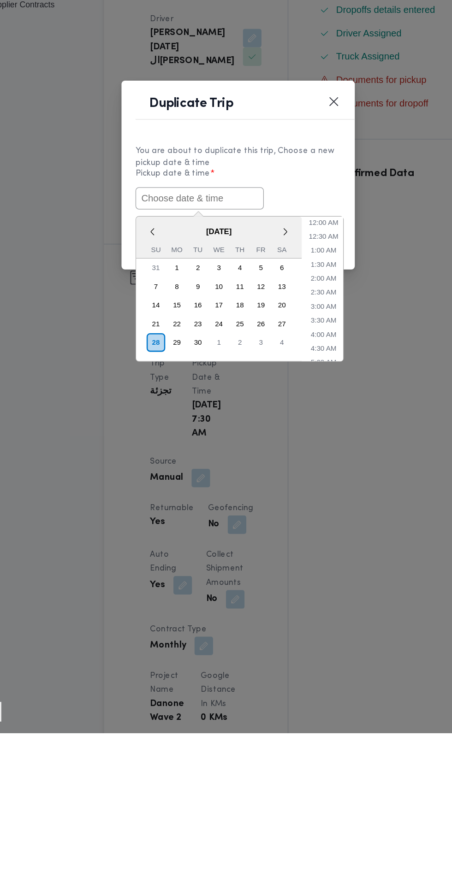
paste input "28/09/2025 7:30AM"
type input "28/09/2025 7:30AM"
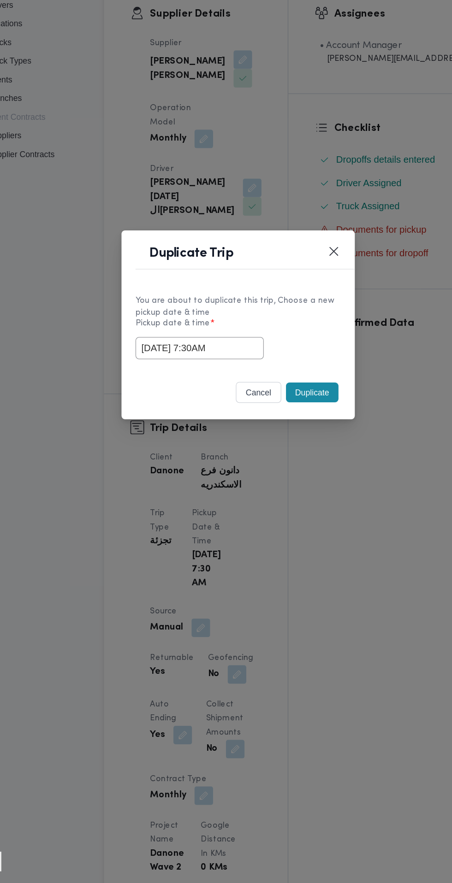
click at [284, 337] on div "Duplicate Trip You are about to duplicate this trip, Choose a new pickup date &…" at bounding box center [226, 441] width 452 height 883
click at [289, 502] on button "Duplicate" at bounding box center [284, 495] width 41 height 16
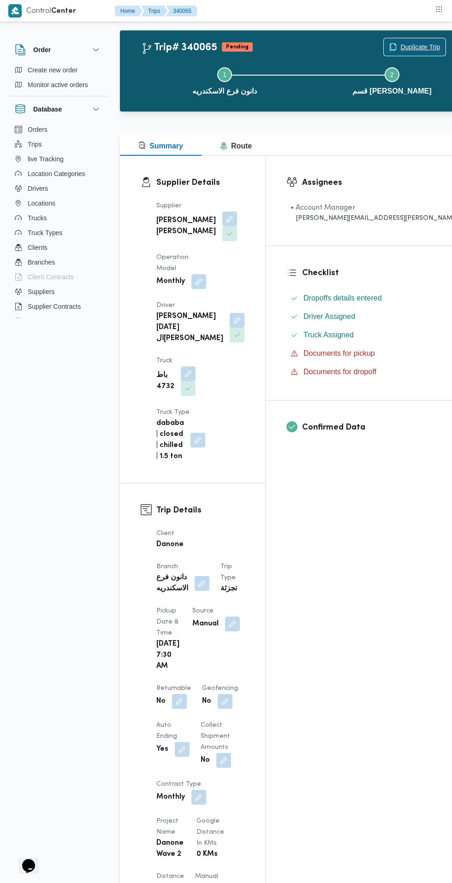
scroll to position [7, 0]
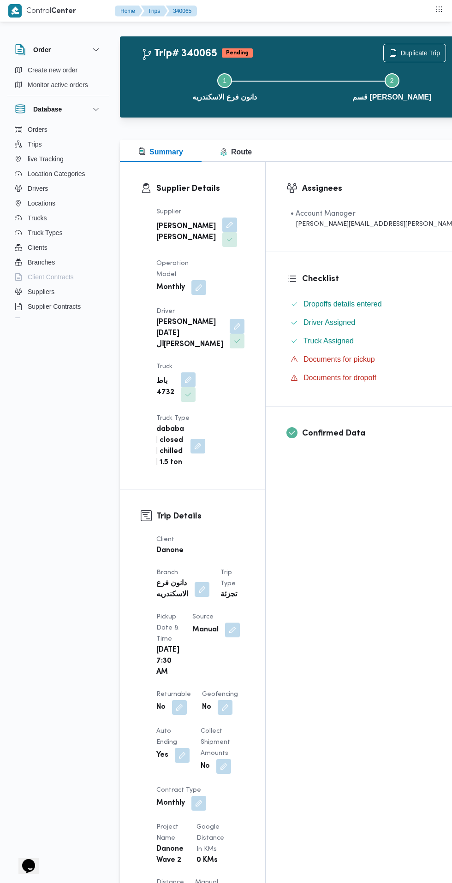
click at [187, 700] on button "button" at bounding box center [179, 707] width 15 height 15
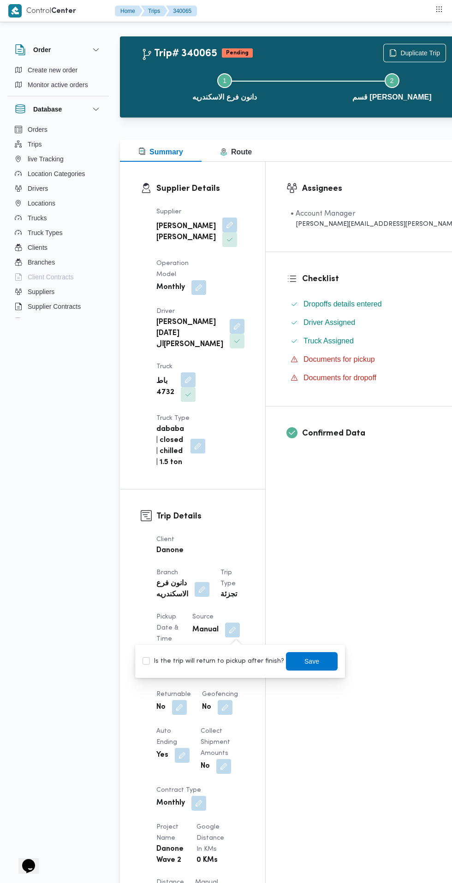
click at [234, 663] on label "Is the trip will return to pickup after finish?" at bounding box center [213, 661] width 142 height 11
checkbox input "true"
click at [304, 661] on span "Save" at bounding box center [311, 661] width 15 height 11
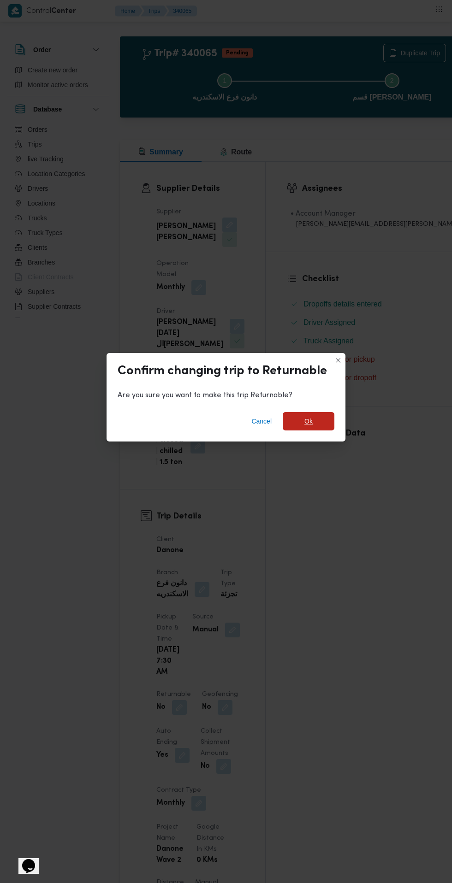
click at [330, 431] on span "Ok" at bounding box center [309, 421] width 52 height 18
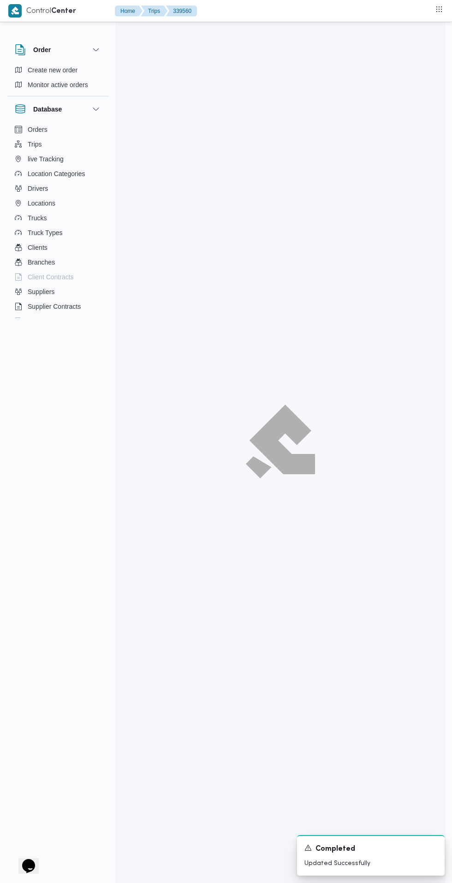
scroll to position [77, 0]
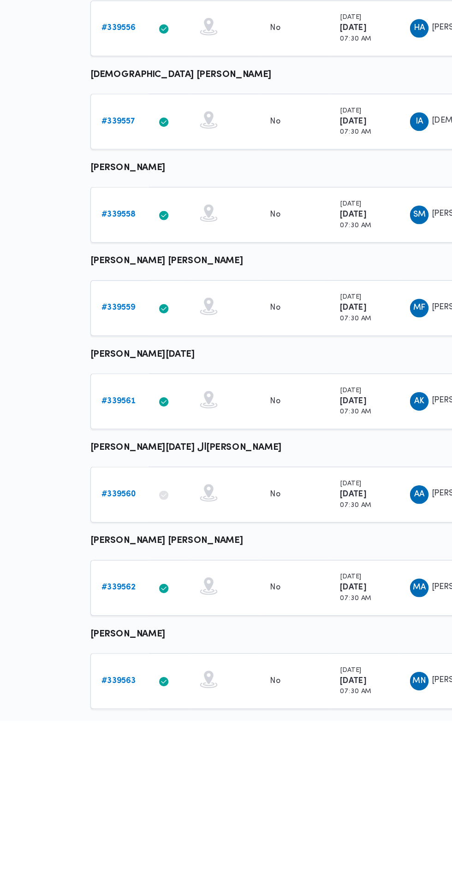
click at [142, 851] on b "# 339563" at bounding box center [142, 852] width 27 height 6
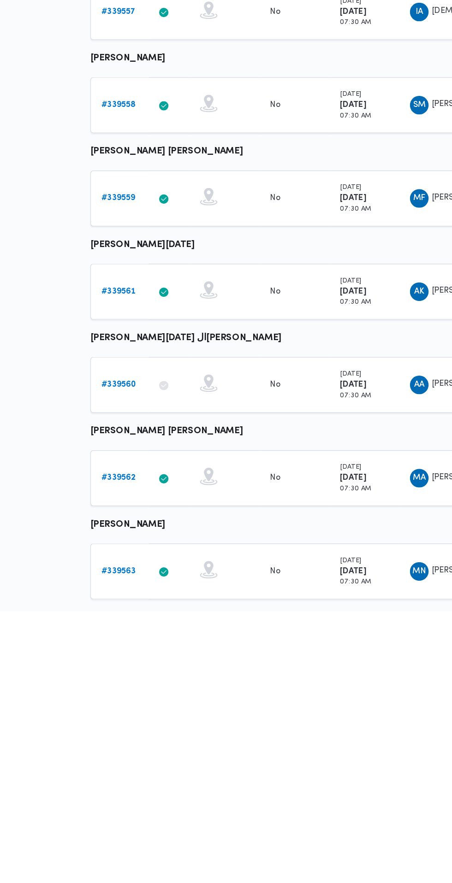
click at [144, 851] on b "# 339563" at bounding box center [142, 852] width 27 height 6
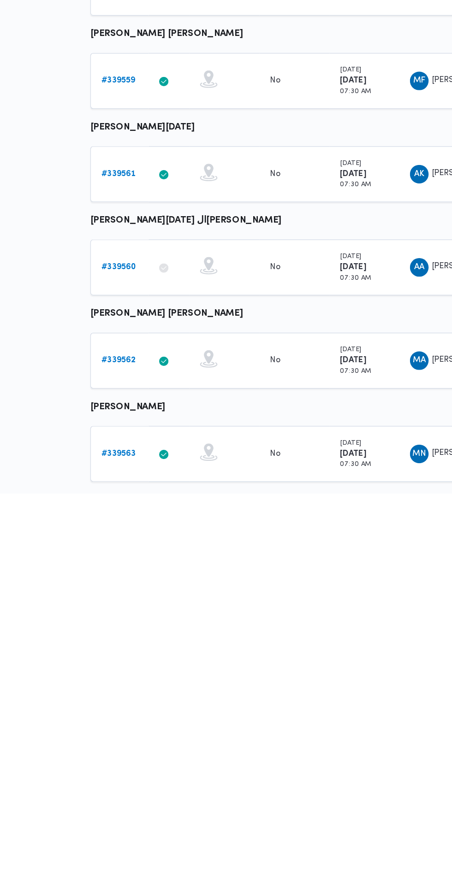
click at [142, 777] on b "# 339562" at bounding box center [142, 778] width 27 height 6
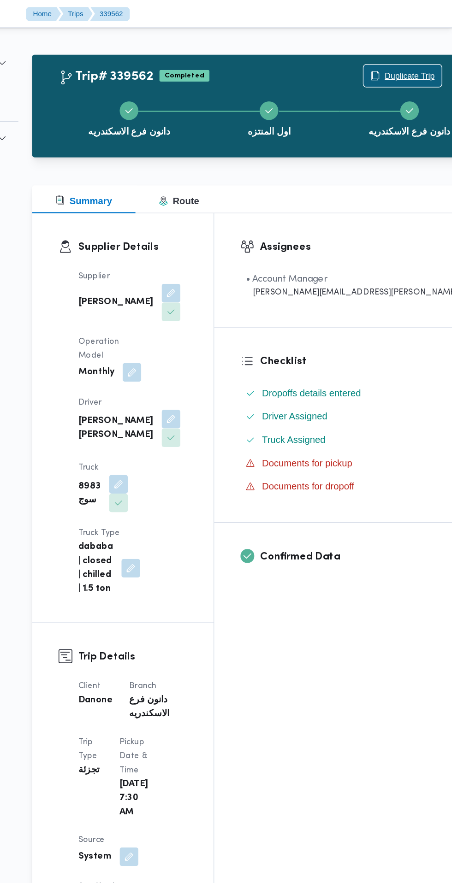
click at [398, 62] on span "Duplicate Trip" at bounding box center [418, 59] width 40 height 11
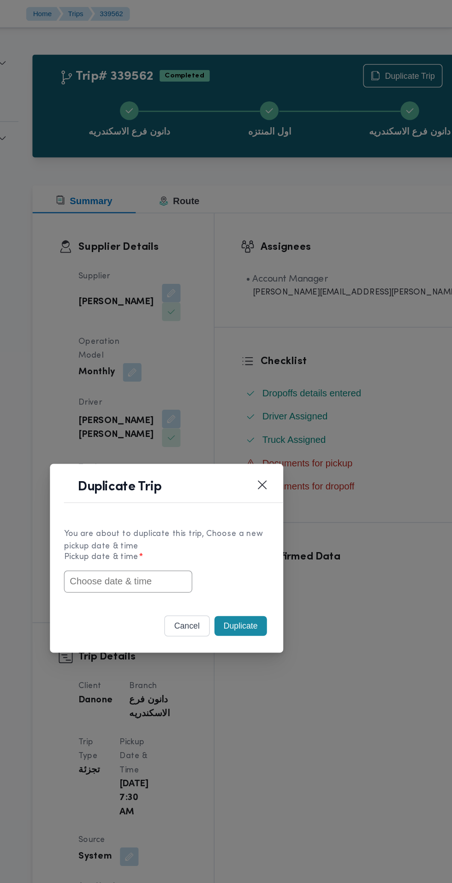
click at [239, 461] on input "text" at bounding box center [195, 460] width 101 height 18
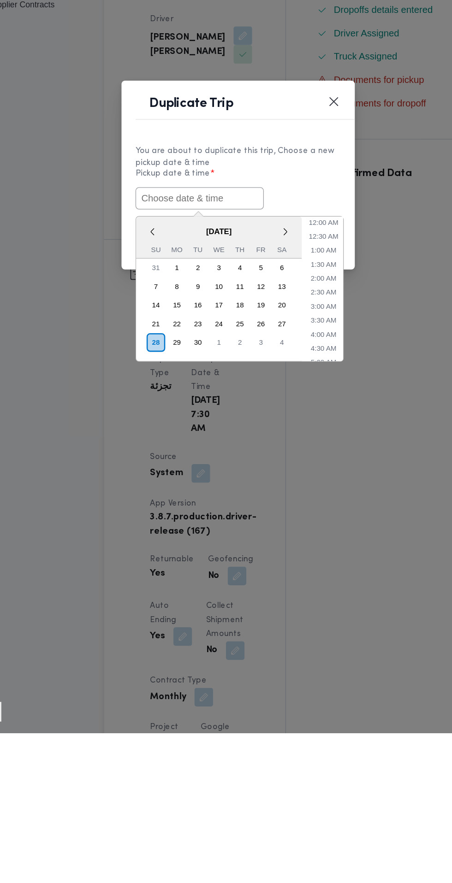
paste input "28/09/2025 7:30AM"
type input "28/09/2025 7:30AM"
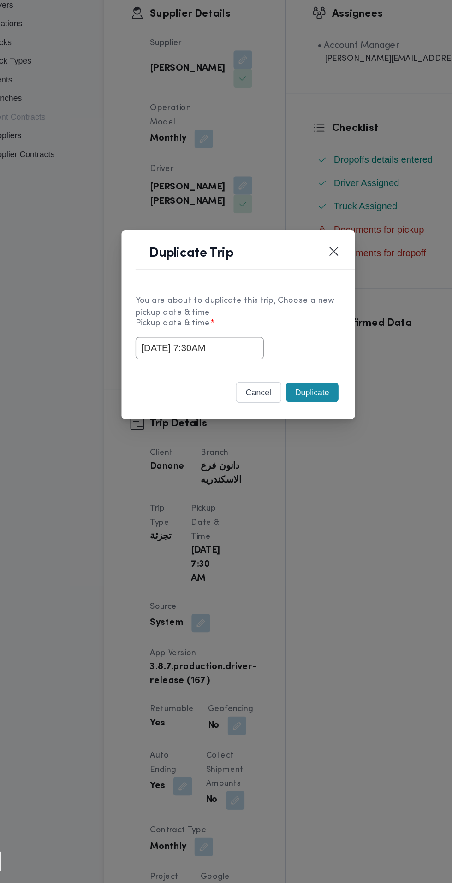
click at [281, 339] on div "Duplicate Trip You are about to duplicate this trip, Choose a new pickup date &…" at bounding box center [226, 441] width 452 height 883
click at [294, 496] on button "Duplicate" at bounding box center [284, 495] width 41 height 16
